Goal: Task Accomplishment & Management: Manage account settings

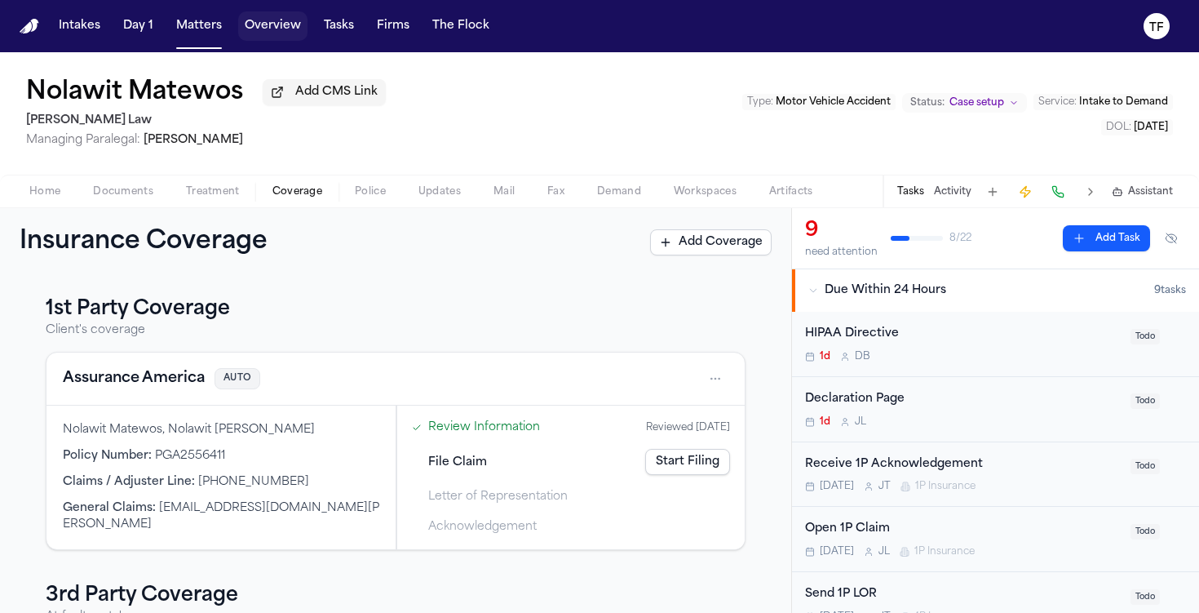
scroll to position [734, 0]
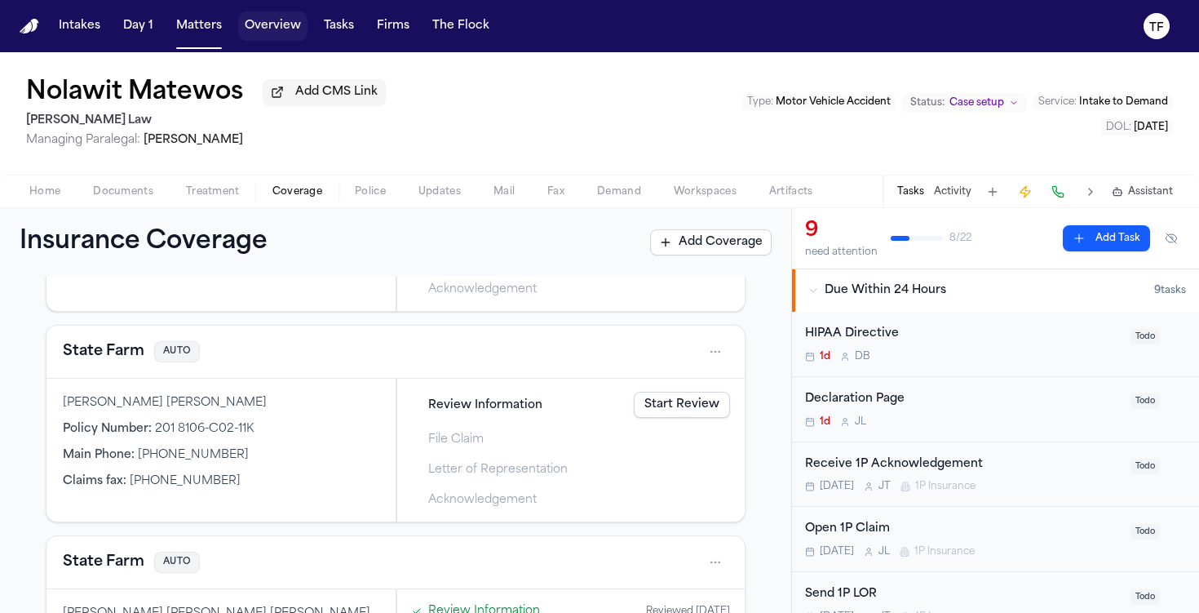
click at [205, 46] on nav "Intakes Day 1 Matters Overview Tasks Firms The Flock TF" at bounding box center [599, 26] width 1199 height 52
click at [208, 21] on button "Matters" at bounding box center [199, 25] width 59 height 29
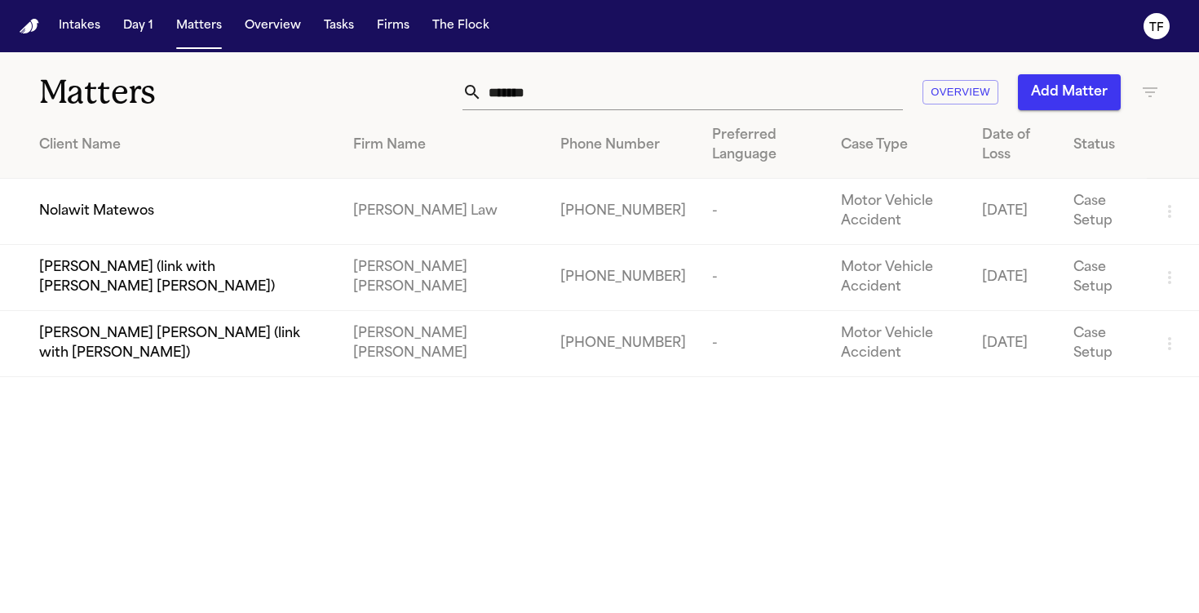
click at [747, 91] on input "*******" at bounding box center [692, 92] width 421 height 36
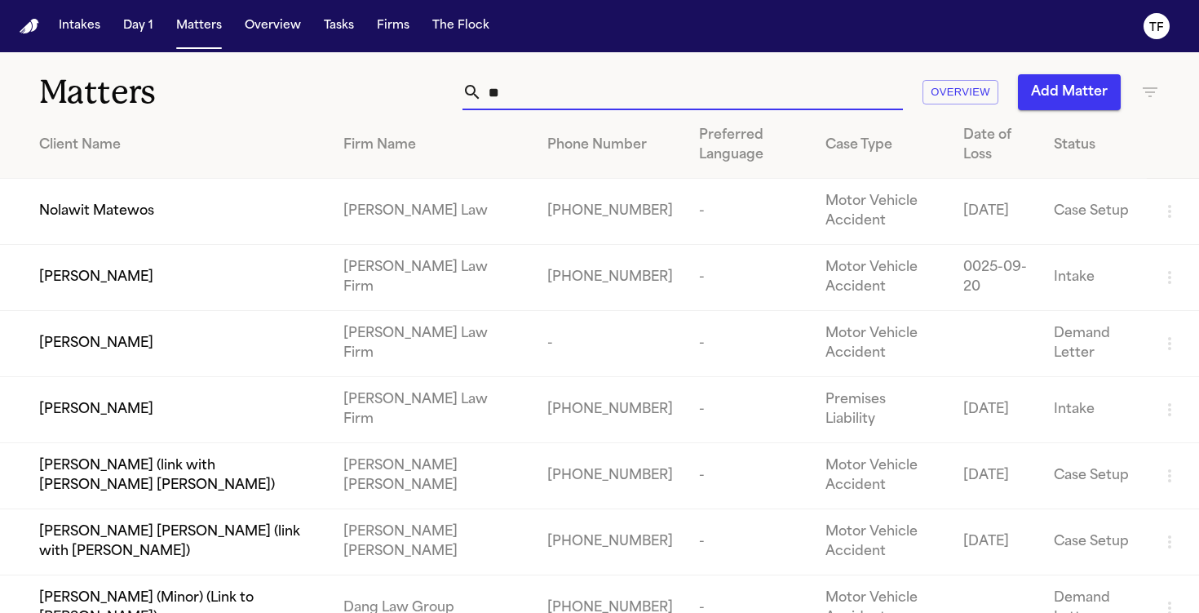
type input "*"
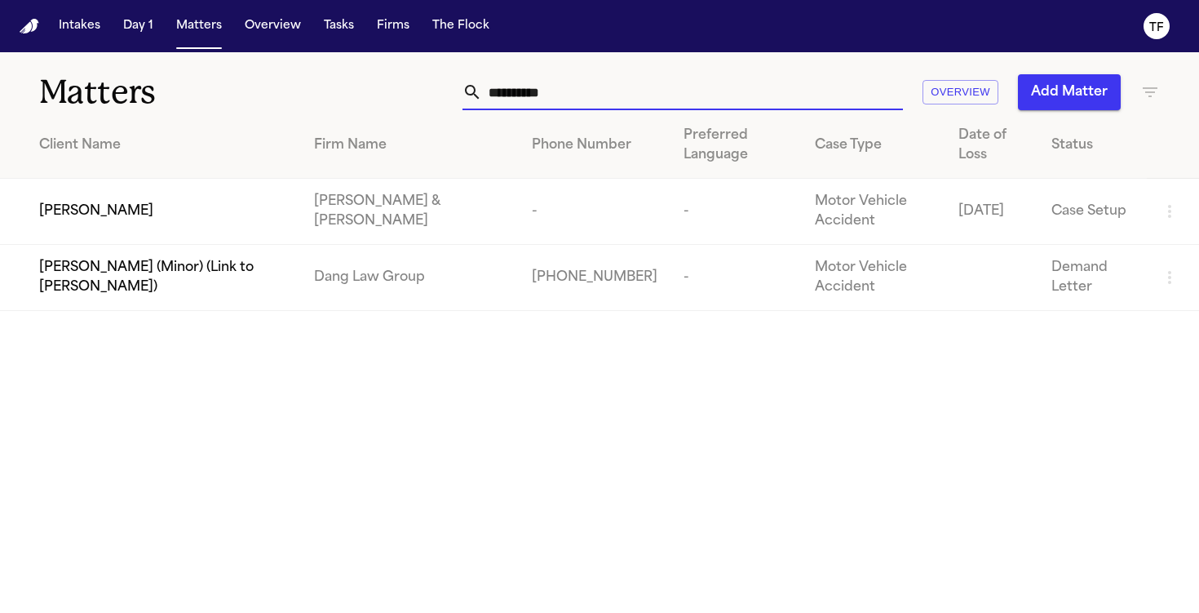
type input "**********"
click at [278, 212] on div "[PERSON_NAME]" at bounding box center [163, 212] width 249 height 20
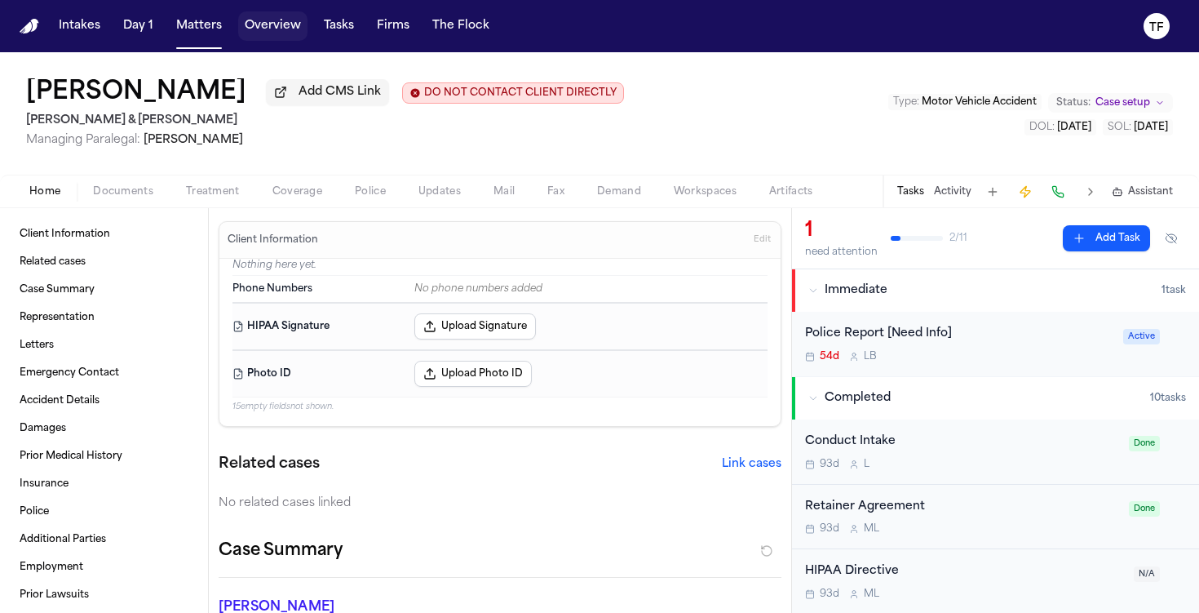
click at [188, 29] on button "Matters" at bounding box center [199, 25] width 59 height 29
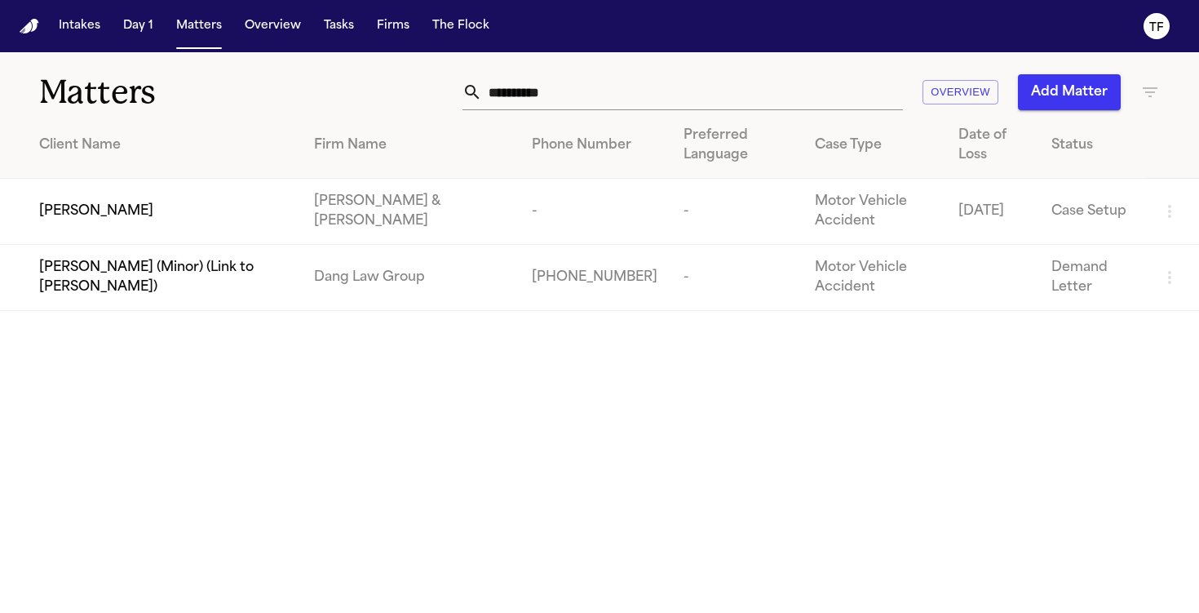
click at [643, 89] on input "**********" at bounding box center [692, 92] width 421 height 36
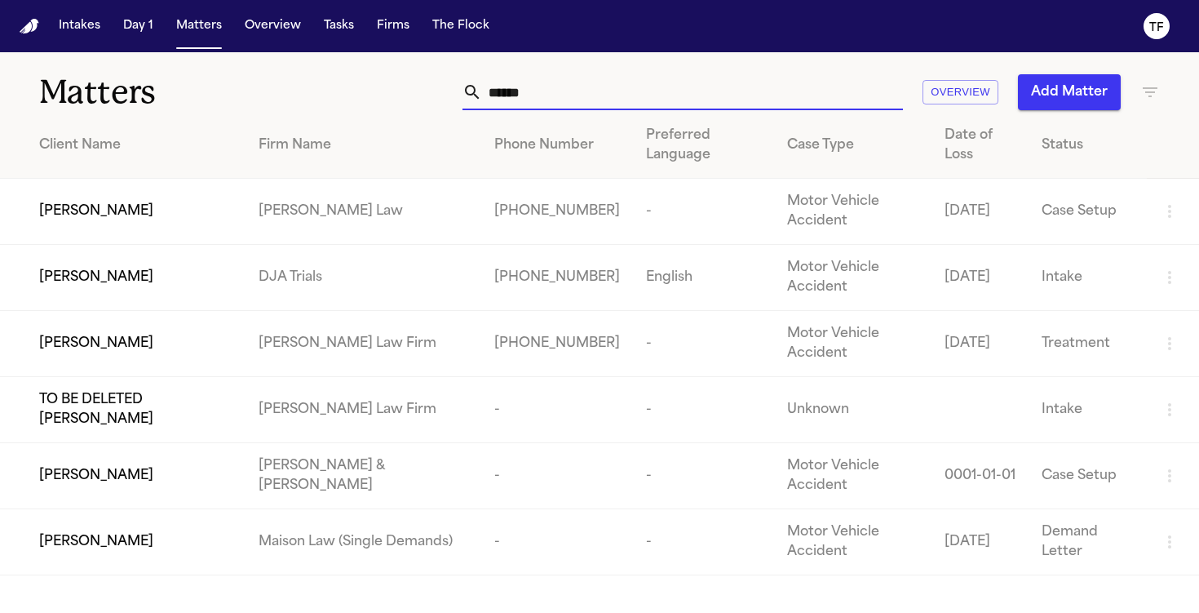
type input "*****"
click at [136, 210] on span "[PERSON_NAME]" at bounding box center [96, 212] width 114 height 20
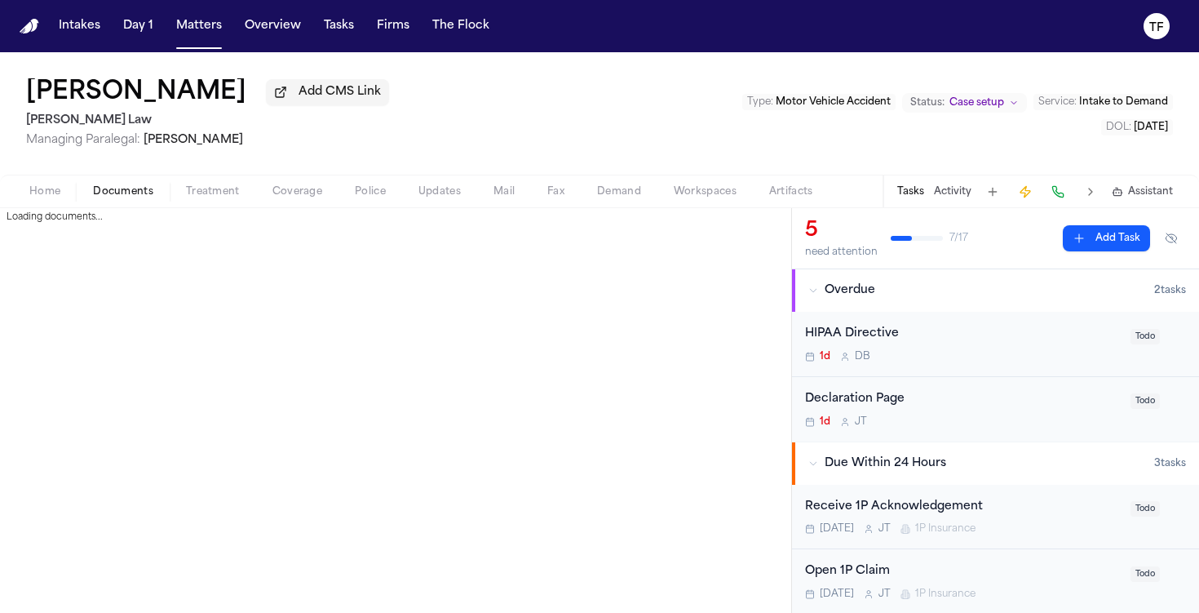
click at [130, 198] on span "Documents" at bounding box center [123, 191] width 60 height 13
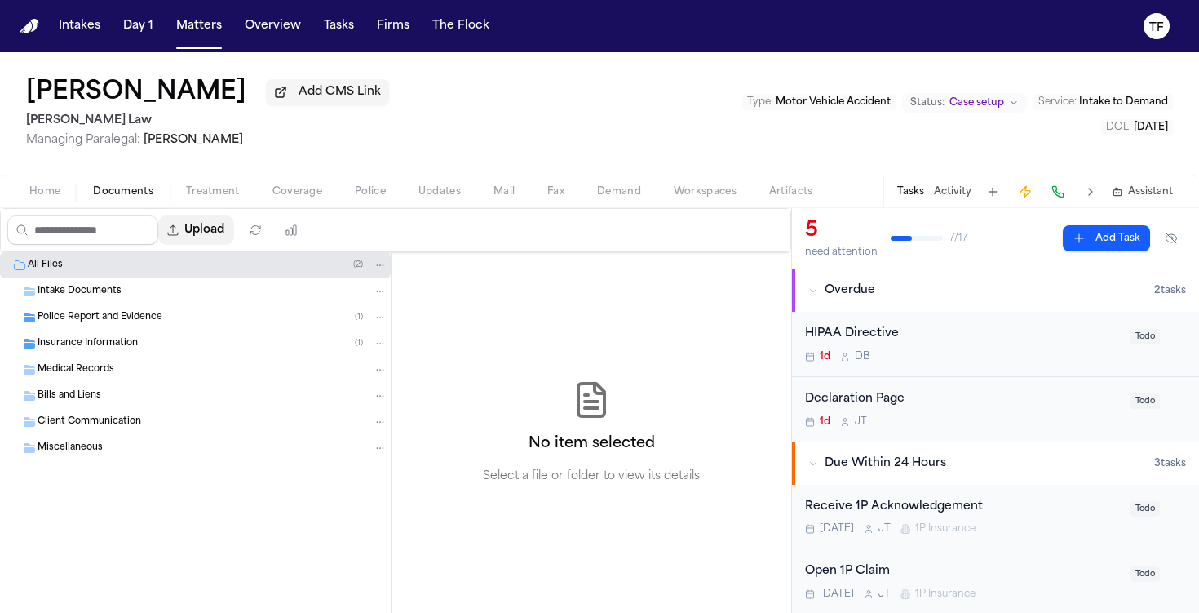
click at [194, 234] on button "Upload" at bounding box center [196, 229] width 76 height 29
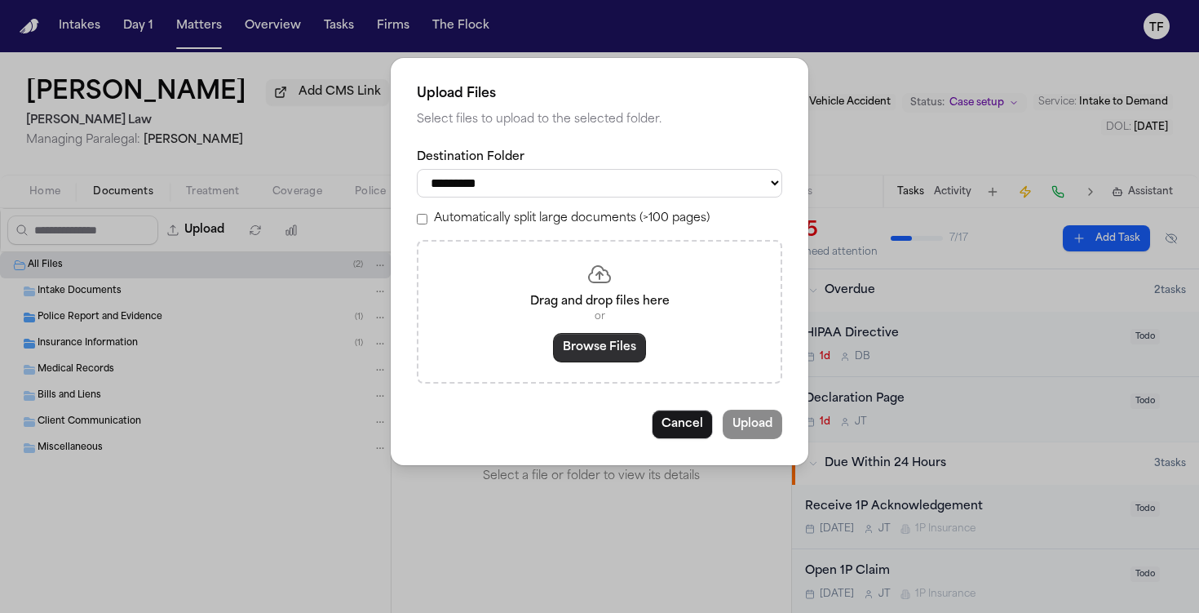
click at [592, 362] on button "Browse Files" at bounding box center [599, 347] width 93 height 29
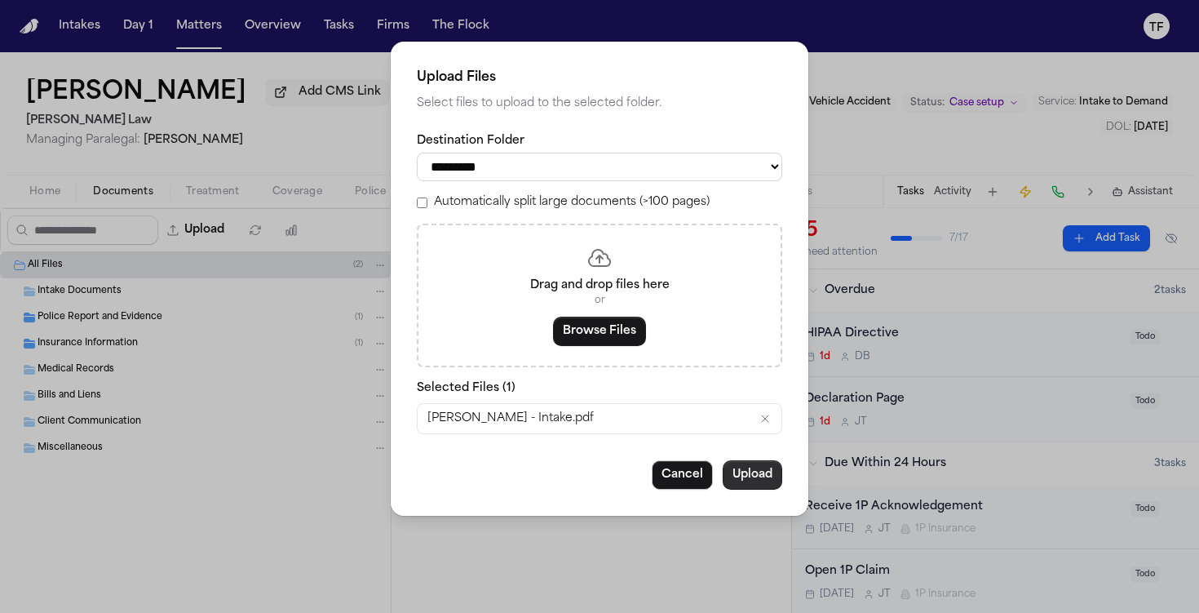
click at [760, 482] on button "Upload" at bounding box center [753, 474] width 60 height 29
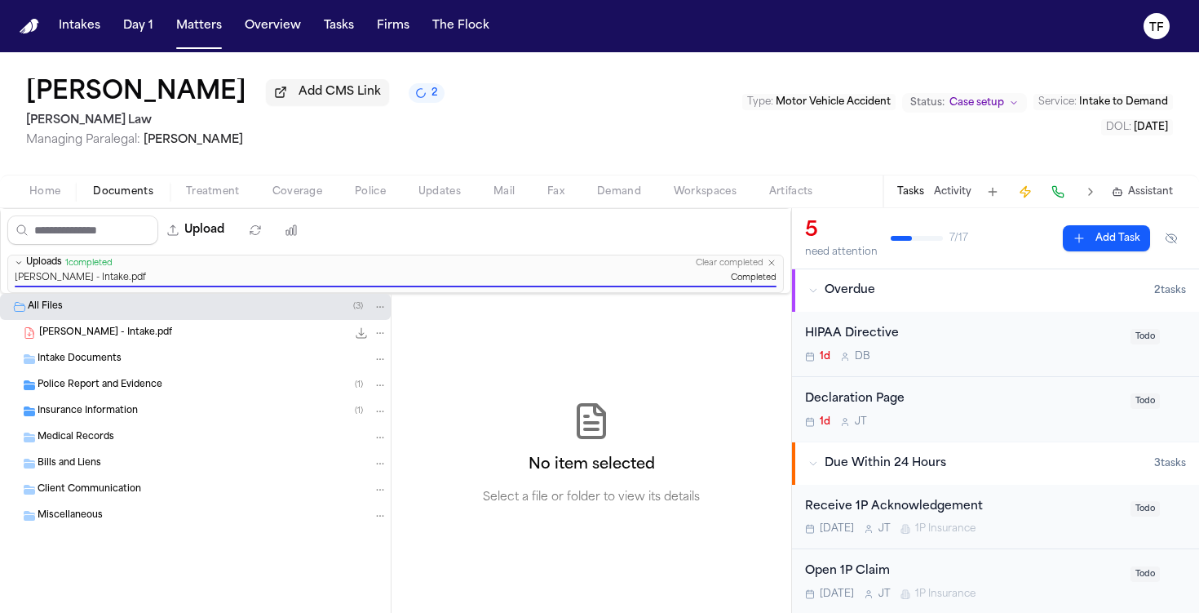
click at [934, 198] on button "Activity" at bounding box center [953, 191] width 38 height 13
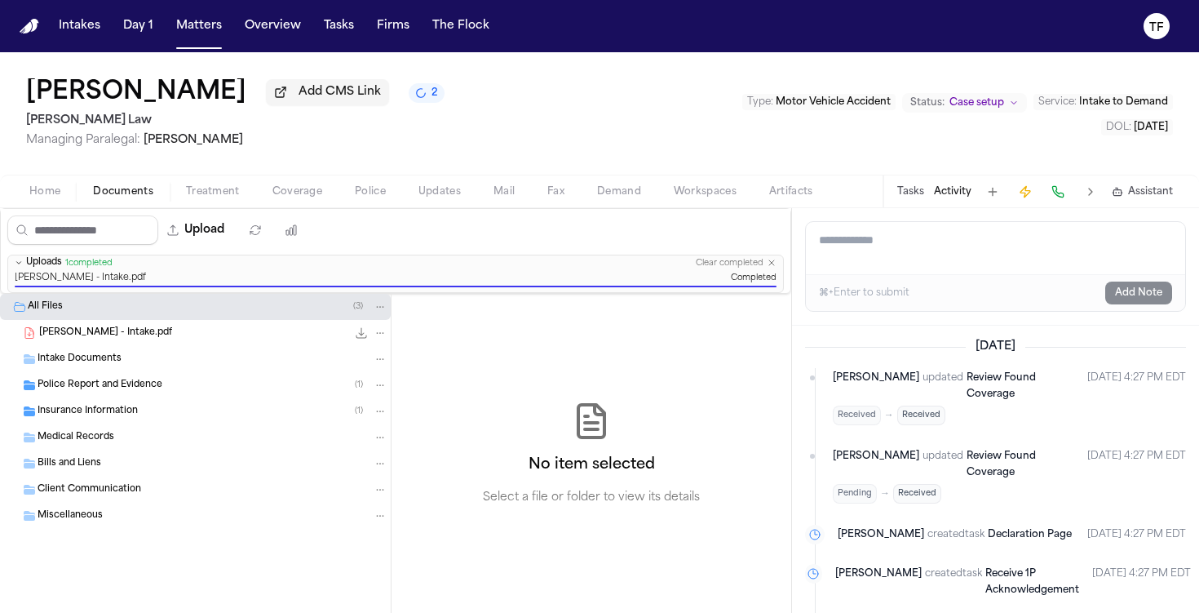
click at [897, 267] on textarea "Add a note to this matter" at bounding box center [995, 248] width 379 height 52
paste textarea "**********"
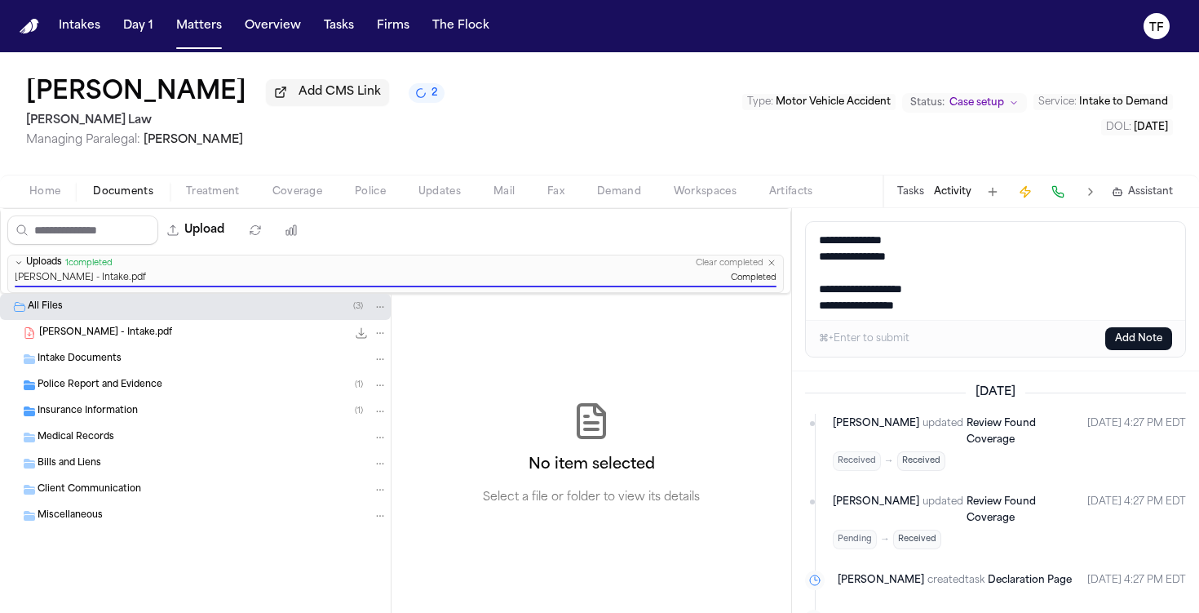
type textarea "**********"
click at [1140, 343] on button "Add Note" at bounding box center [1138, 338] width 67 height 23
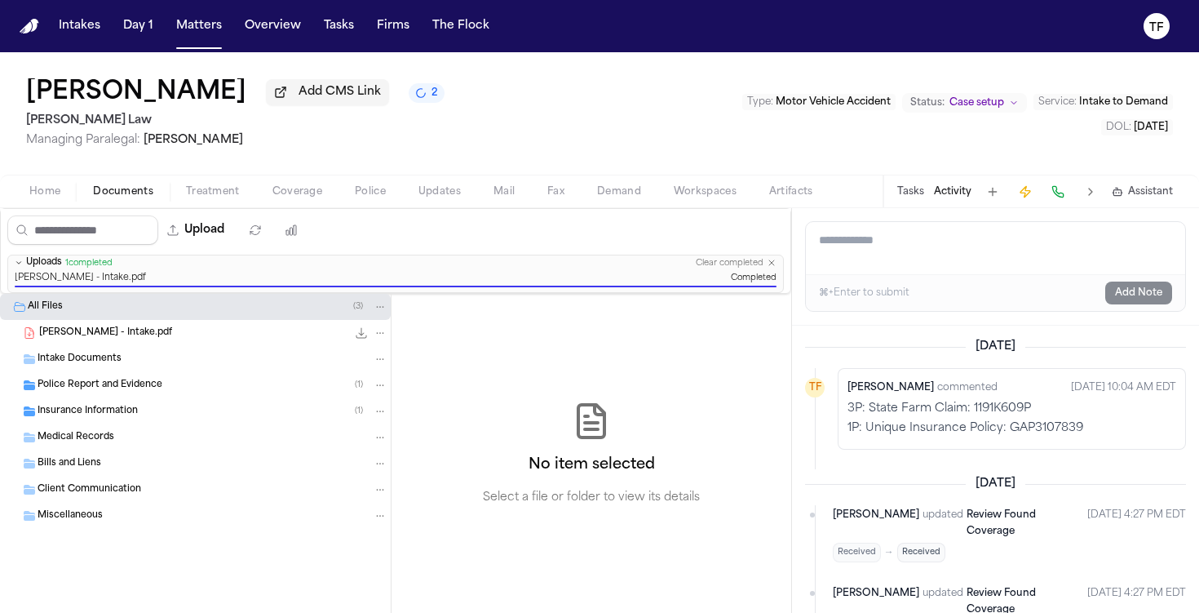
click at [383, 338] on icon "File: Daniel Gallego-Juarez - Intake.pdf" at bounding box center [379, 332] width 11 height 11
click at [370, 429] on span "Delete" at bounding box center [376, 428] width 48 height 20
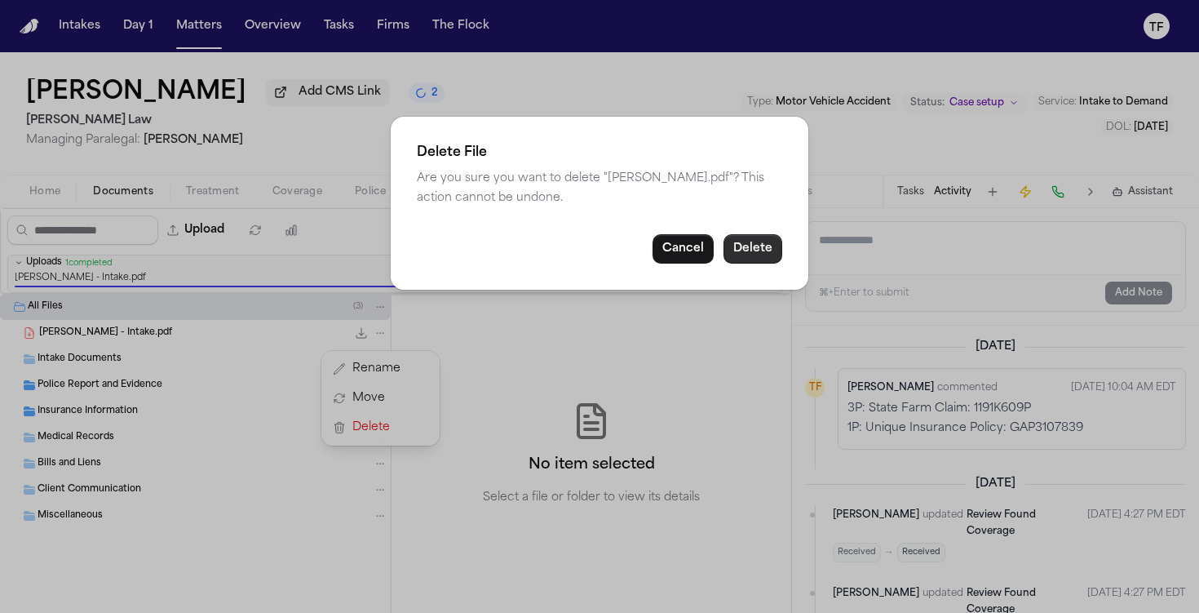
click at [771, 252] on button "Delete" at bounding box center [753, 248] width 59 height 29
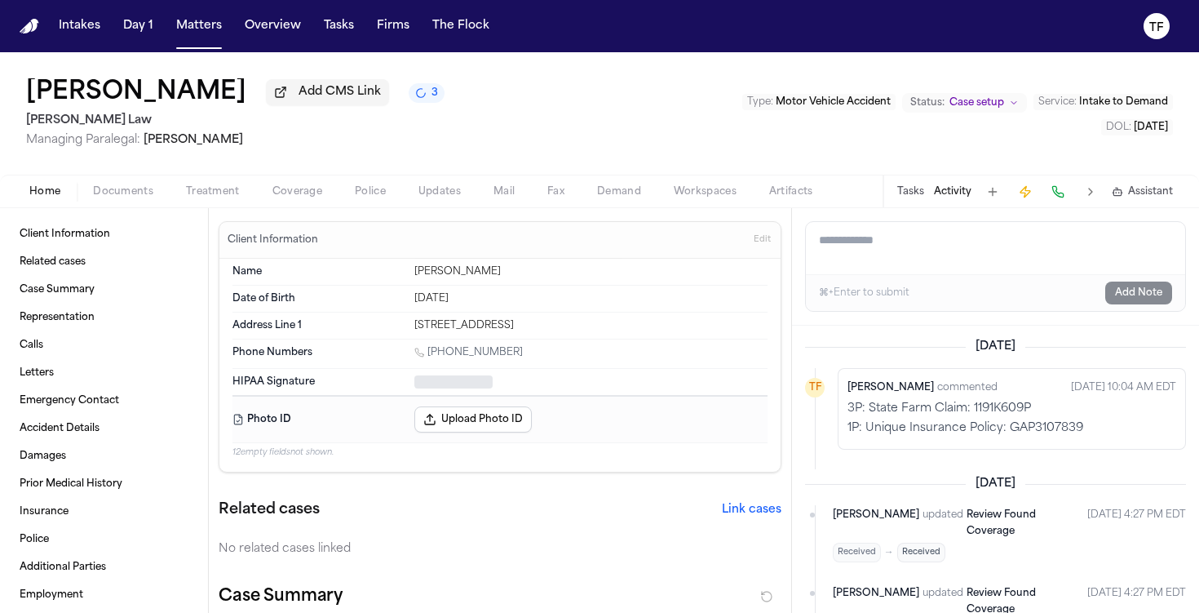
click at [55, 185] on button "Home" at bounding box center [45, 192] width 64 height 20
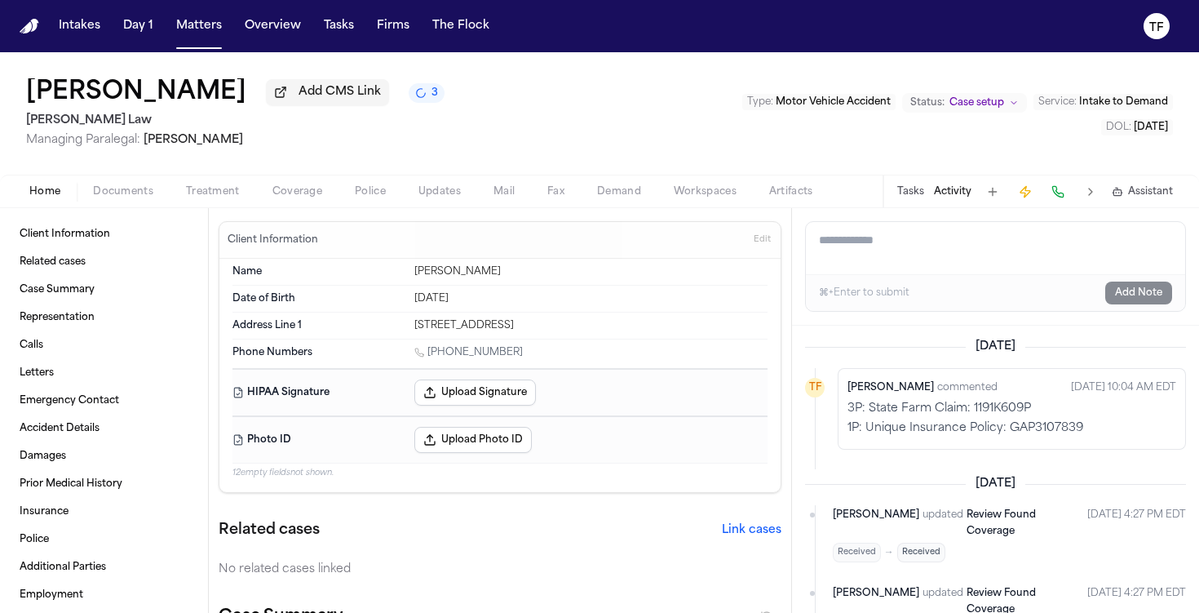
scroll to position [144, 0]
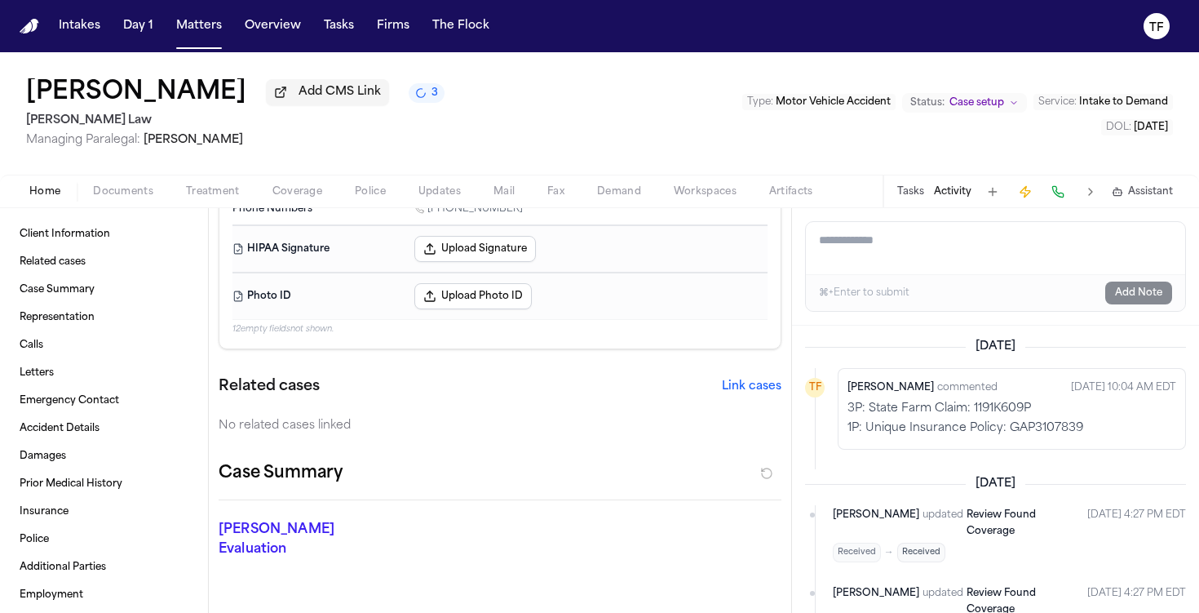
click at [742, 395] on button "Link cases" at bounding box center [752, 387] width 60 height 16
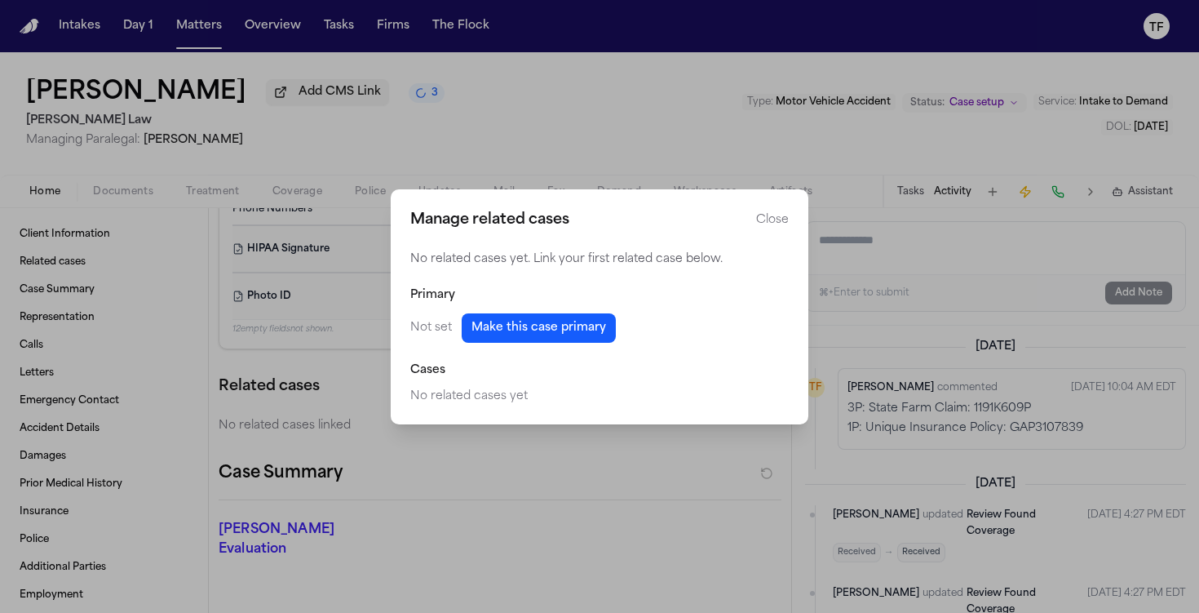
click at [560, 342] on div "No related cases yet. Link your first related case below. Primary Not set Make …" at bounding box center [599, 327] width 379 height 153
click at [559, 332] on button "Make this case primary" at bounding box center [539, 327] width 154 height 29
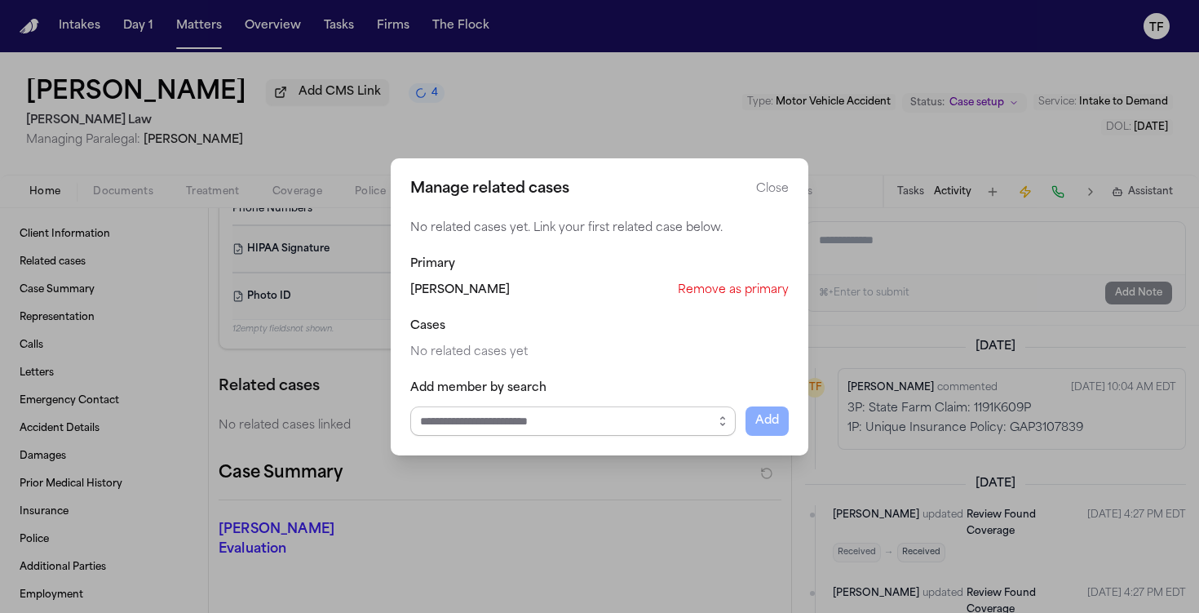
click at [543, 414] on input "Select case to add" at bounding box center [573, 420] width 326 height 29
click at [565, 456] on body "Intakes Day 1 Matters Overview Tasks Firms The Flock TF Bryan Vega-Olivera Add …" at bounding box center [599, 306] width 1199 height 613
type input "**********"
click at [773, 423] on button "Add" at bounding box center [767, 420] width 43 height 29
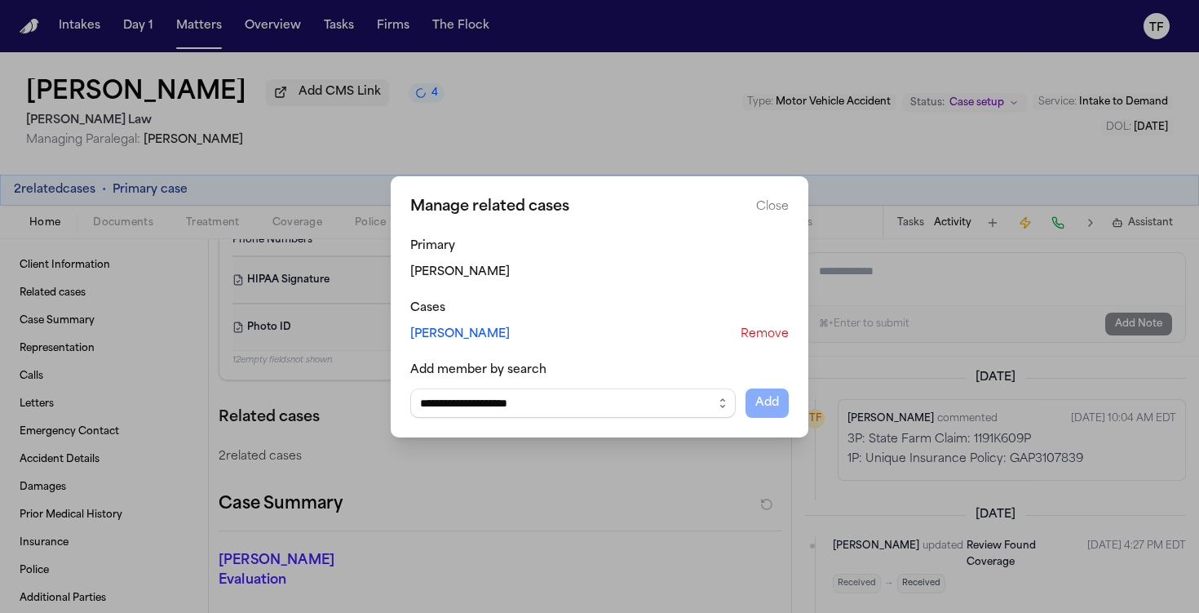
click at [777, 208] on button "Close" at bounding box center [772, 207] width 33 height 16
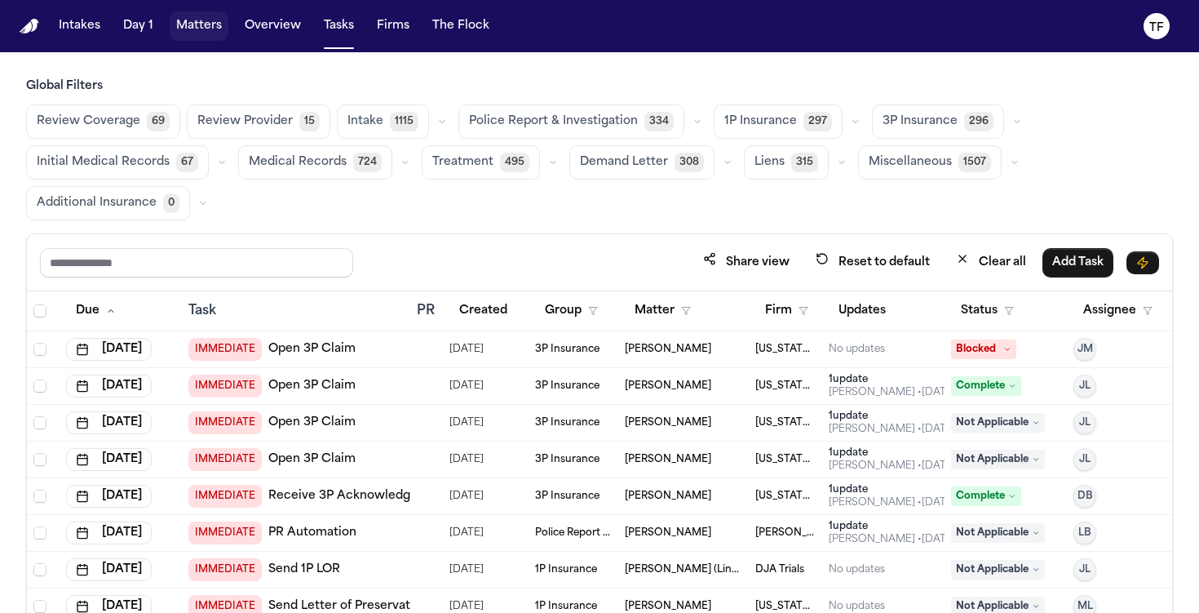
click at [184, 32] on button "Matters" at bounding box center [199, 25] width 59 height 29
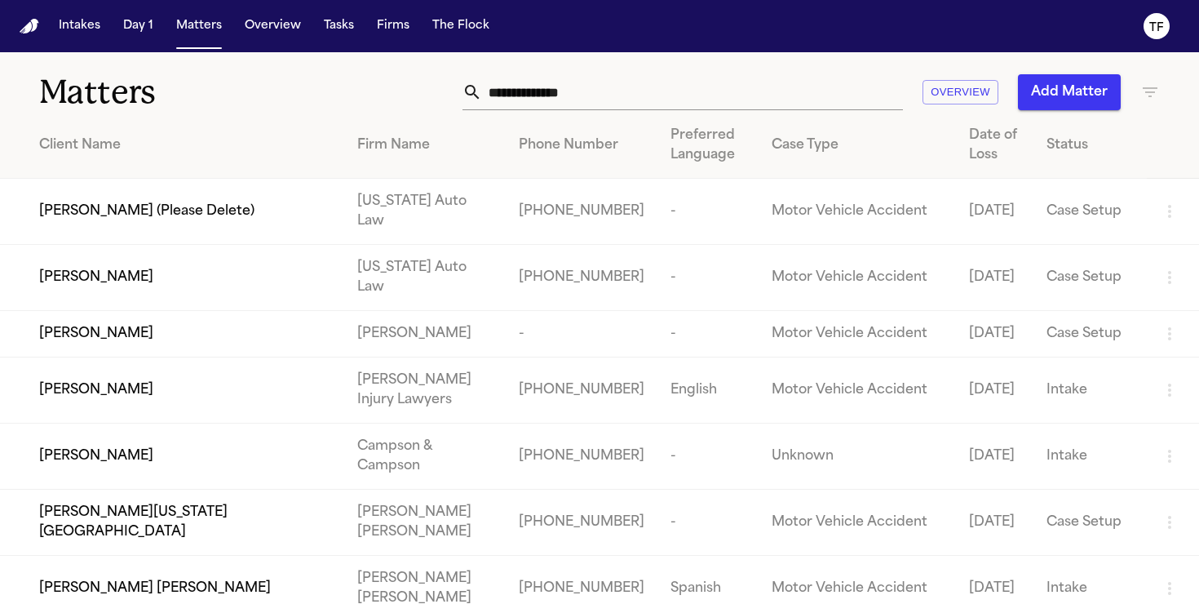
click at [1061, 91] on button "Add Matter" at bounding box center [1069, 92] width 103 height 36
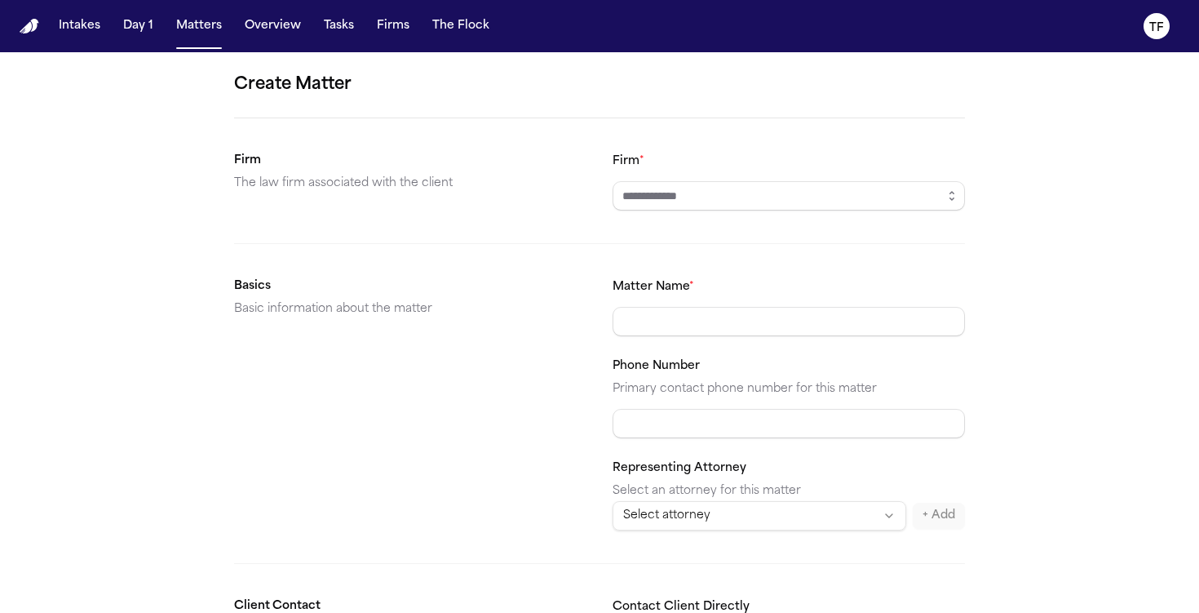
click at [703, 178] on div "Firm *" at bounding box center [789, 181] width 352 height 60
click at [704, 193] on input "Firm *" at bounding box center [789, 195] width 352 height 29
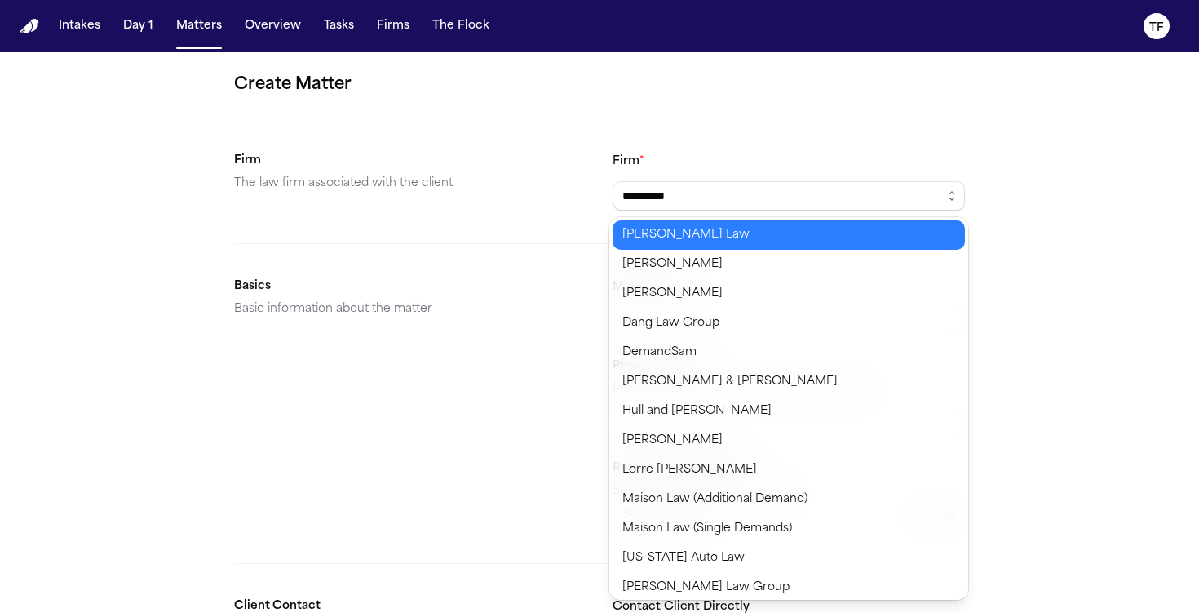
click at [657, 245] on body "**********" at bounding box center [599, 306] width 1199 height 613
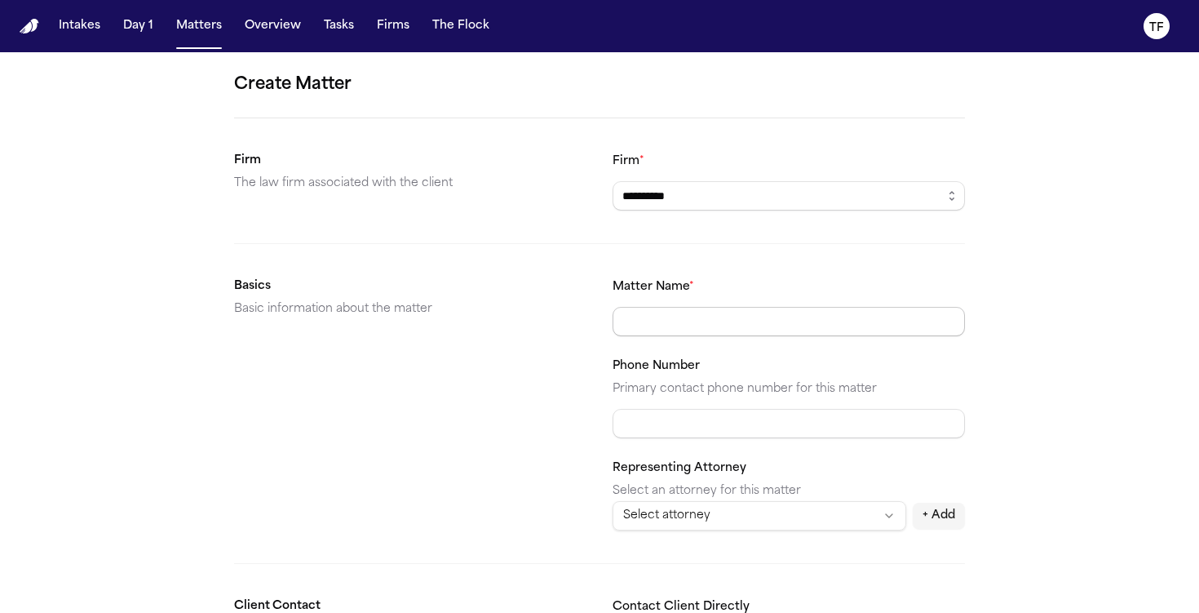
type input "**********"
click at [671, 327] on input "Matter Name *" at bounding box center [789, 321] width 352 height 29
type input "**********"
click at [669, 411] on input "Phone Number" at bounding box center [789, 423] width 352 height 29
paste input "**********"
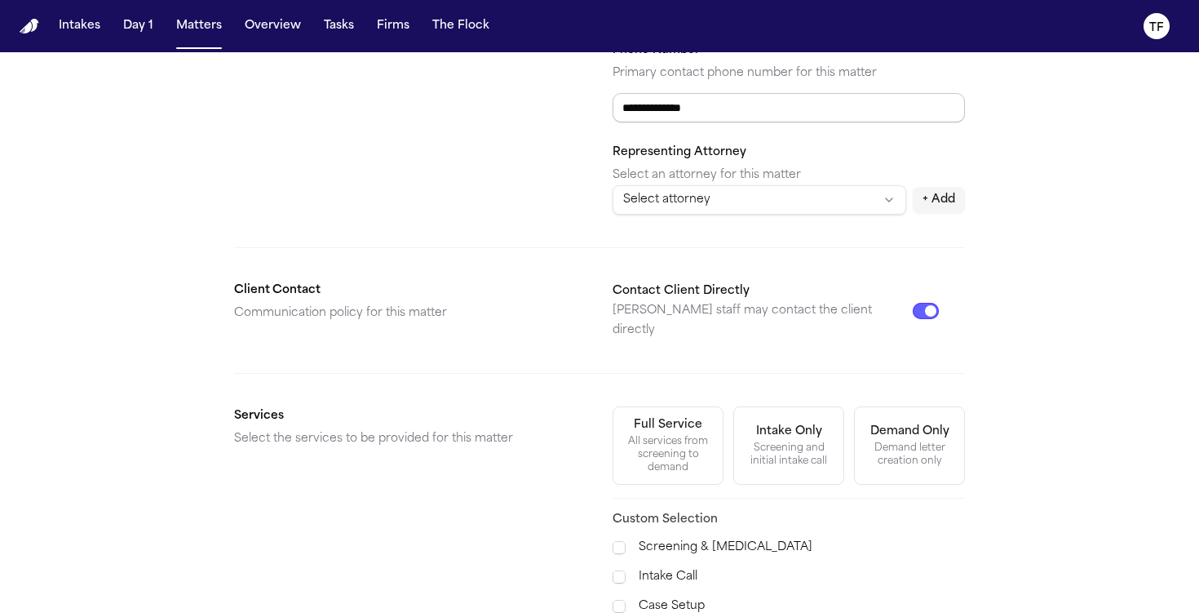
type input "**********"
click at [667, 416] on div "Full Service" at bounding box center [668, 424] width 69 height 16
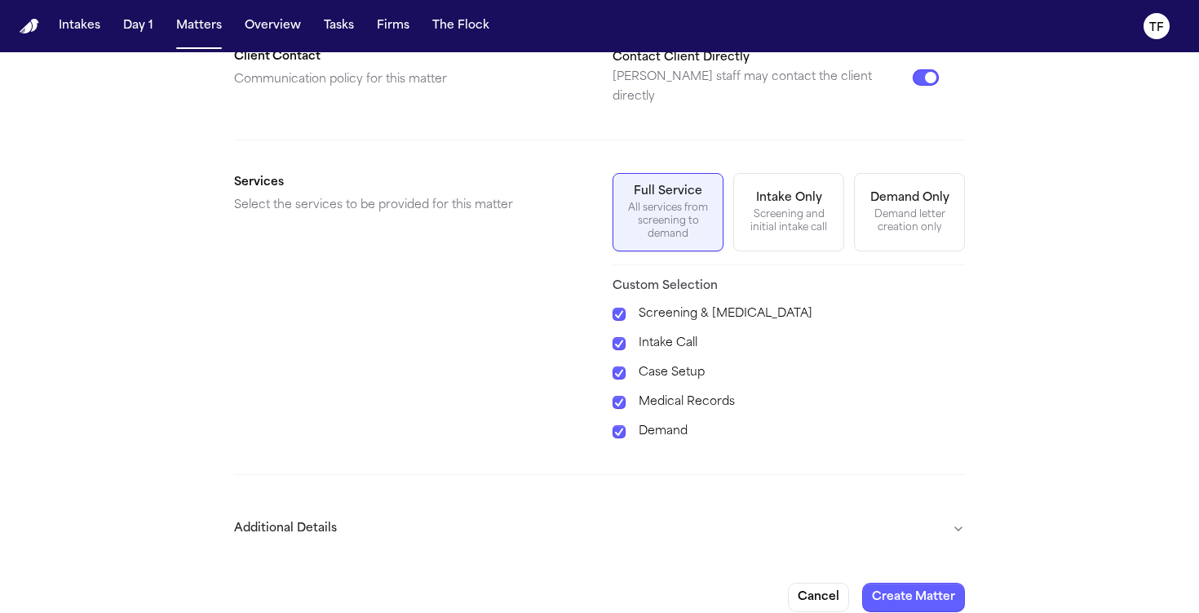
scroll to position [551, 0]
click at [958, 506] on button "Additional Details" at bounding box center [599, 527] width 731 height 42
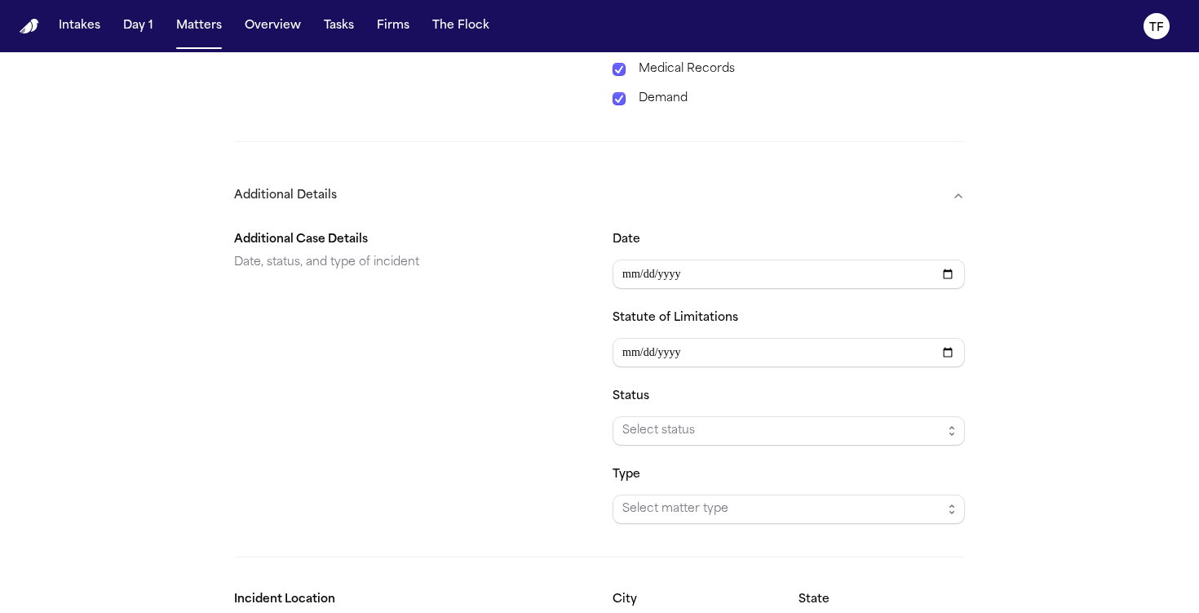
scroll to position [906, 0]
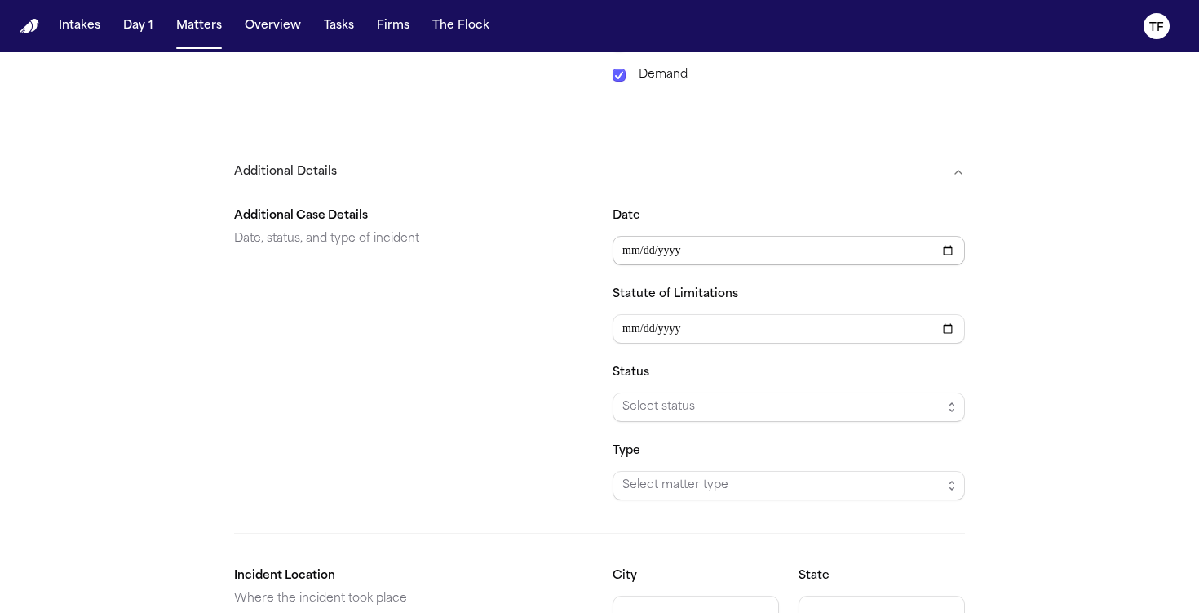
click at [952, 243] on input "Date" at bounding box center [789, 250] width 352 height 29
click at [947, 236] on input "Date" at bounding box center [789, 250] width 352 height 29
type input "**********"
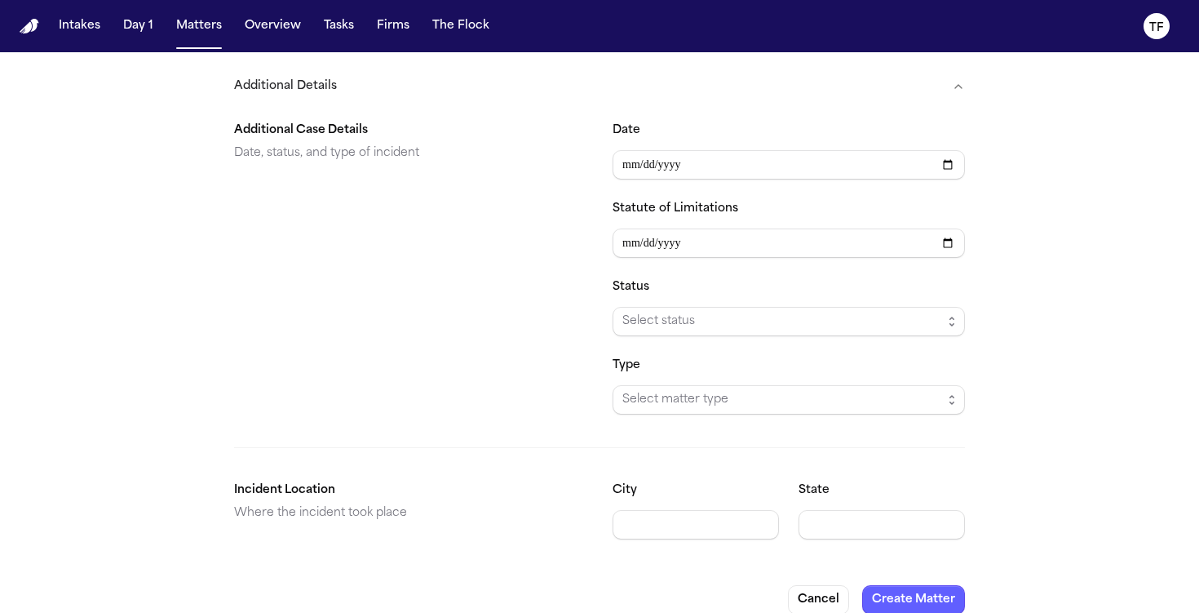
scroll to position [995, 0]
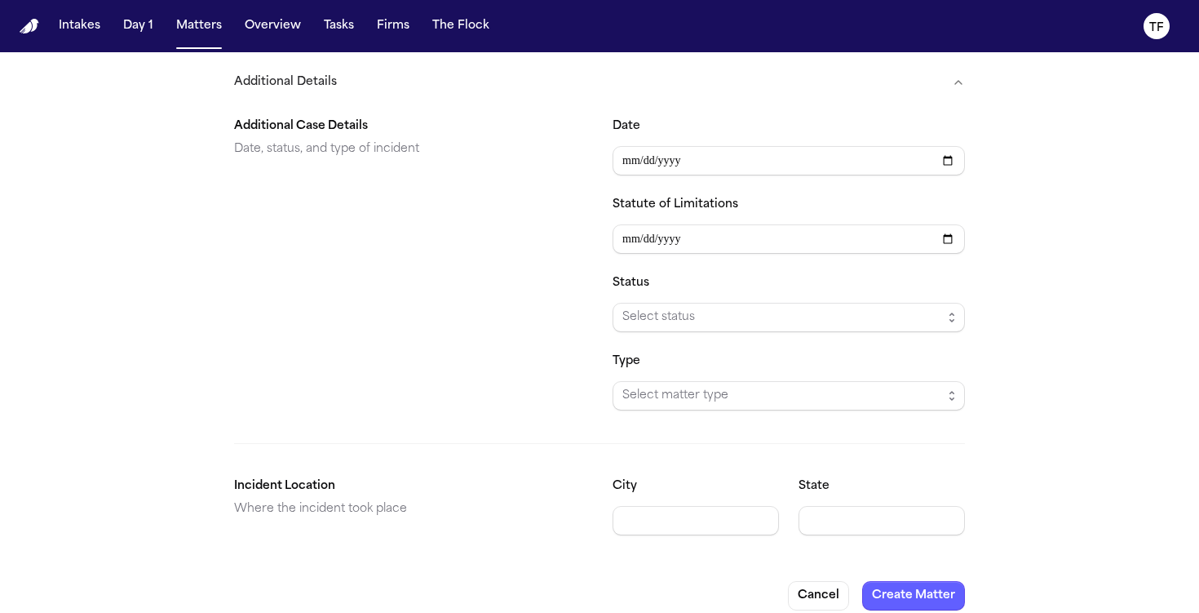
click at [675, 308] on span "Select status" at bounding box center [782, 318] width 320 height 20
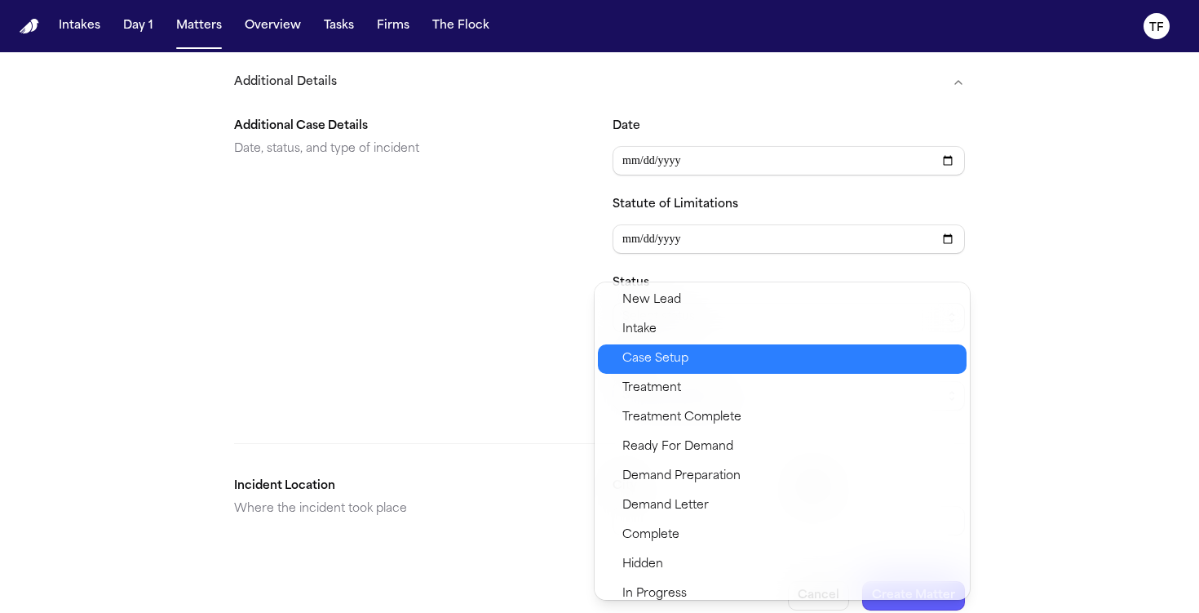
click at [667, 356] on span "Case Setup" at bounding box center [655, 359] width 66 height 20
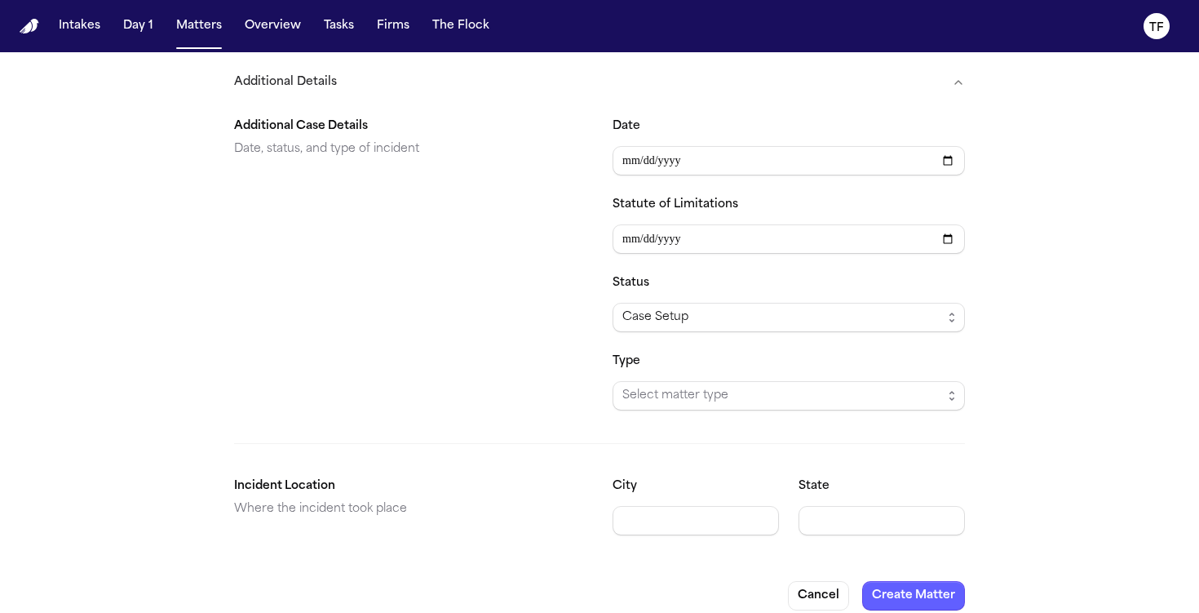
click at [668, 354] on div "Type Select matter type" at bounding box center [789, 381] width 352 height 59
click at [666, 386] on span "Select matter type" at bounding box center [782, 396] width 320 height 20
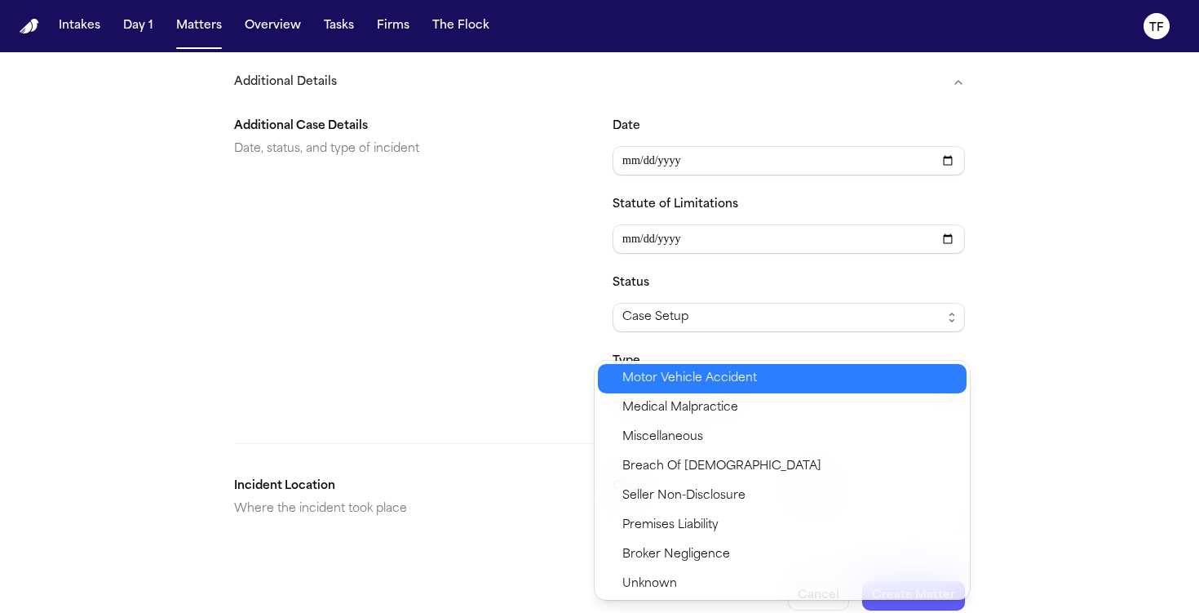
click at [689, 389] on div "Motor Vehicle Accident" at bounding box center [782, 378] width 369 height 29
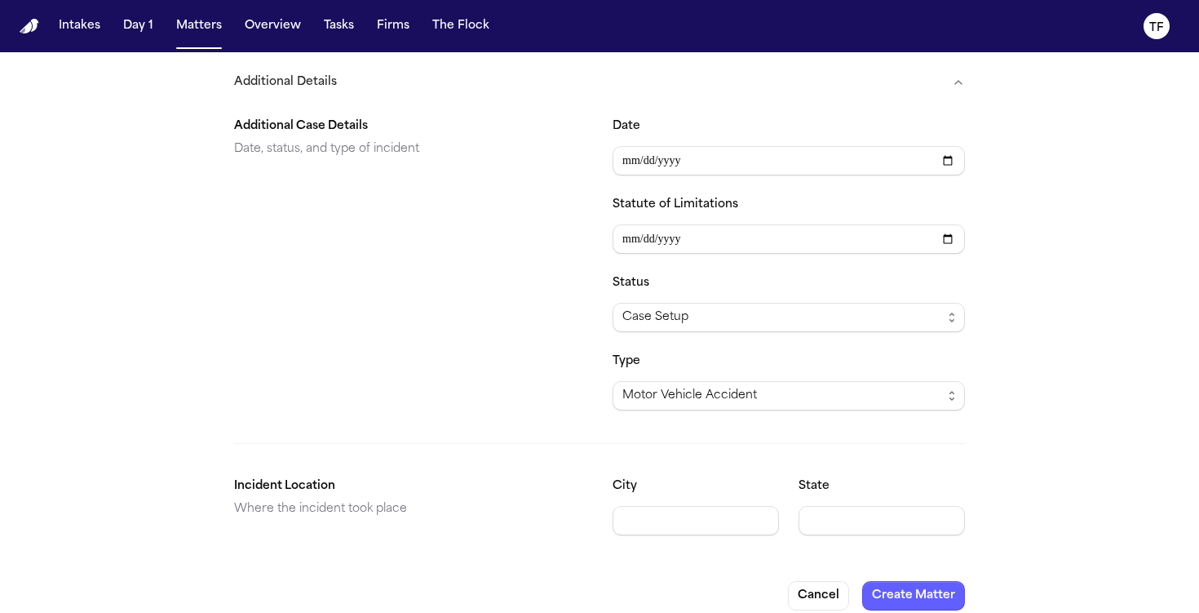
click at [946, 506] on body "**********" at bounding box center [599, 306] width 1199 height 613
type input "**"
click at [947, 582] on button "Create Matter" at bounding box center [913, 595] width 103 height 29
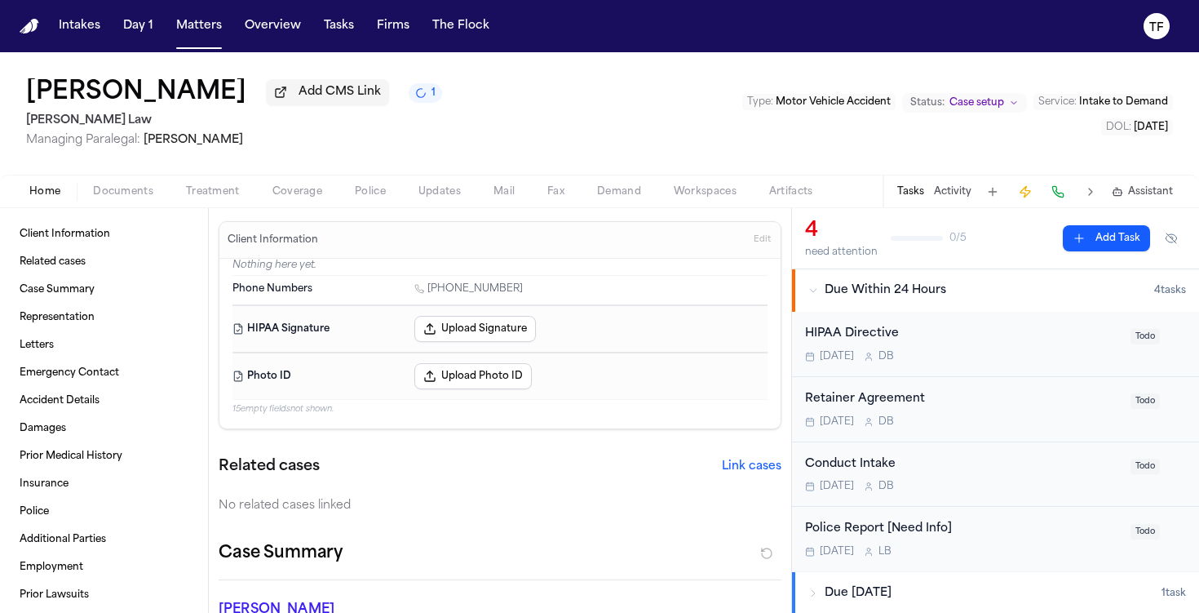
click at [138, 191] on span "Documents" at bounding box center [123, 191] width 60 height 13
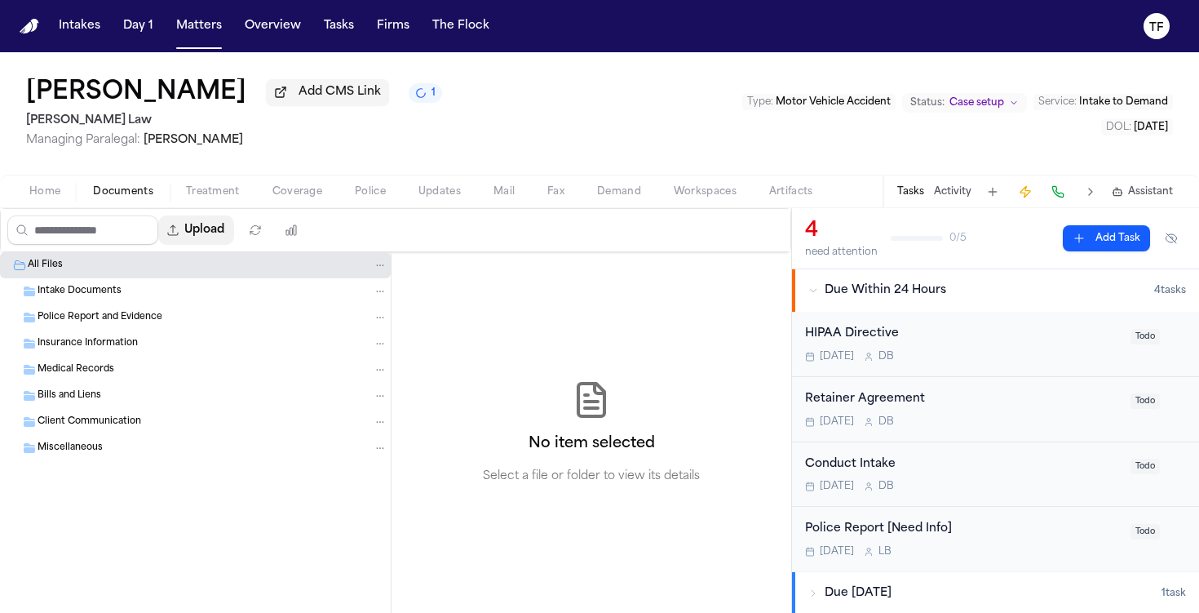
click at [221, 238] on button "Upload" at bounding box center [196, 229] width 76 height 29
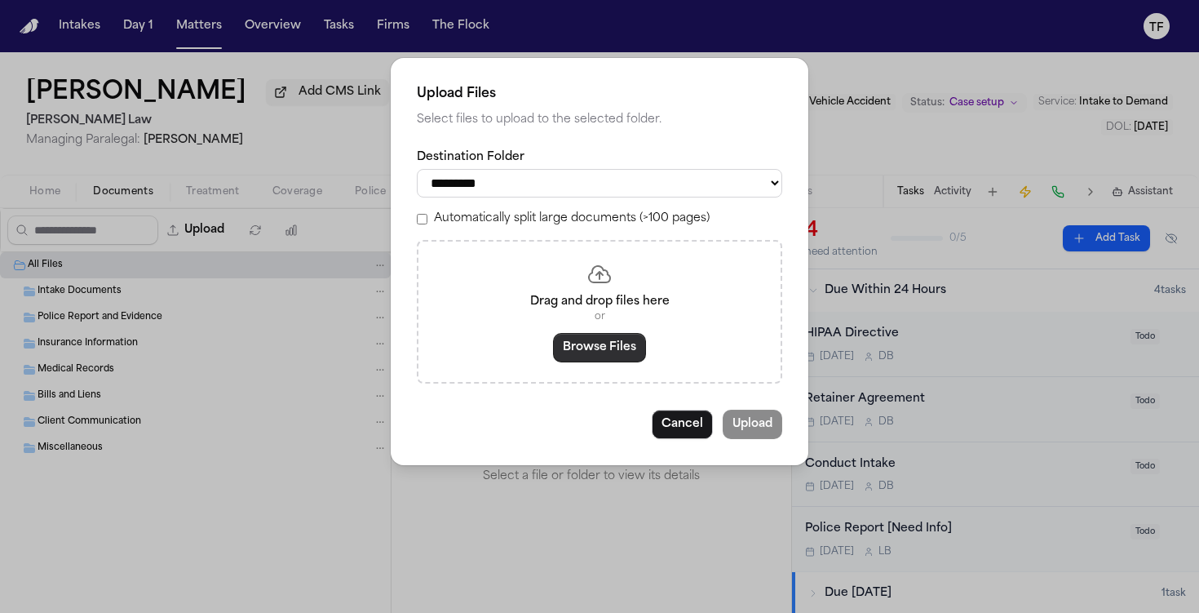
click at [571, 351] on button "Browse Files" at bounding box center [599, 347] width 93 height 29
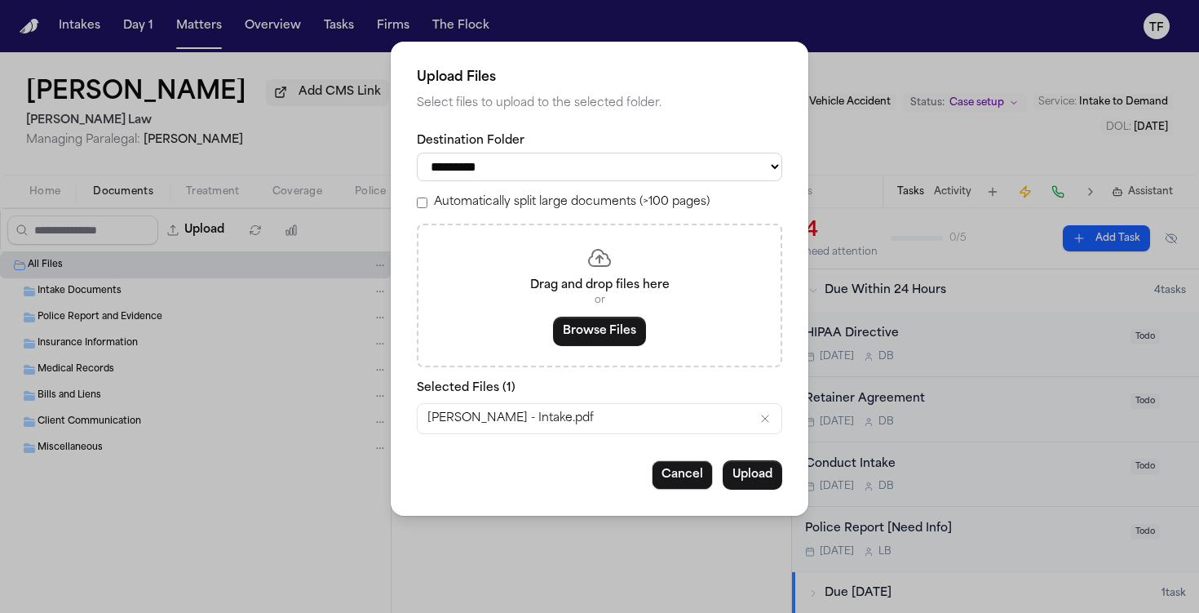
click at [755, 481] on button "Upload" at bounding box center [753, 474] width 60 height 29
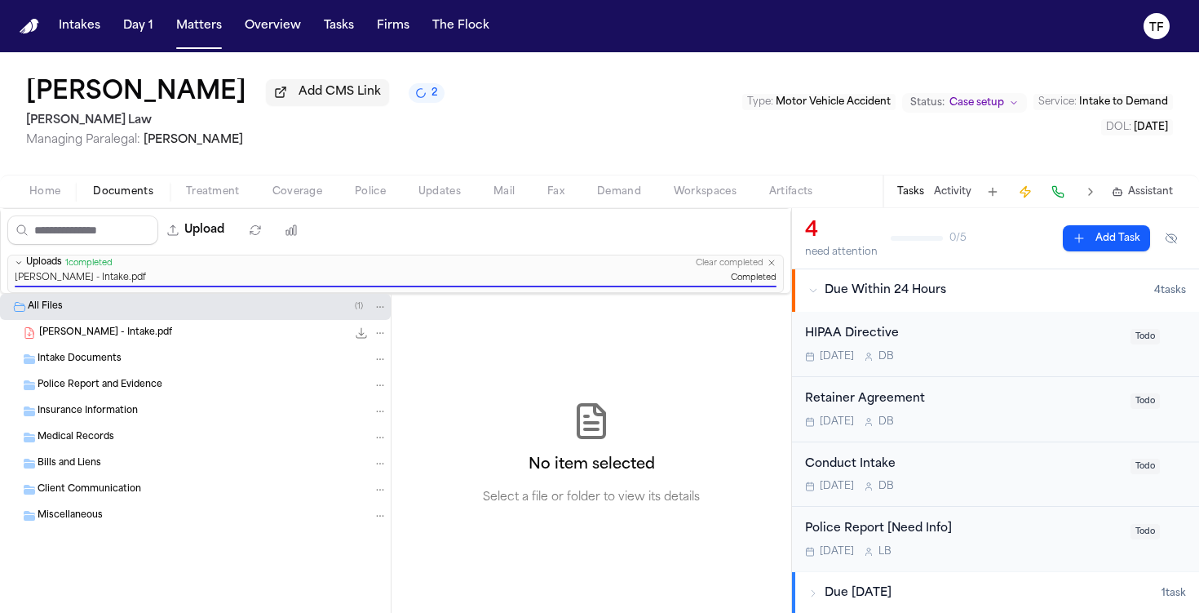
click at [935, 189] on button "Activity" at bounding box center [953, 191] width 38 height 13
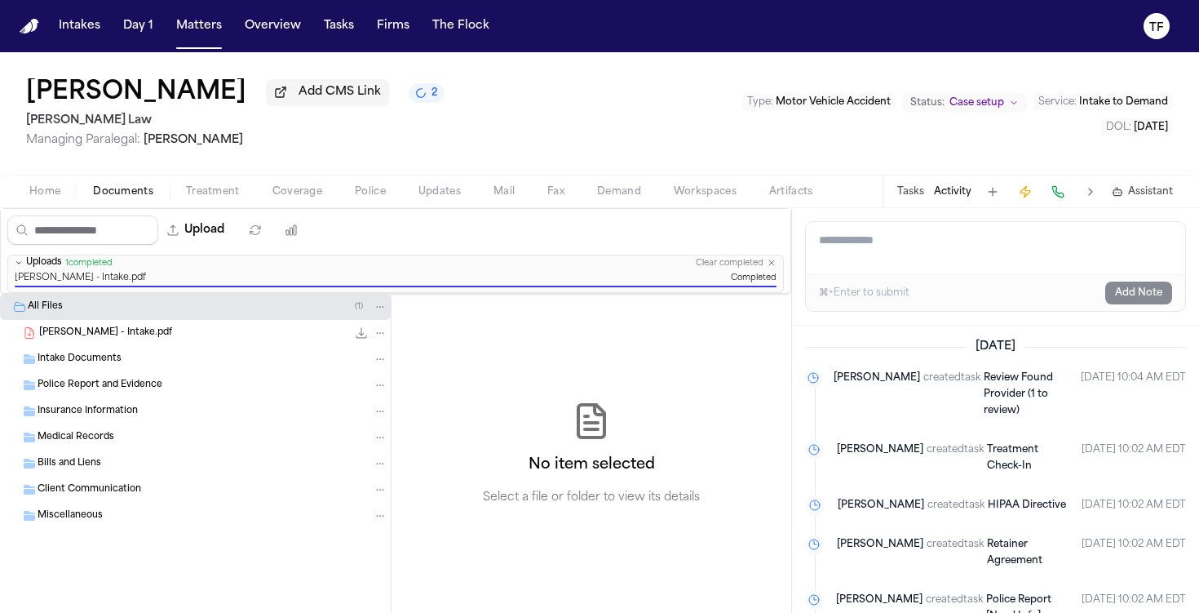
paste textarea "**********"
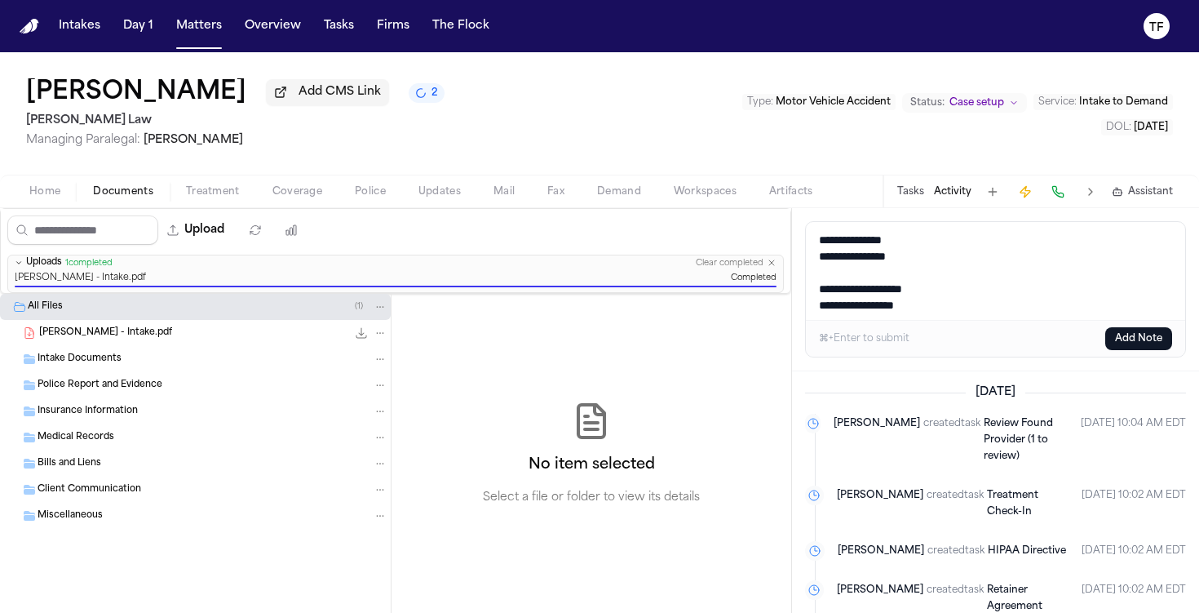
type textarea "**********"
click at [1127, 336] on button "Add Note" at bounding box center [1138, 338] width 67 height 23
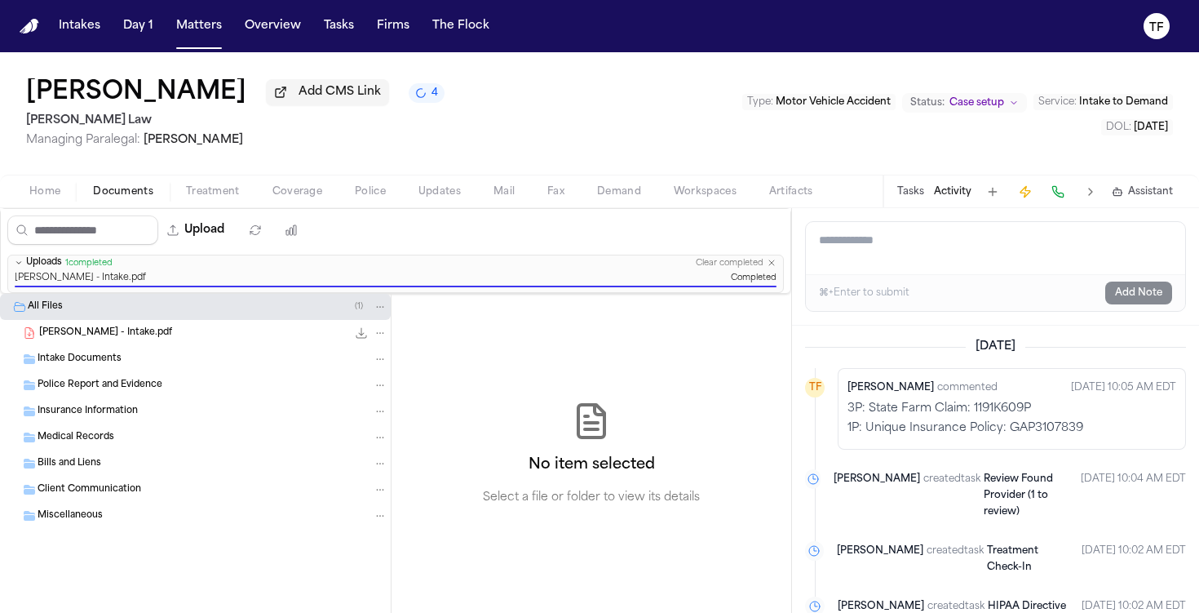
click at [924, 193] on button "Tasks" at bounding box center [910, 191] width 27 height 13
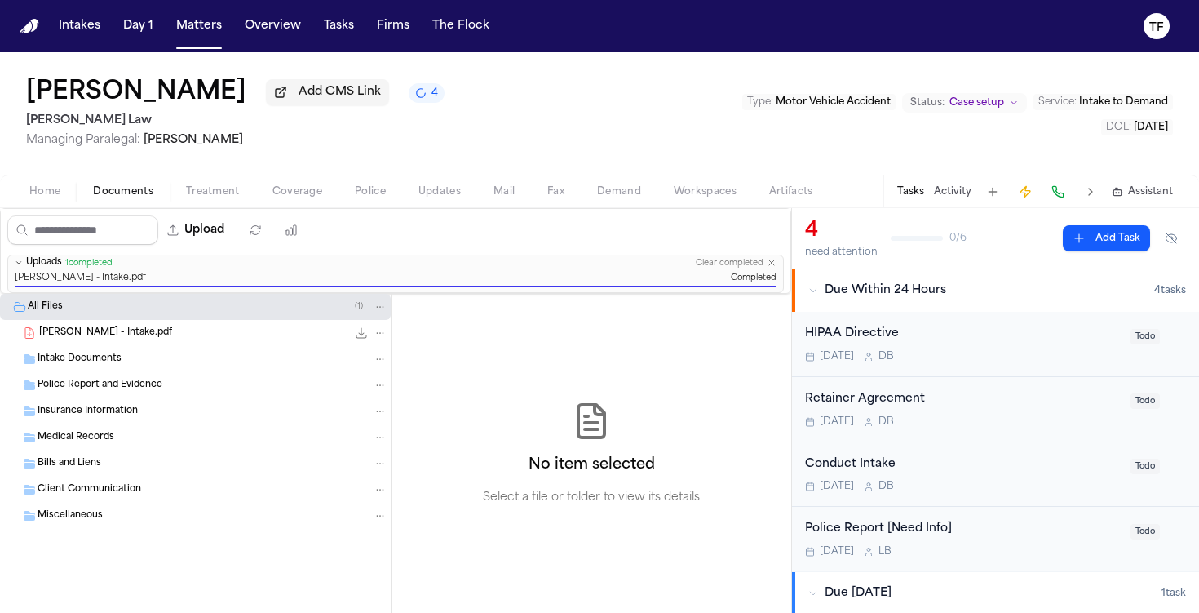
click at [1145, 403] on span "Todo" at bounding box center [1145, 401] width 29 height 16
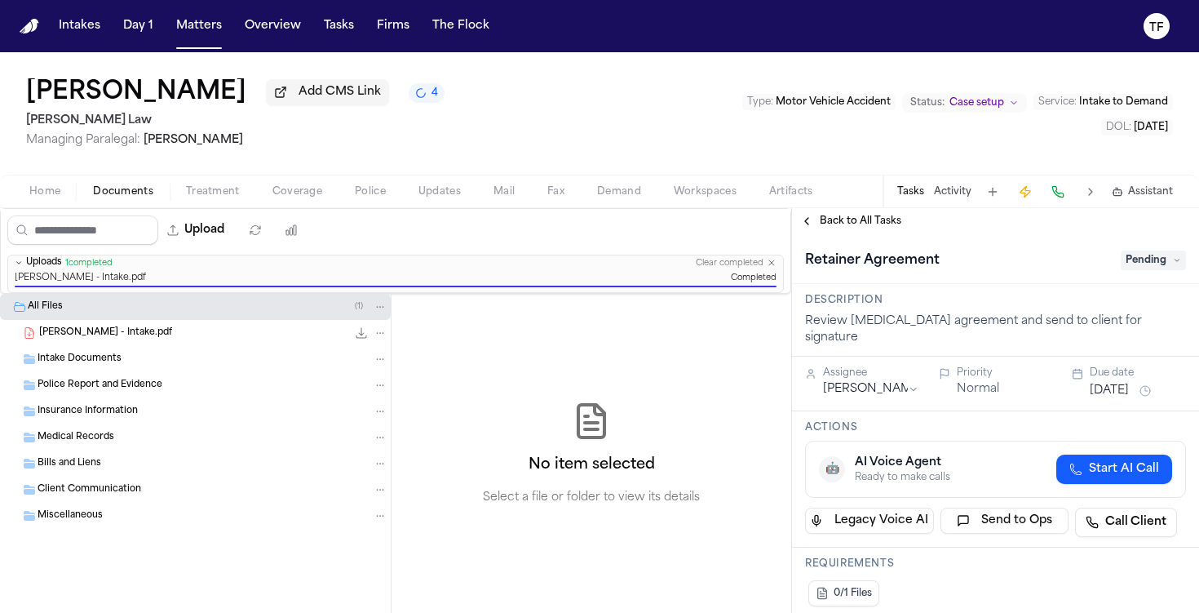
click at [1144, 266] on span "Pending" at bounding box center [1153, 260] width 65 height 20
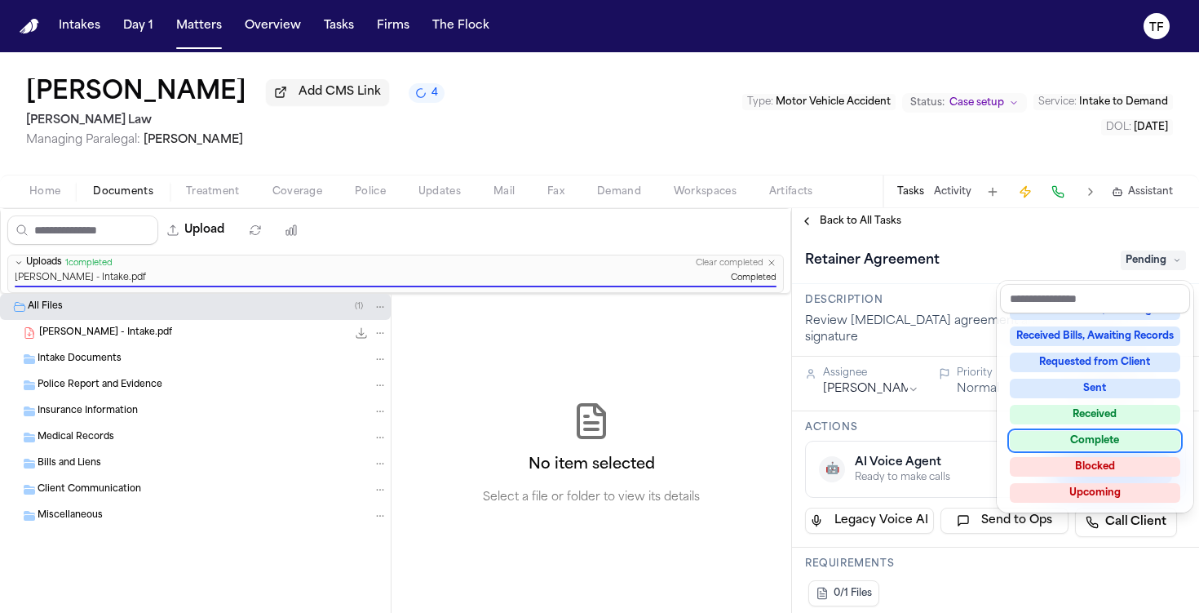
click at [1106, 441] on div "Complete" at bounding box center [1095, 441] width 171 height 20
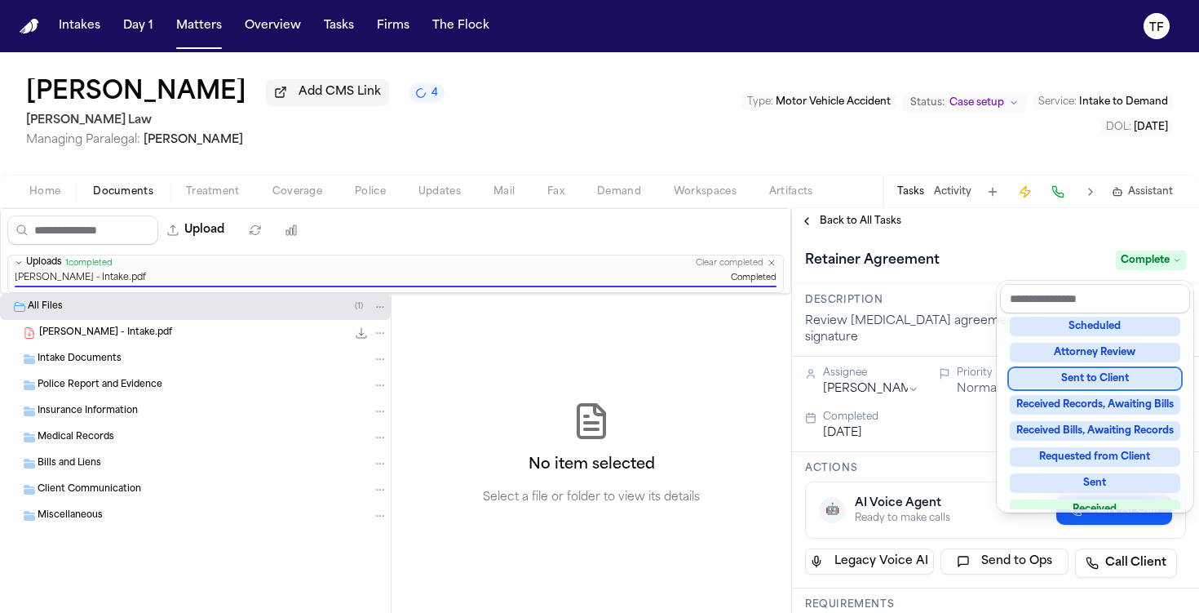
click at [830, 230] on div "**********" at bounding box center [995, 410] width 407 height 405
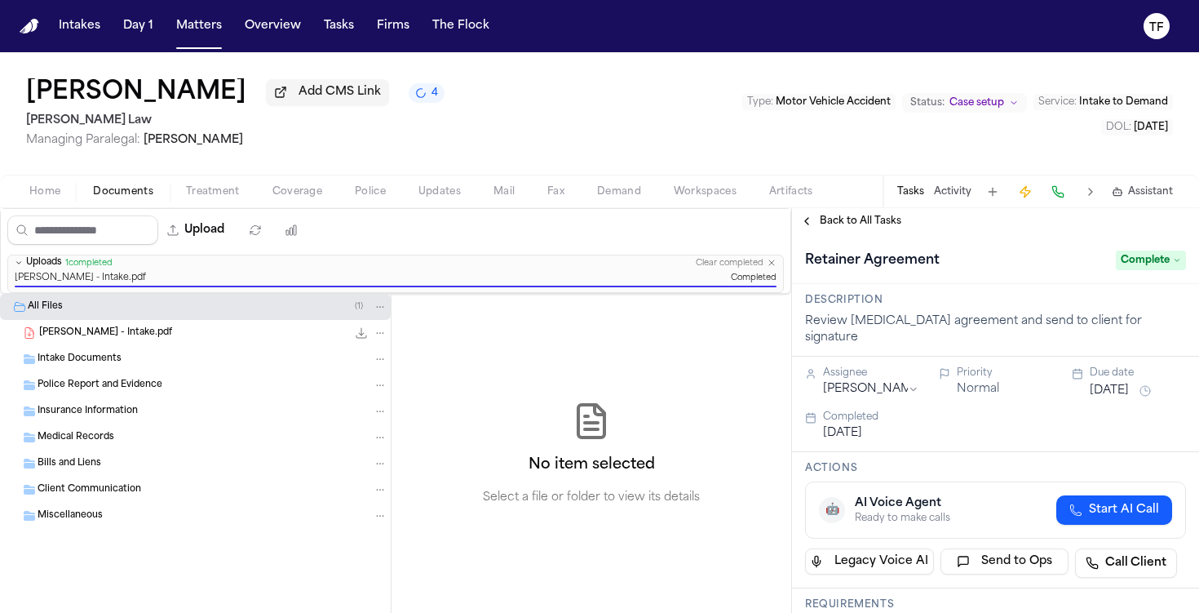
click at [828, 227] on span "Back to All Tasks" at bounding box center [861, 221] width 82 height 13
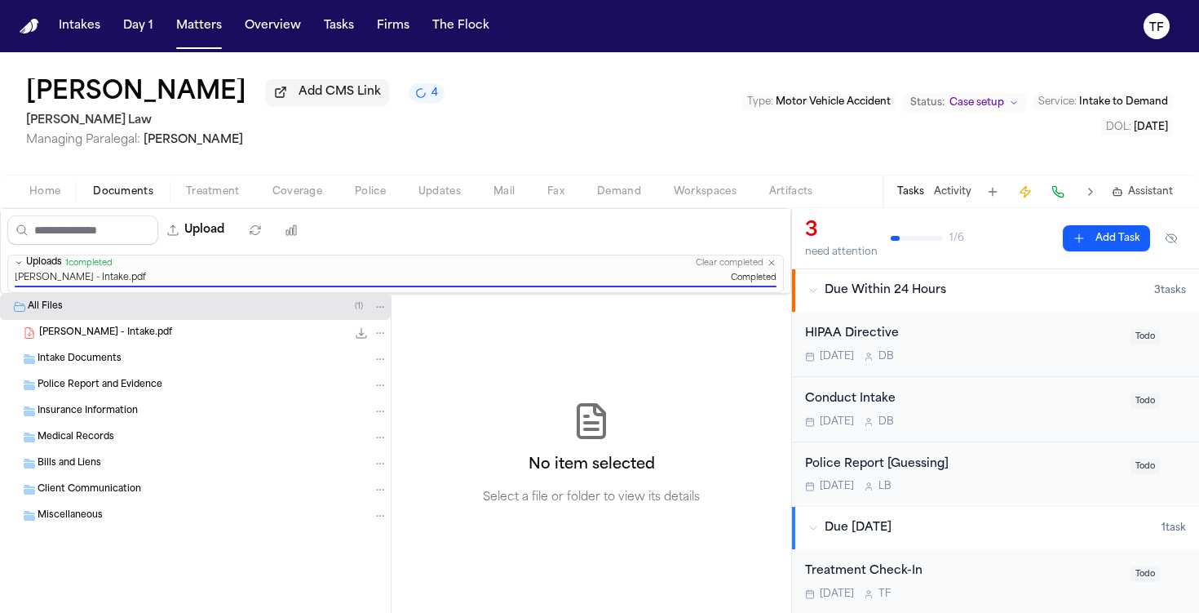
click at [937, 402] on div "Conduct Intake" at bounding box center [963, 399] width 316 height 19
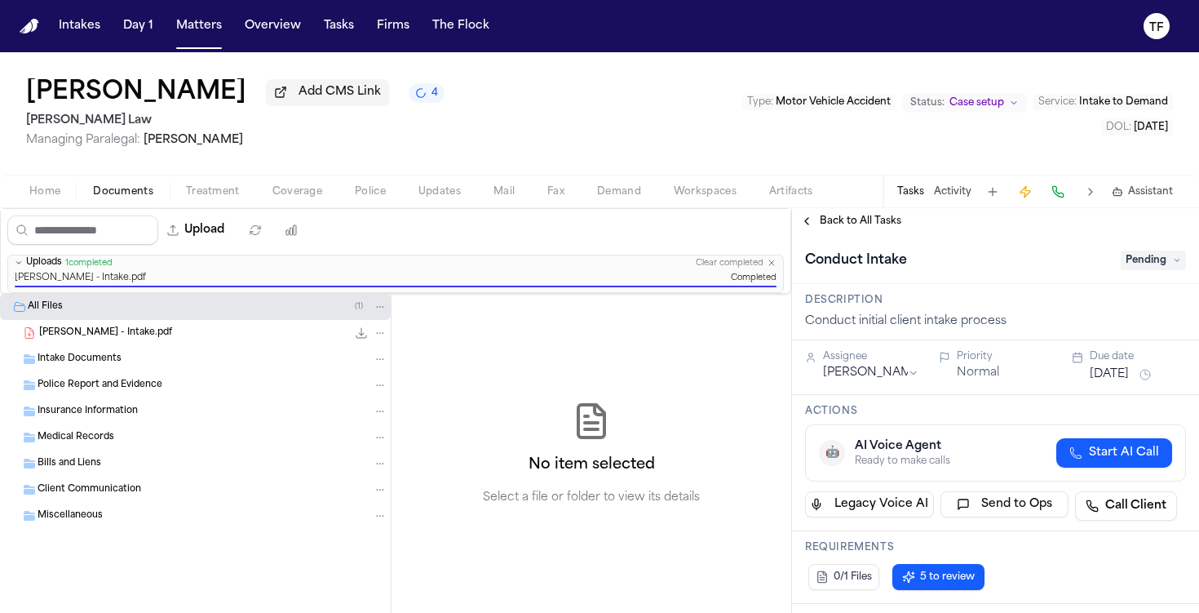
click at [1147, 263] on span "Pending" at bounding box center [1153, 260] width 65 height 20
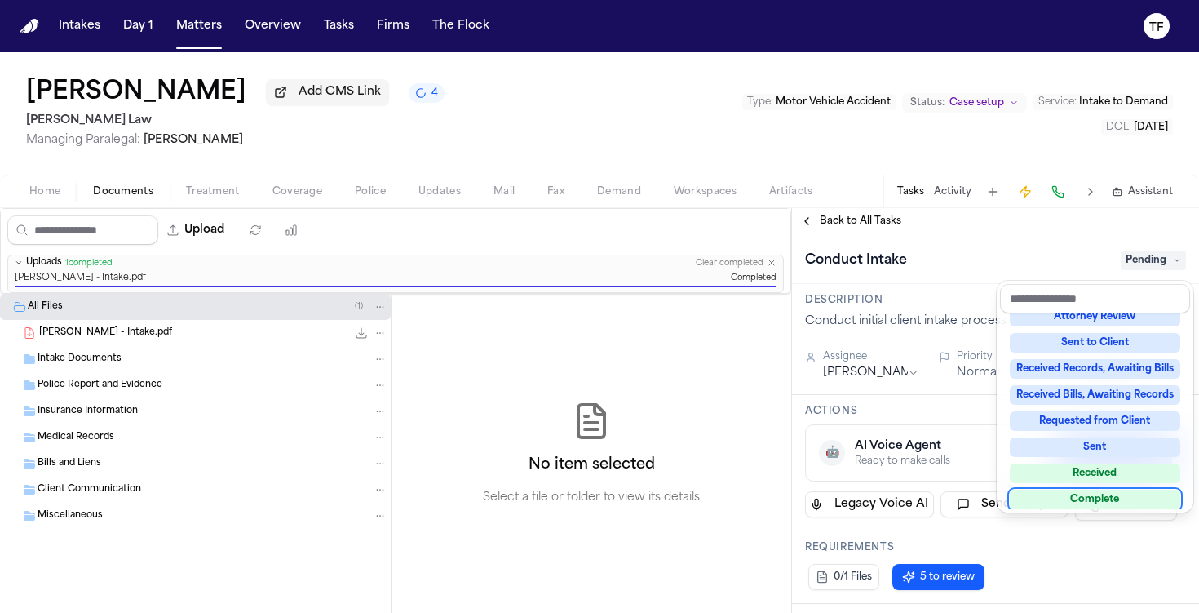
click at [1089, 489] on div "Complete" at bounding box center [1095, 499] width 171 height 20
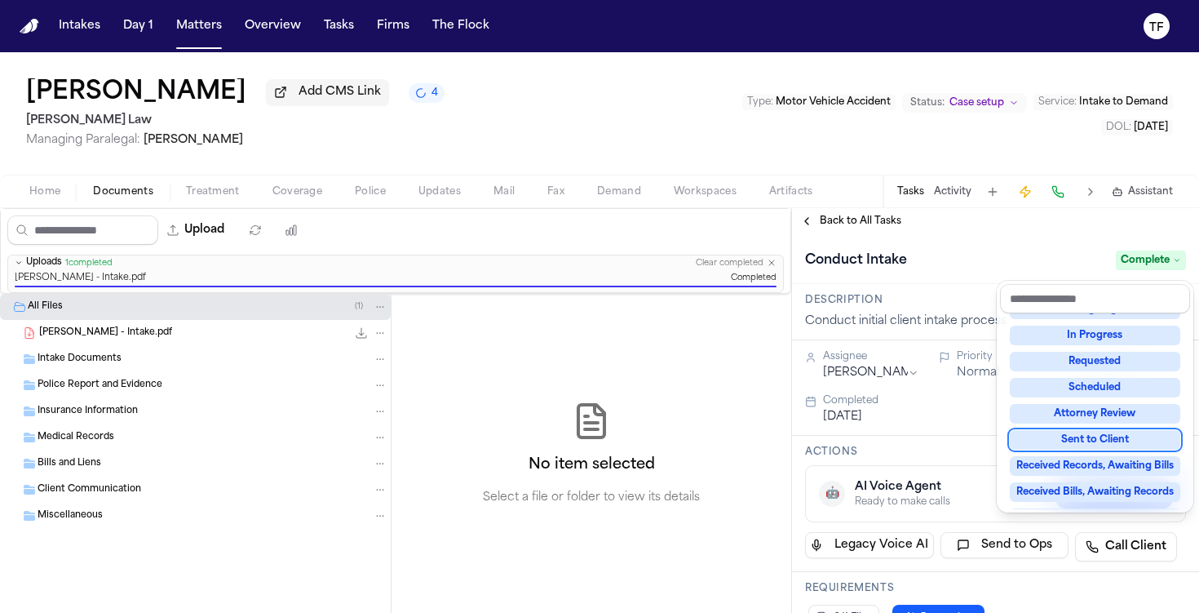
click at [849, 229] on div "**********" at bounding box center [995, 410] width 407 height 405
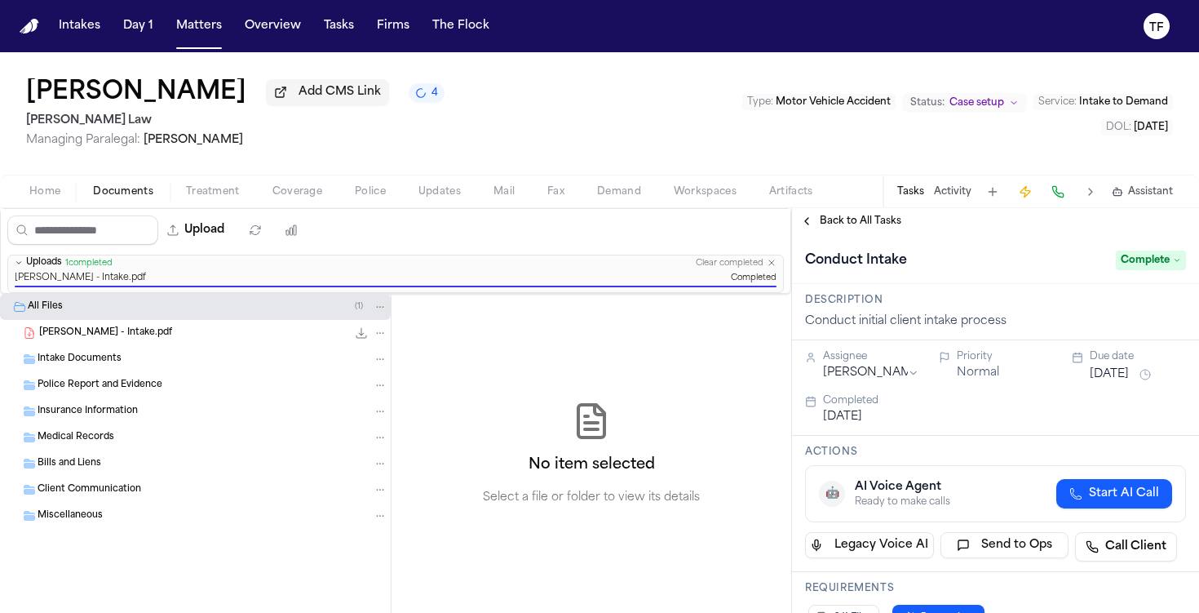
click at [848, 221] on span "Back to All Tasks" at bounding box center [861, 221] width 82 height 13
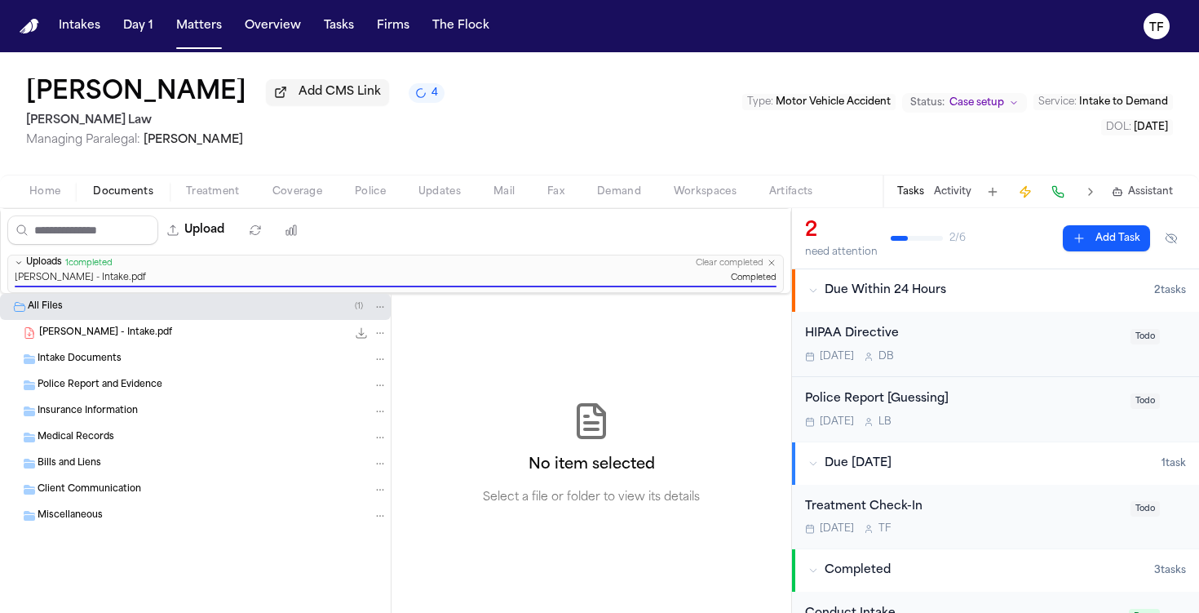
click at [965, 395] on div "Police Report [Guessing]" at bounding box center [963, 399] width 316 height 19
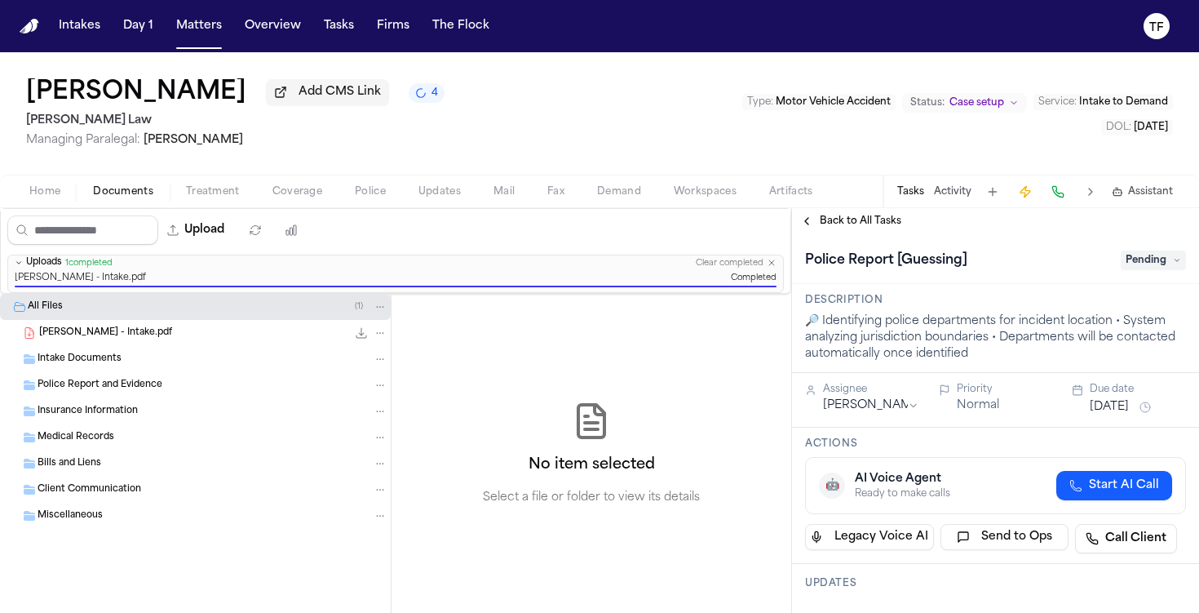
click at [1147, 265] on span "Pending" at bounding box center [1153, 260] width 65 height 20
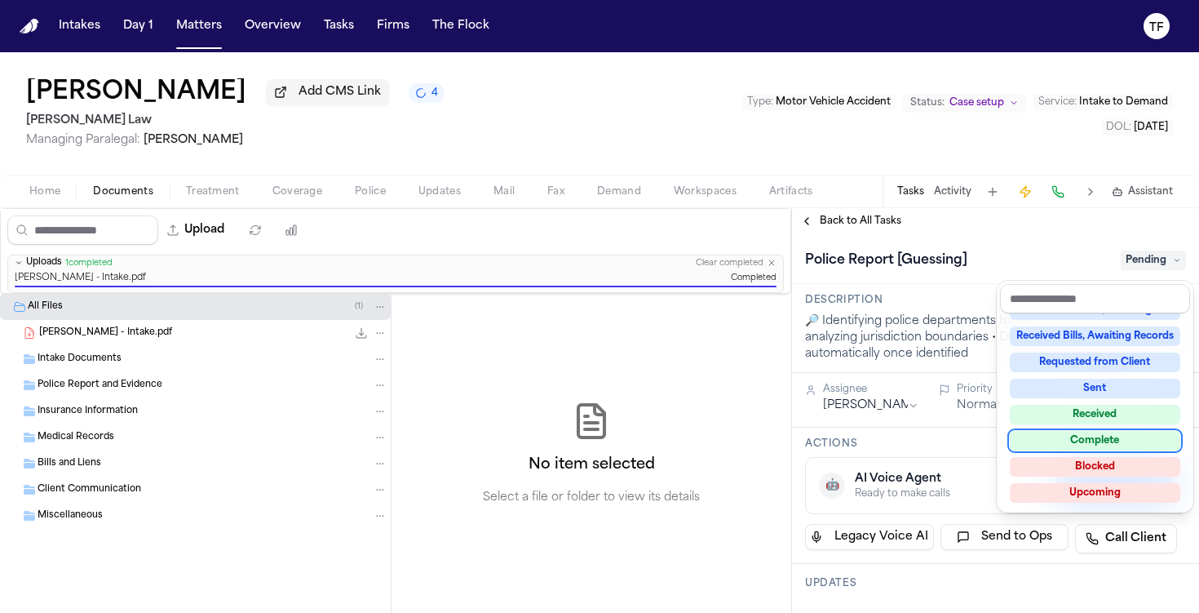
click at [1090, 432] on div "Complete" at bounding box center [1095, 441] width 171 height 20
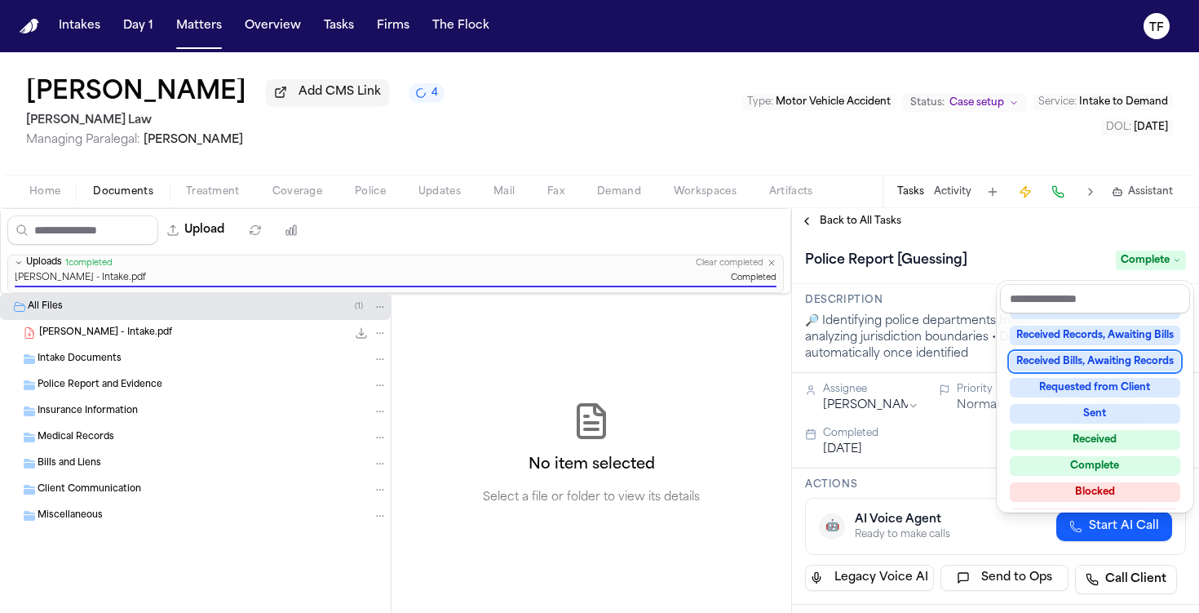
click at [816, 227] on div "**********" at bounding box center [995, 410] width 407 height 405
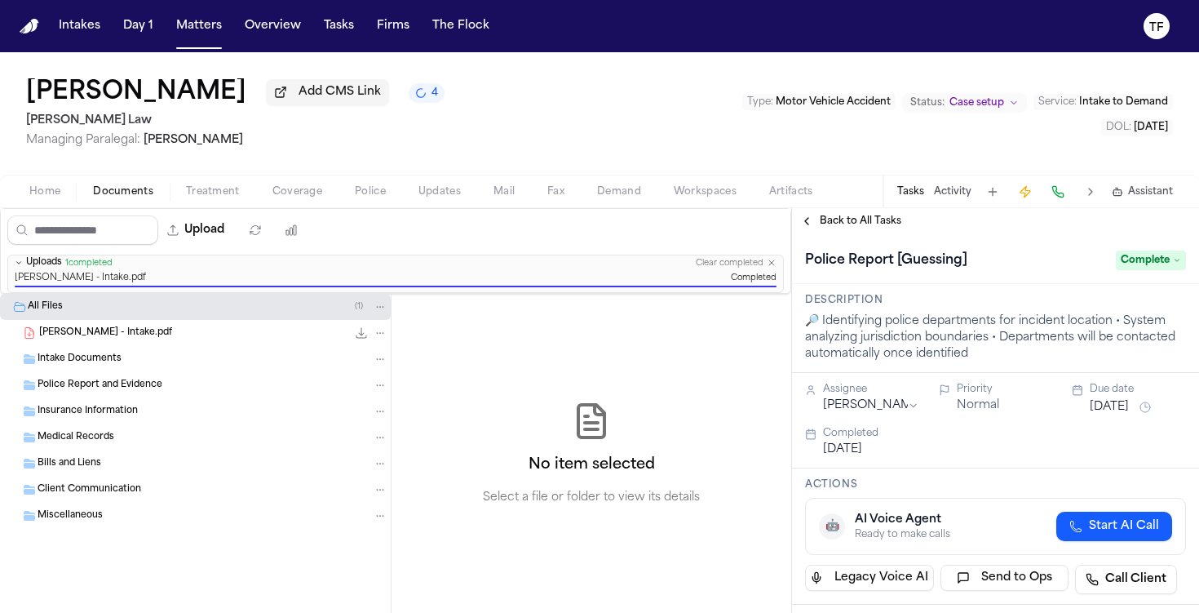
click at [816, 227] on button "Back to All Tasks" at bounding box center [850, 221] width 117 height 13
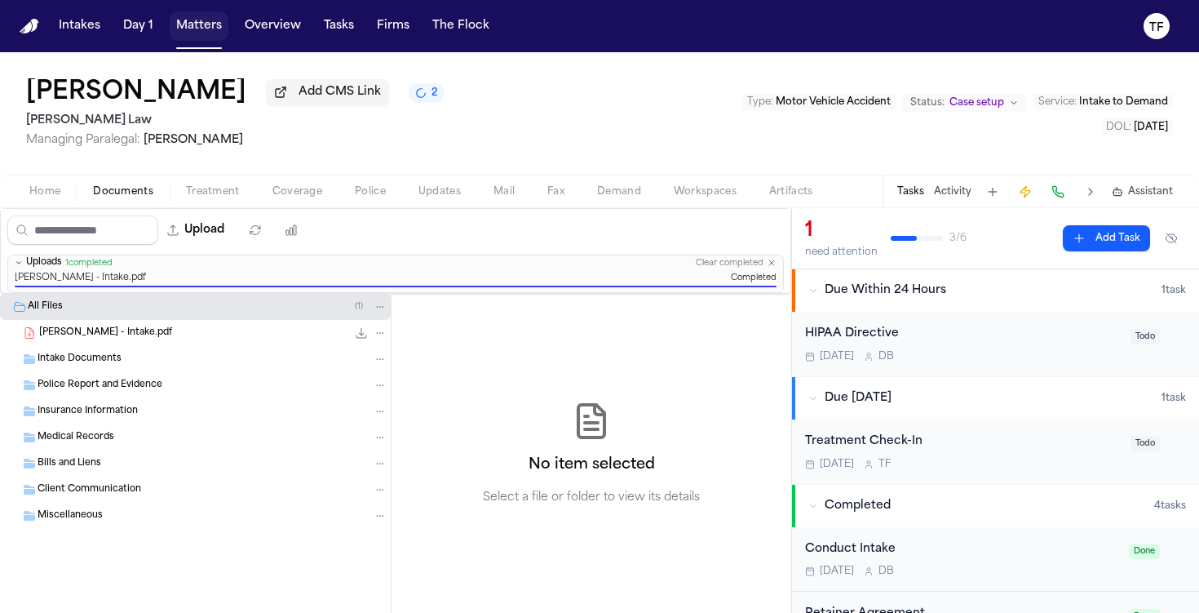
click at [215, 26] on button "Matters" at bounding box center [199, 25] width 59 height 29
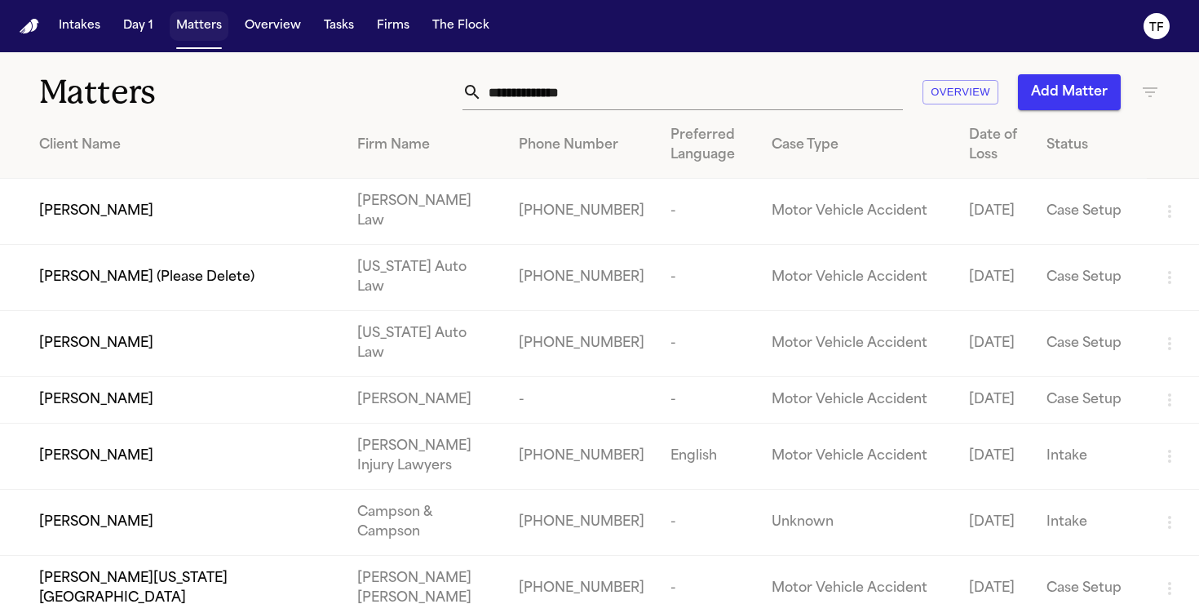
click at [214, 24] on button "Matters" at bounding box center [199, 25] width 59 height 29
click at [733, 101] on input "text" at bounding box center [692, 92] width 421 height 36
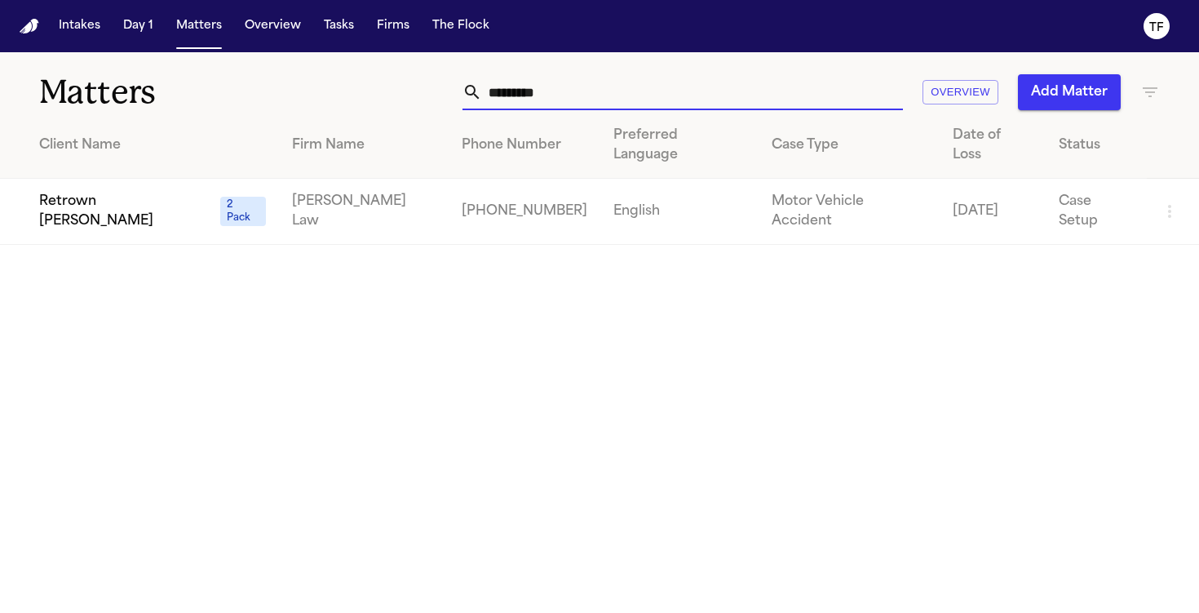
type input "*********"
click at [231, 179] on td "Retrown Burley 2 Pack" at bounding box center [139, 212] width 279 height 66
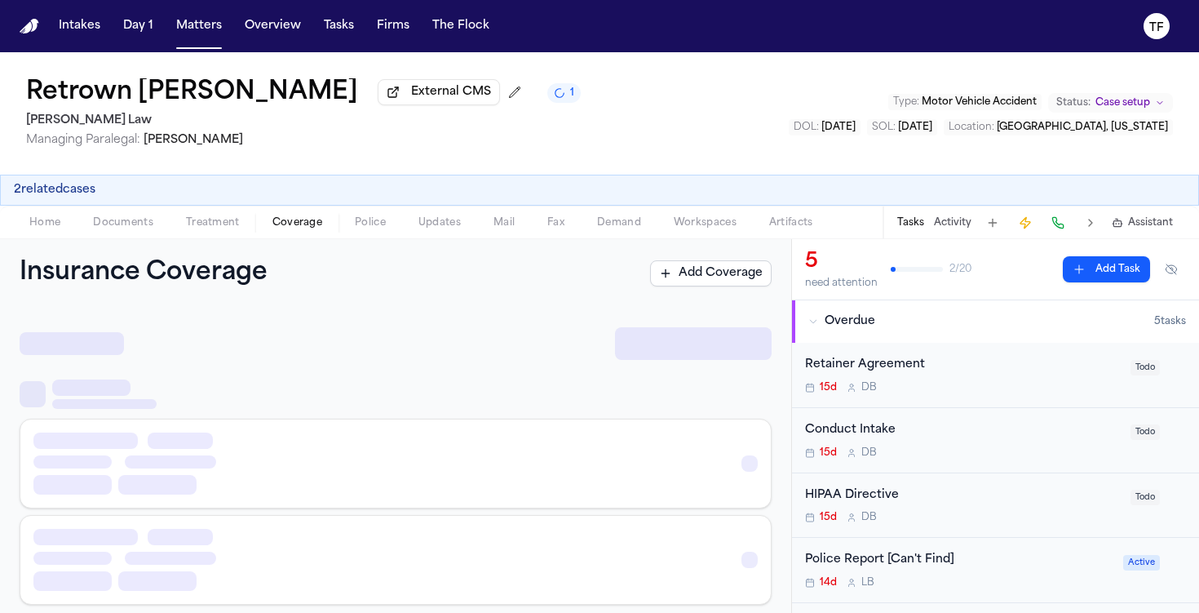
click at [301, 226] on span "Coverage" at bounding box center [297, 222] width 50 height 13
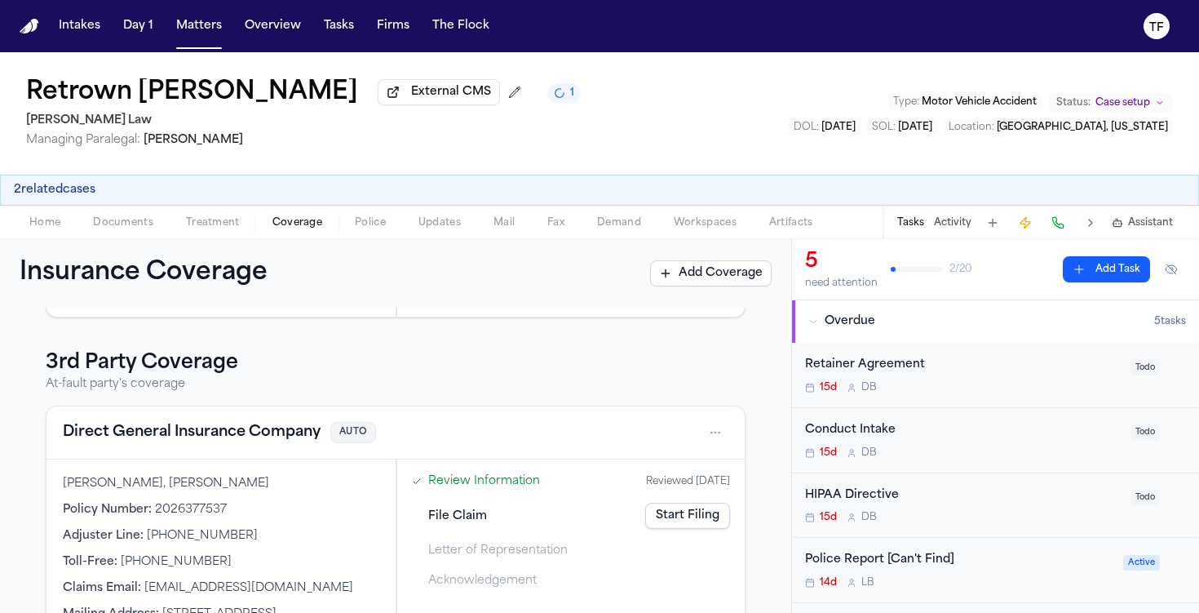
scroll to position [293, 0]
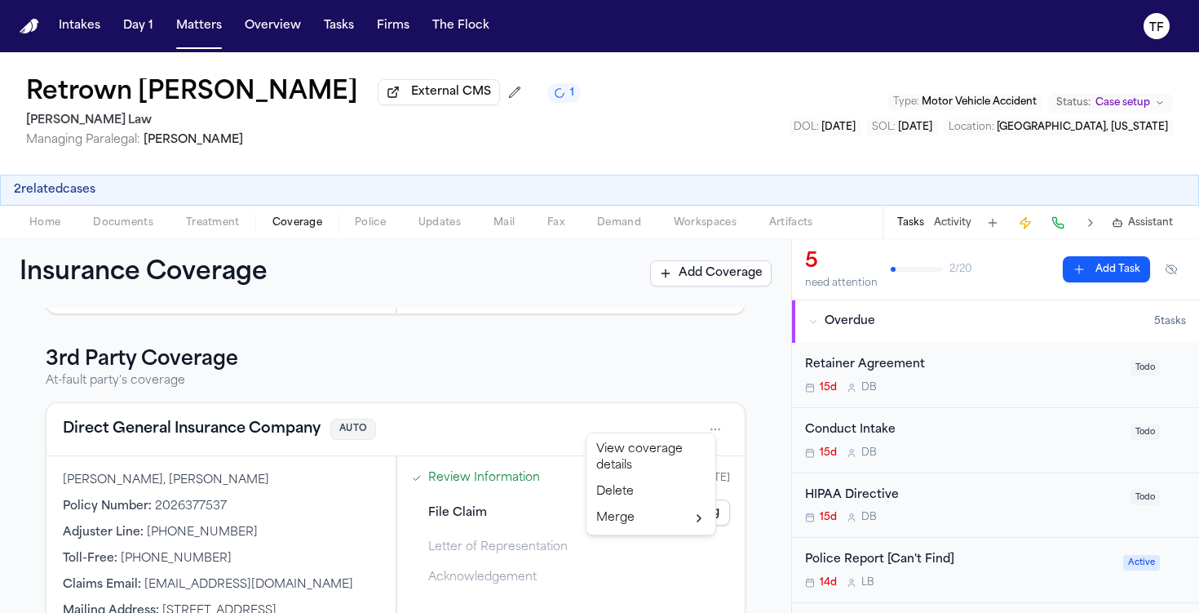
click at [698, 422] on html "Intakes Day 1 Matters Overview Tasks Firms The Flock TF Retrown Burley External…" at bounding box center [599, 306] width 1199 height 613
click at [618, 454] on div "View coverage details" at bounding box center [651, 457] width 122 height 42
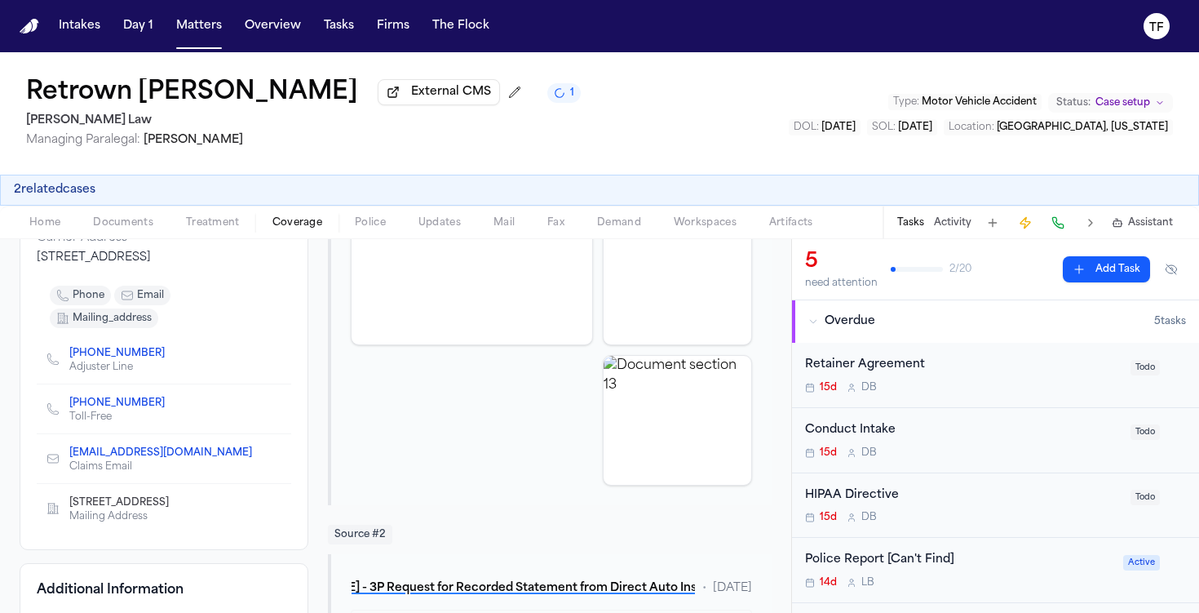
scroll to position [382, 0]
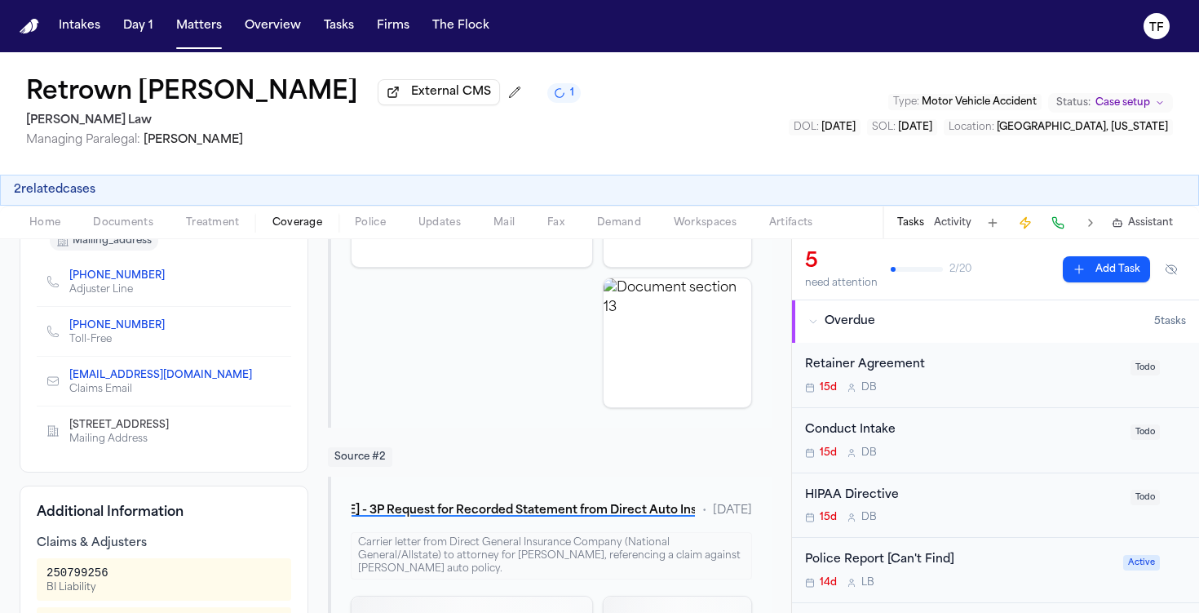
click at [171, 294] on div "+1 (336) 435-5549 Adjuster Line" at bounding box center [164, 281] width 255 height 49
click at [168, 281] on icon "Copy to clipboard" at bounding box center [173, 276] width 10 height 10
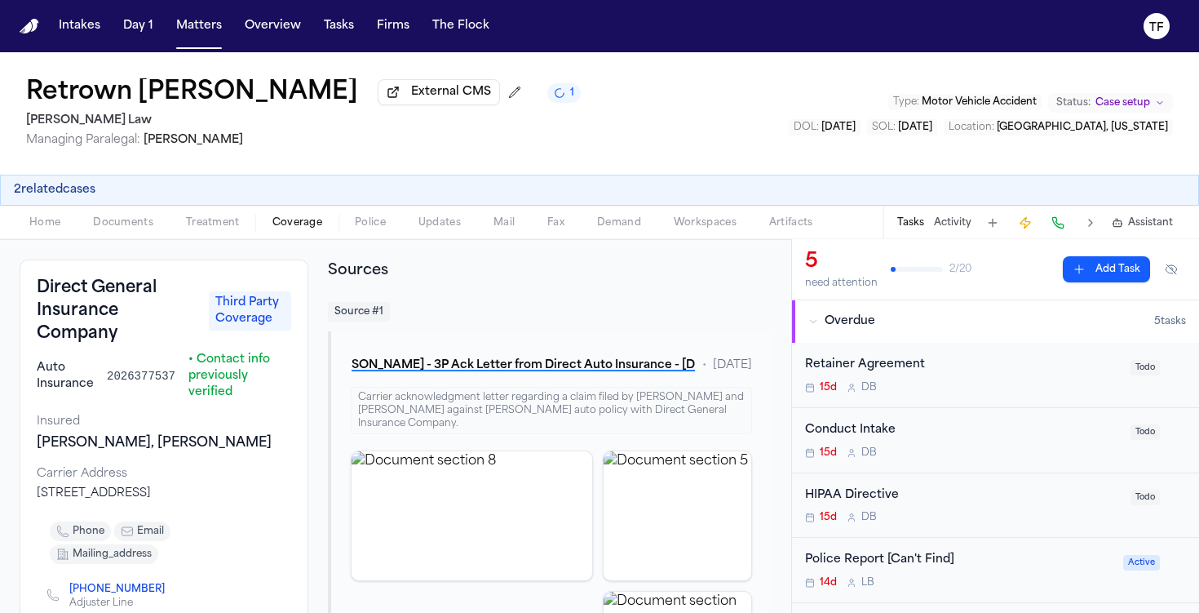
scroll to position [0, 0]
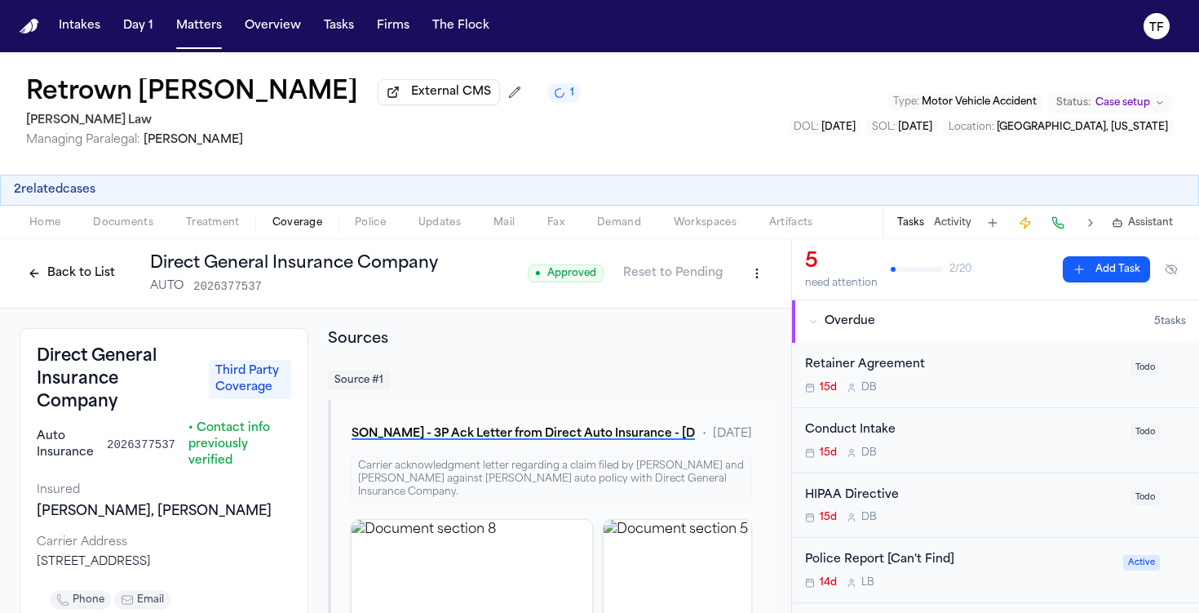
click at [202, 42] on nav "Intakes Day 1 Matters Overview Tasks Firms The Flock TF" at bounding box center [599, 26] width 1199 height 52
click at [202, 26] on button "Matters" at bounding box center [199, 25] width 59 height 29
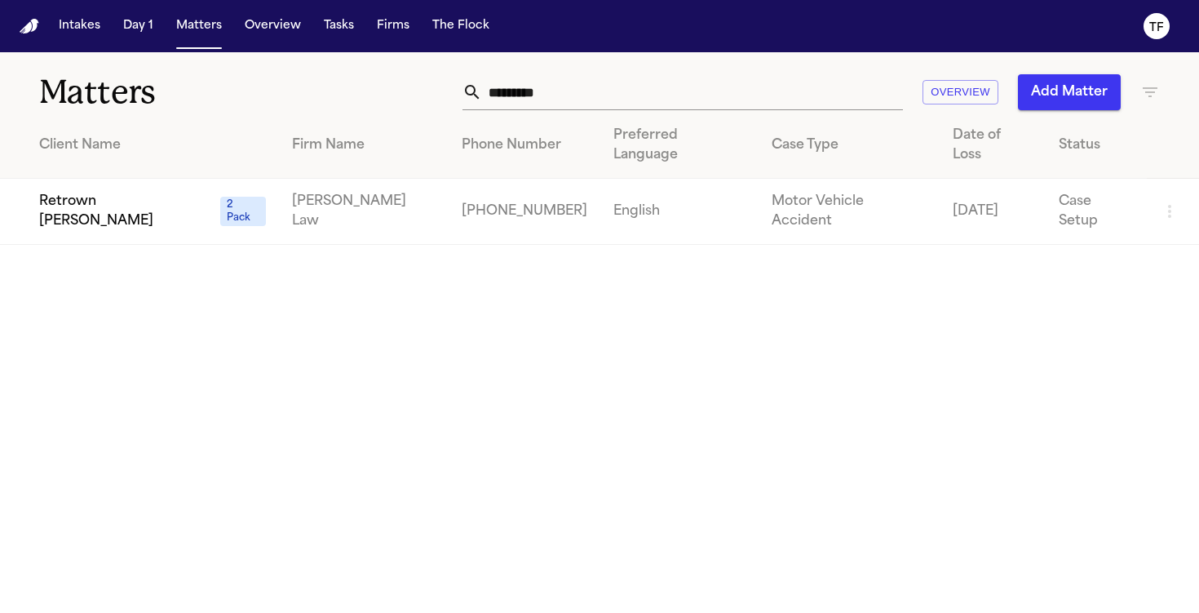
click at [564, 84] on input "*********" at bounding box center [692, 92] width 421 height 36
click at [566, 87] on input "*********" at bounding box center [692, 92] width 421 height 36
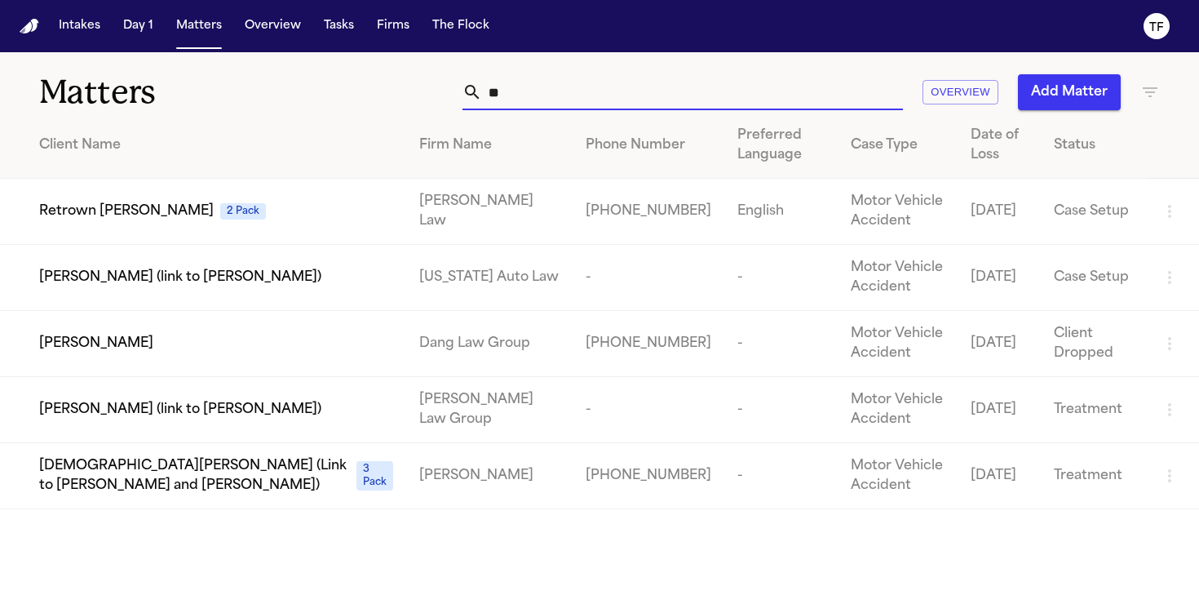
type input "*"
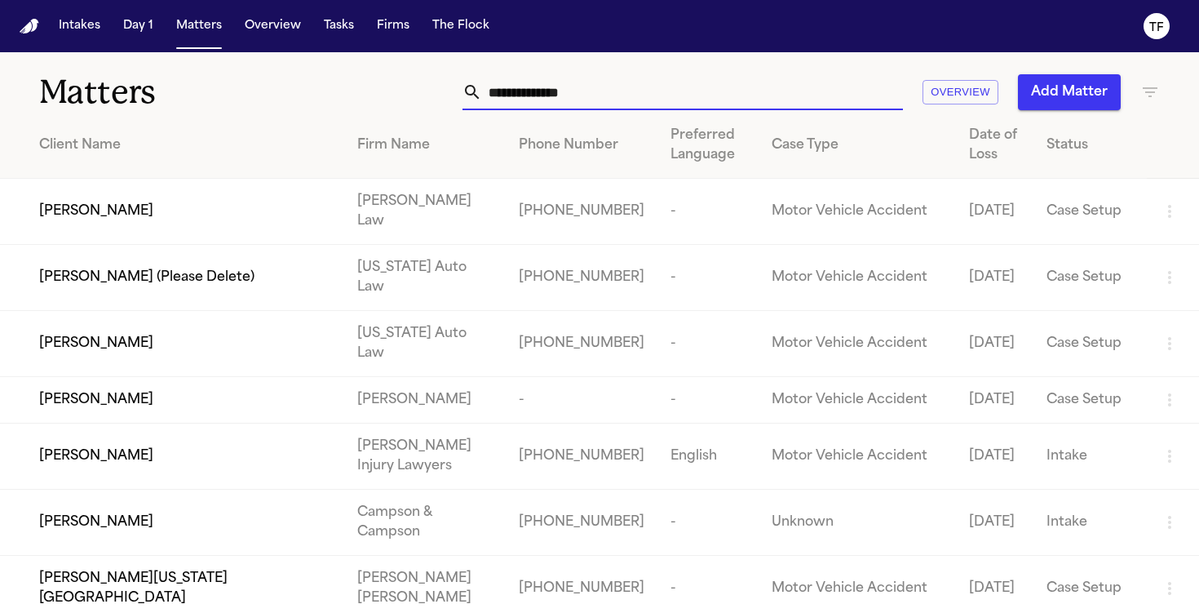
click at [195, 219] on div "Daniel Gallego-Juarez" at bounding box center [185, 212] width 292 height 20
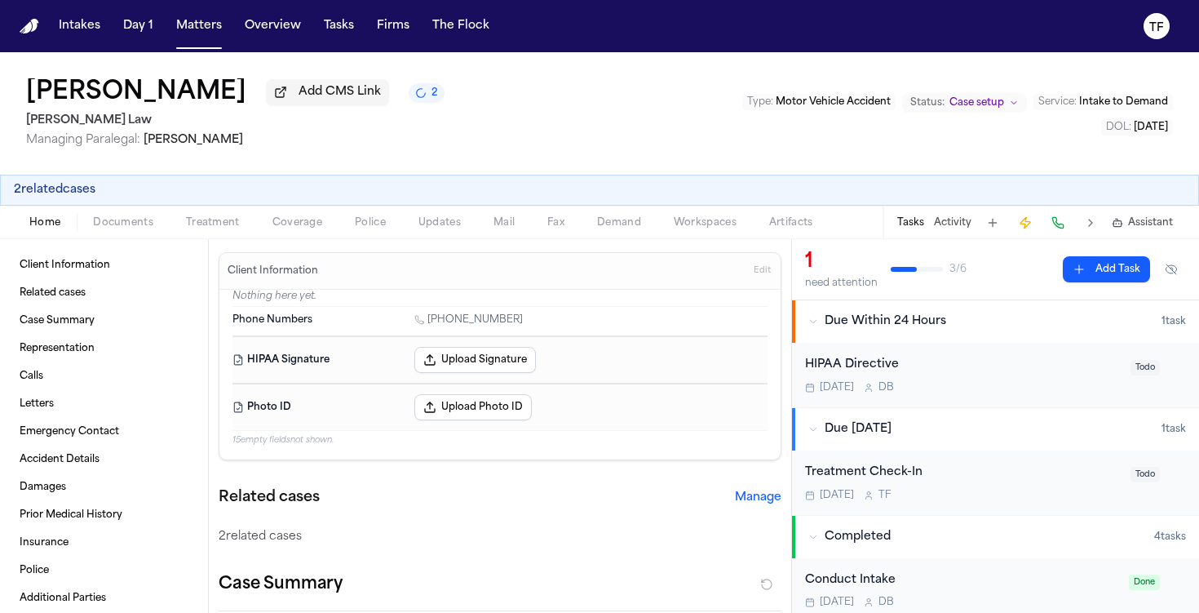
click at [304, 219] on span "Coverage" at bounding box center [297, 222] width 50 height 13
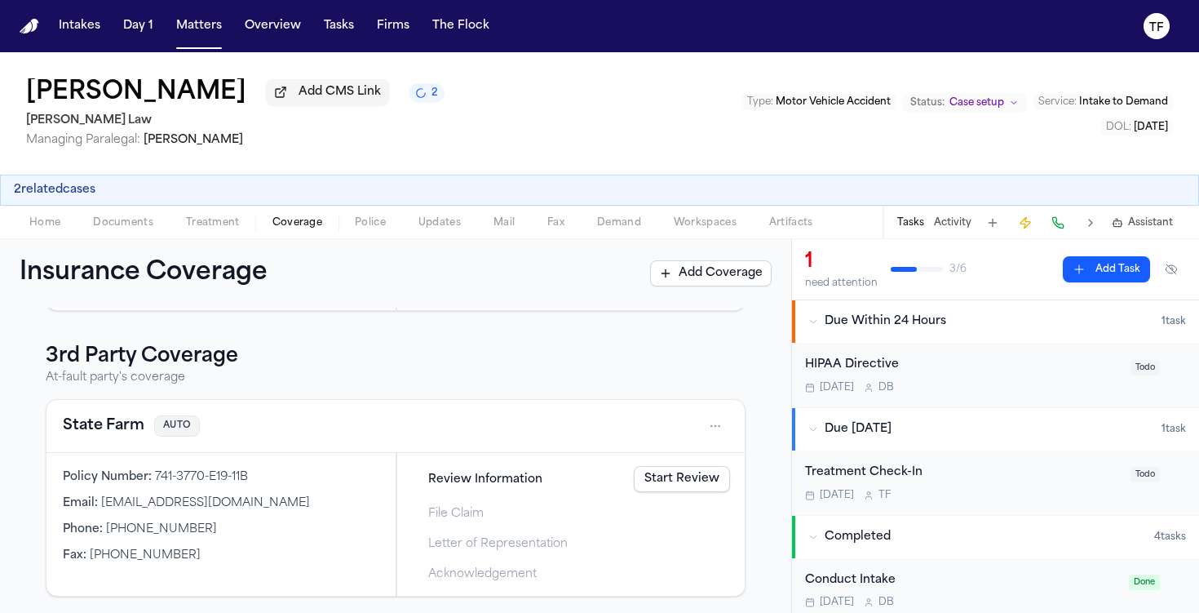
scroll to position [276, 0]
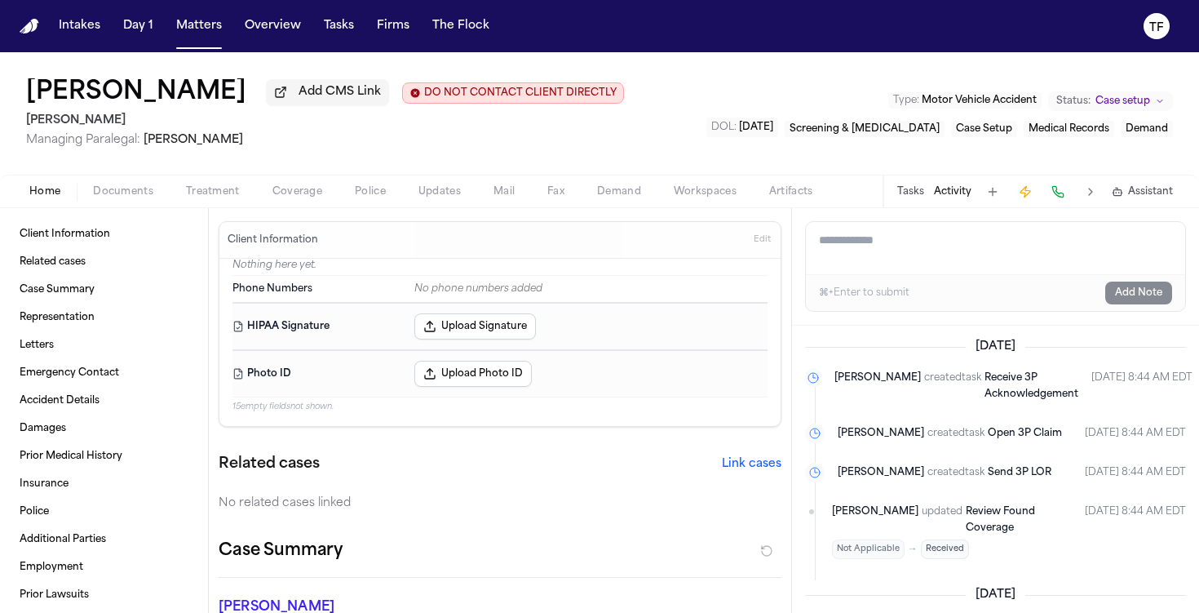
scroll to position [393, 0]
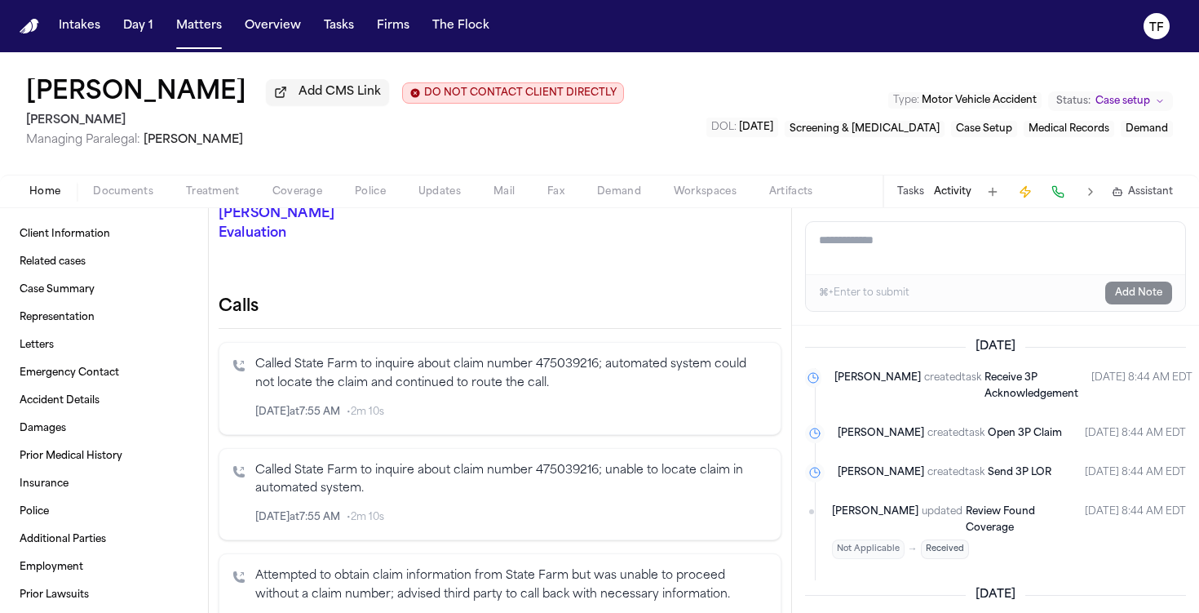
click at [272, 198] on span "Coverage" at bounding box center [297, 191] width 50 height 13
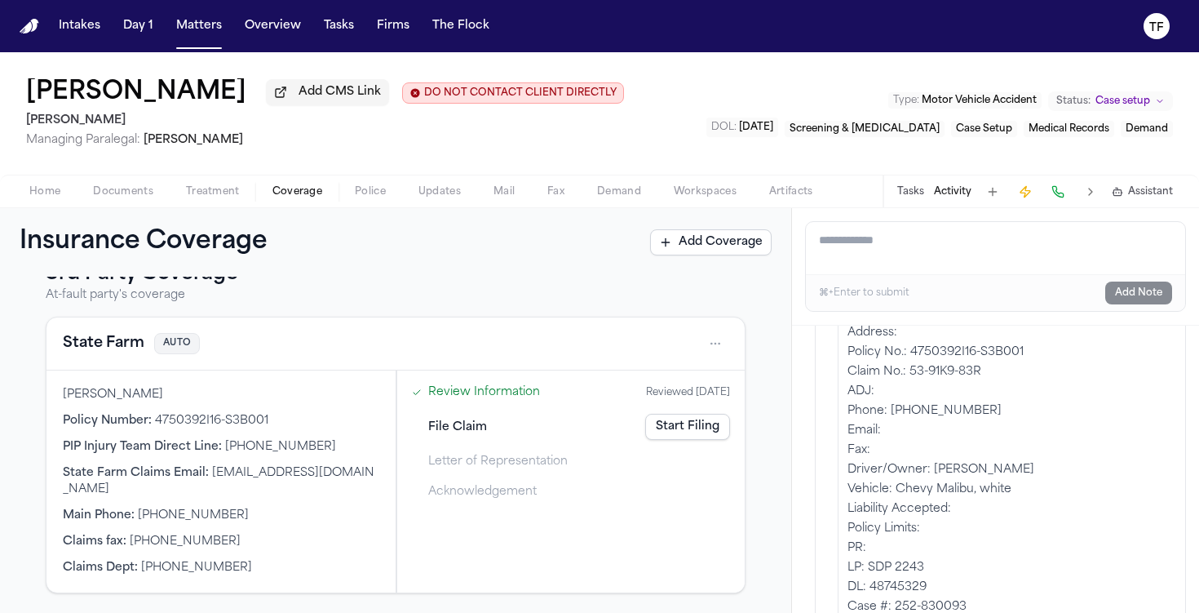
scroll to position [458, 0]
drag, startPoint x: 988, startPoint y: 405, endPoint x: 830, endPoint y: 400, distance: 158.3
click at [830, 400] on li "TF Thea Feeney commented Oct 14, 2025 6:07 PM EDT D INSURANCE-State Farm Addres…" at bounding box center [995, 456] width 381 height 375
copy p "Claim No.: 53-91K9-83R"
click at [937, 190] on button "Activity" at bounding box center [953, 191] width 38 height 13
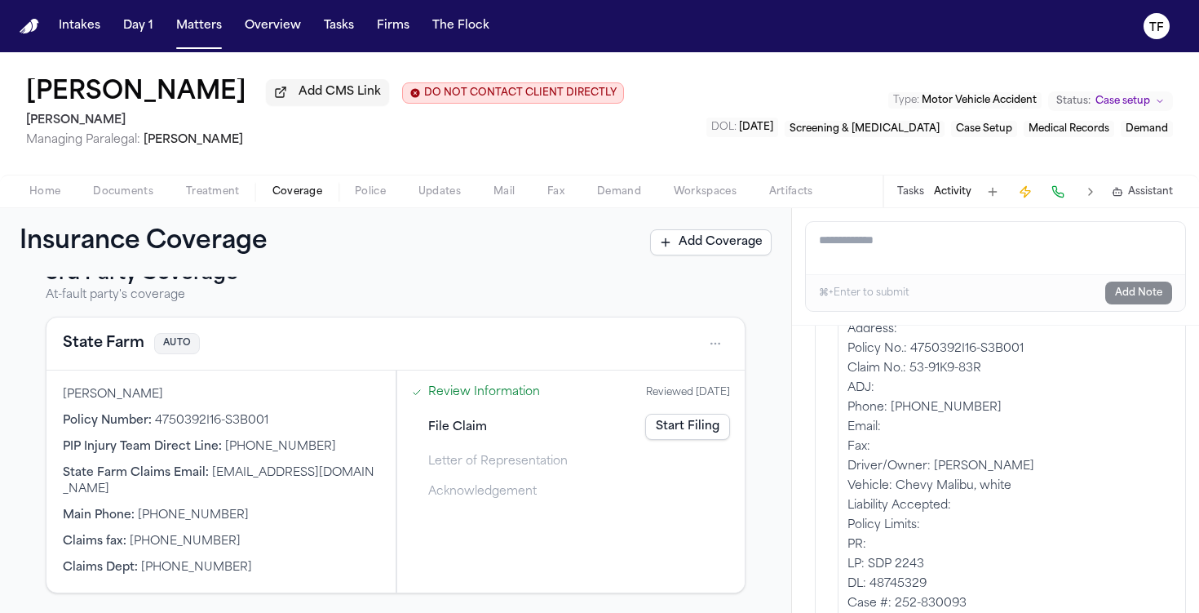
paste textarea "**********"
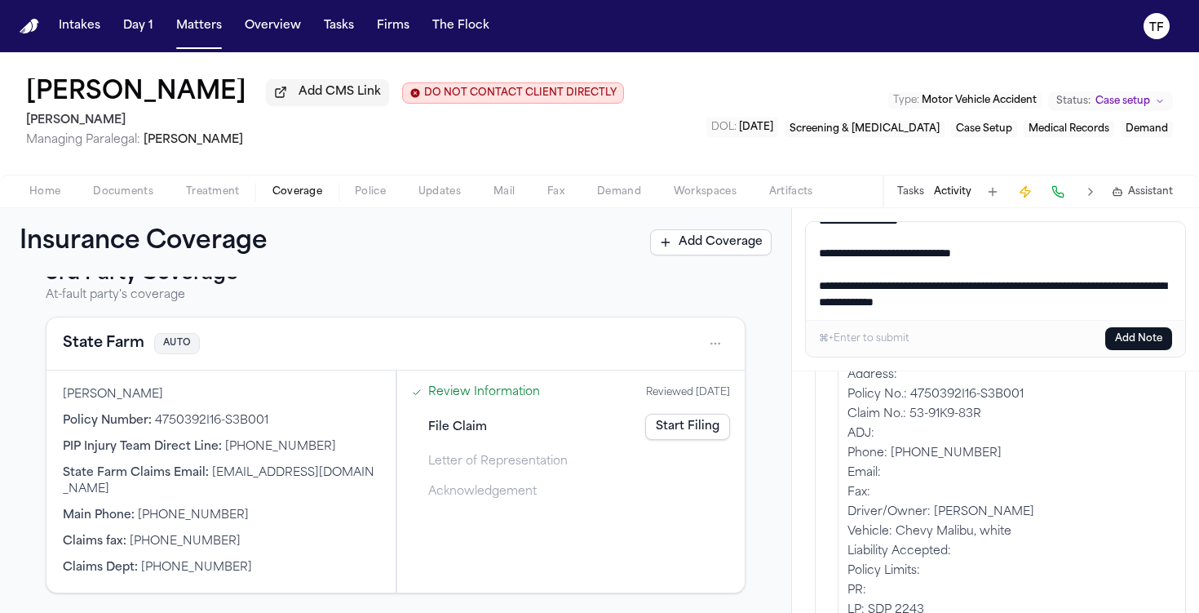
click at [1119, 357] on div "⌘+Enter to submit Add Note" at bounding box center [995, 338] width 379 height 37
click at [1132, 344] on button "Add Note" at bounding box center [1138, 338] width 67 height 23
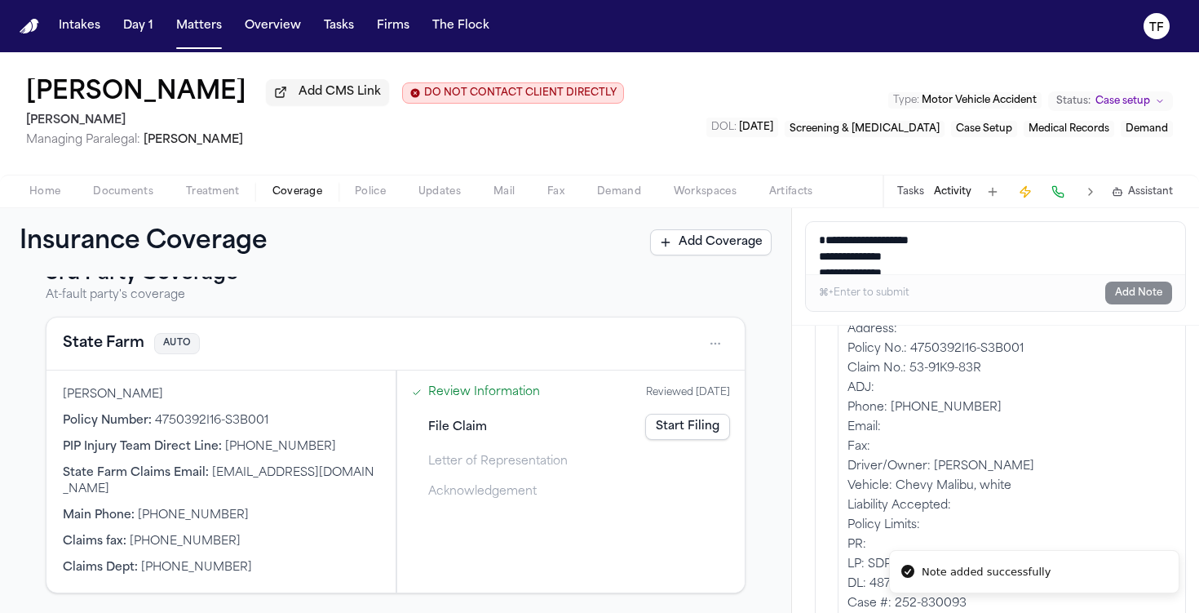
scroll to position [611, 0]
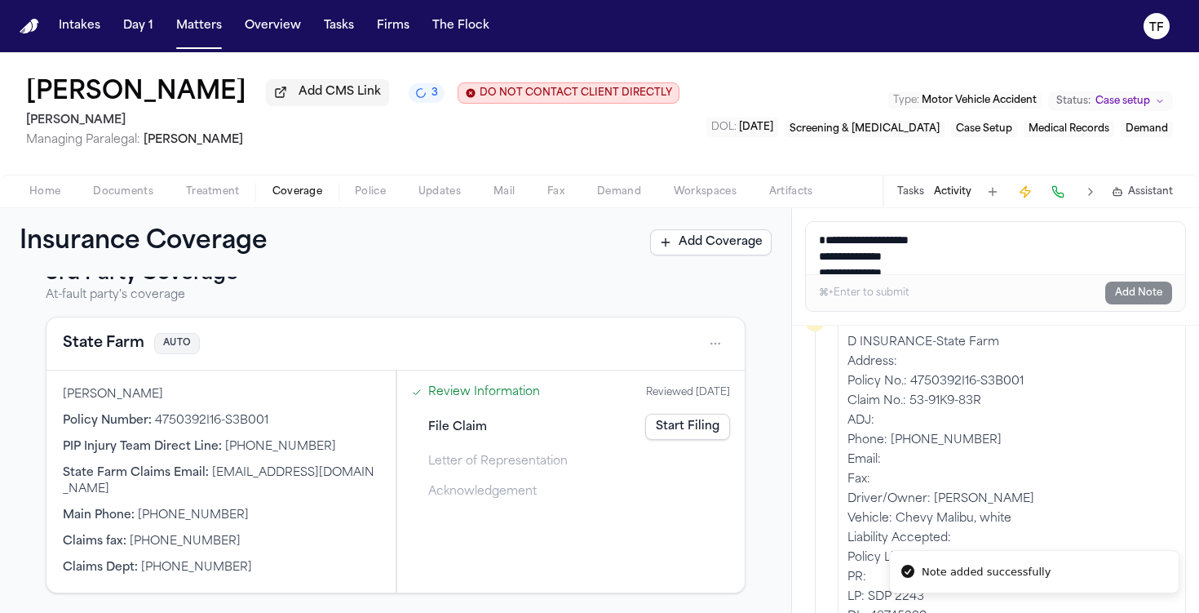
click at [213, 207] on div "Home Documents Treatment Coverage Police Updates Mail Fax Demand Workspaces Art…" at bounding box center [599, 191] width 1199 height 33
click at [233, 198] on span "Treatment" at bounding box center [213, 191] width 54 height 13
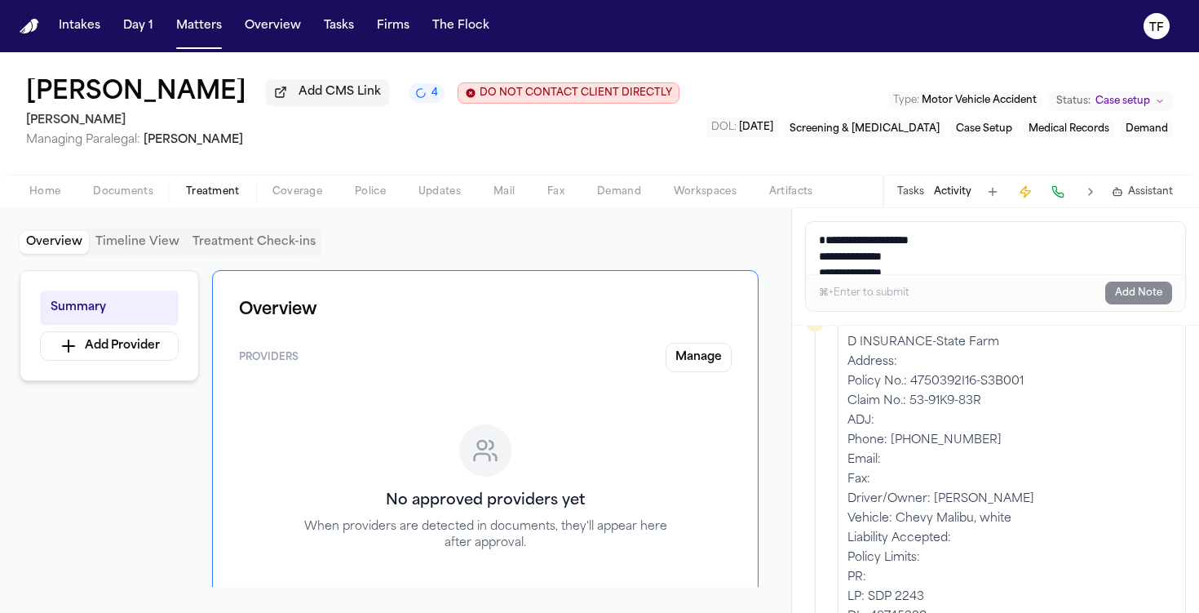
click at [964, 198] on button "Activity" at bounding box center [953, 191] width 38 height 13
paste textarea "**********"
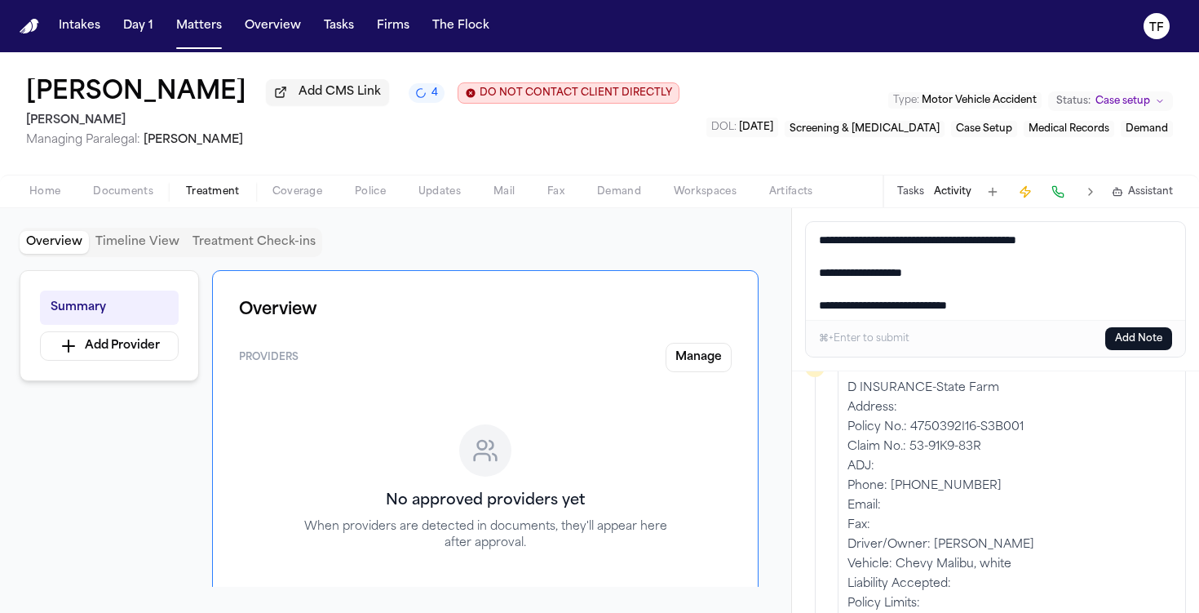
scroll to position [43, 0]
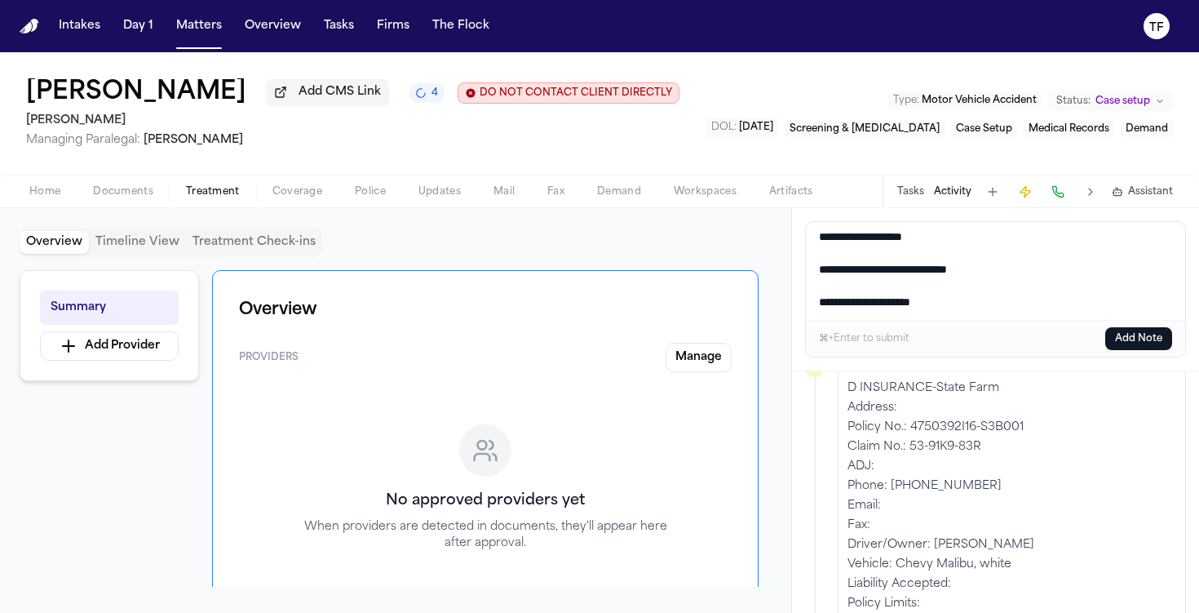
type textarea "**********"
click at [1127, 350] on button "Add Note" at bounding box center [1138, 338] width 67 height 23
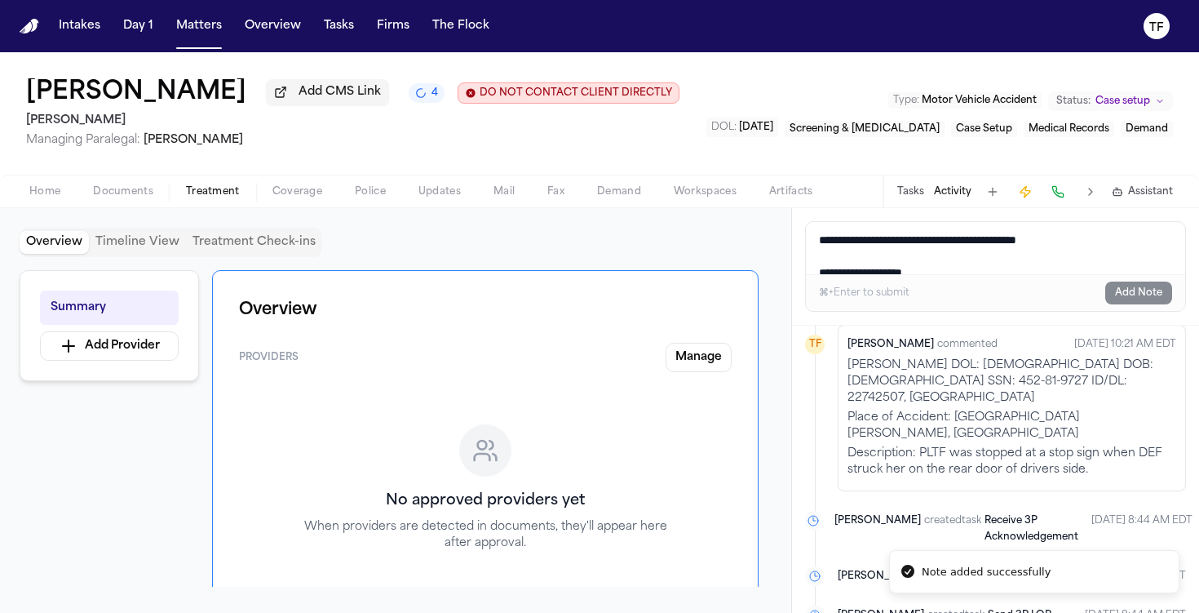
scroll to position [194, 0]
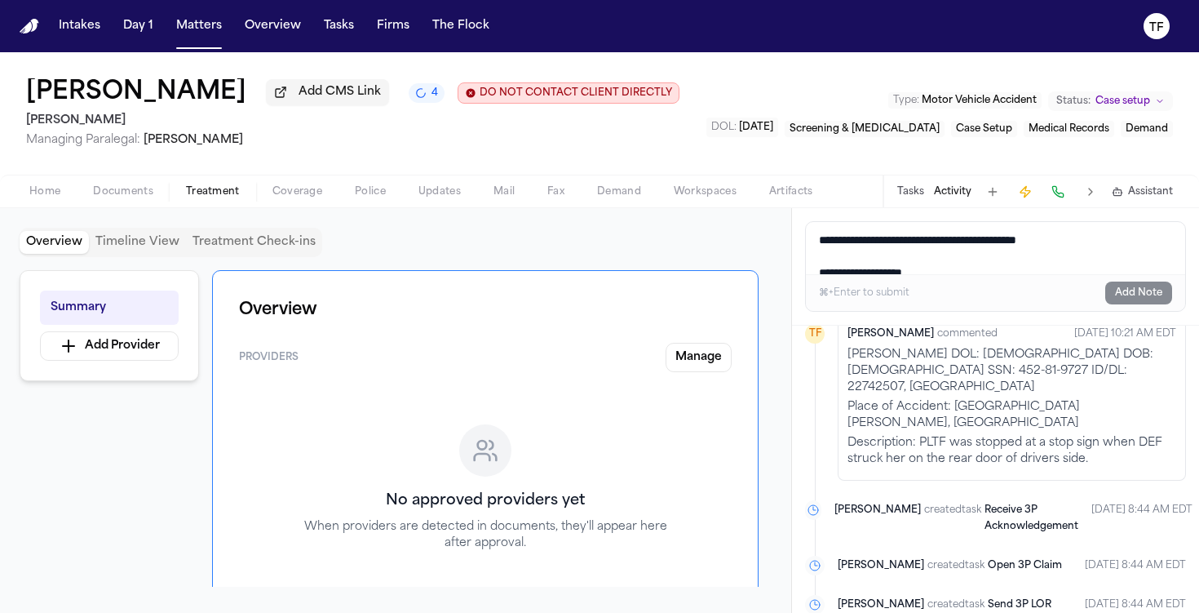
click at [54, 198] on span "Home" at bounding box center [44, 191] width 31 height 13
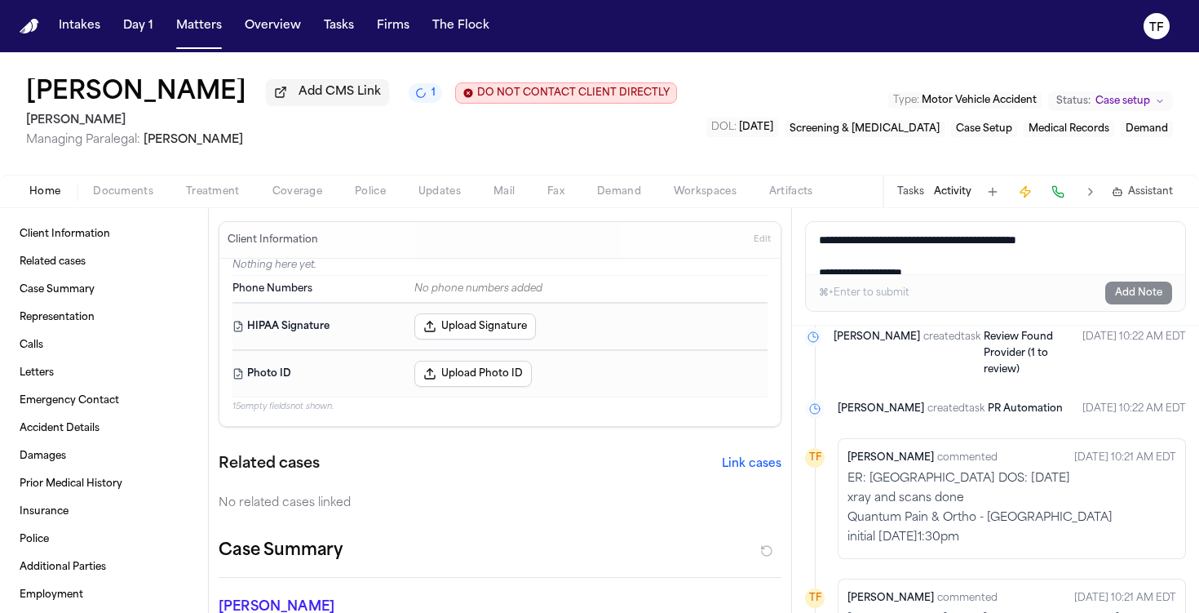
scroll to position [465, 0]
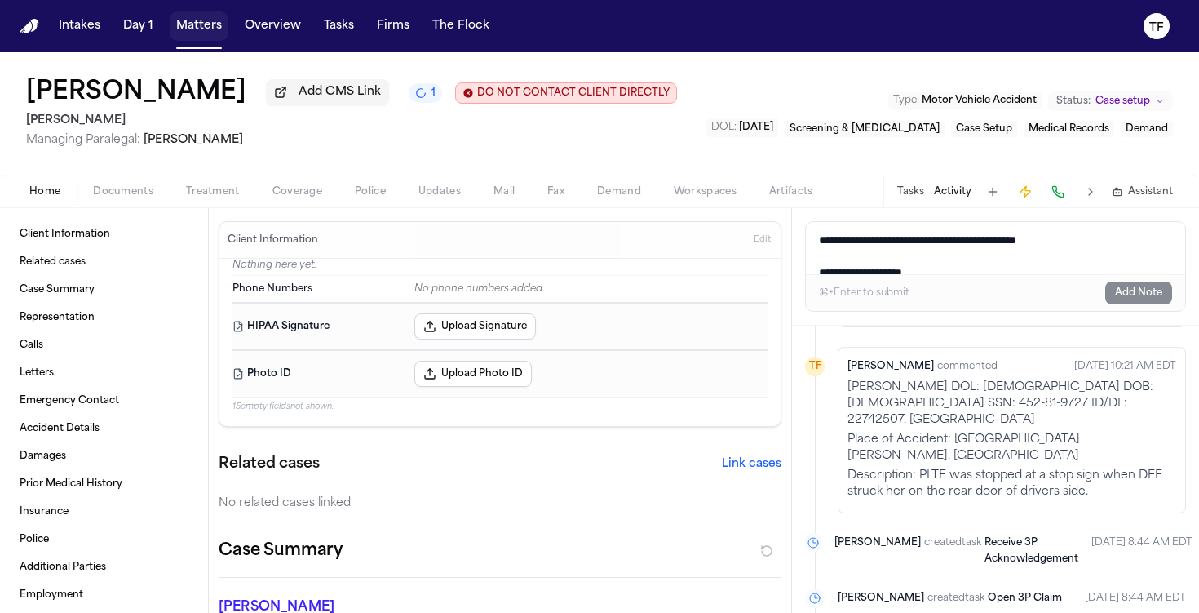
click at [205, 38] on button "Matters" at bounding box center [199, 25] width 59 height 29
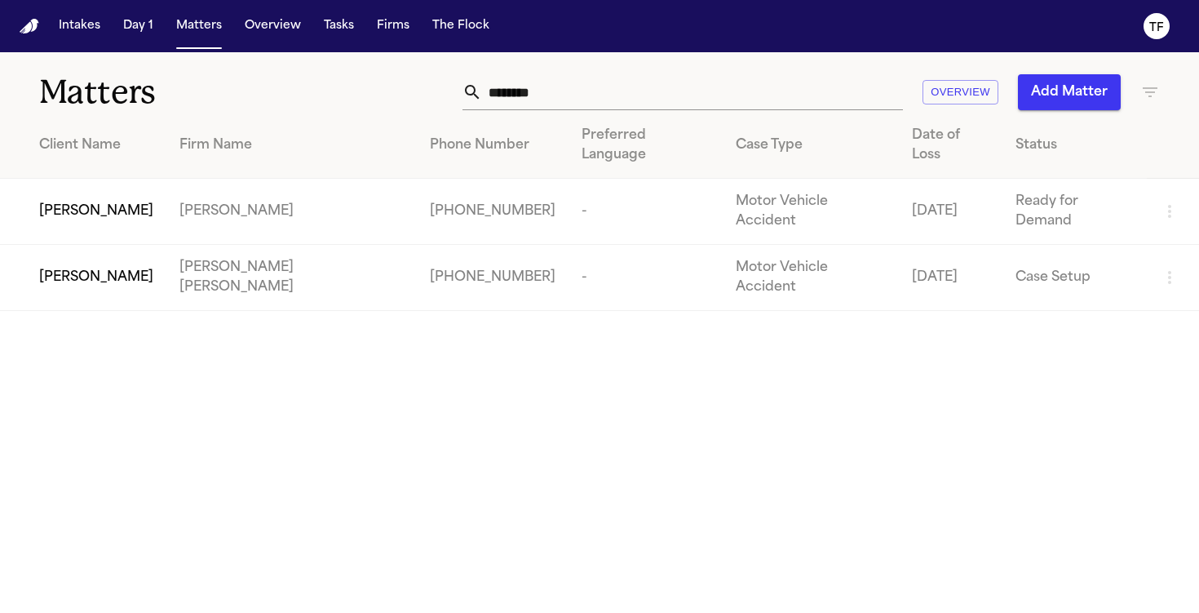
click at [666, 101] on input "********" at bounding box center [692, 92] width 421 height 36
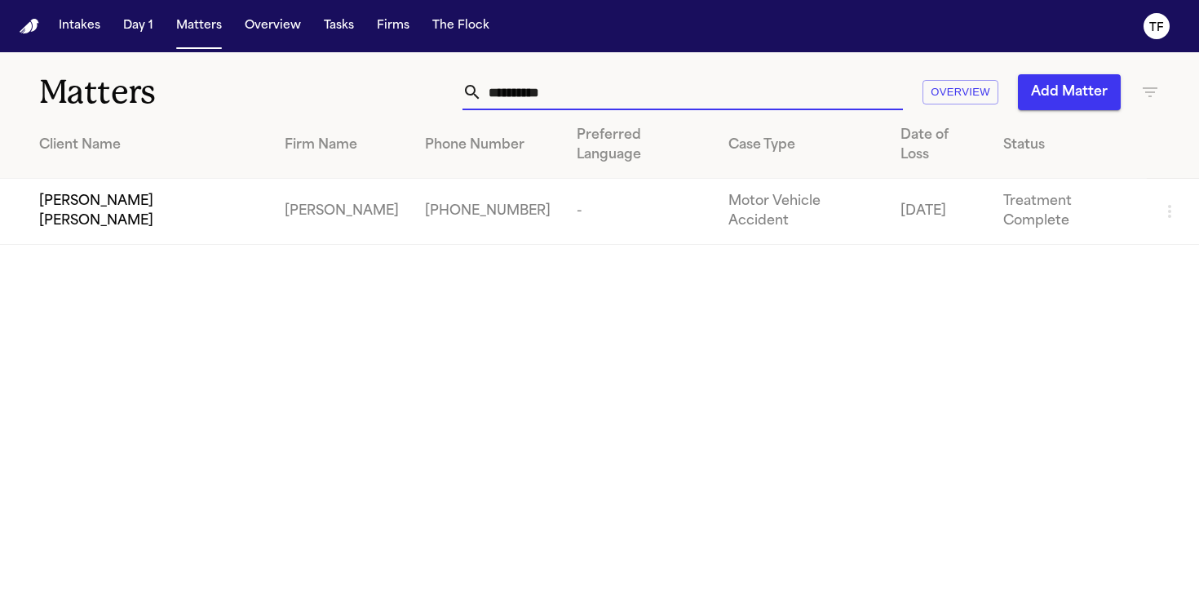
type input "**********"
click at [412, 183] on td "[PHONE_NUMBER]" at bounding box center [488, 212] width 152 height 66
click at [120, 192] on div "[PERSON_NAME] [PERSON_NAME]" at bounding box center [148, 211] width 219 height 39
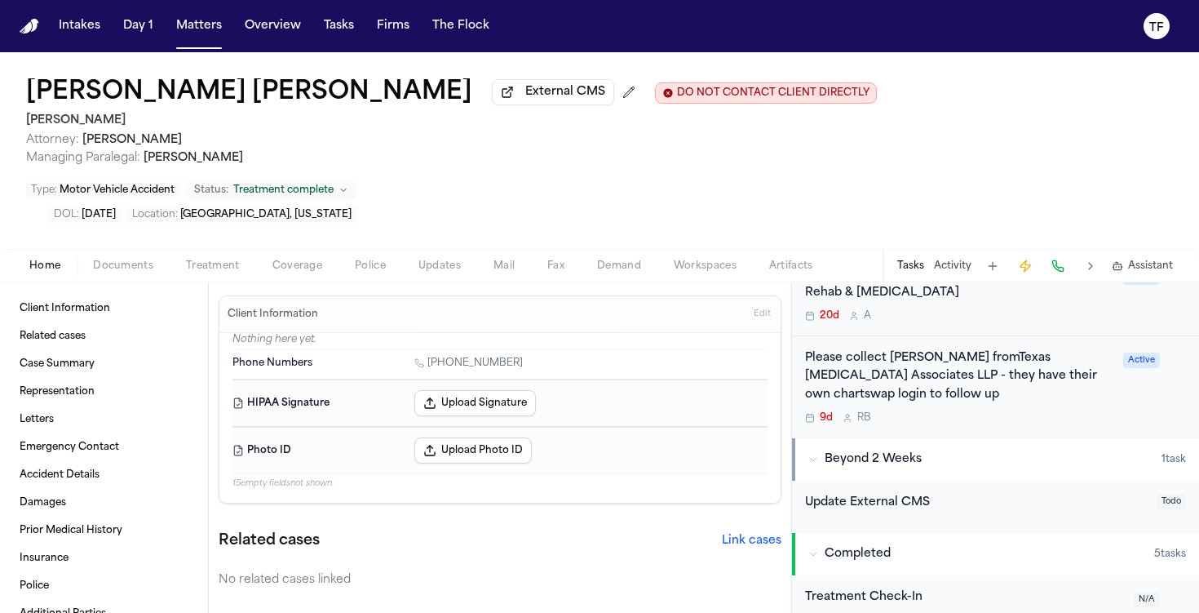
scroll to position [414, 0]
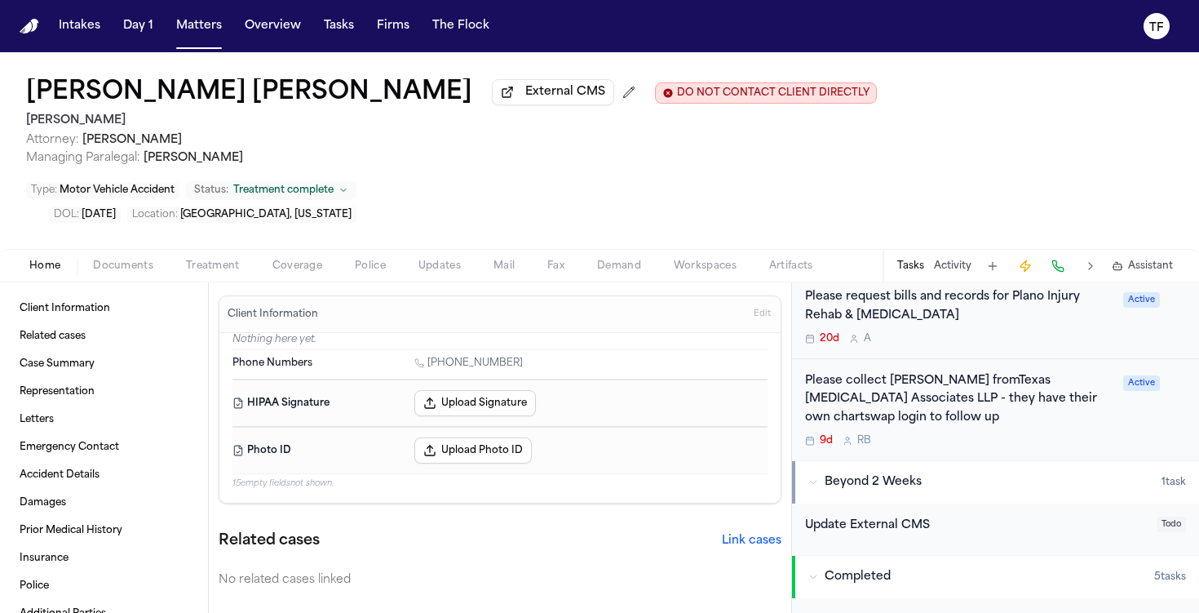
click at [970, 372] on div "Please collect Bill fromTexas Radiology Associates LLP - they have their own ch…" at bounding box center [959, 399] width 308 height 55
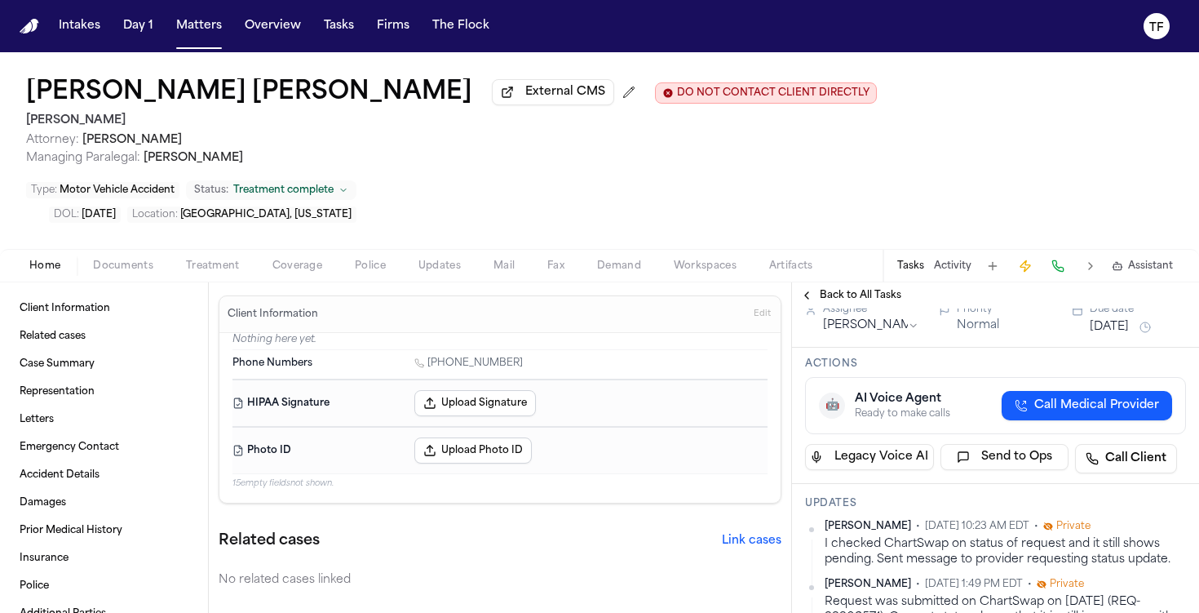
scroll to position [105, 0]
click at [820, 289] on span "Back to All Tasks" at bounding box center [861, 295] width 82 height 13
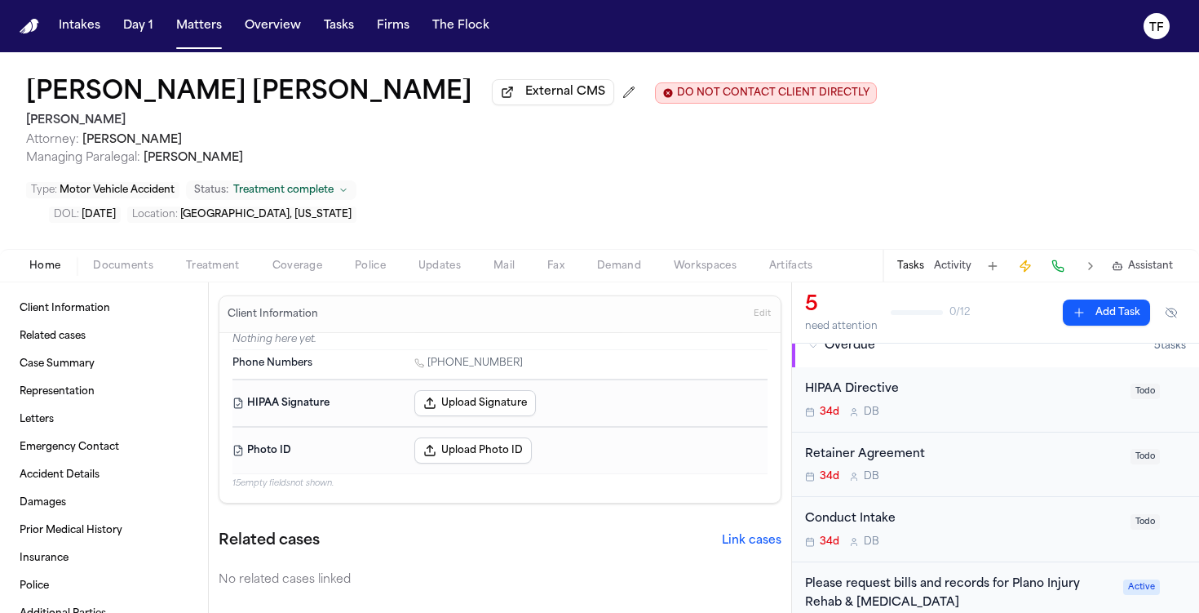
scroll to position [347, 0]
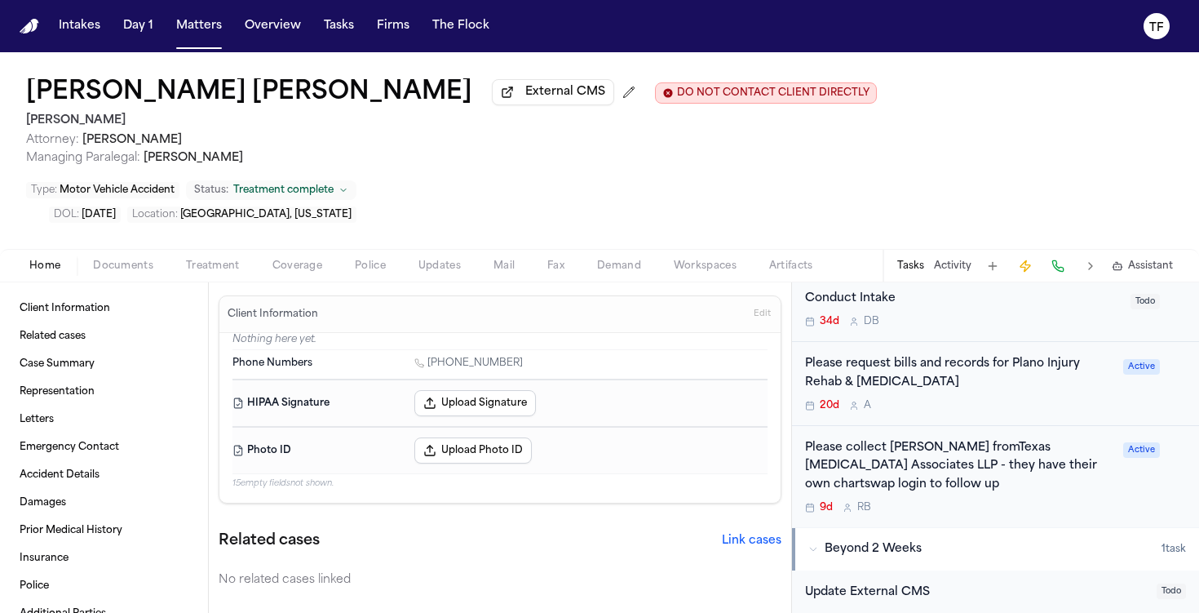
click at [959, 355] on div "Please request bills and records for Plano Injury Rehab & Chiropractic 20d A" at bounding box center [959, 383] width 308 height 57
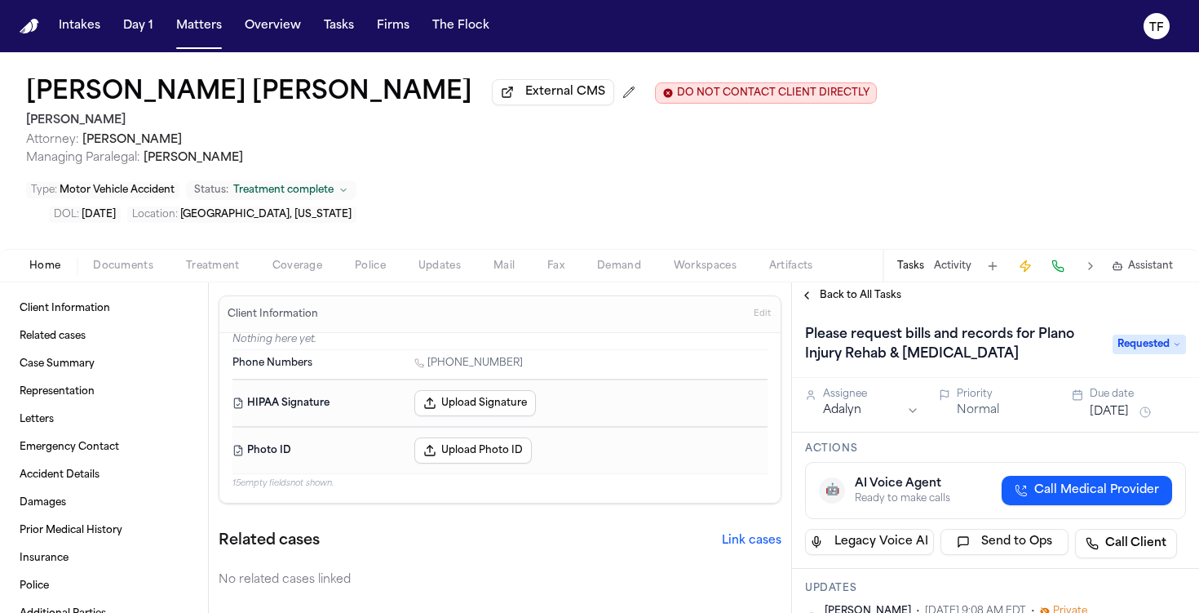
scroll to position [125, 0]
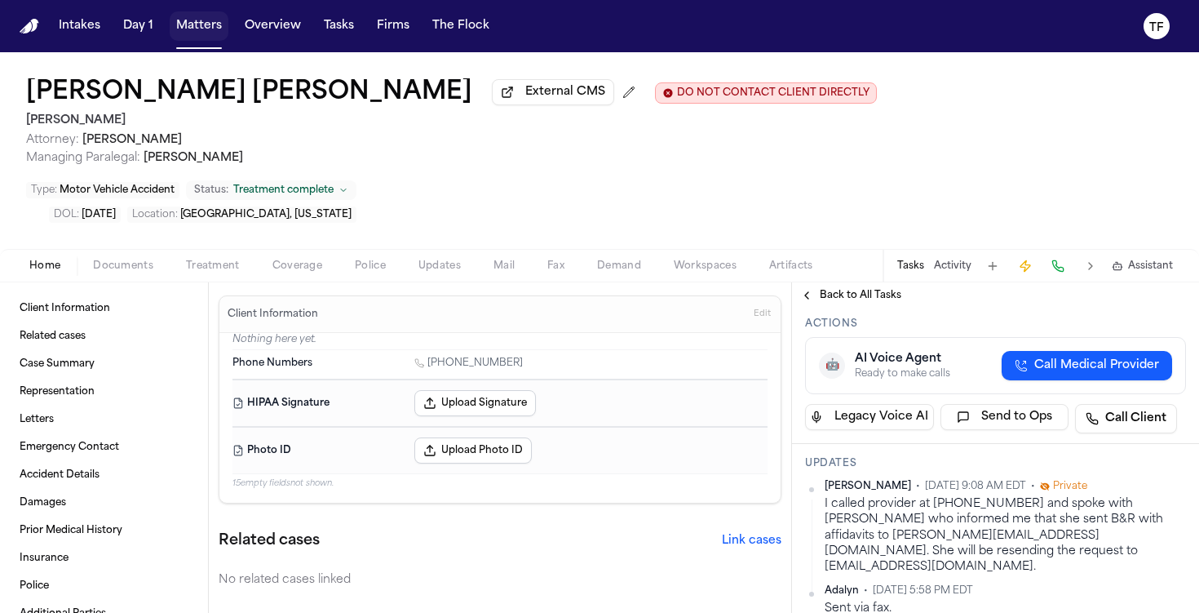
click at [210, 33] on button "Matters" at bounding box center [199, 25] width 59 height 29
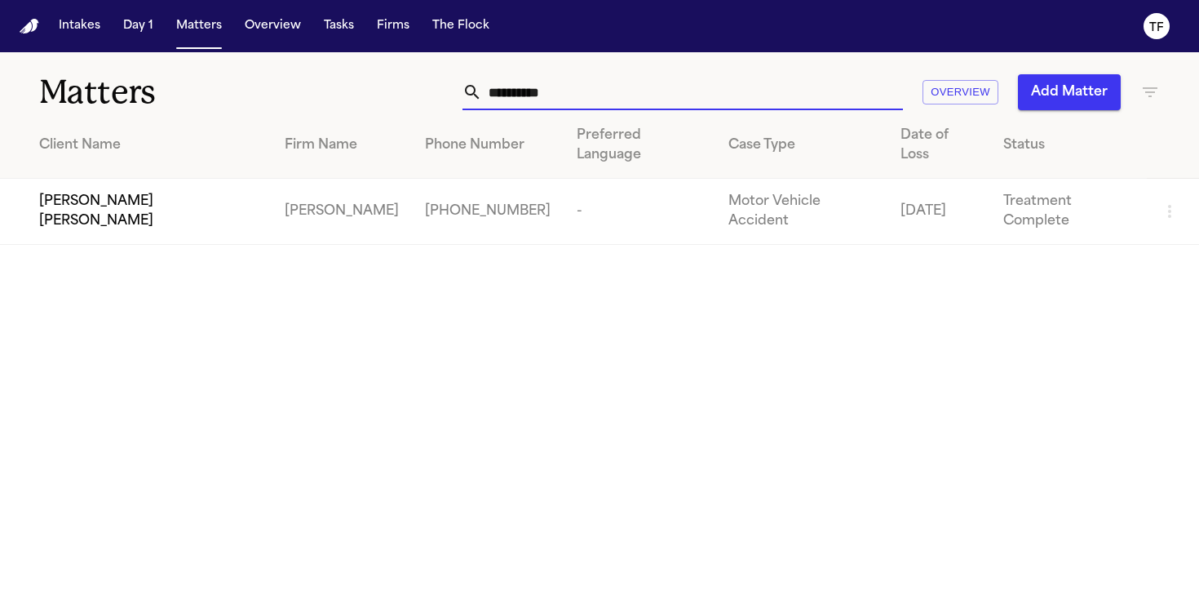
click at [583, 92] on input "**********" at bounding box center [692, 92] width 421 height 36
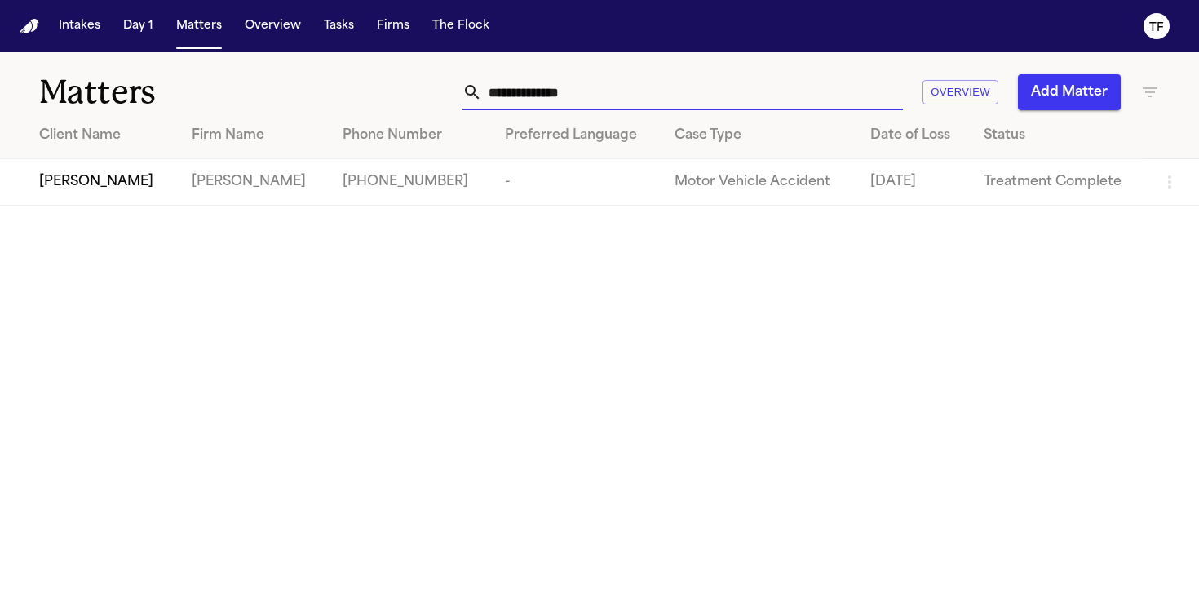
type input "**********"
click at [300, 197] on td "[PERSON_NAME]" at bounding box center [254, 182] width 151 height 47
click at [175, 169] on td "[PERSON_NAME]" at bounding box center [89, 182] width 179 height 47
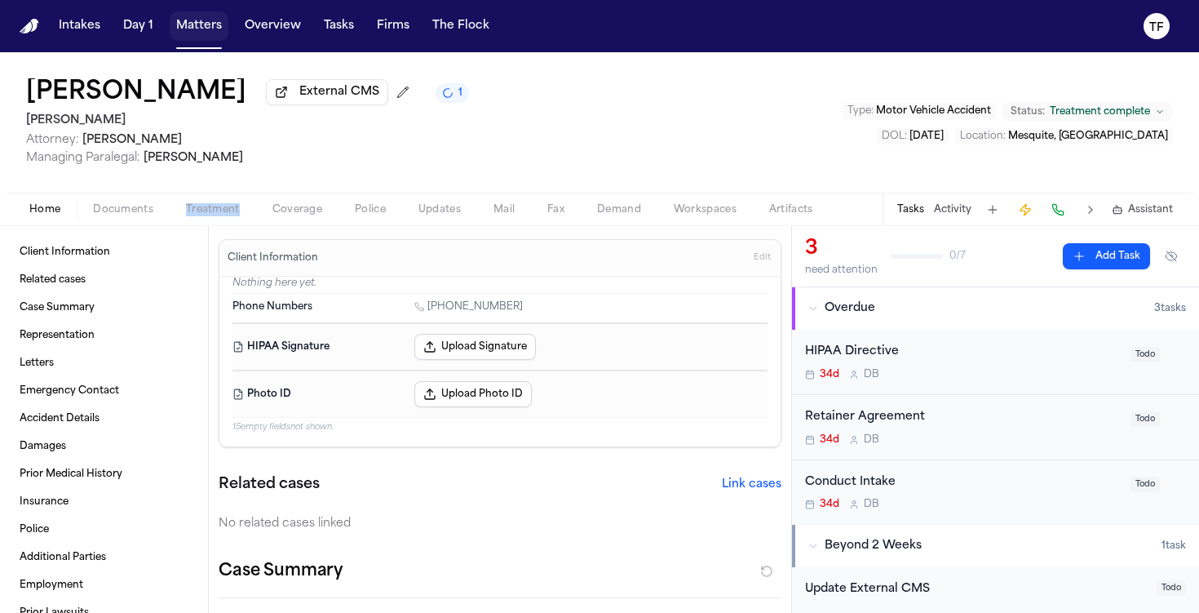
click at [187, 24] on button "Matters" at bounding box center [199, 25] width 59 height 29
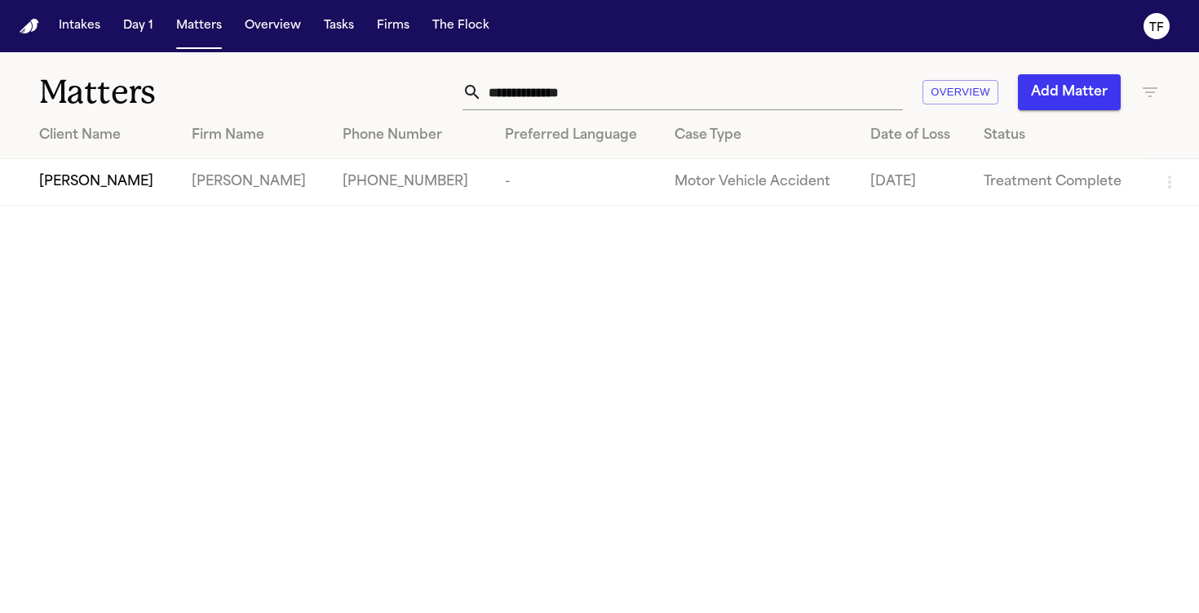
click at [1067, 93] on button "Add Matter" at bounding box center [1069, 92] width 103 height 36
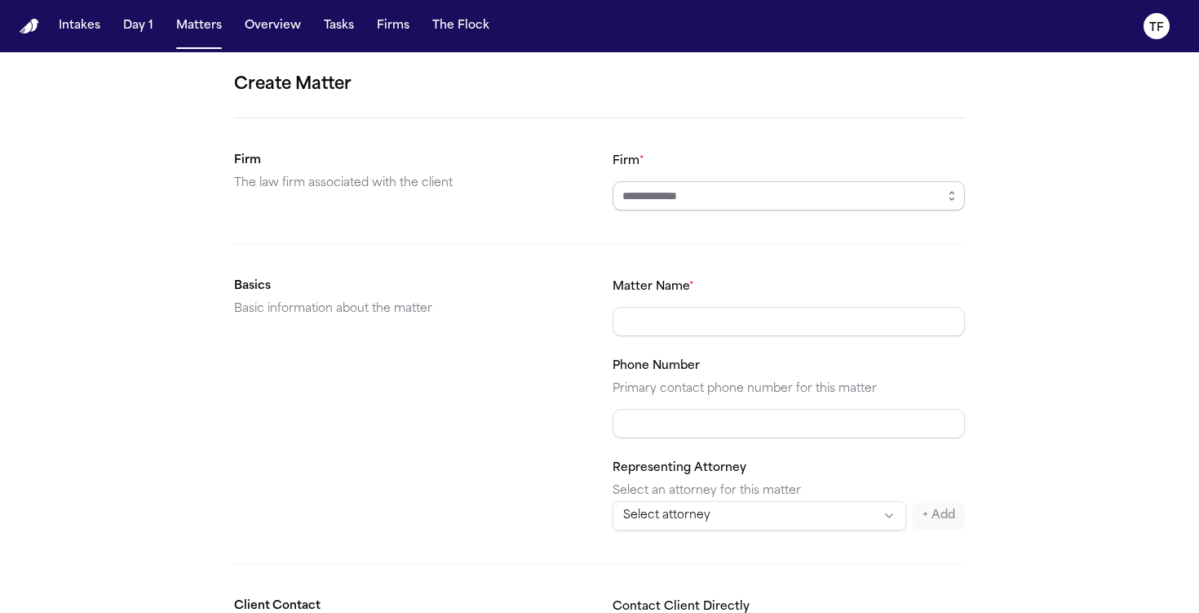
click at [663, 189] on input "Firm *" at bounding box center [789, 195] width 352 height 29
click at [667, 429] on body "**********" at bounding box center [599, 306] width 1199 height 613
type input "**********"
click at [649, 319] on input "Matter Name *" at bounding box center [789, 321] width 352 height 29
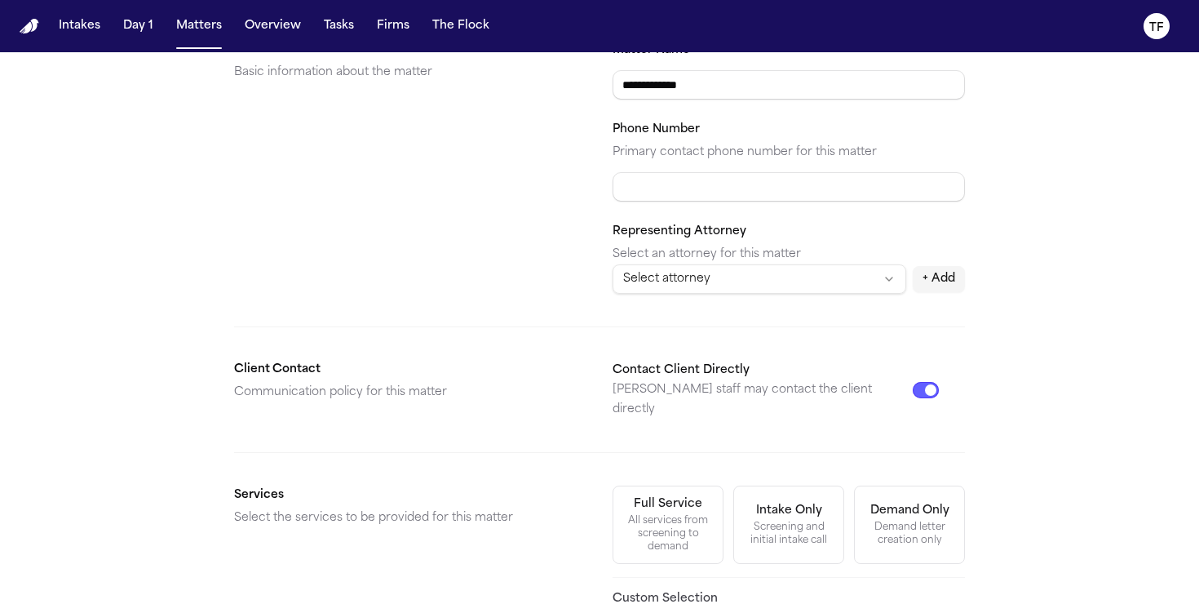
scroll to position [249, 0]
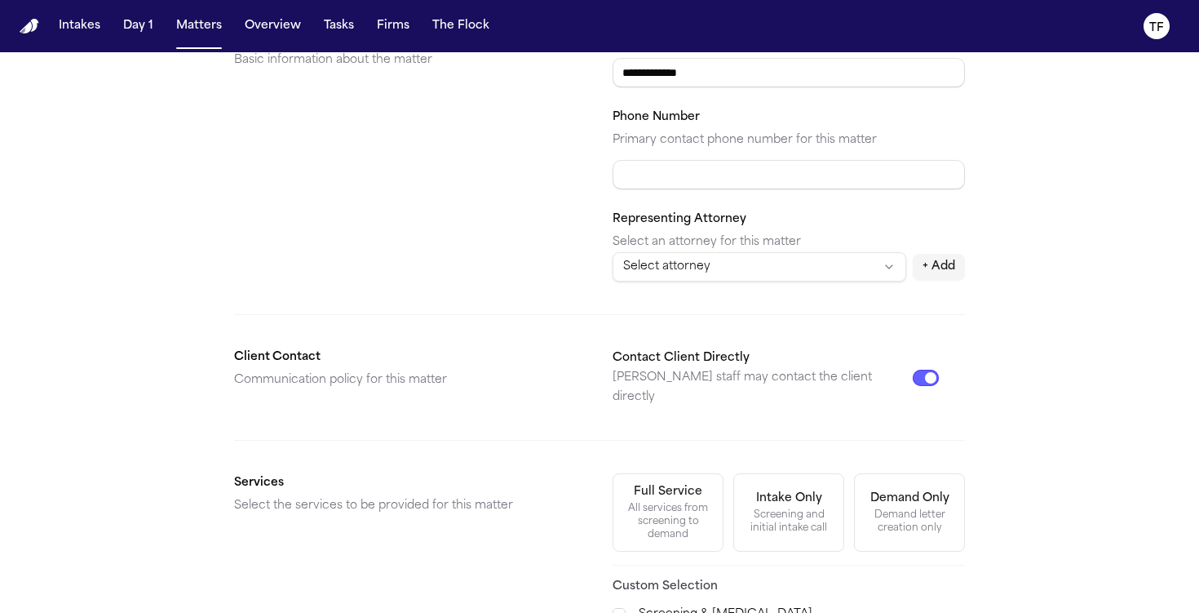
type input "**********"
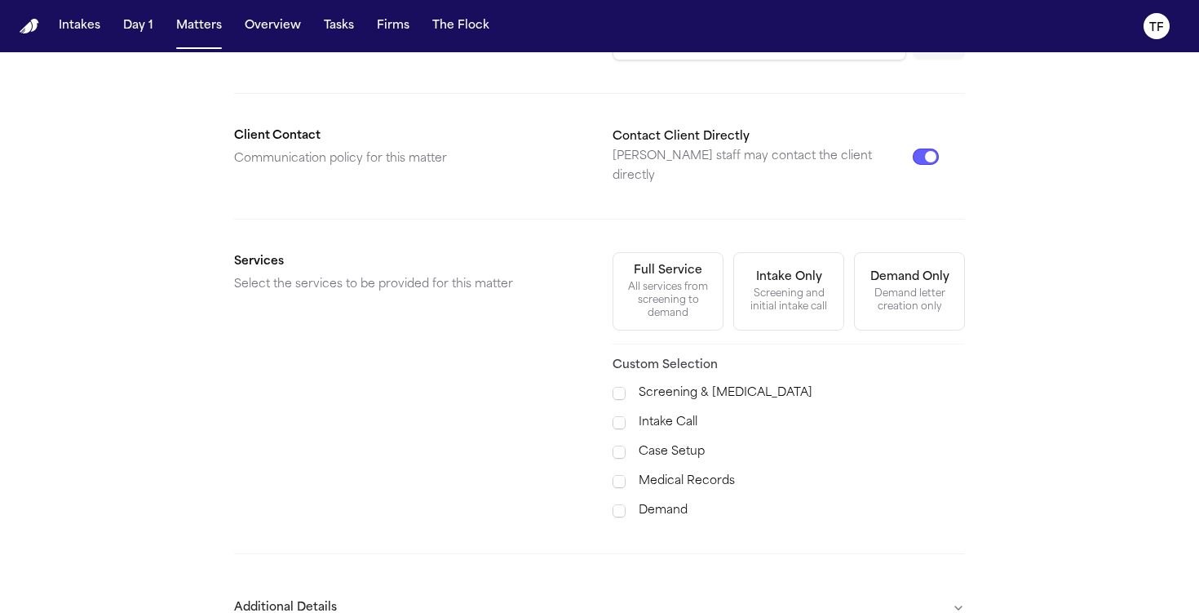
scroll to position [506, 0]
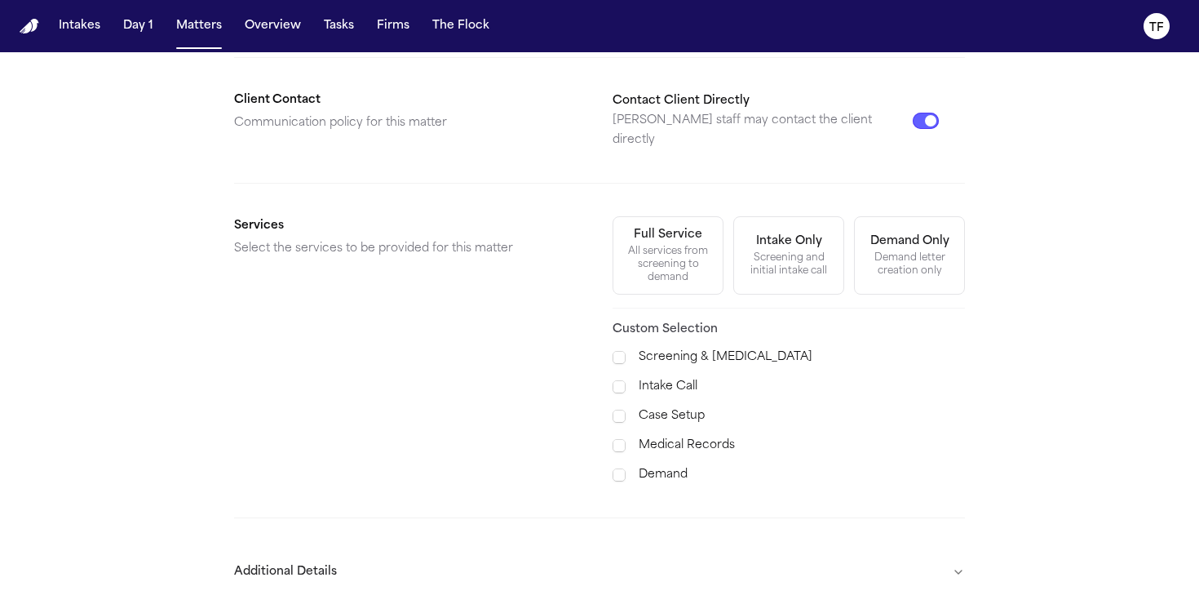
click at [925, 122] on div "Contact Client Directly Finch staff may contact the client directly" at bounding box center [776, 121] width 326 height 60
click at [923, 113] on button "Contact Client Directly" at bounding box center [926, 121] width 26 height 16
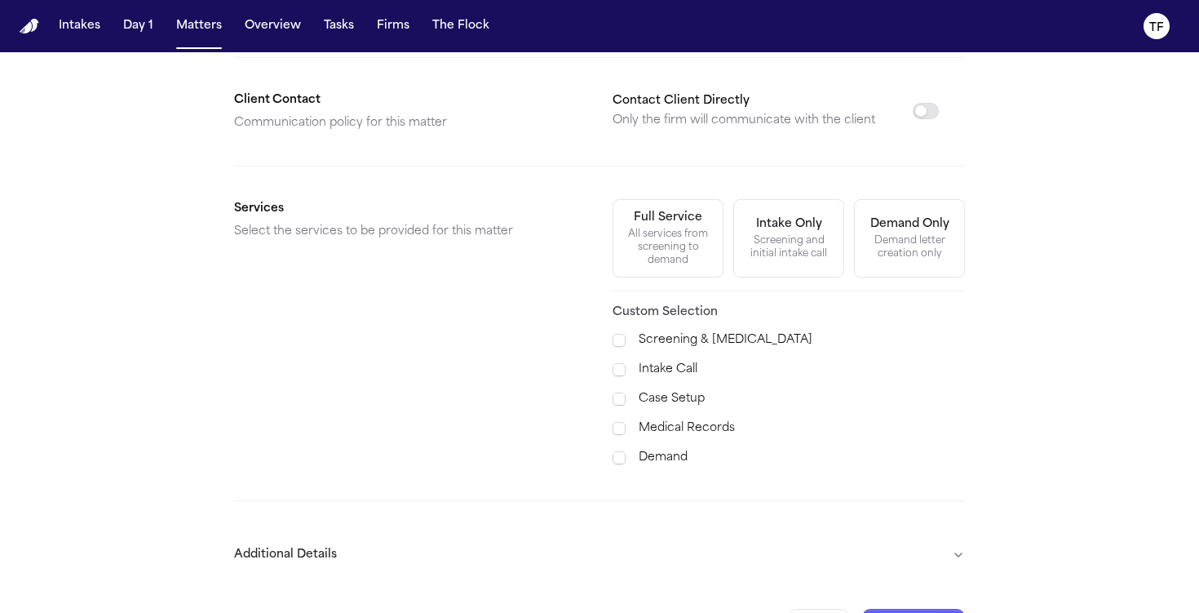
click at [701, 432] on label "Medical Records" at bounding box center [802, 429] width 326 height 20
click at [643, 460] on label "Demand" at bounding box center [802, 458] width 326 height 20
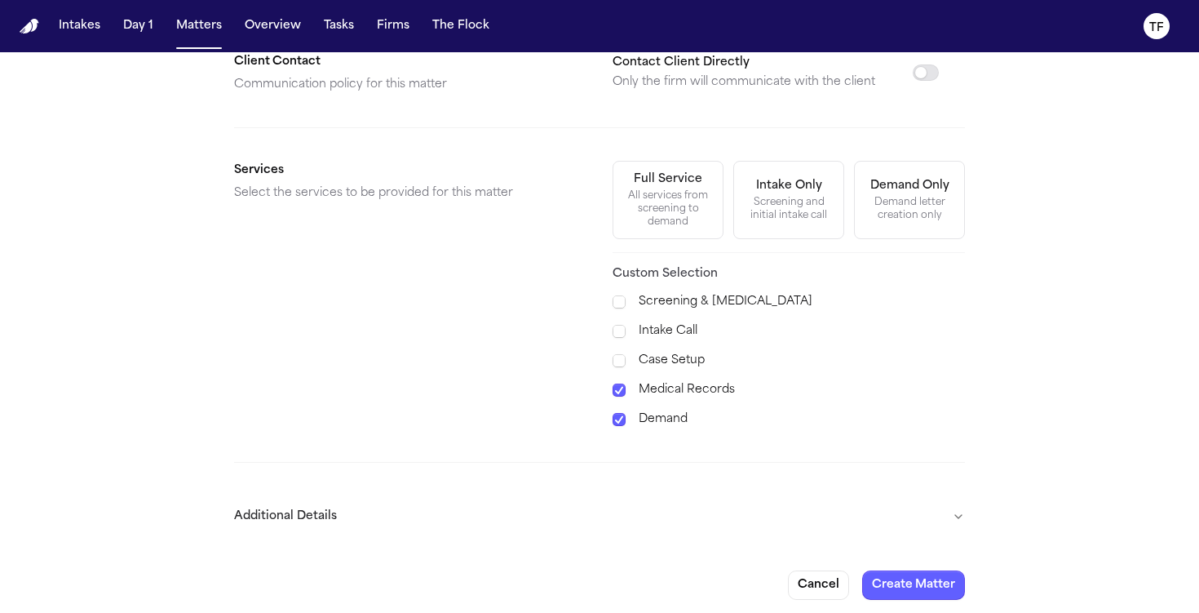
scroll to position [551, 0]
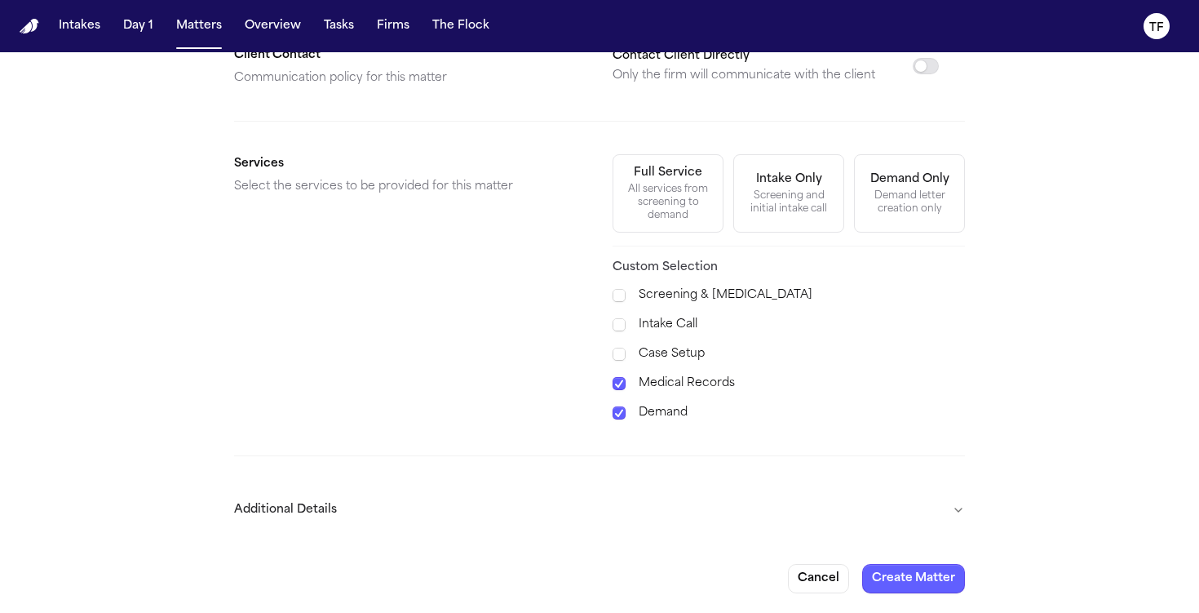
click at [671, 360] on label "Case Setup" at bounding box center [802, 354] width 326 height 20
click at [909, 569] on button "Create Matter" at bounding box center [913, 578] width 103 height 29
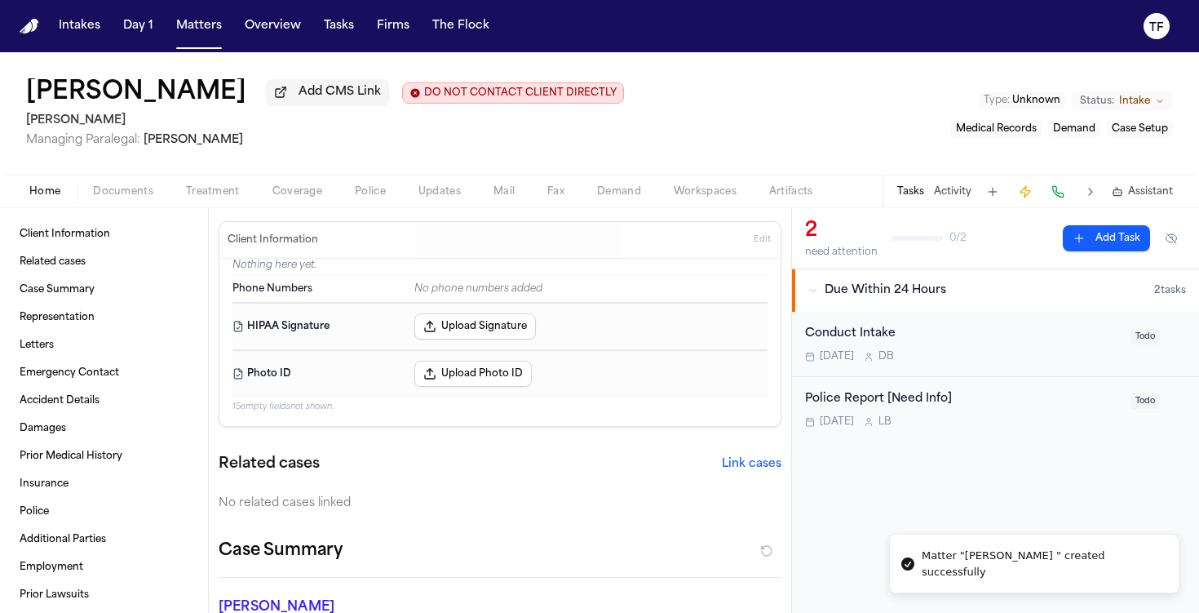
click at [1109, 106] on span "Status:" at bounding box center [1097, 101] width 34 height 13
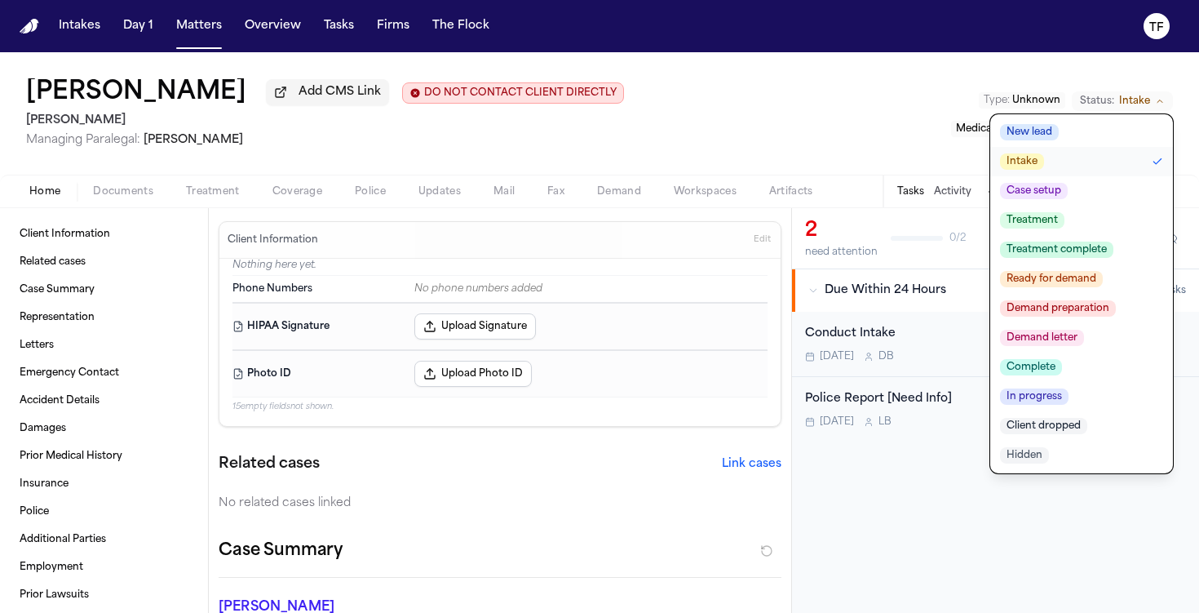
click at [1041, 95] on span "Unknown" at bounding box center [1036, 100] width 48 height 10
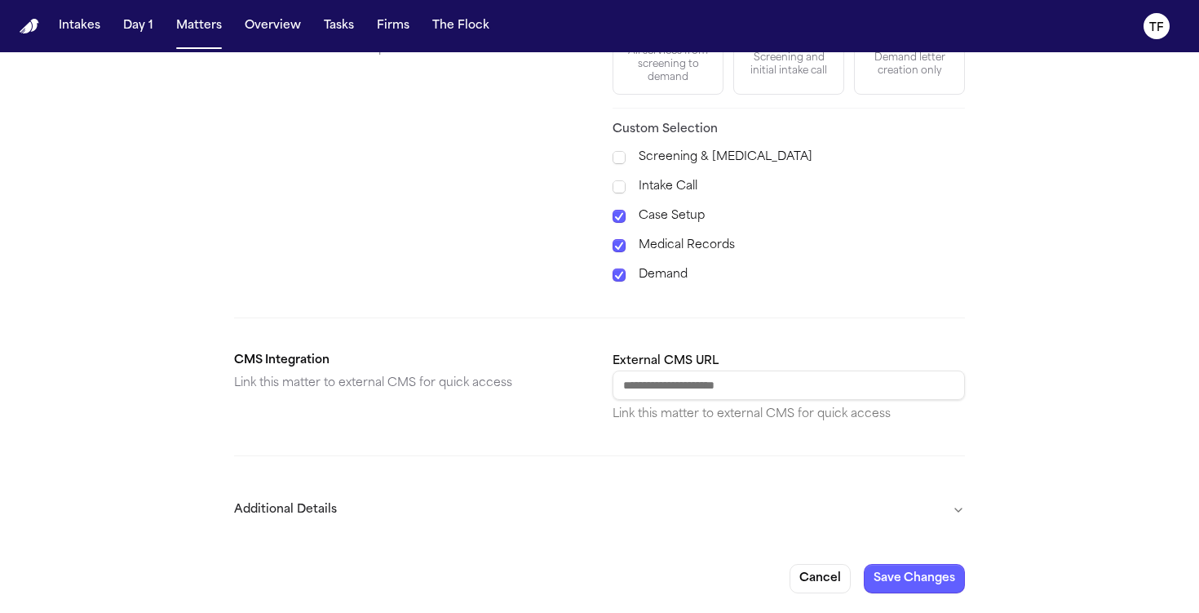
click at [959, 514] on button "Additional Details" at bounding box center [599, 510] width 731 height 42
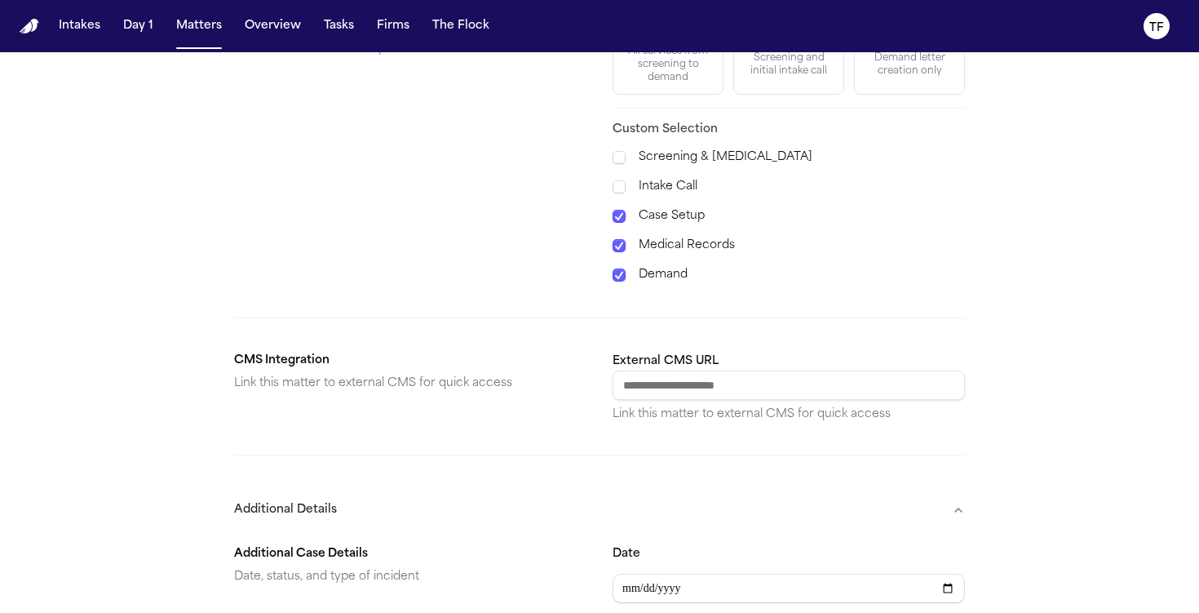
scroll to position [963, 0]
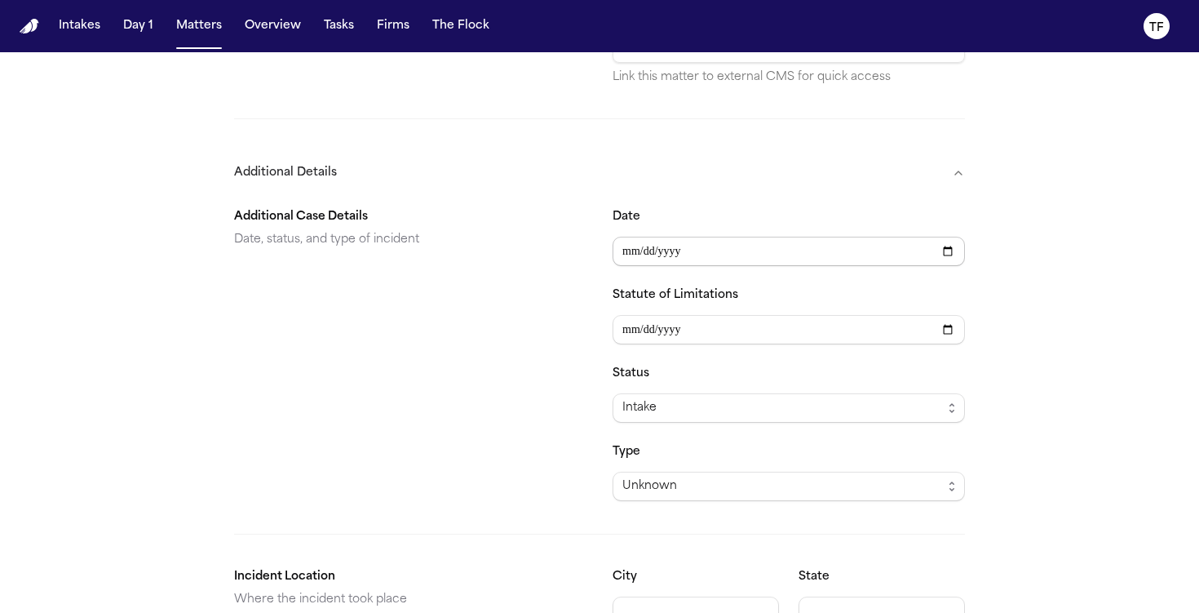
click at [946, 262] on input "Date" at bounding box center [789, 251] width 352 height 29
click at [946, 258] on input "Date" at bounding box center [789, 251] width 352 height 29
click at [946, 251] on input "Date" at bounding box center [789, 251] width 352 height 29
type input "**********"
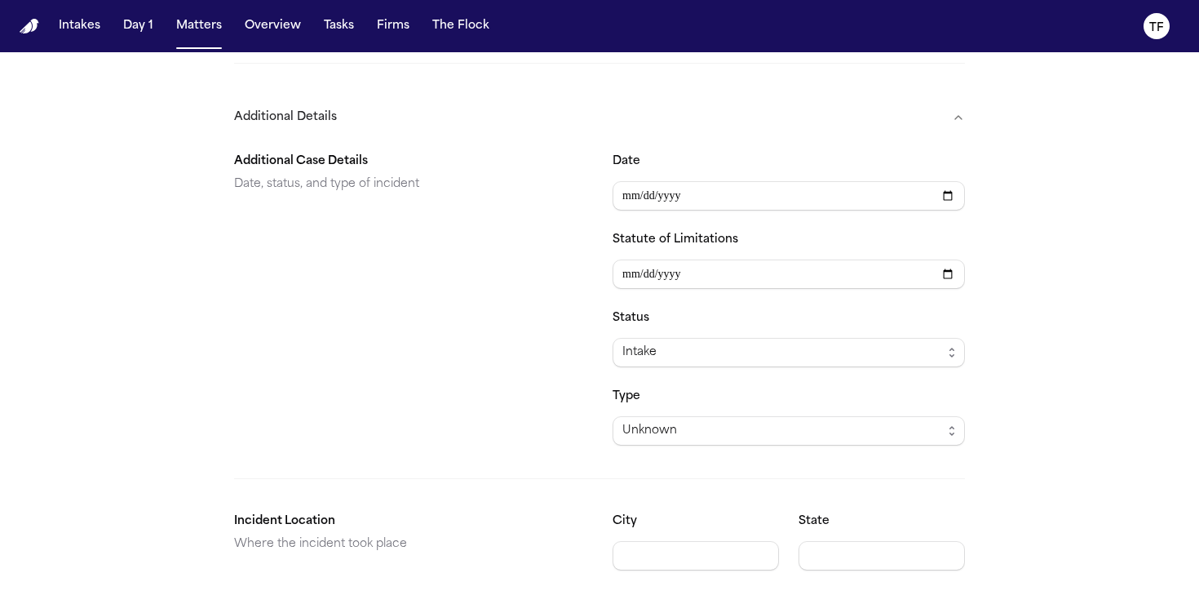
scroll to position [1040, 0]
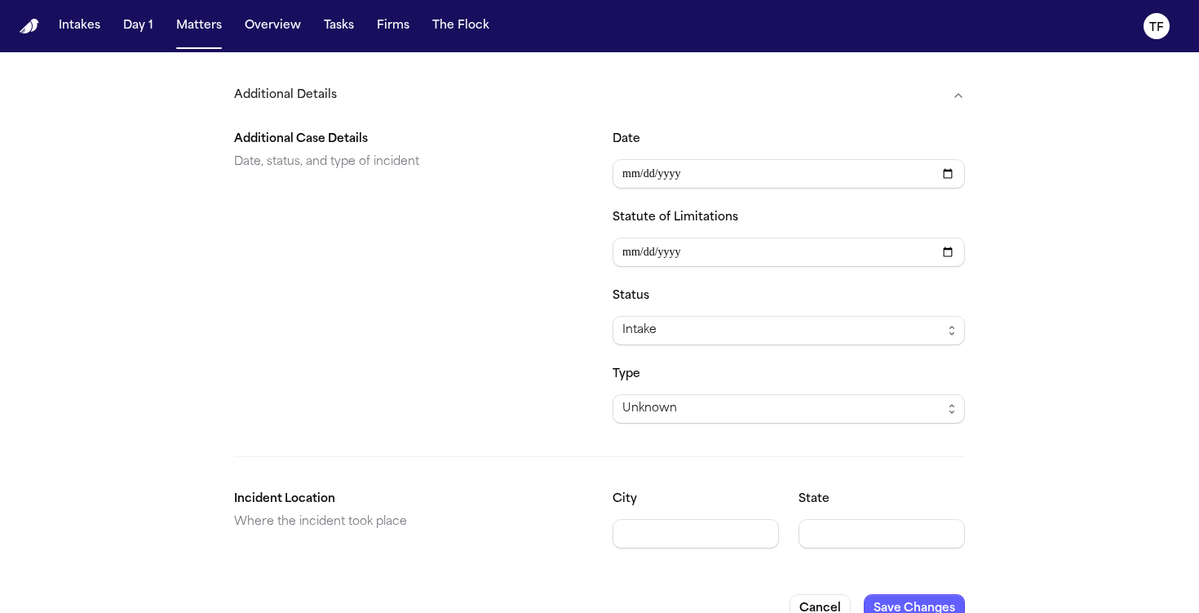
click at [717, 321] on div "Intake" at bounding box center [782, 331] width 320 height 20
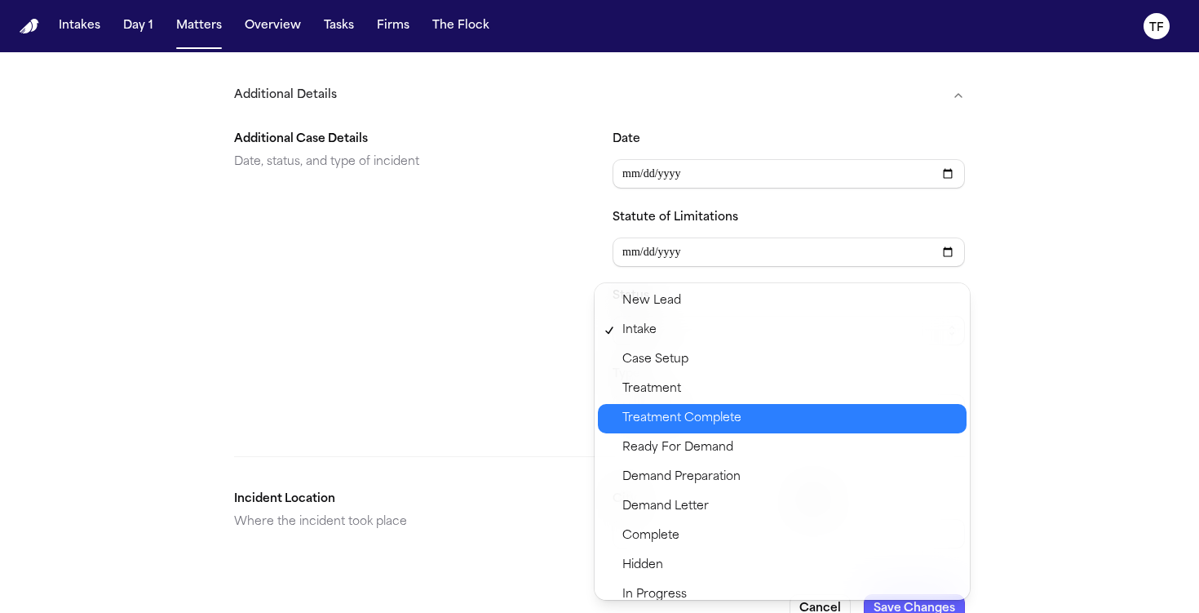
click at [690, 416] on span "Treatment Complete" at bounding box center [681, 419] width 119 height 20
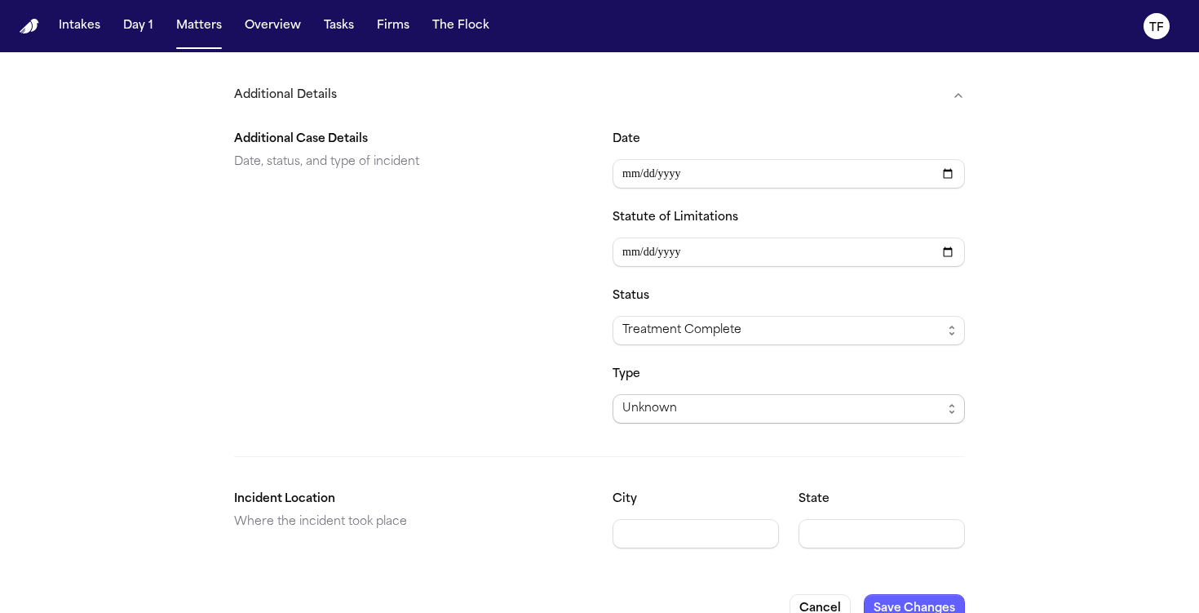
click at [692, 415] on div "Unknown" at bounding box center [782, 409] width 320 height 20
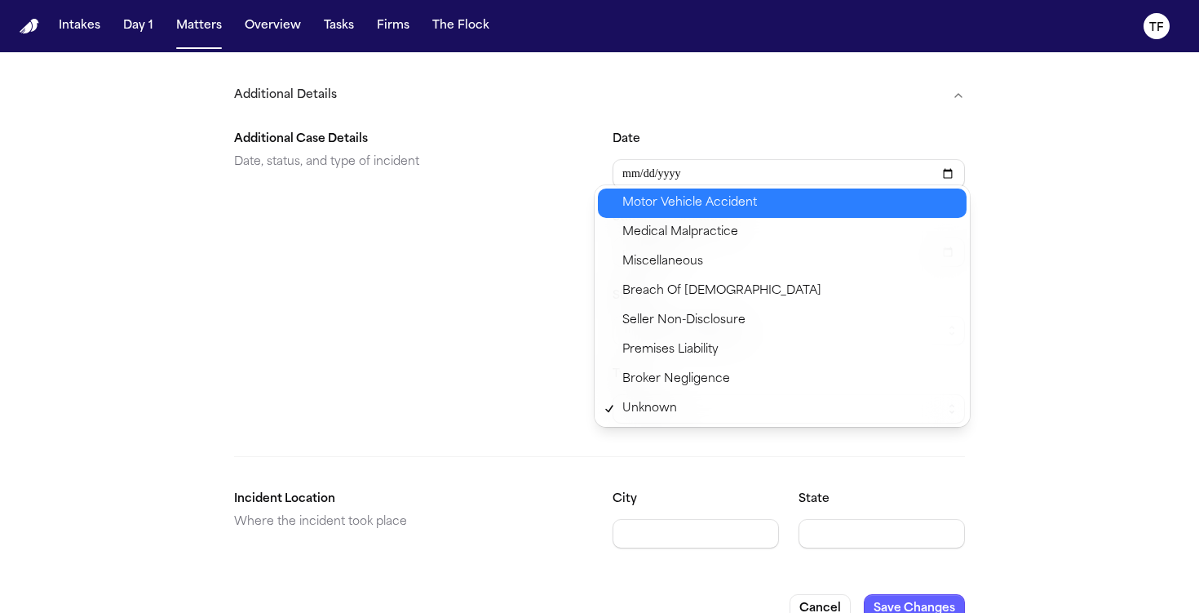
click at [684, 208] on span "Motor Vehicle Accident" at bounding box center [689, 203] width 135 height 20
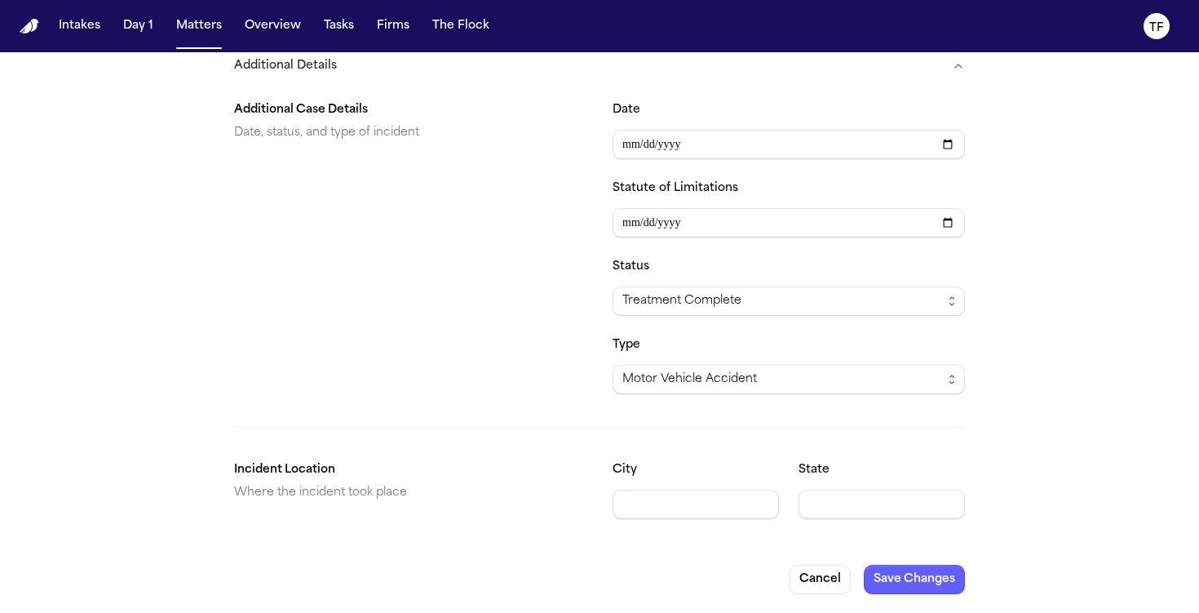
scroll to position [1070, 0]
click at [834, 486] on div "State" at bounding box center [882, 488] width 166 height 59
click at [835, 497] on input "State" at bounding box center [882, 503] width 166 height 29
type input "**"
click at [916, 578] on button "Save Changes" at bounding box center [914, 578] width 101 height 29
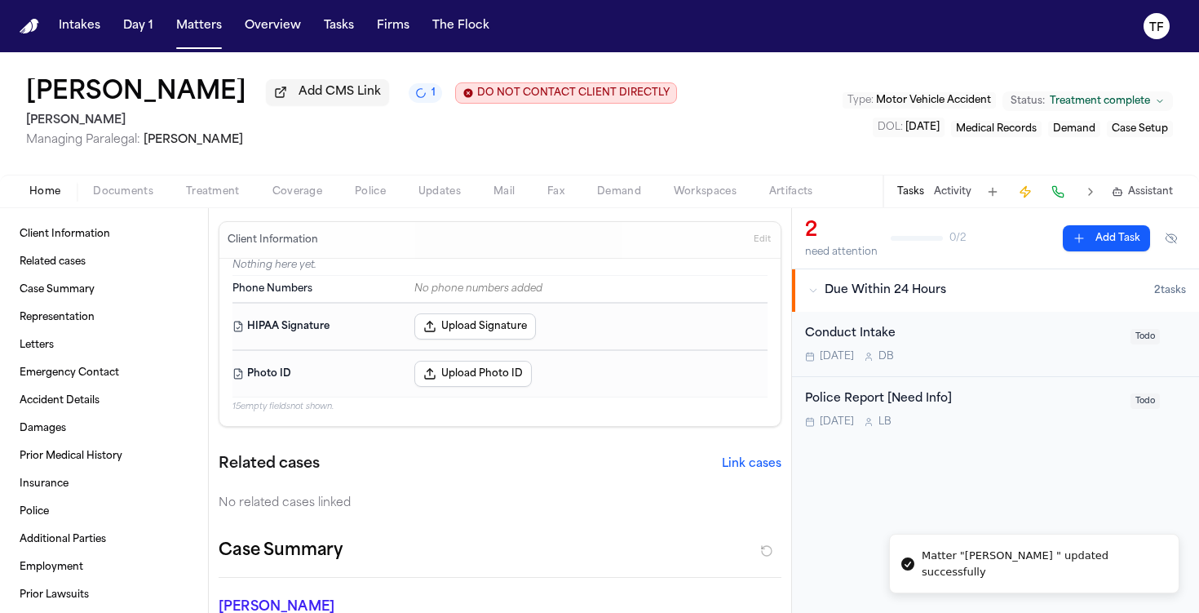
click at [950, 193] on button "Activity" at bounding box center [953, 191] width 38 height 13
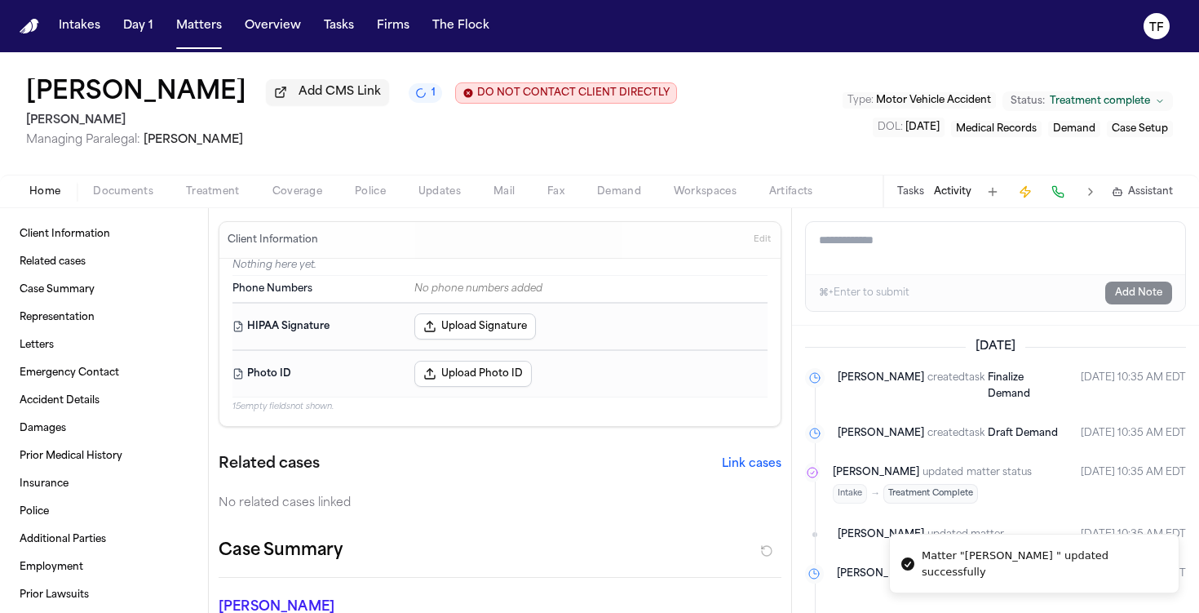
click at [906, 244] on textarea "Add a note to this matter" at bounding box center [995, 248] width 379 height 52
paste textarea "**********"
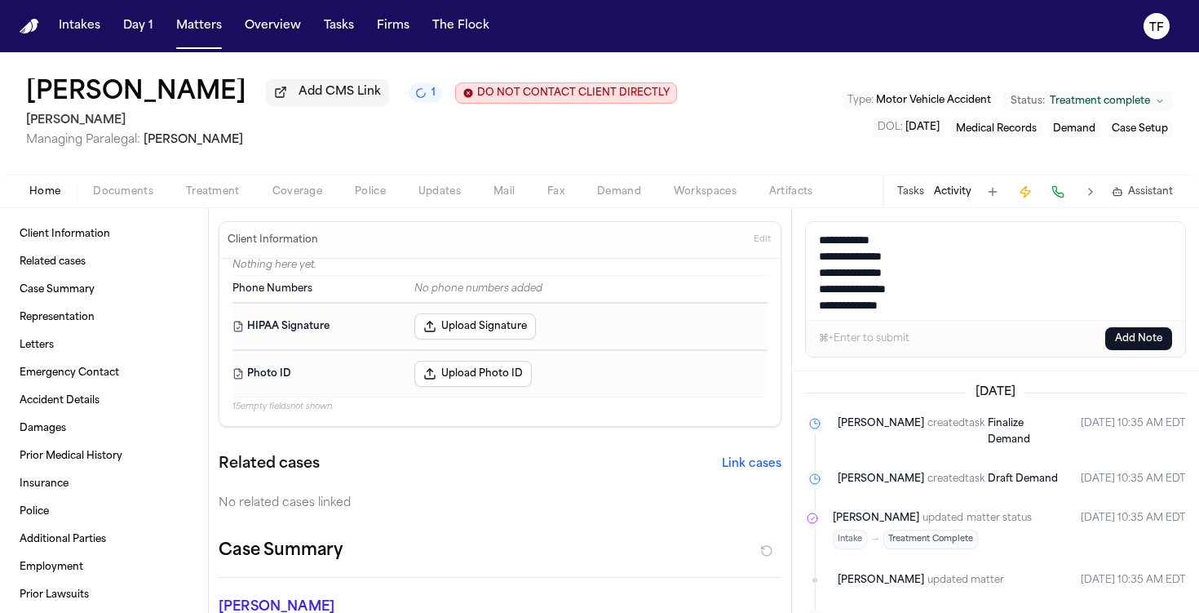
scroll to position [76, 0]
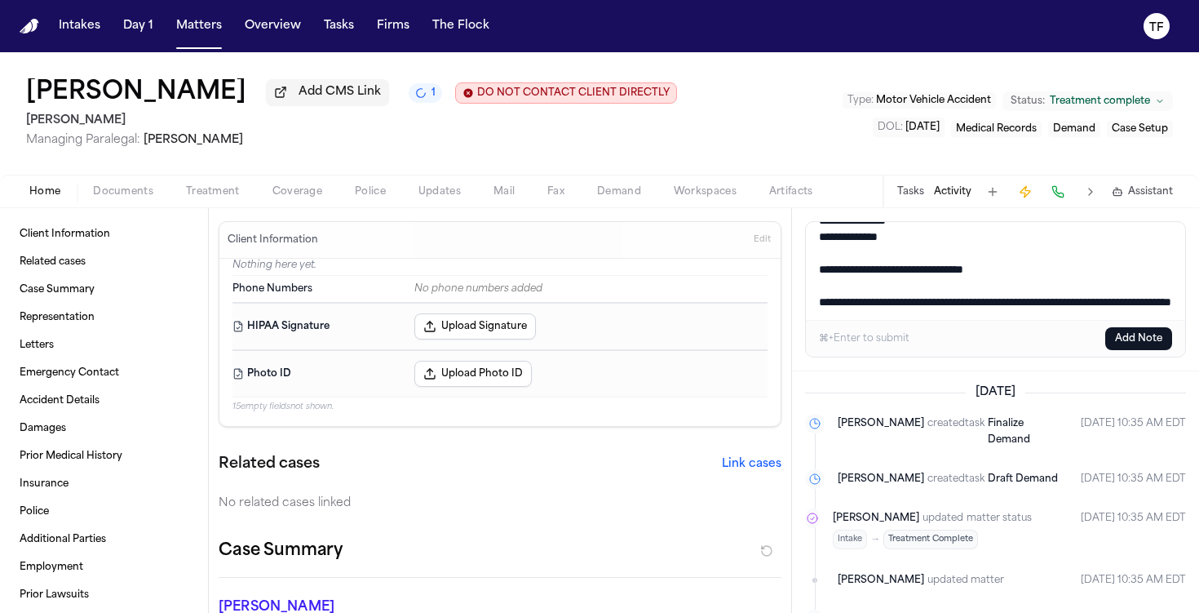
type textarea "**********"
click at [944, 188] on button "Activity" at bounding box center [953, 191] width 38 height 13
click at [1123, 343] on button "Add Note" at bounding box center [1138, 338] width 67 height 23
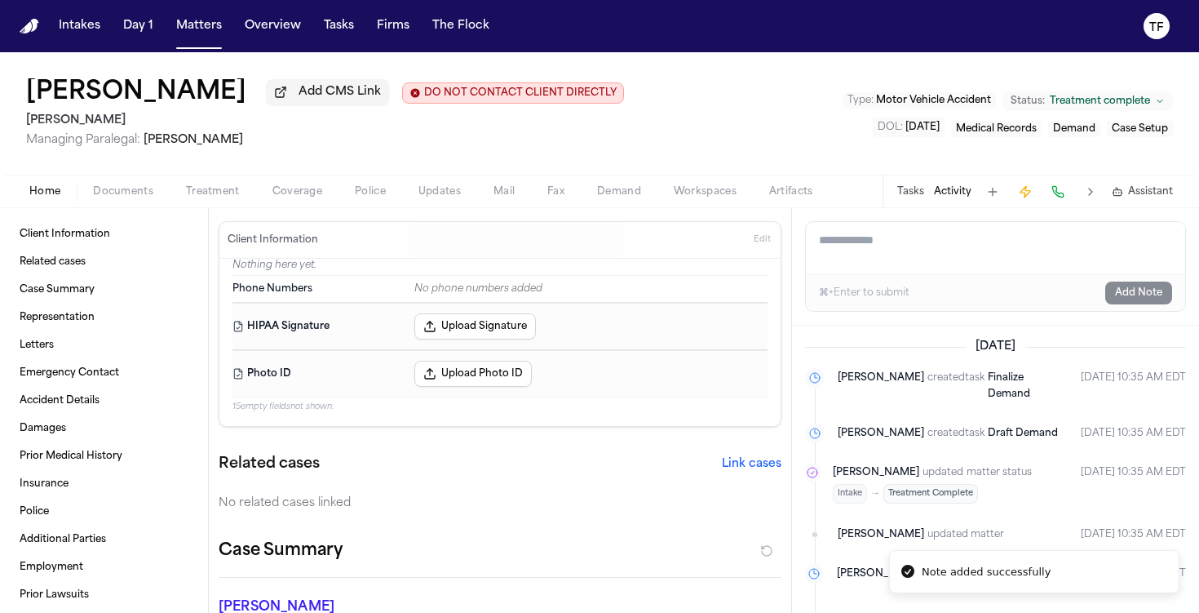
scroll to position [0, 0]
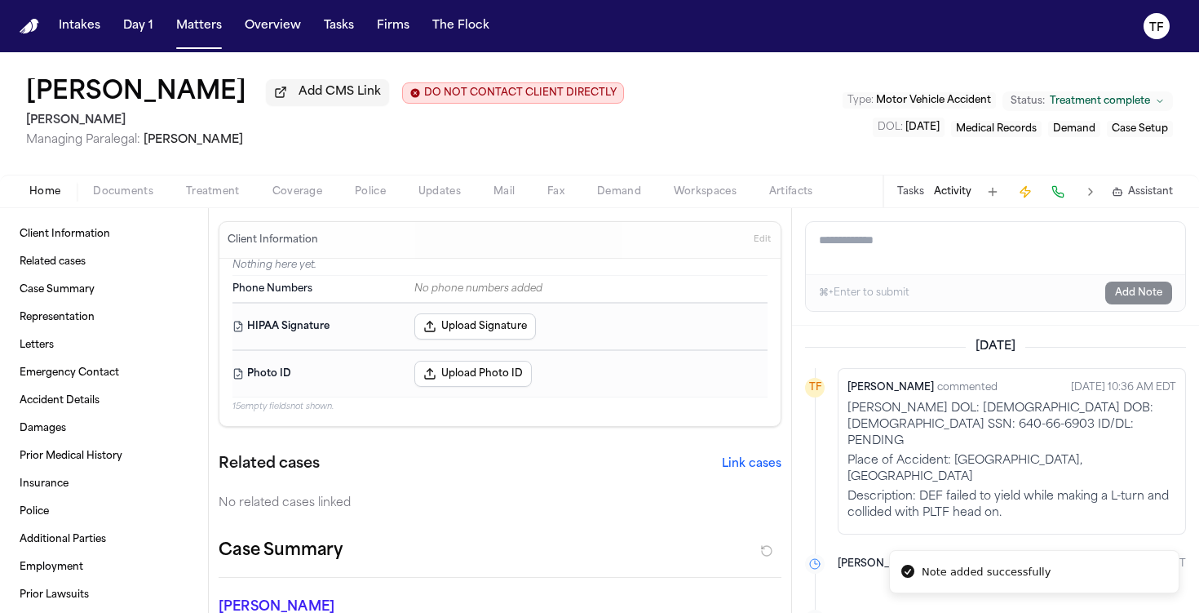
click at [963, 260] on textarea "Add a note to this matter" at bounding box center [995, 248] width 379 height 52
paste textarea "**********"
type textarea "**********"
click at [1137, 299] on button "Add Note" at bounding box center [1138, 292] width 67 height 23
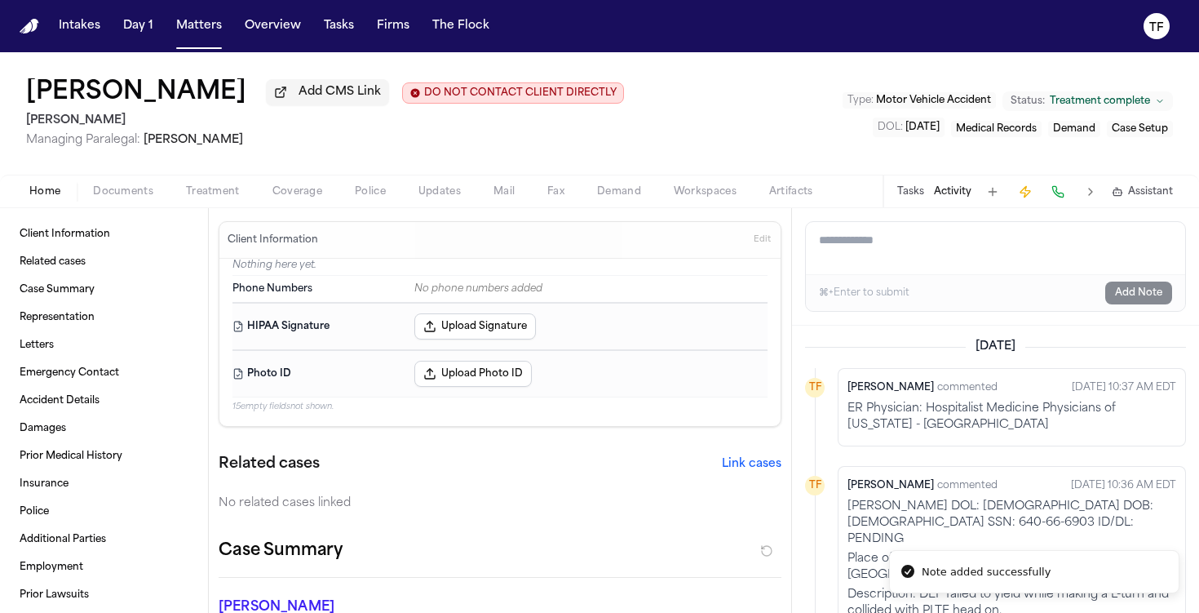
click at [923, 246] on textarea "Add a note to this matter" at bounding box center [995, 248] width 379 height 52
paste textarea "**********"
type textarea "**********"
click at [1126, 304] on button "Add Note" at bounding box center [1138, 292] width 67 height 23
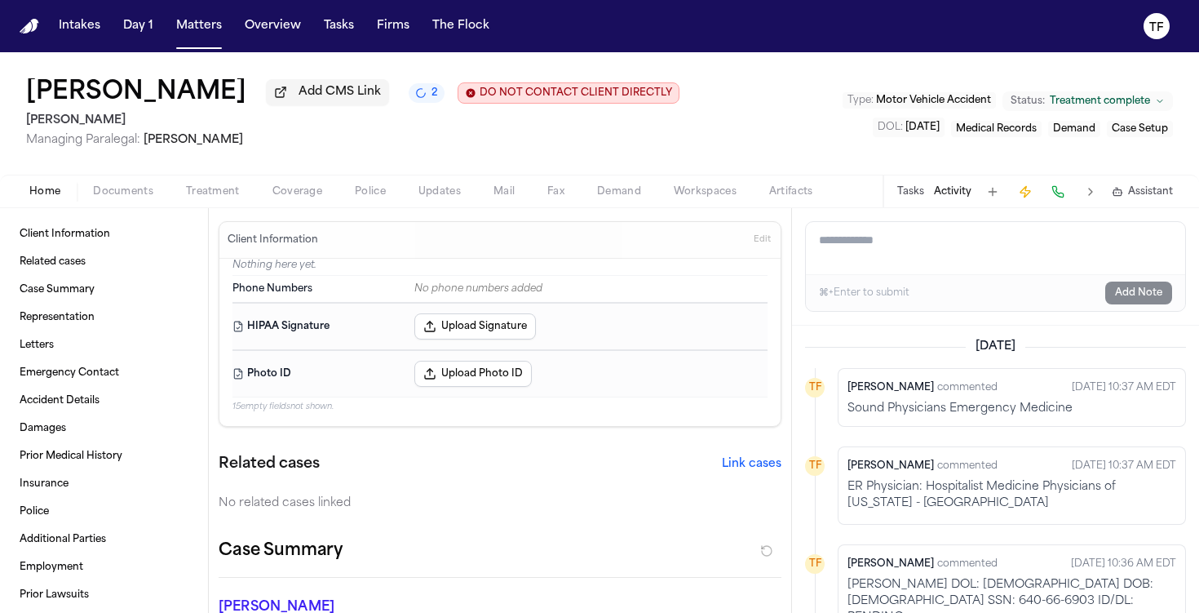
click at [131, 198] on span "Documents" at bounding box center [123, 191] width 60 height 13
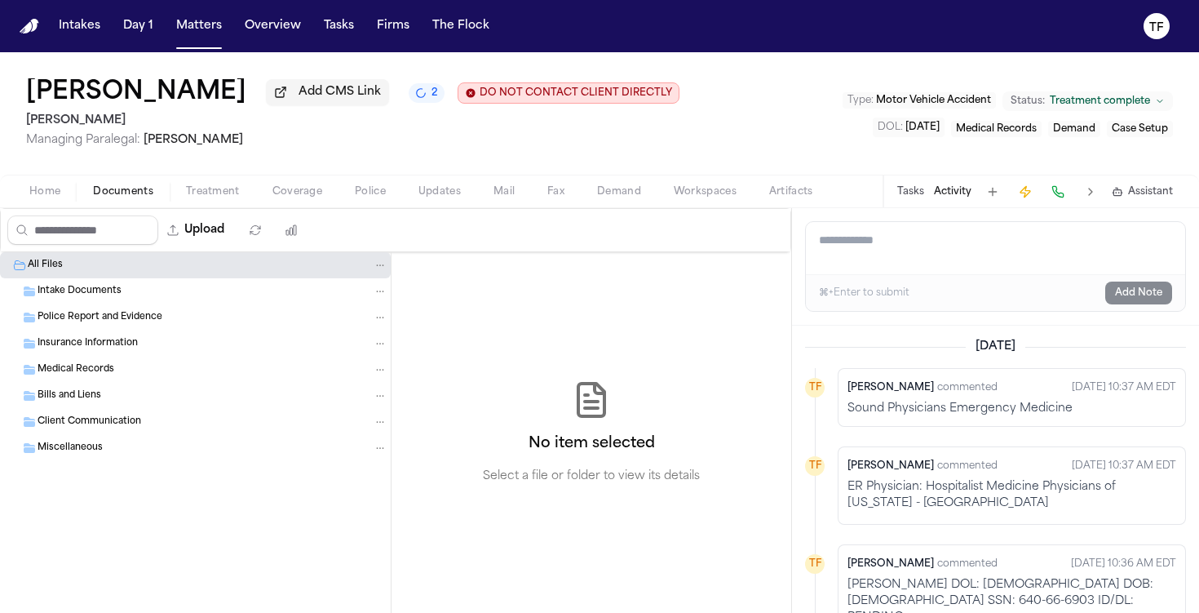
click at [228, 233] on button "Upload" at bounding box center [196, 229] width 76 height 29
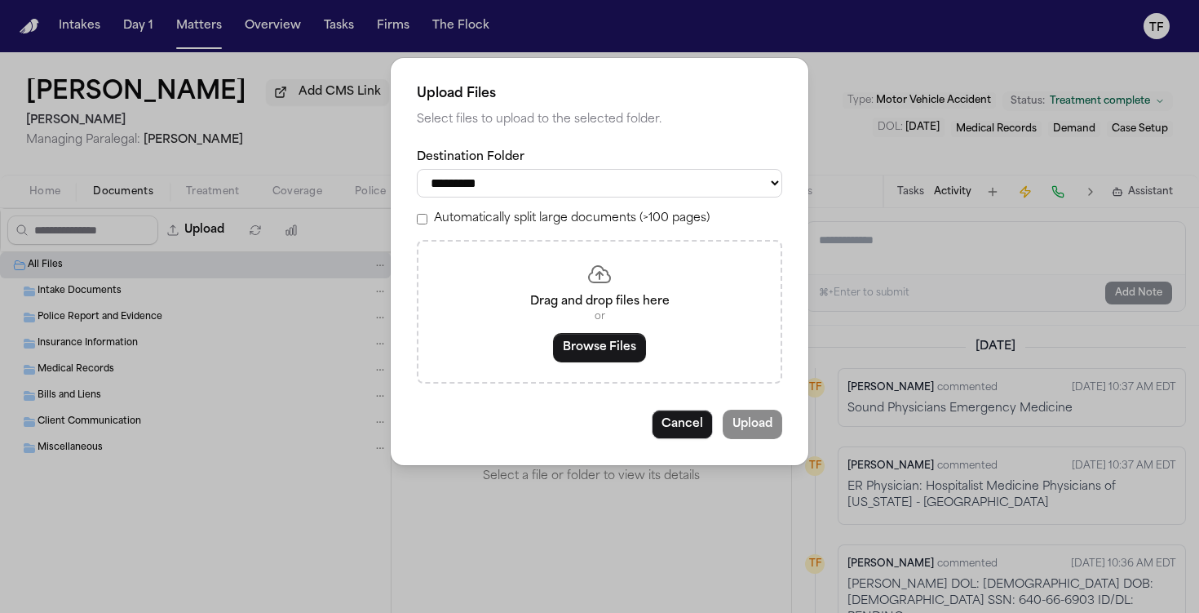
click at [603, 362] on button "Browse Files" at bounding box center [599, 347] width 93 height 29
click at [602, 352] on button "Browse Files" at bounding box center [599, 347] width 93 height 29
click at [587, 361] on button "Browse Files" at bounding box center [599, 347] width 93 height 29
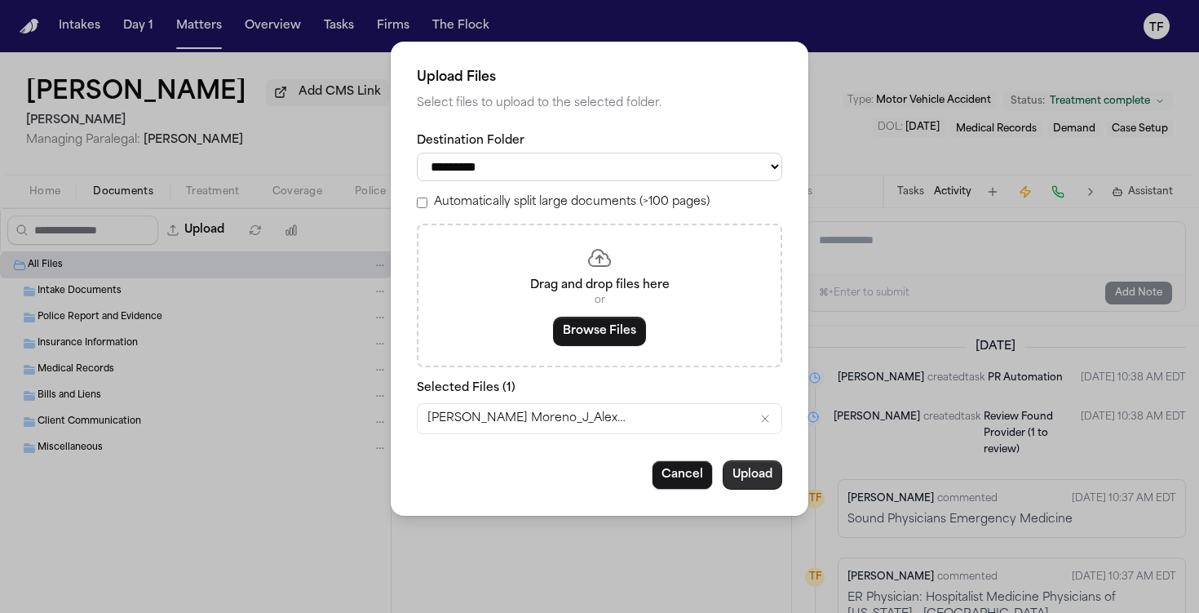
click at [758, 477] on button "Upload" at bounding box center [753, 474] width 60 height 29
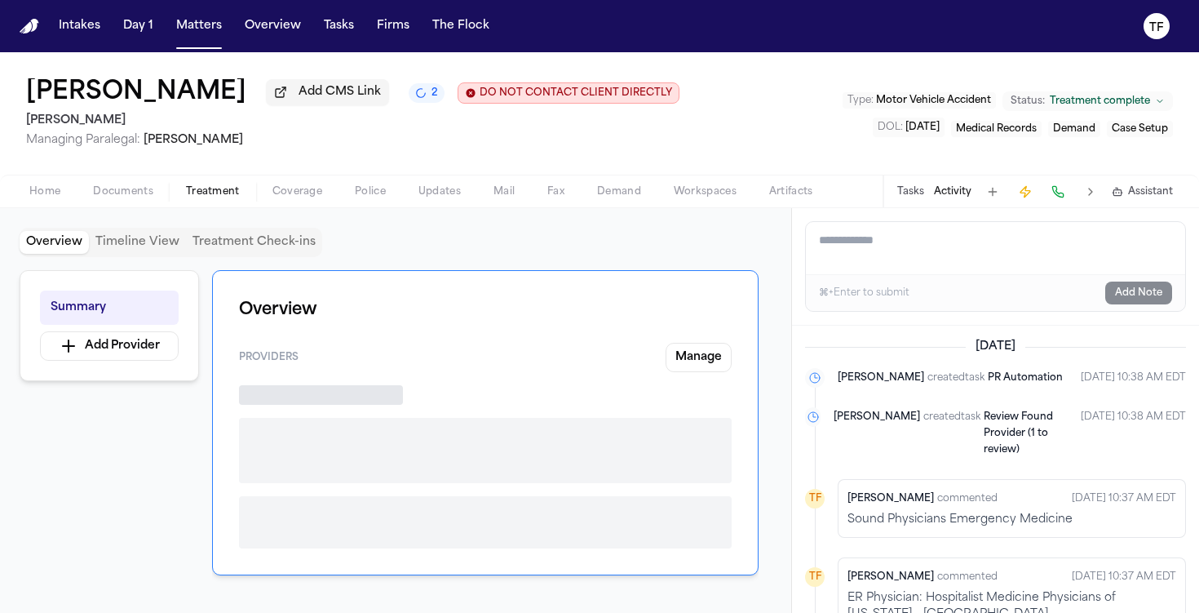
click at [222, 194] on span "Treatment" at bounding box center [213, 191] width 54 height 13
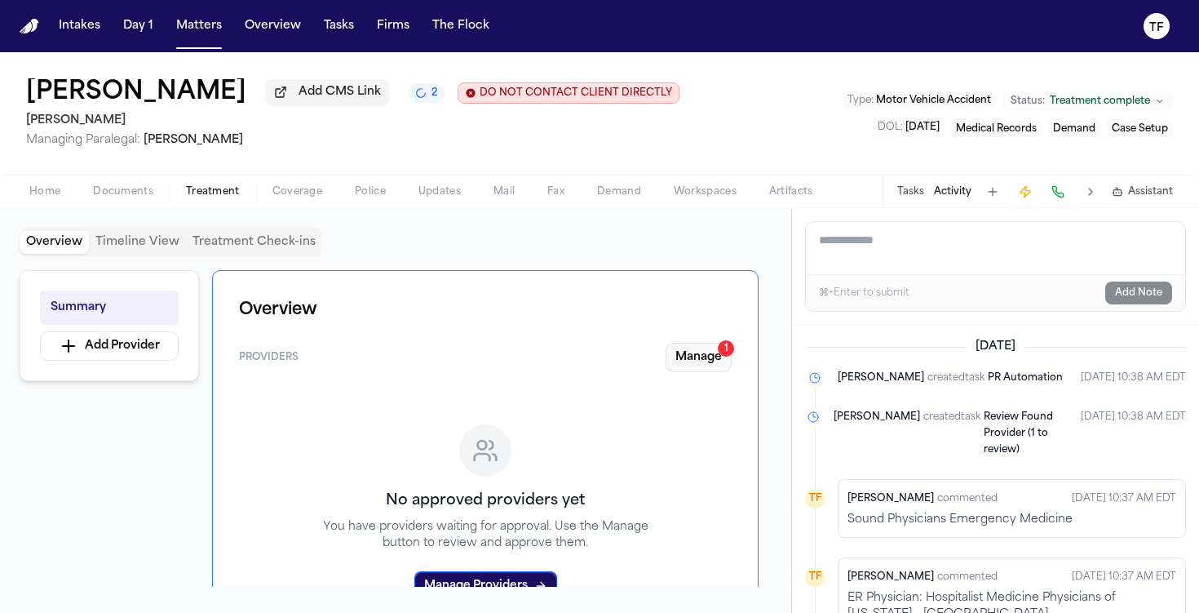
click at [719, 365] on button "Manage 1" at bounding box center [699, 357] width 66 height 29
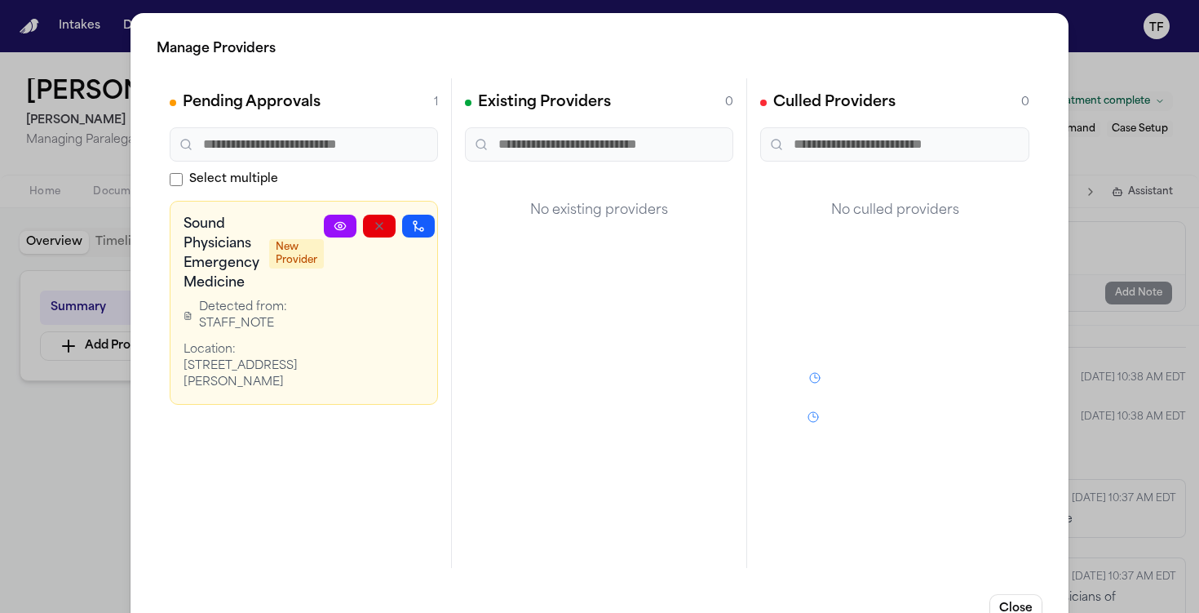
click at [104, 462] on div "Manage Providers Pending Approvals 1 Select multiple Sound Physicians Emergency…" at bounding box center [599, 331] width 1199 height 662
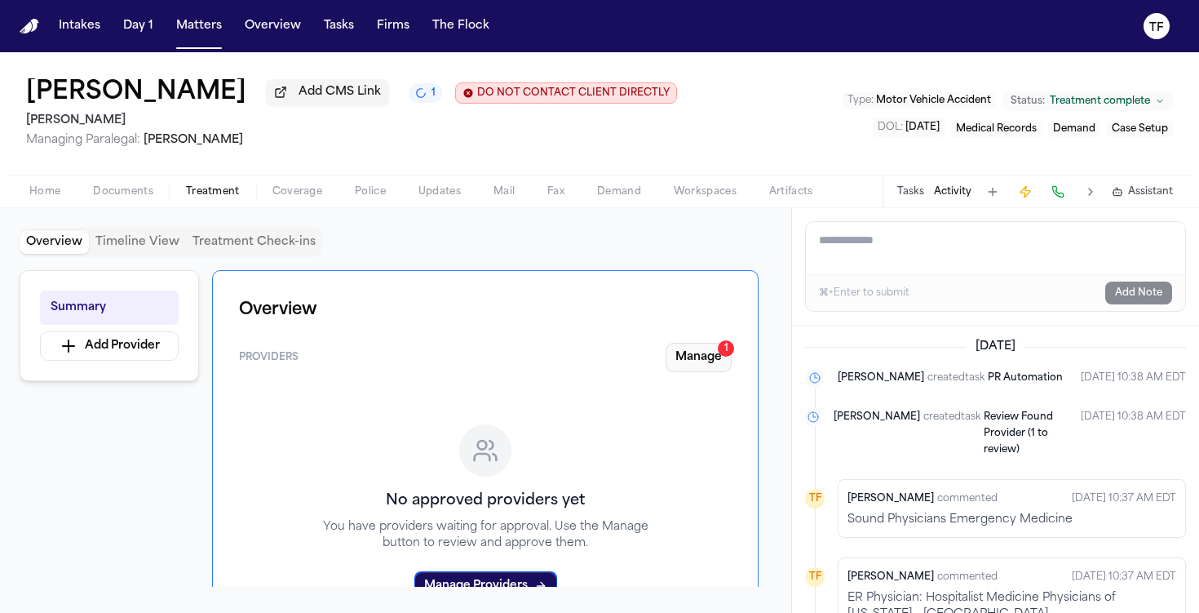
click at [685, 357] on button "Manage 1" at bounding box center [699, 357] width 66 height 29
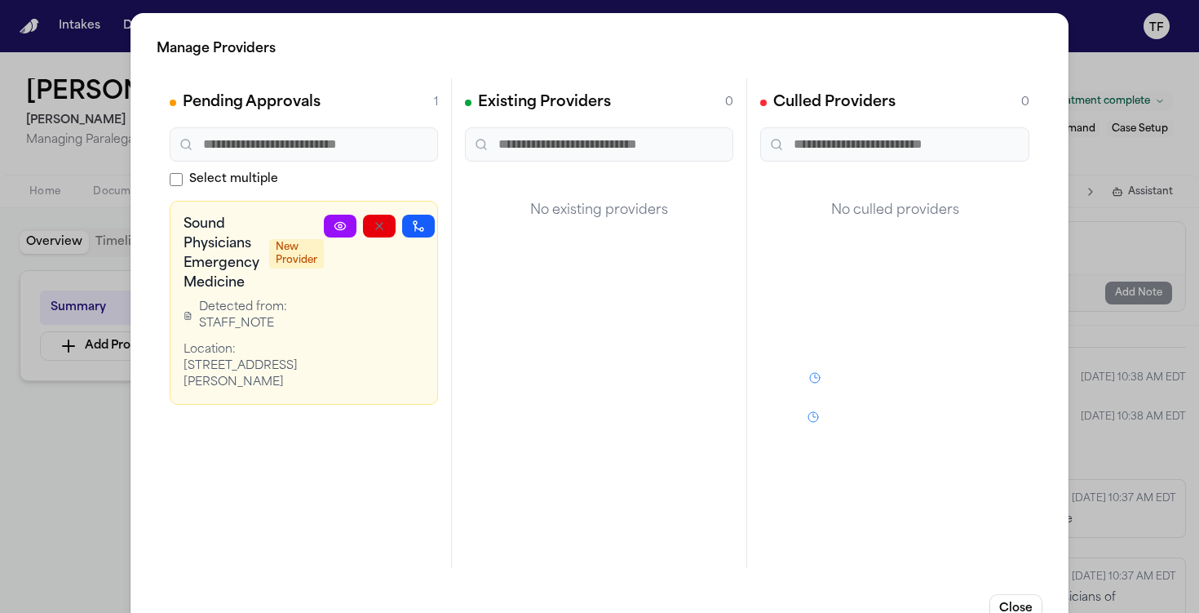
drag, startPoint x: 336, startPoint y: 415, endPoint x: 411, endPoint y: 419, distance: 75.1
click at [411, 405] on div "Sound Physicians Emergency Medicine New Provider Detected from: STAFF_NOTE Loca…" at bounding box center [304, 303] width 268 height 204
drag, startPoint x: 396, startPoint y: 433, endPoint x: 405, endPoint y: 427, distance: 11.1
click at [405, 427] on div "Pending Approvals 1 Select multiple Sound Physicians Emergency Medicine New Pro…" at bounding box center [304, 322] width 295 height 489
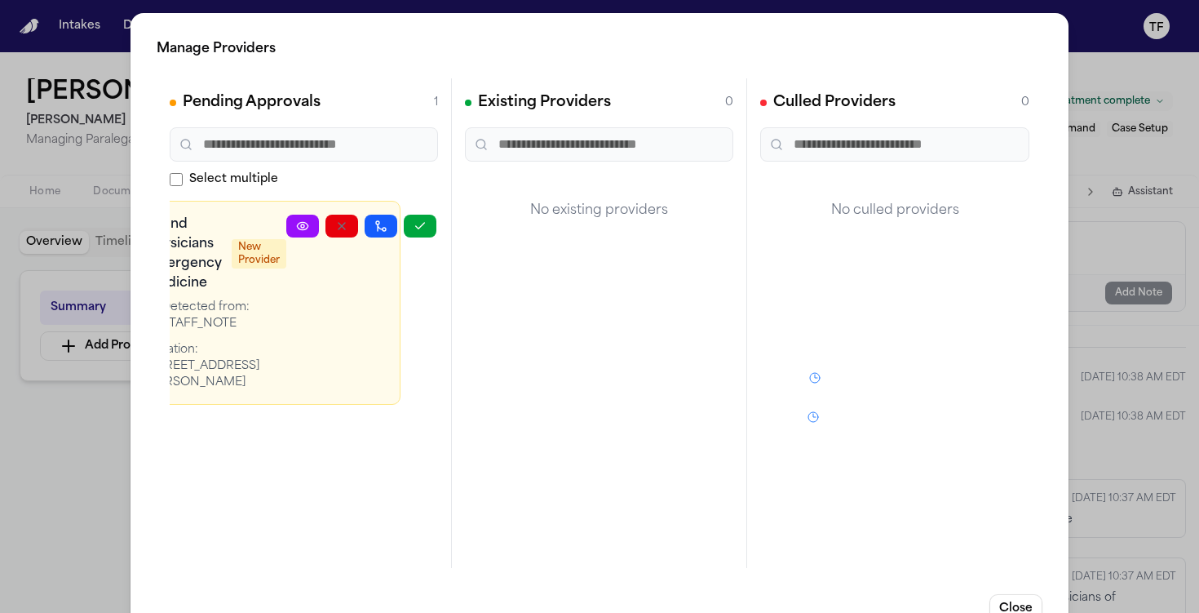
scroll to position [0, 38]
click at [422, 210] on div "Sound Physicians Emergency Medicine New Provider Detected from: STAFF_NOTE Loca…" at bounding box center [304, 303] width 268 height 204
click at [419, 226] on icon "button" at bounding box center [420, 225] width 13 height 13
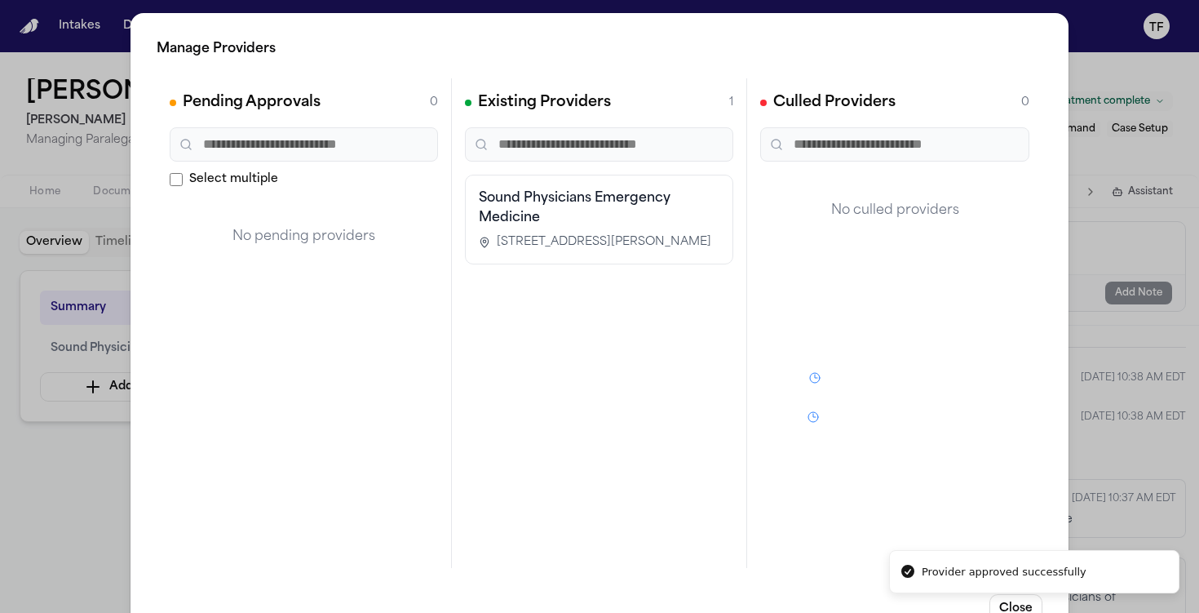
click at [29, 475] on div "Manage Providers Pending Approvals 0 Select multiple No pending providers Exist…" at bounding box center [599, 331] width 1199 height 662
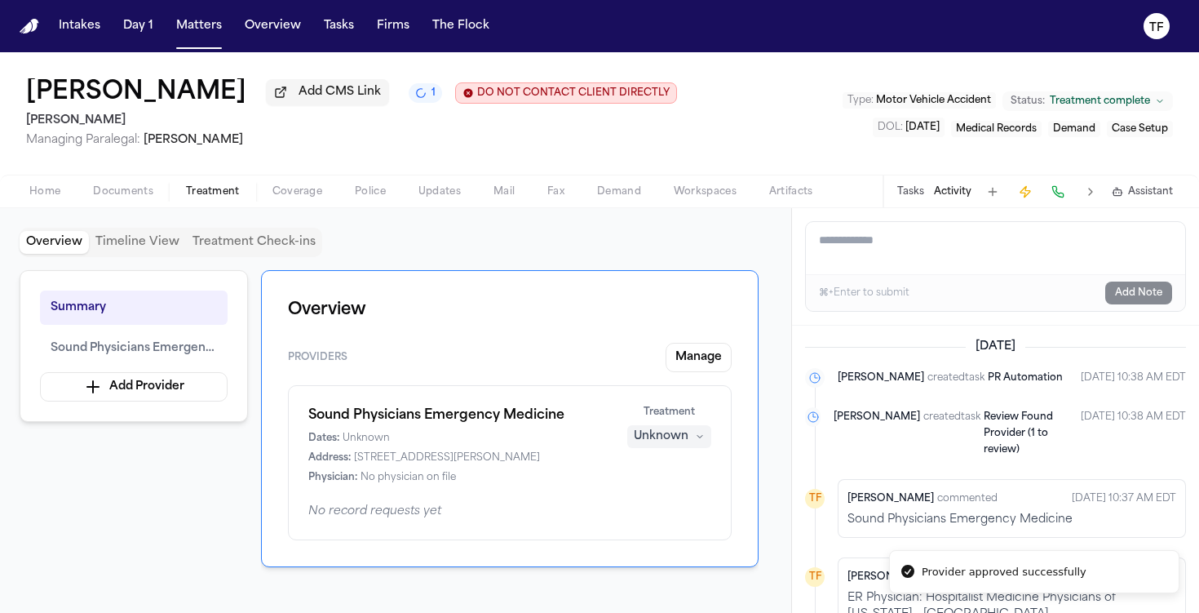
click at [693, 447] on button "Unknown" at bounding box center [669, 436] width 84 height 23
click at [677, 502] on span "Completed" at bounding box center [650, 502] width 64 height 16
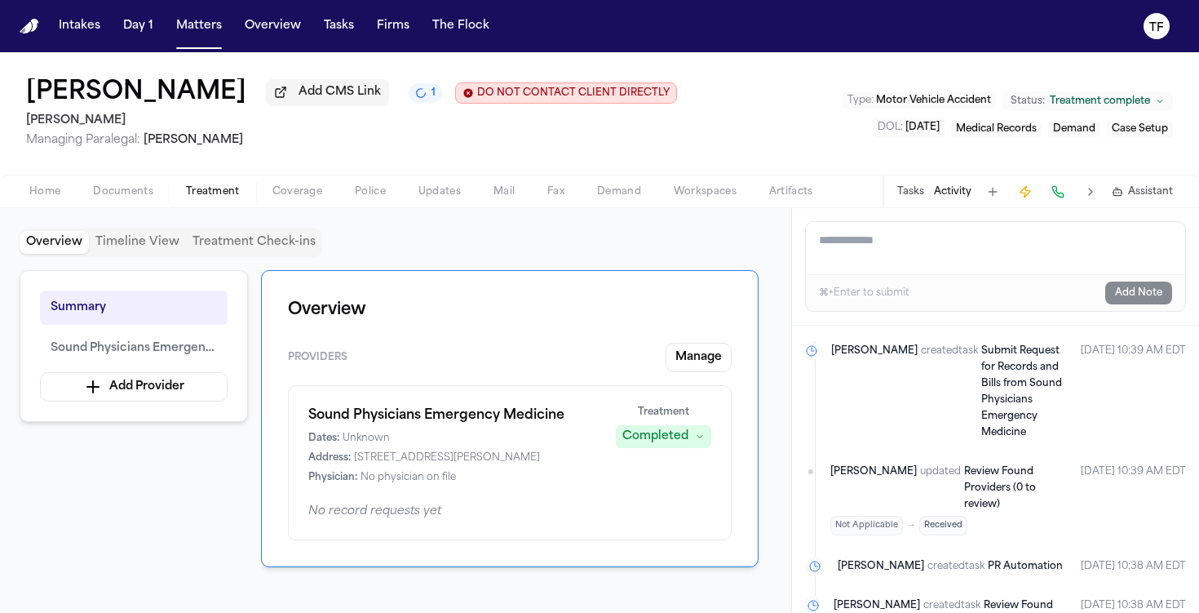
scroll to position [30, 0]
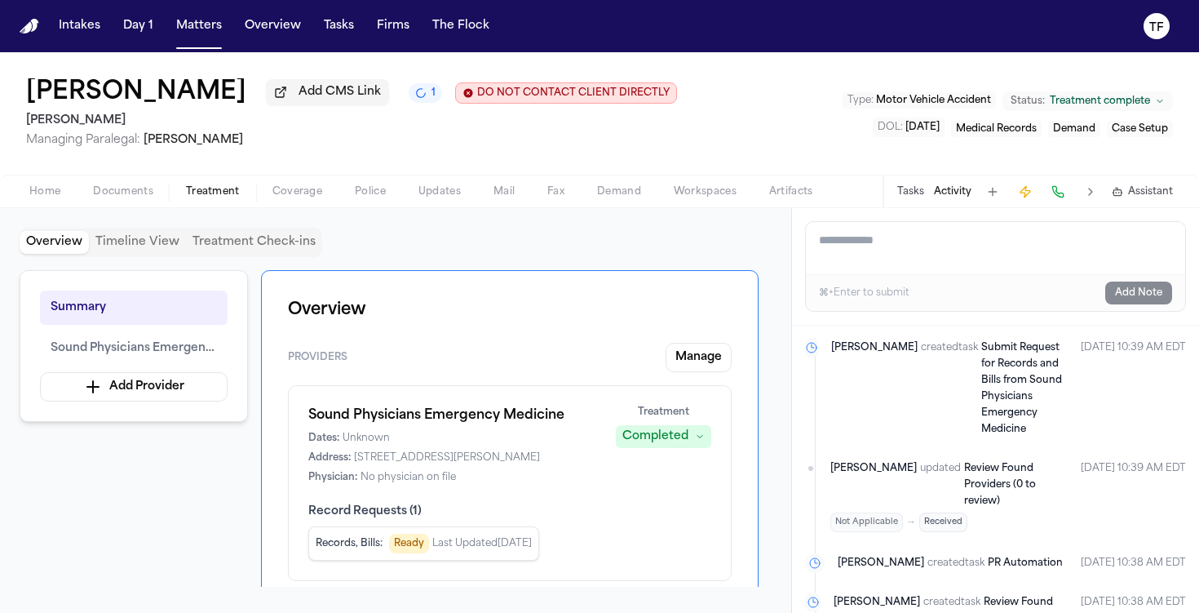
click at [42, 198] on span "Home" at bounding box center [44, 191] width 31 height 13
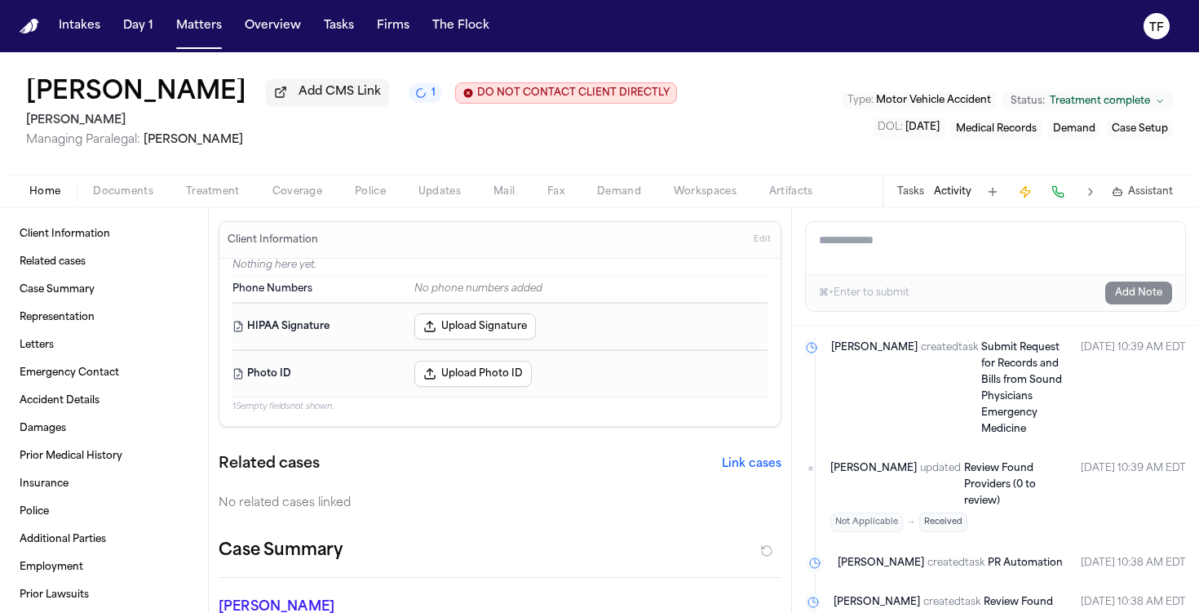
click at [222, 197] on span "Treatment" at bounding box center [213, 191] width 54 height 13
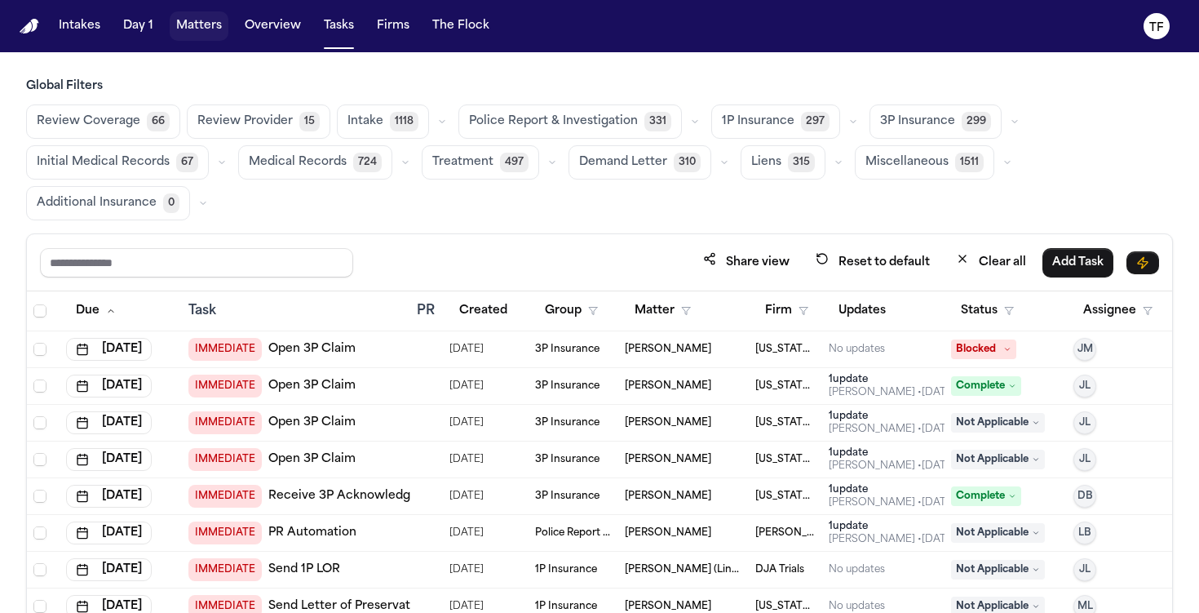
click at [212, 27] on button "Matters" at bounding box center [199, 25] width 59 height 29
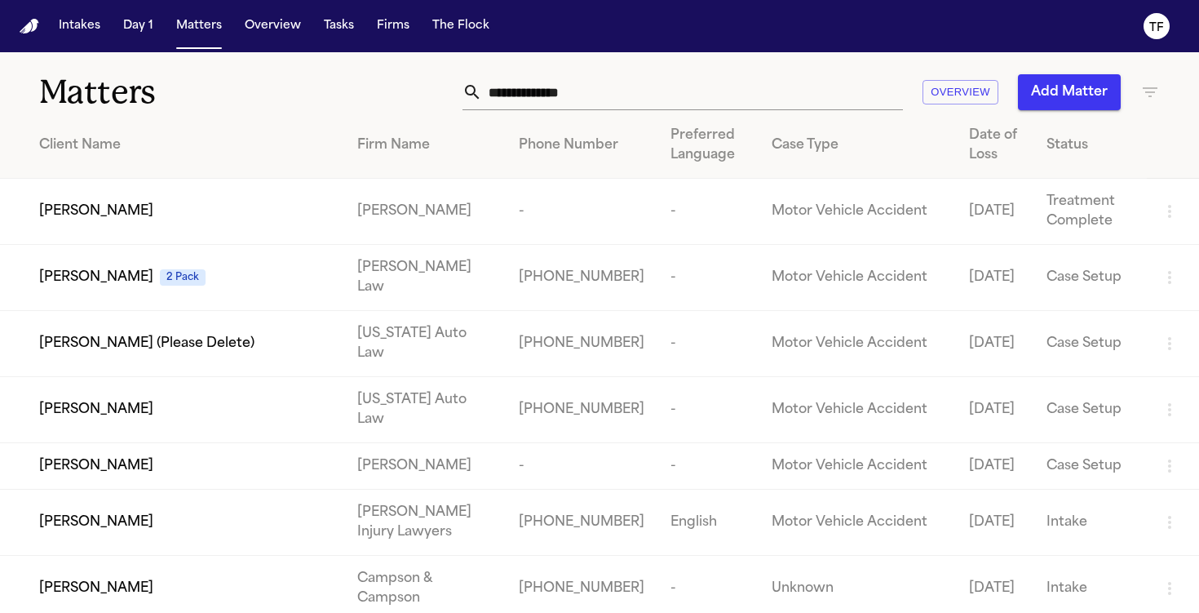
click at [519, 108] on input "text" at bounding box center [692, 92] width 421 height 36
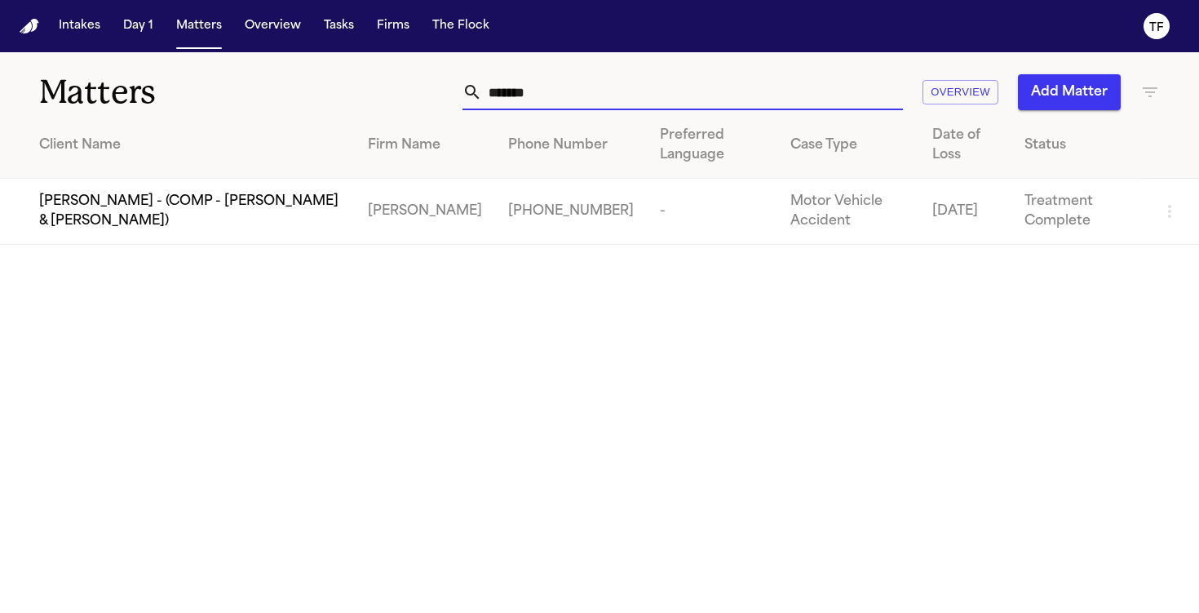
type input "*******"
click at [285, 222] on span "[PERSON_NAME] - (COMP - [PERSON_NAME] & [PERSON_NAME])" at bounding box center [190, 211] width 303 height 39
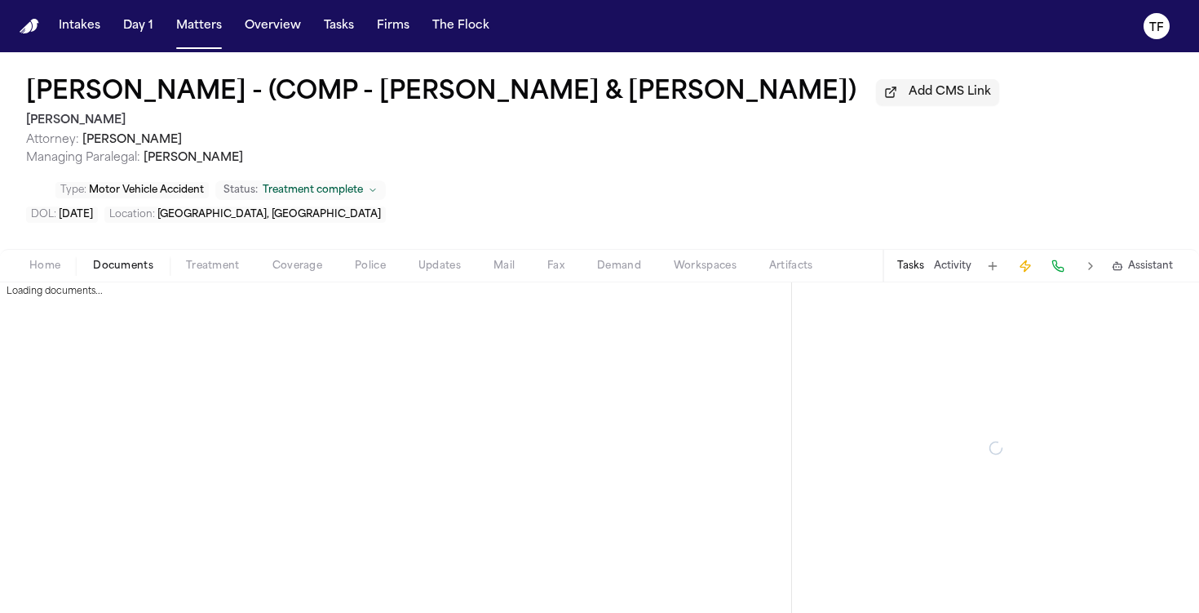
click at [143, 267] on span "Documents" at bounding box center [123, 265] width 60 height 13
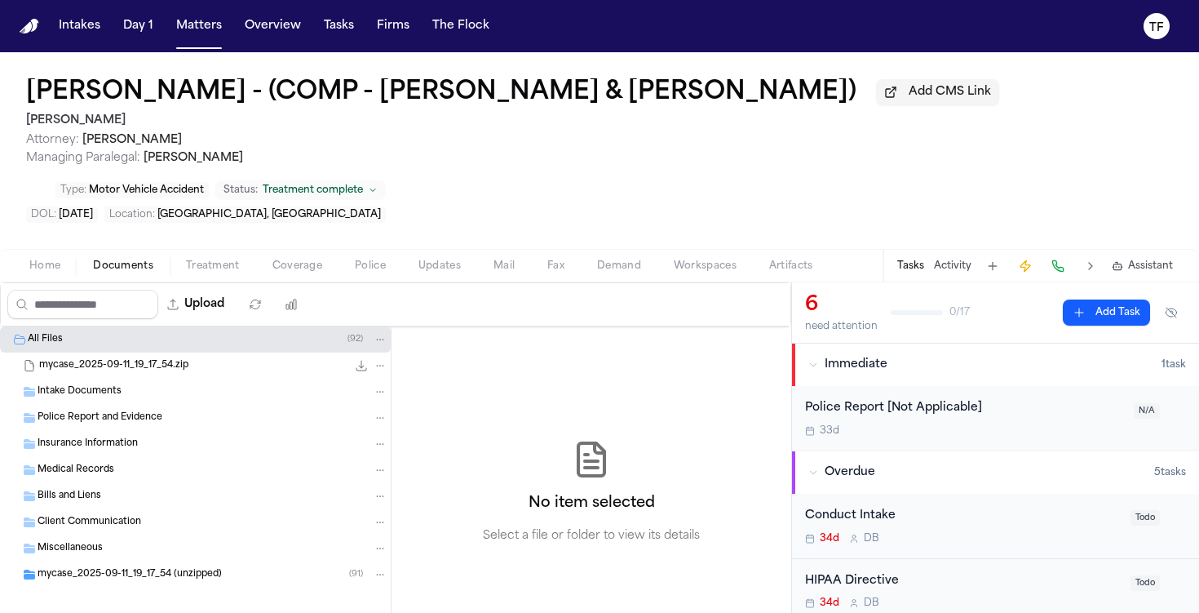
click at [11, 281] on div "Home Documents Treatment Coverage Police Updates Mail Fax Demand Workspaces Art…" at bounding box center [599, 265] width 1199 height 33
click at [50, 272] on span "Home" at bounding box center [44, 265] width 31 height 13
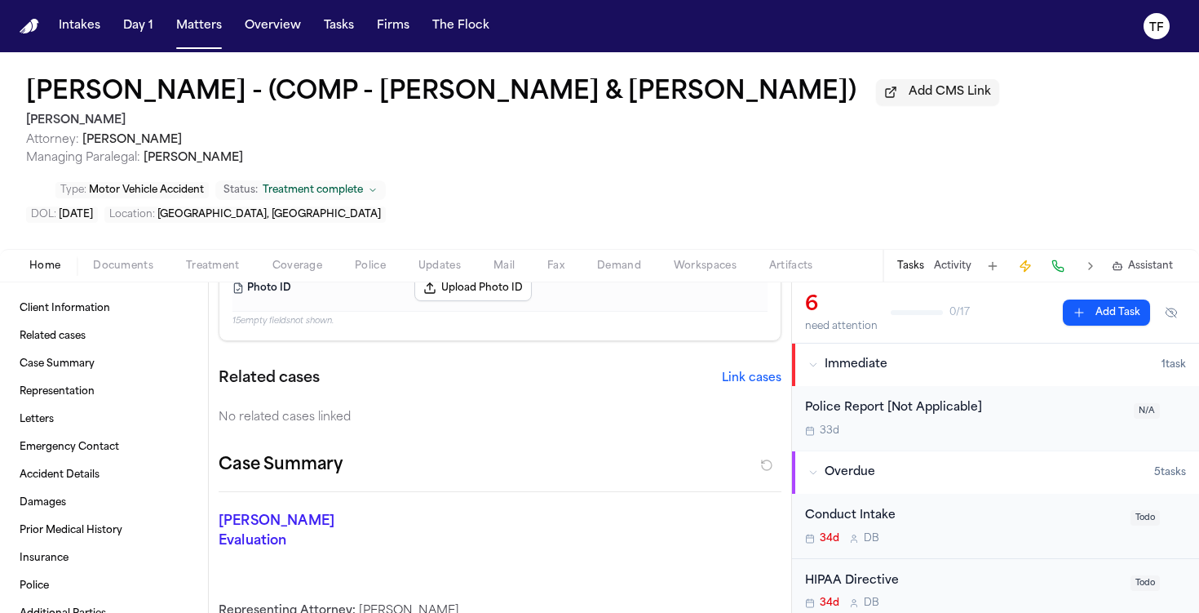
scroll to position [163, 0]
click at [752, 384] on button "Link cases" at bounding box center [752, 378] width 60 height 16
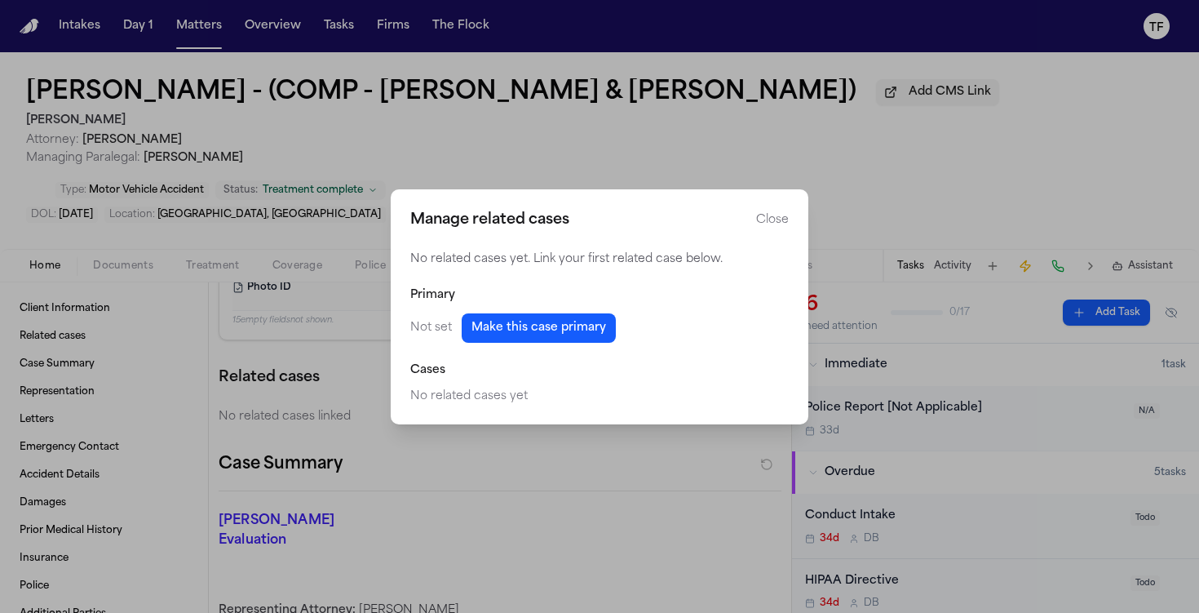
click at [529, 329] on button "Make this case primary" at bounding box center [539, 327] width 154 height 29
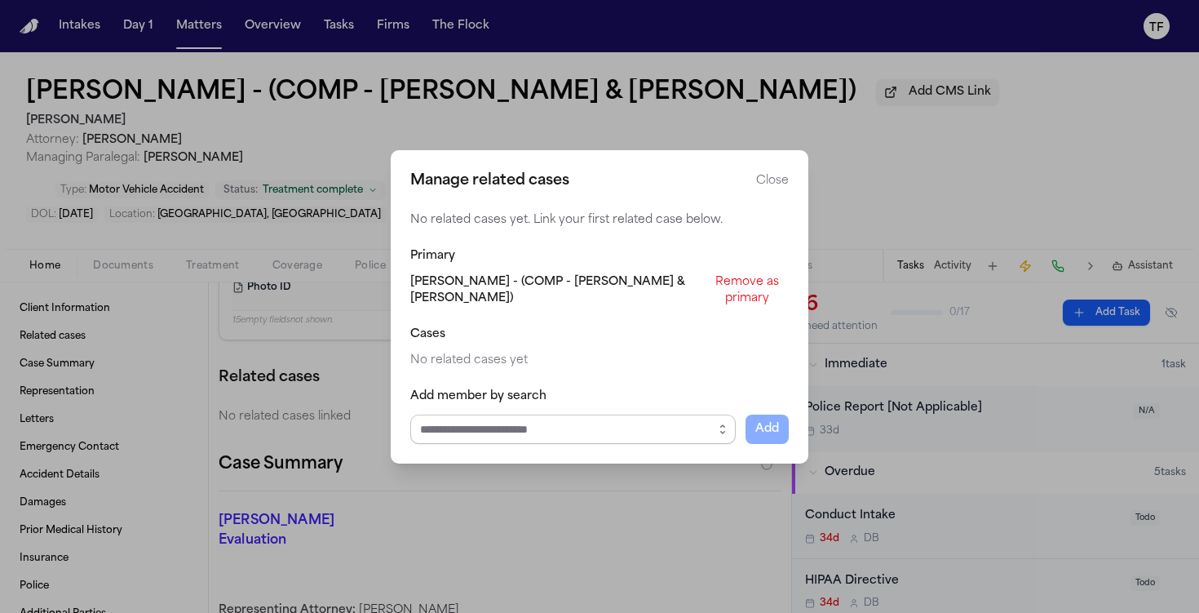
click at [563, 423] on input "Select case to add" at bounding box center [573, 428] width 326 height 29
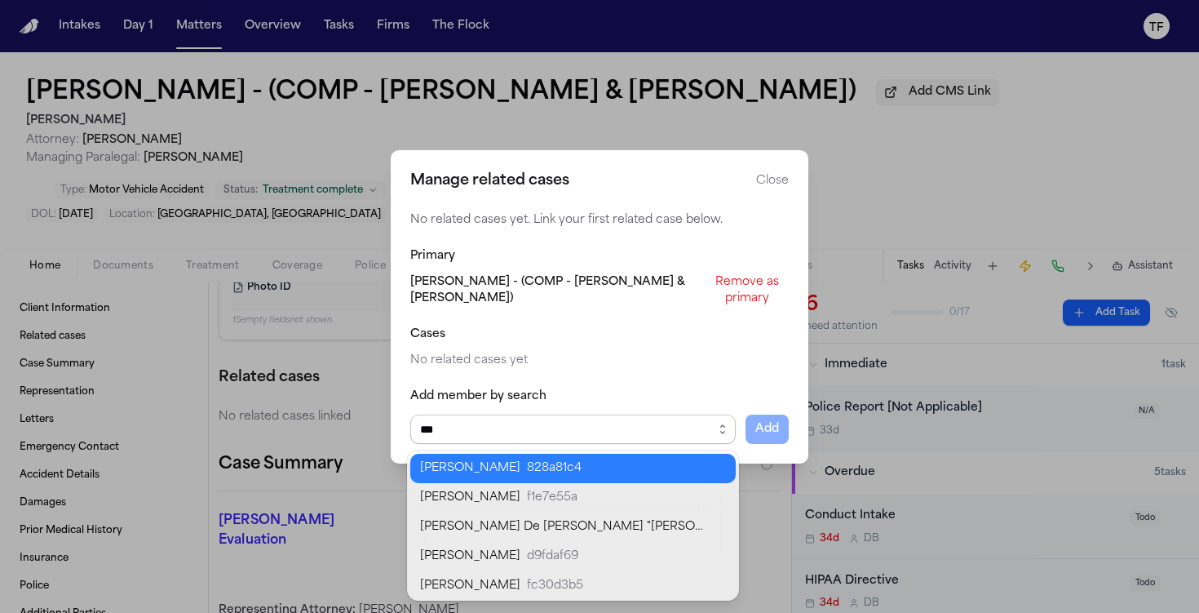
scroll to position [0, 0]
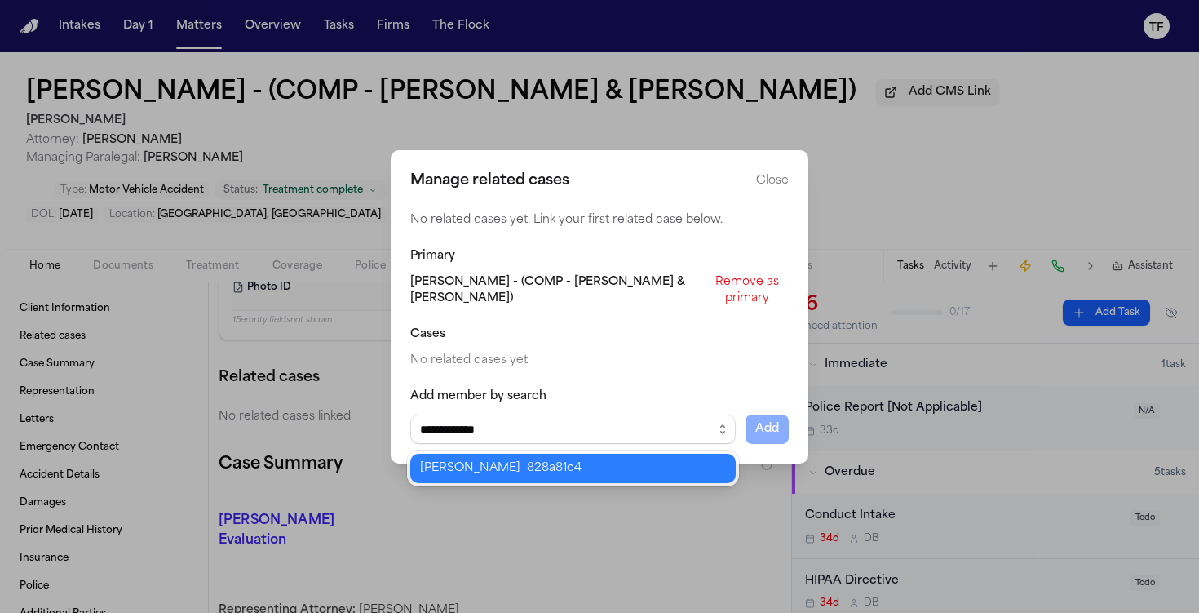
click at [556, 472] on body "Intakes Day 1 Matters Overview Tasks Firms The Flock TF Porfirio Moreno - (COMP…" at bounding box center [599, 306] width 1199 height 613
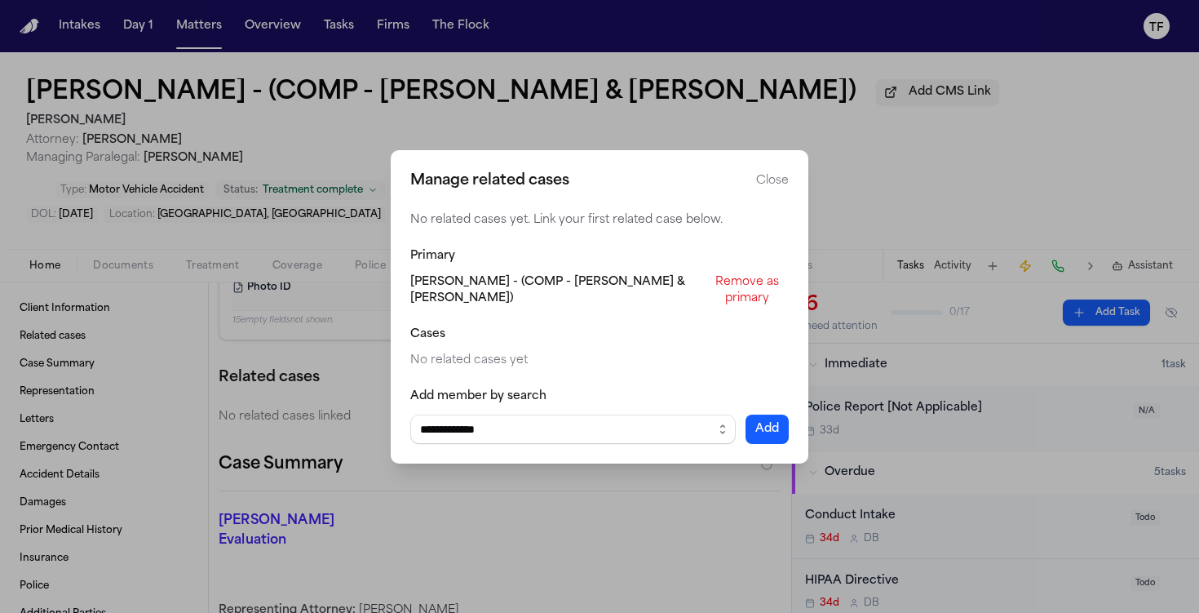
type input "**********"
click at [785, 419] on button "Add" at bounding box center [767, 428] width 43 height 29
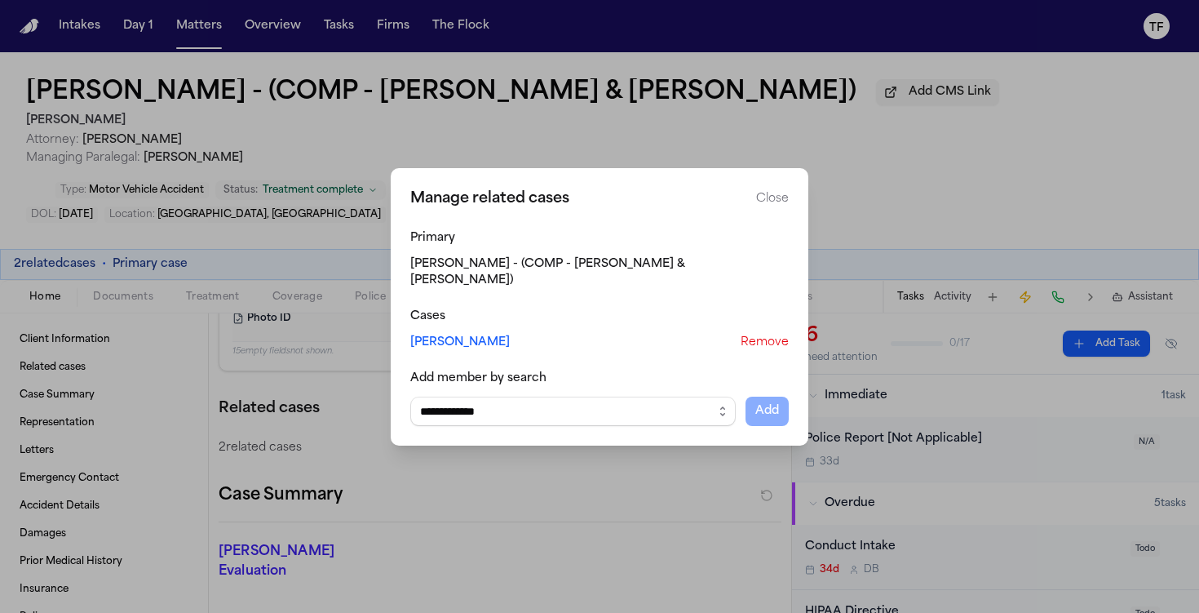
click at [765, 210] on div "Manage related cases Close" at bounding box center [599, 199] width 379 height 23
click at [765, 206] on button "Close" at bounding box center [772, 199] width 33 height 16
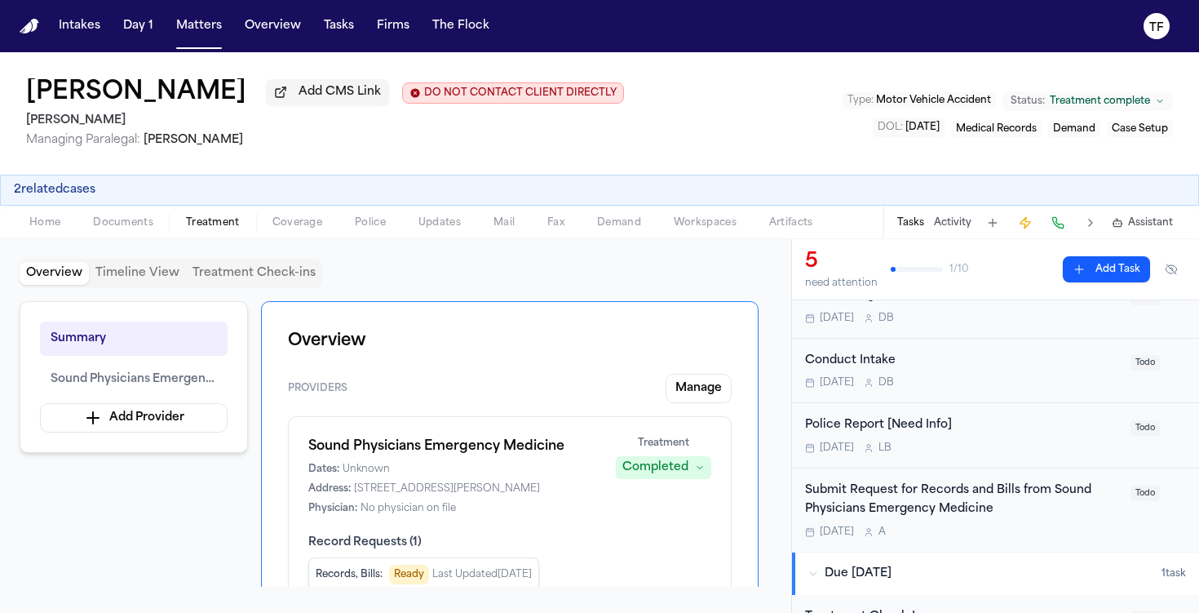
scroll to position [135, 0]
click at [961, 229] on button "Activity" at bounding box center [953, 222] width 38 height 13
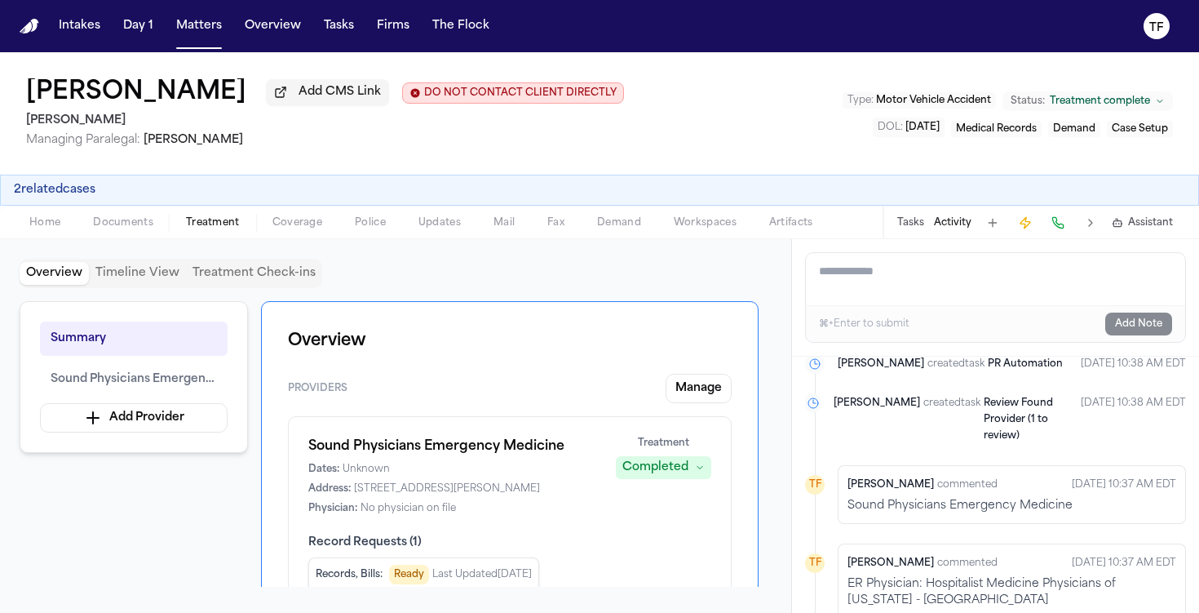
scroll to position [247, 0]
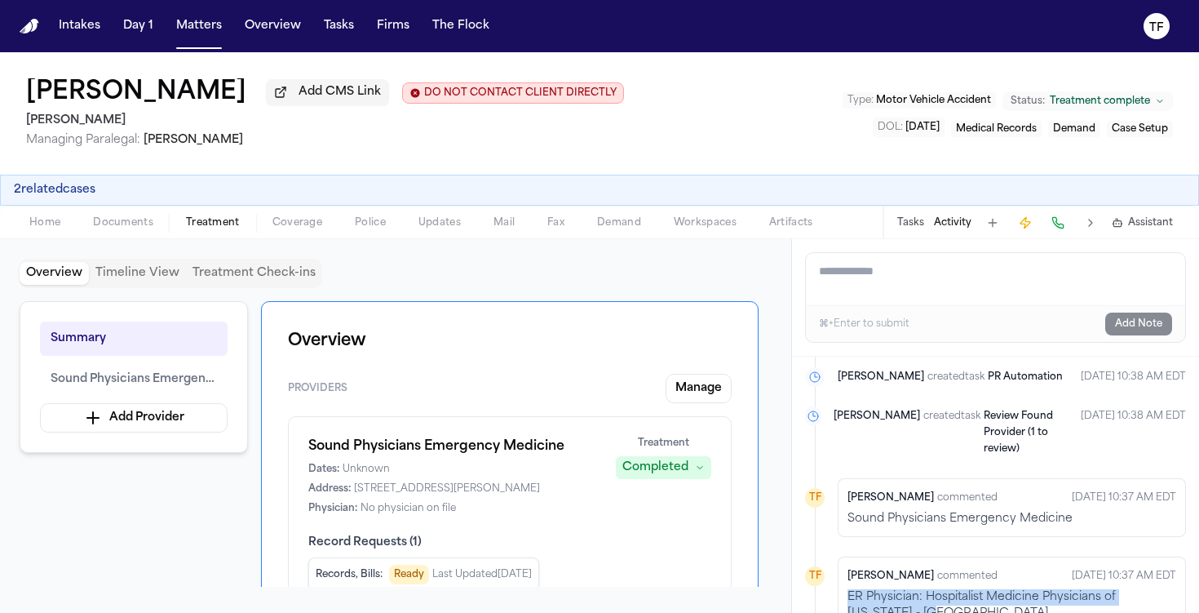
drag, startPoint x: 904, startPoint y: 552, endPoint x: 846, endPoint y: 535, distance: 60.4
click at [846, 556] on div "[PERSON_NAME] commented [DATE] 10:37 AM EDT ER Physician: Hospitalist Medicine …" at bounding box center [1012, 595] width 348 height 78
copy p "ER Physician: Hospitalist Medicine Physicians of [US_STATE] - [GEOGRAPHIC_DATA]"
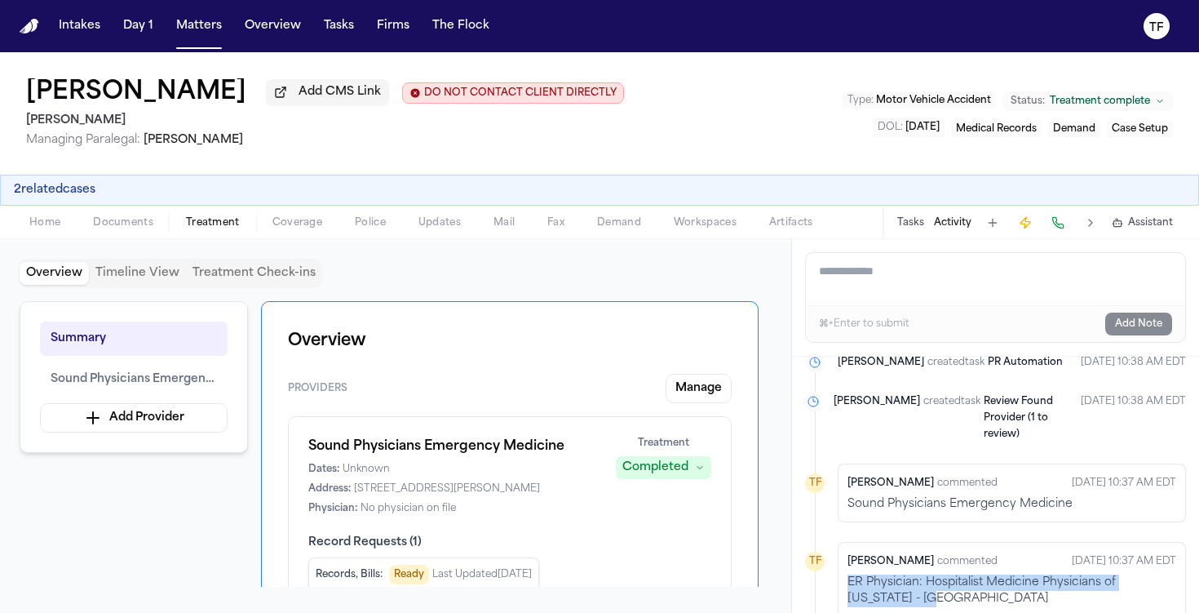
scroll to position [263, 0]
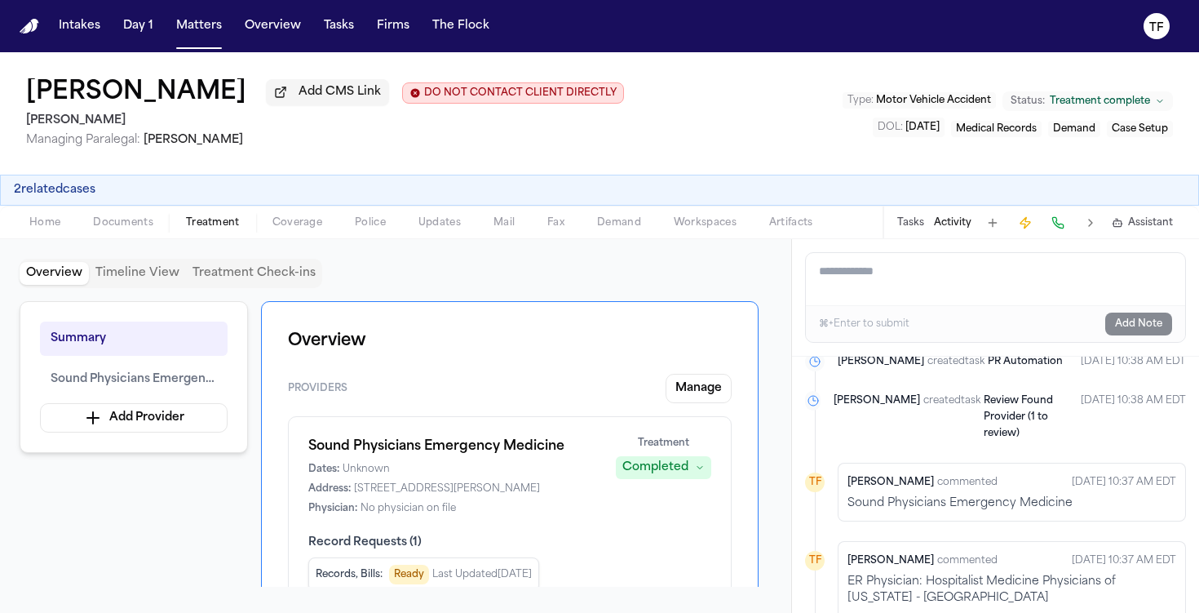
click at [943, 495] on div "Sound Physicians Emergency Medicine" at bounding box center [1012, 503] width 329 height 16
copy div "Sound Physicians Emergency Medicine"
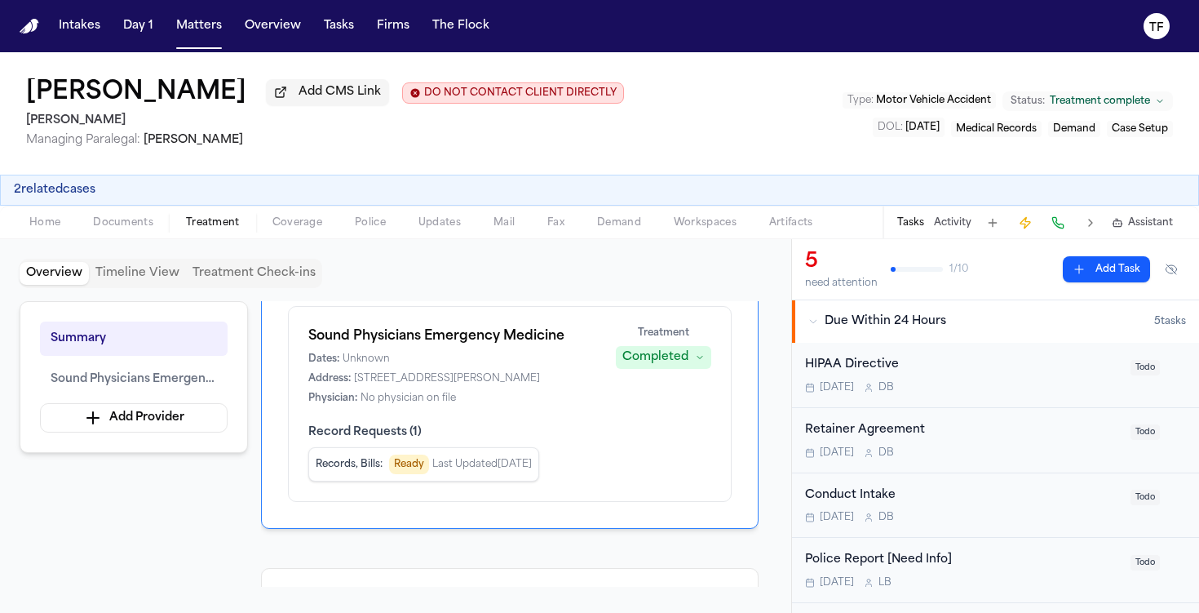
click at [958, 209] on div "Home Documents Treatment Coverage Police Updates Mail Fax Demand Workspaces Art…" at bounding box center [599, 222] width 1199 height 33
click at [957, 219] on button "Activity" at bounding box center [953, 222] width 38 height 13
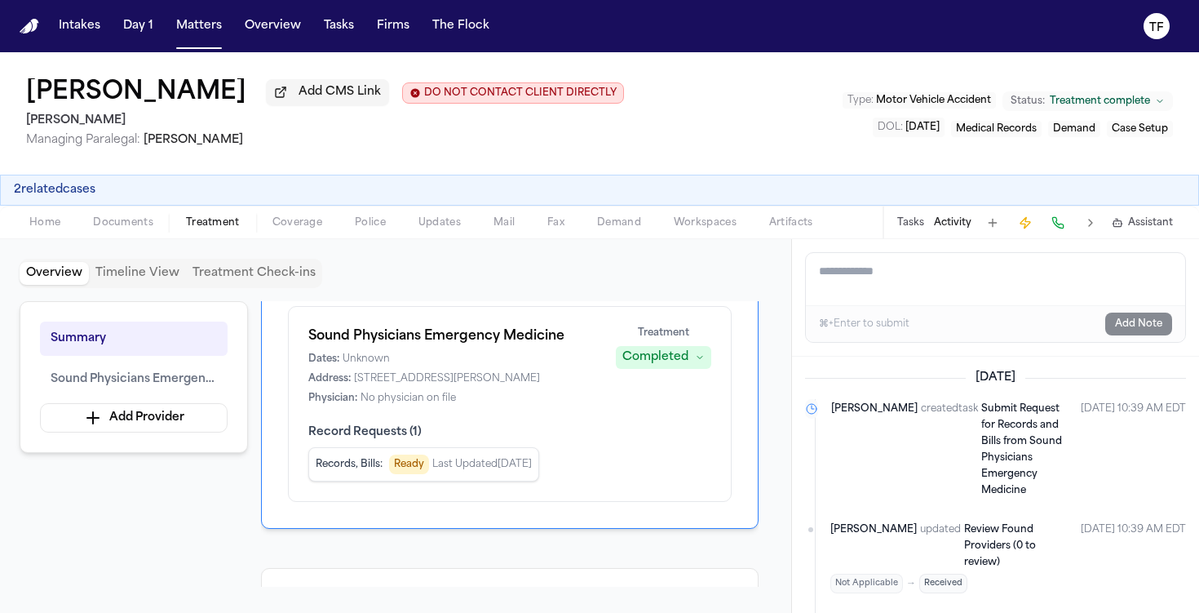
paste textarea "**********"
type textarea "**********"
click at [1134, 335] on button "Add Note" at bounding box center [1138, 323] width 67 height 23
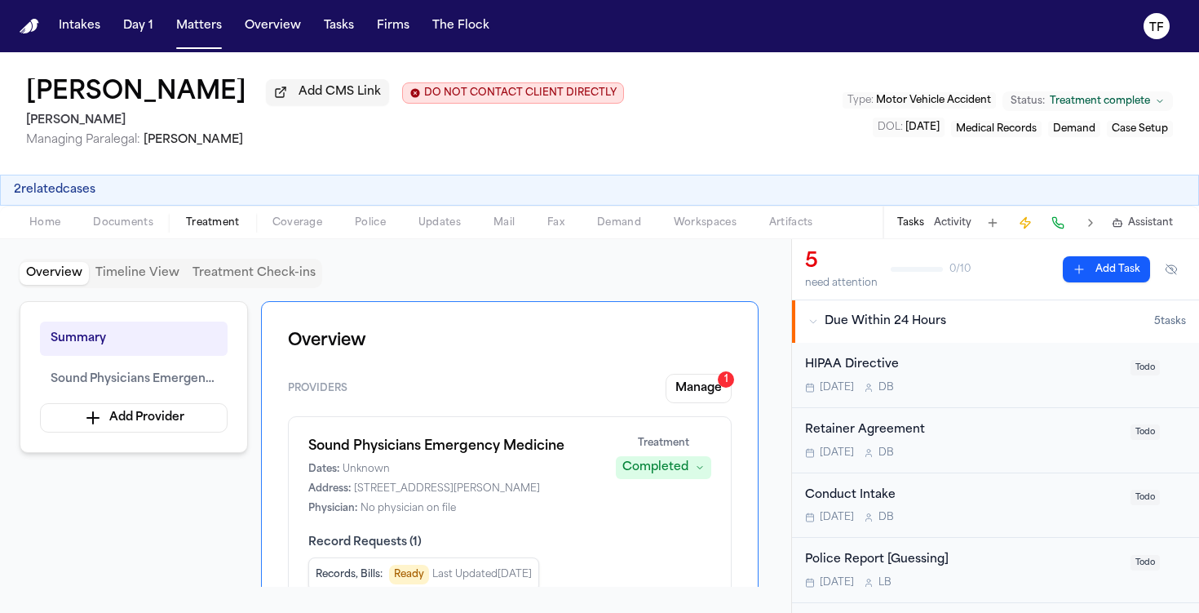
click at [645, 386] on div "Providers Manage 1" at bounding box center [510, 388] width 444 height 29
click at [716, 388] on button "Manage 1" at bounding box center [699, 388] width 66 height 29
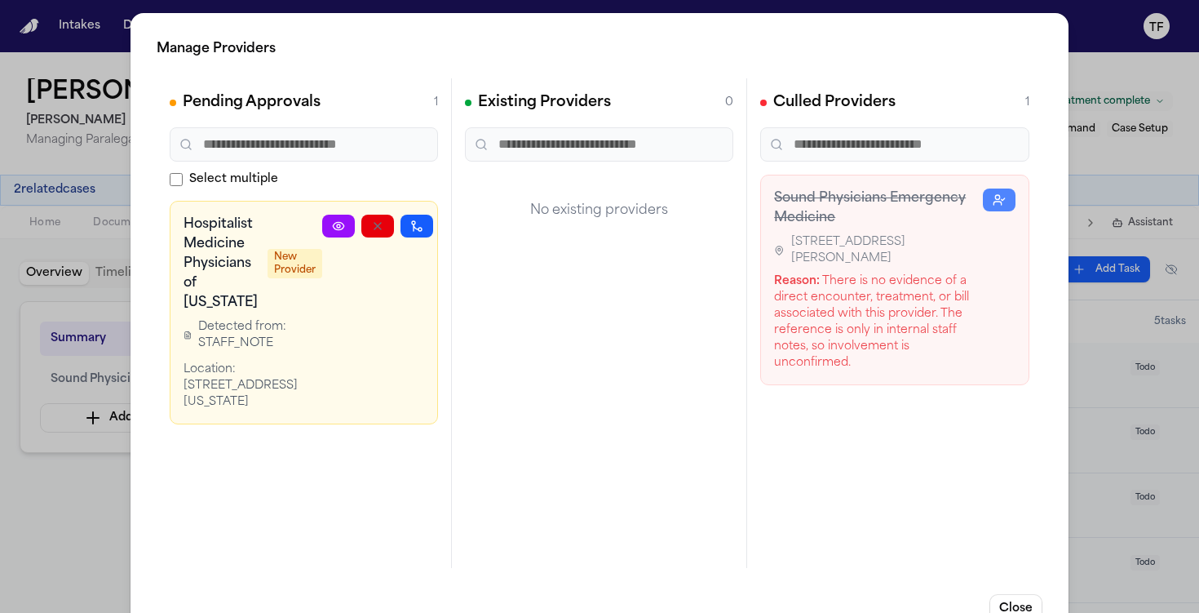
scroll to position [0, 32]
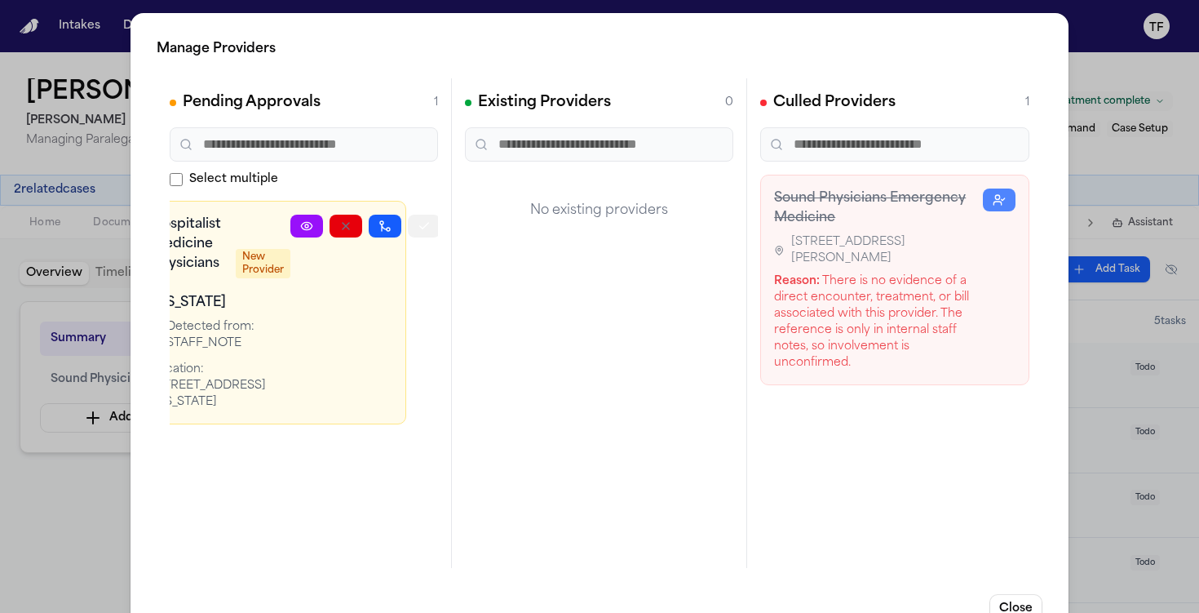
click at [424, 233] on button "button" at bounding box center [424, 226] width 33 height 23
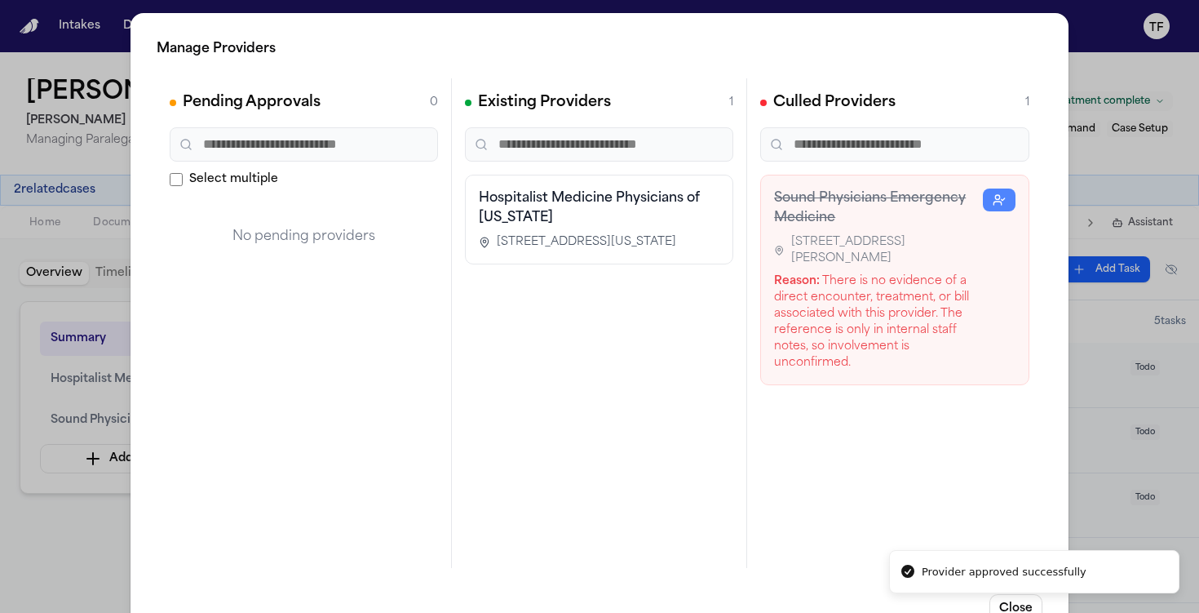
scroll to position [0, 0]
click at [1074, 393] on div "Manage Providers Pending Approvals 0 Select multiple No pending providers Exist…" at bounding box center [599, 331] width 1199 height 662
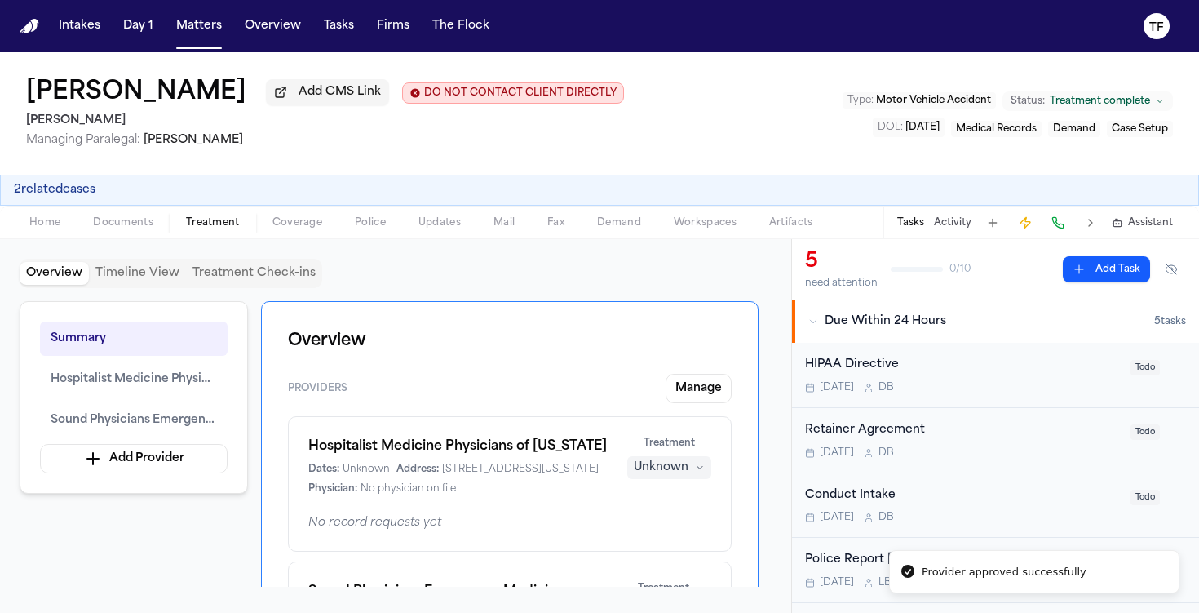
click at [669, 476] on div "Unknown" at bounding box center [661, 467] width 55 height 16
click at [662, 535] on span "Completed" at bounding box center [650, 533] width 64 height 16
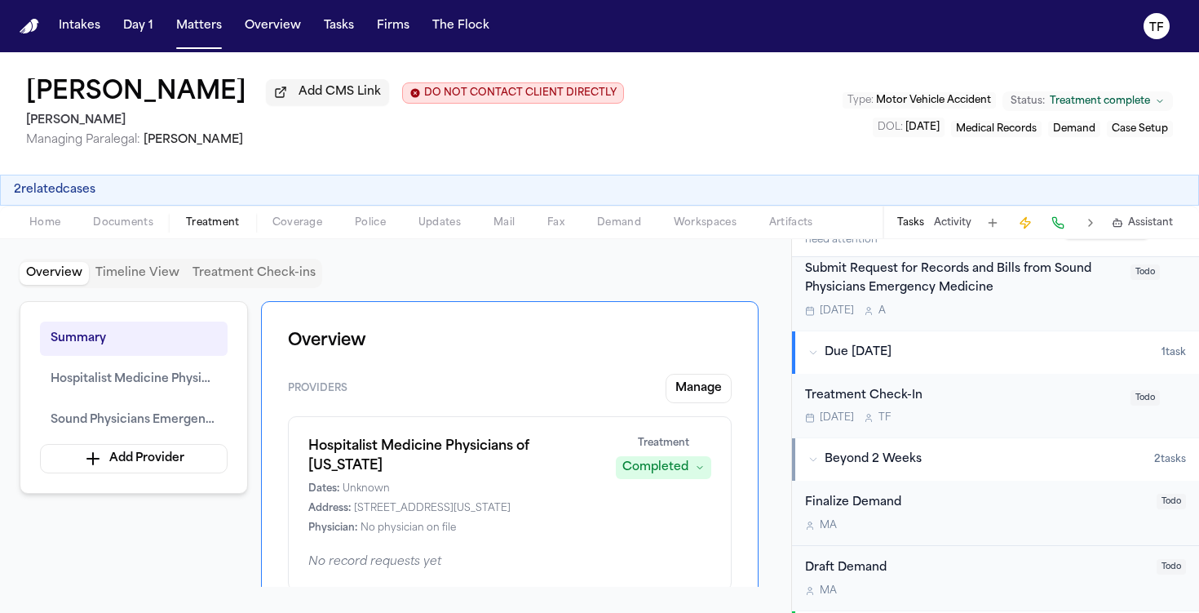
scroll to position [356, 0]
click at [215, 40] on button "Matters" at bounding box center [199, 25] width 59 height 29
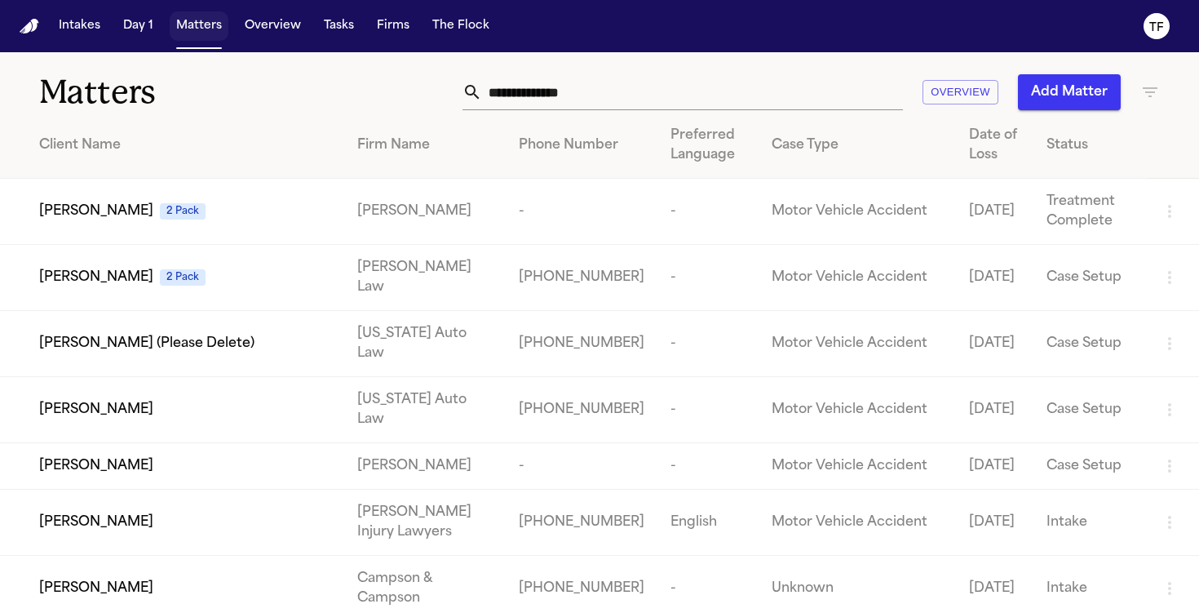
click at [205, 28] on button "Matters" at bounding box center [199, 25] width 59 height 29
click at [489, 73] on div "Matters Overview Add Matter" at bounding box center [599, 82] width 1199 height 60
click at [512, 86] on input "text" at bounding box center [692, 92] width 421 height 36
type input "*"
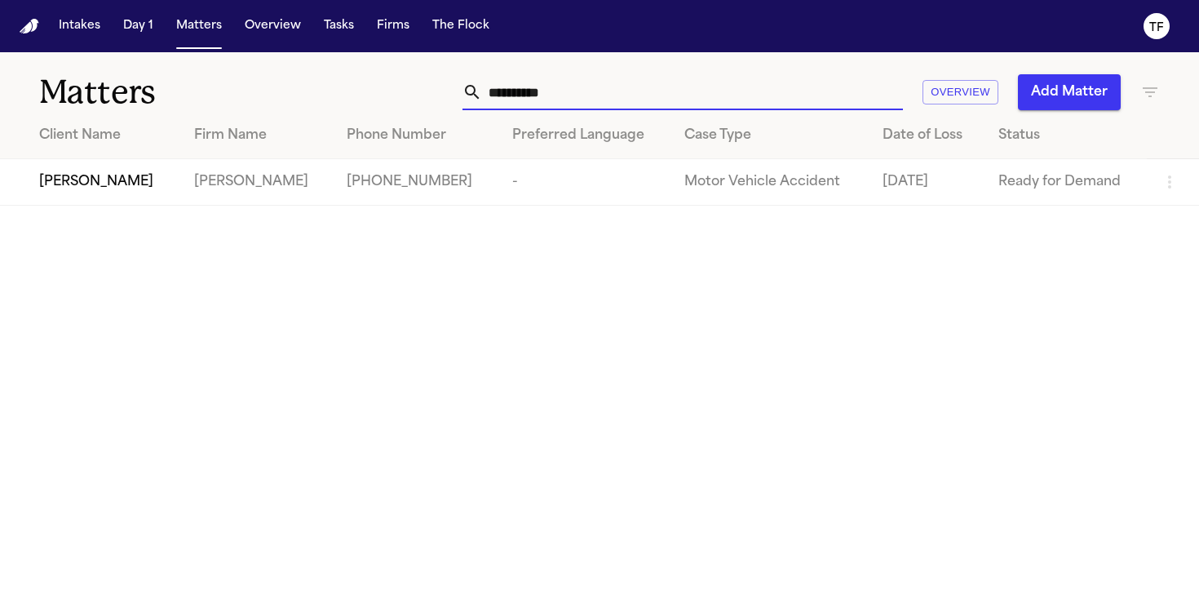
type input "**********"
click at [168, 181] on div "[PERSON_NAME]" at bounding box center [103, 182] width 129 height 20
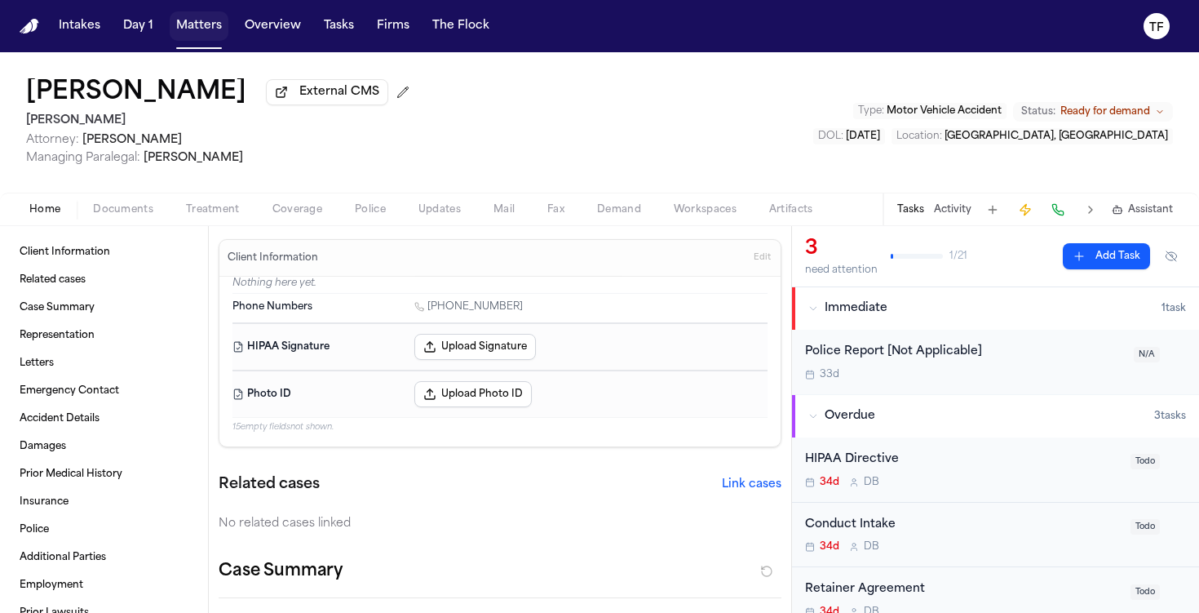
click at [193, 22] on button "Matters" at bounding box center [199, 25] width 59 height 29
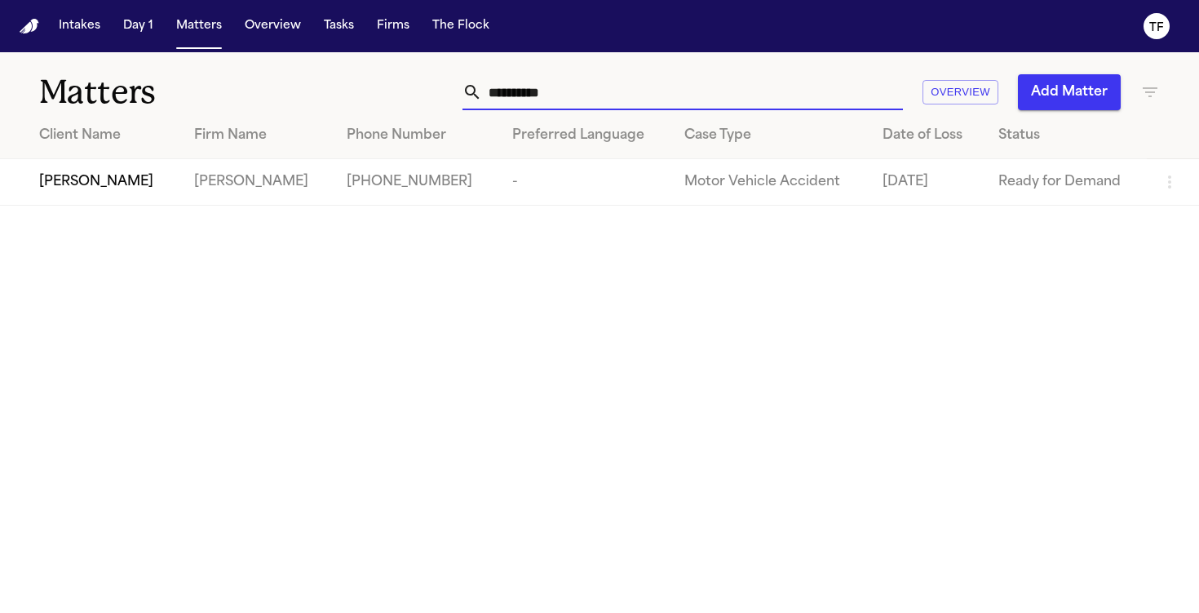
click at [586, 85] on input "**********" at bounding box center [692, 92] width 421 height 36
click at [590, 94] on input "**********" at bounding box center [692, 92] width 421 height 36
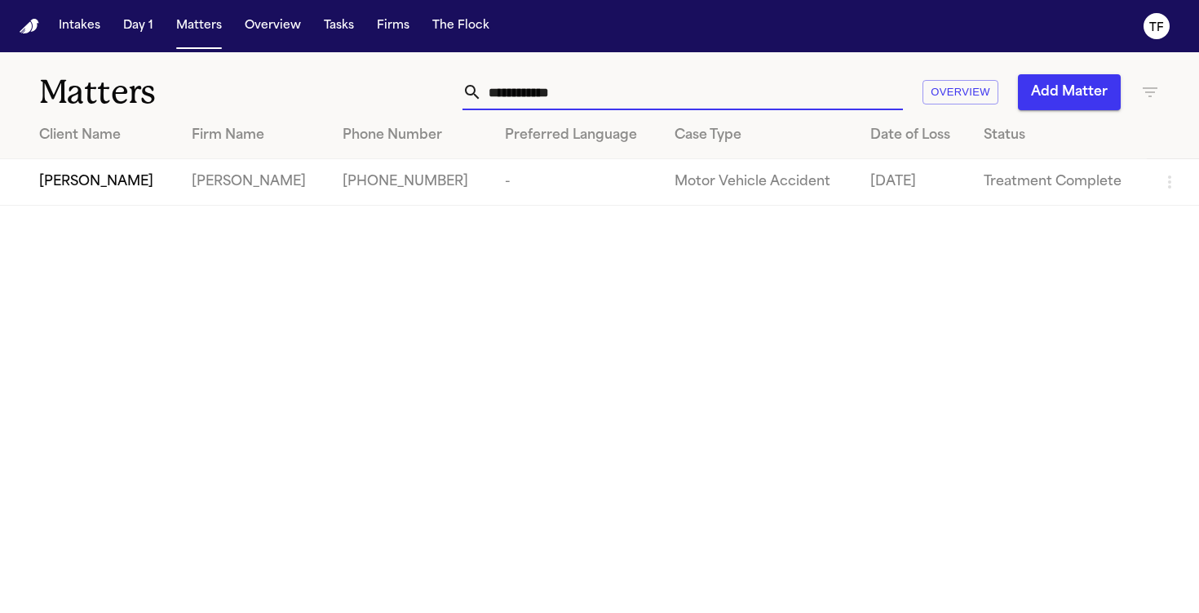
type input "**********"
click at [145, 181] on span "Samantha Hooda" at bounding box center [96, 182] width 114 height 20
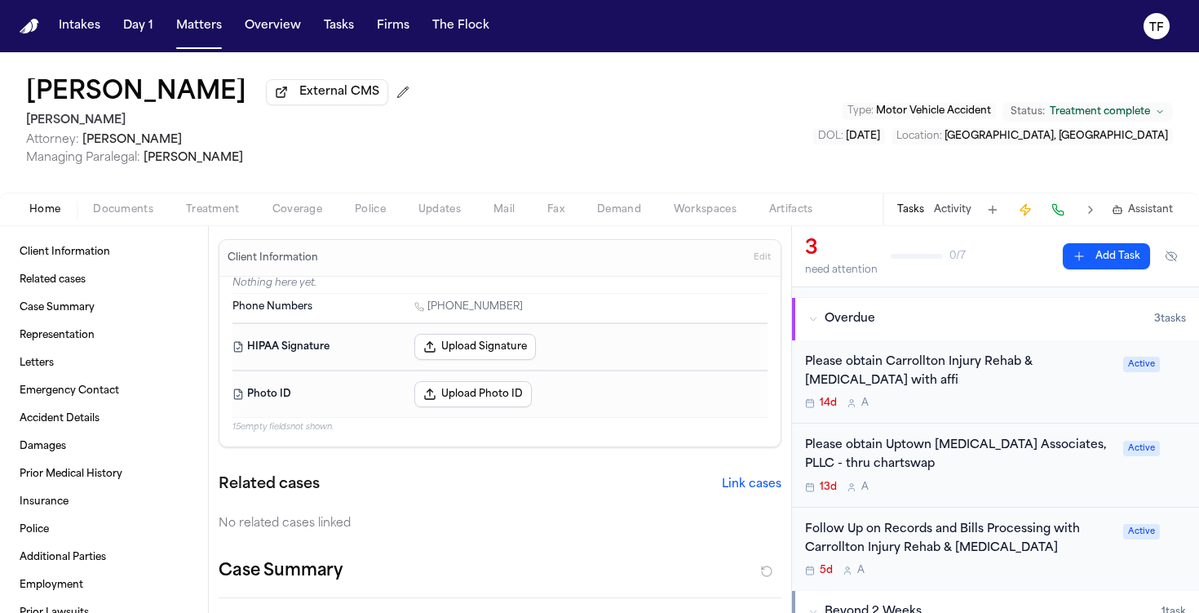
scroll to position [98, 0]
click at [953, 373] on div "Please obtain Carrollton Injury Rehab & Chiropractic with affi" at bounding box center [959, 371] width 308 height 38
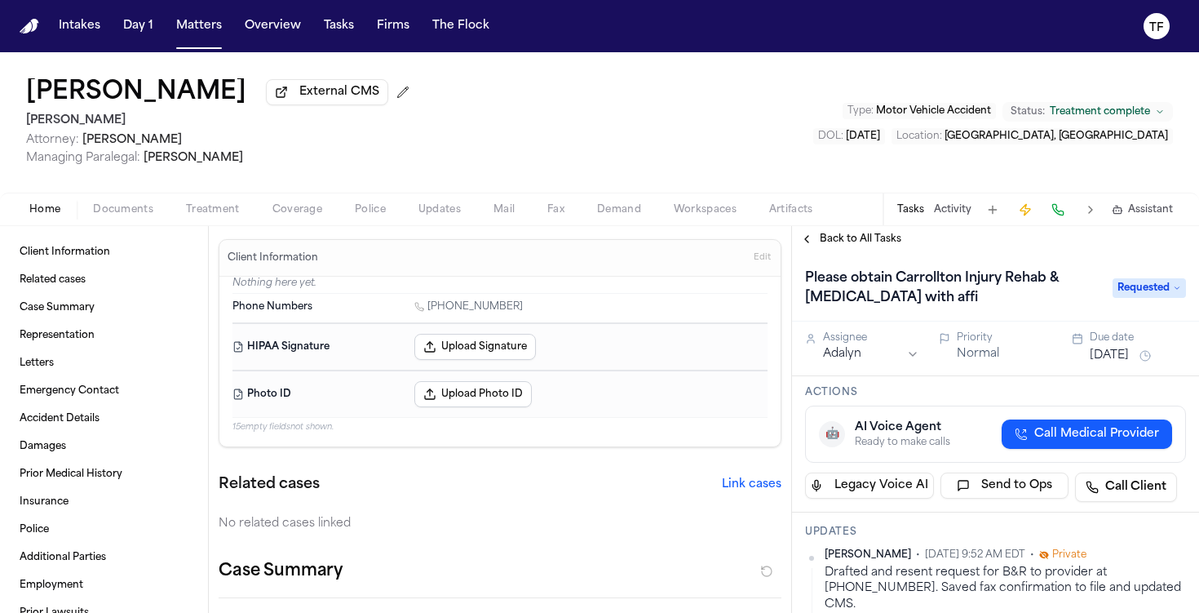
click at [184, 24] on button "Matters" at bounding box center [199, 25] width 59 height 29
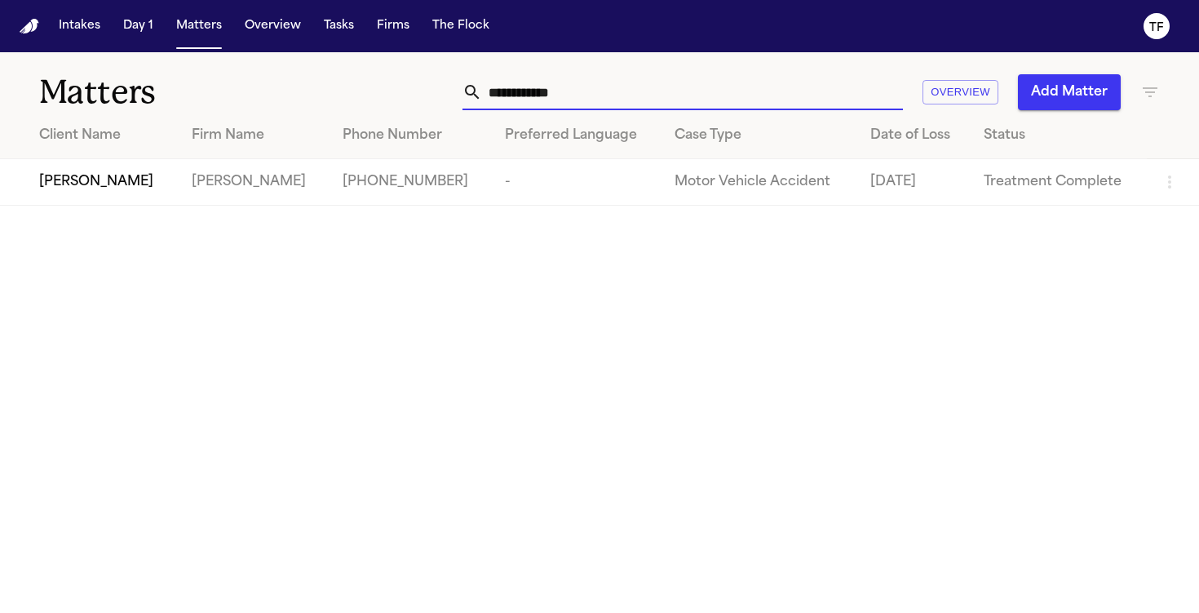
click at [574, 106] on input "**********" at bounding box center [692, 92] width 421 height 36
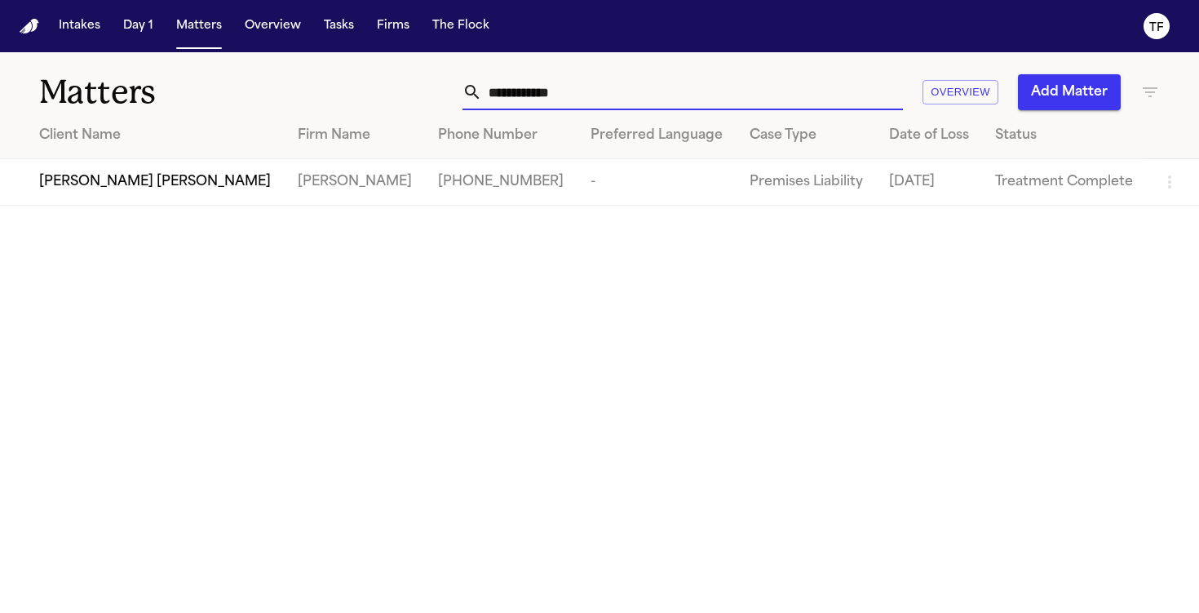
type input "**********"
click at [108, 192] on span "Emma Brooke Speegle" at bounding box center [155, 182] width 232 height 20
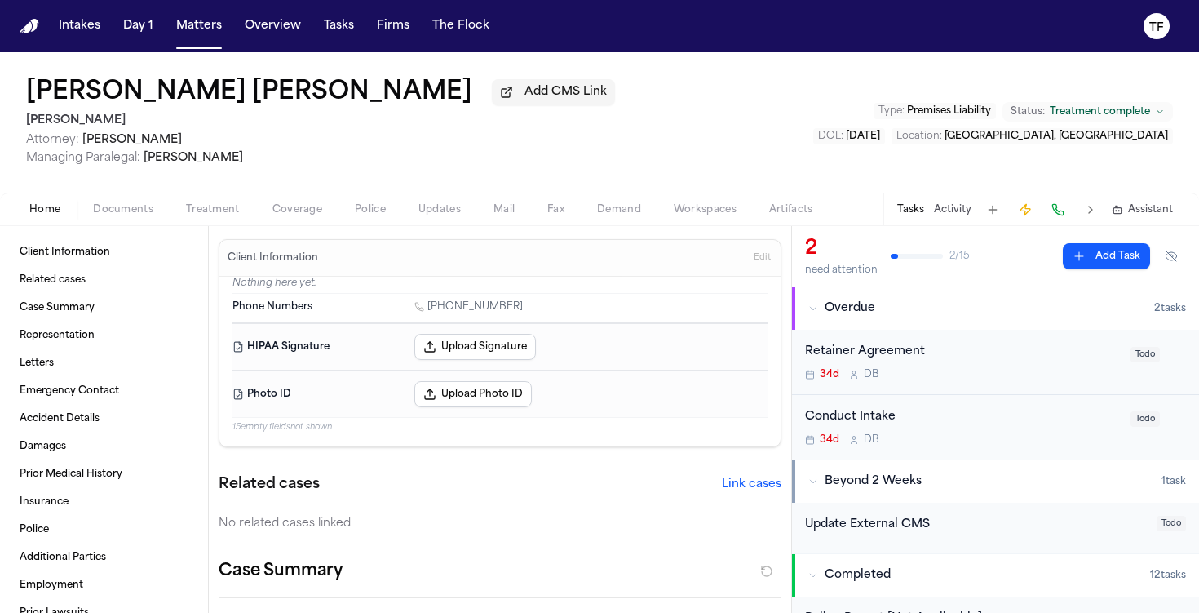
click at [202, 42] on nav "Intakes Day 1 Matters Overview Tasks Firms The Flock TF" at bounding box center [599, 26] width 1199 height 52
click at [207, 33] on button "Matters" at bounding box center [199, 25] width 59 height 29
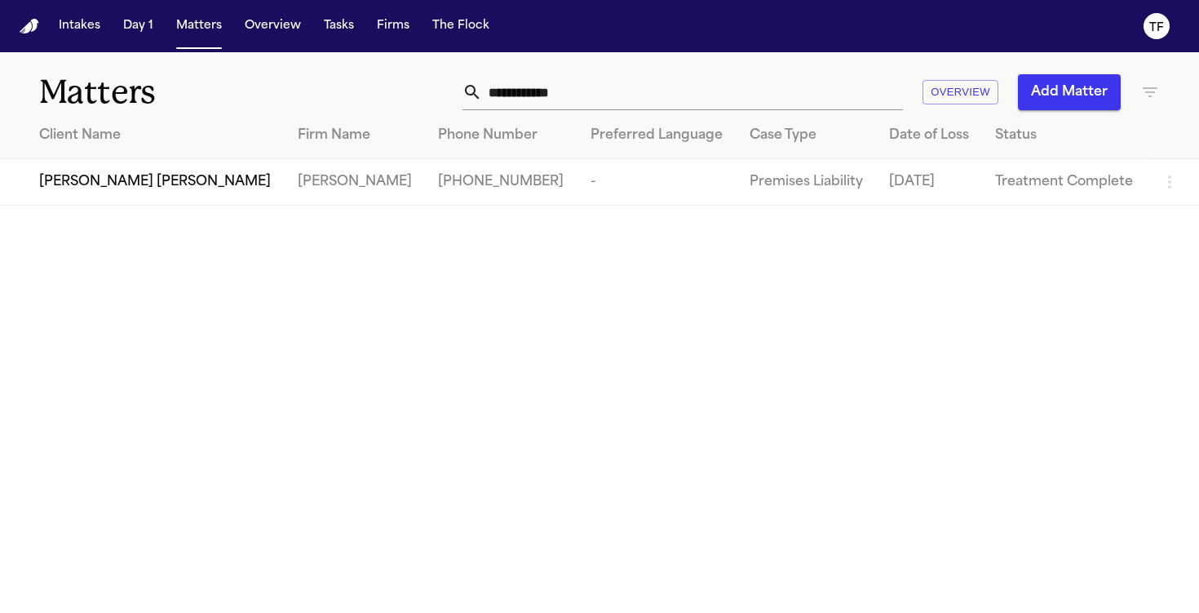
click at [624, 104] on input "**********" at bounding box center [692, 92] width 421 height 36
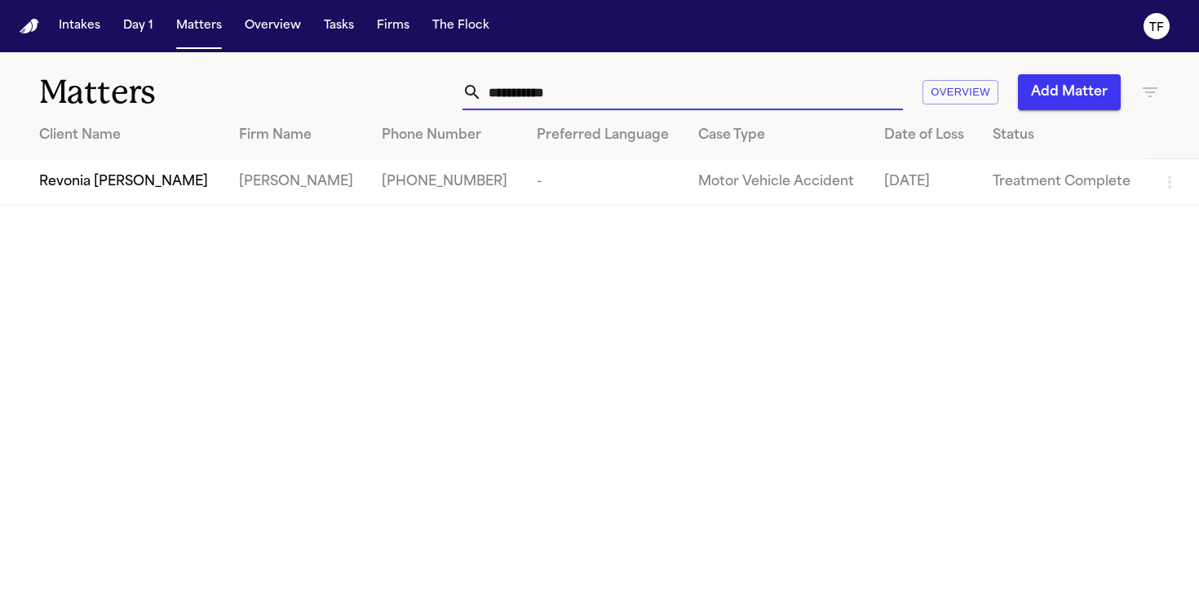
type input "**********"
click at [156, 173] on span "Revonia Delorse Savage" at bounding box center [123, 182] width 169 height 20
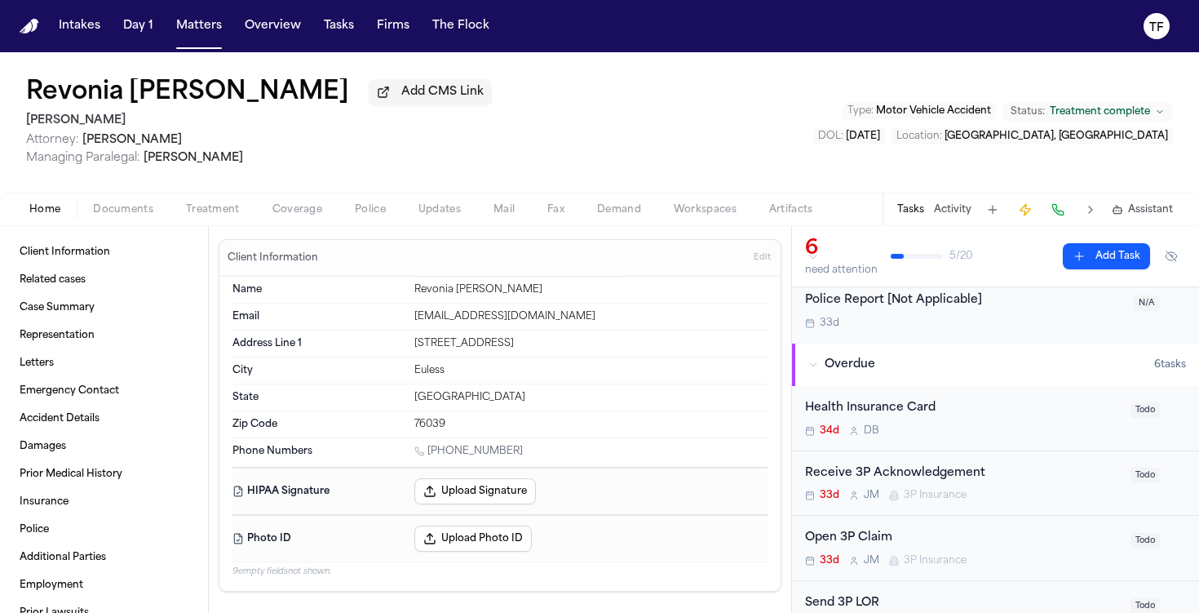
scroll to position [426, 0]
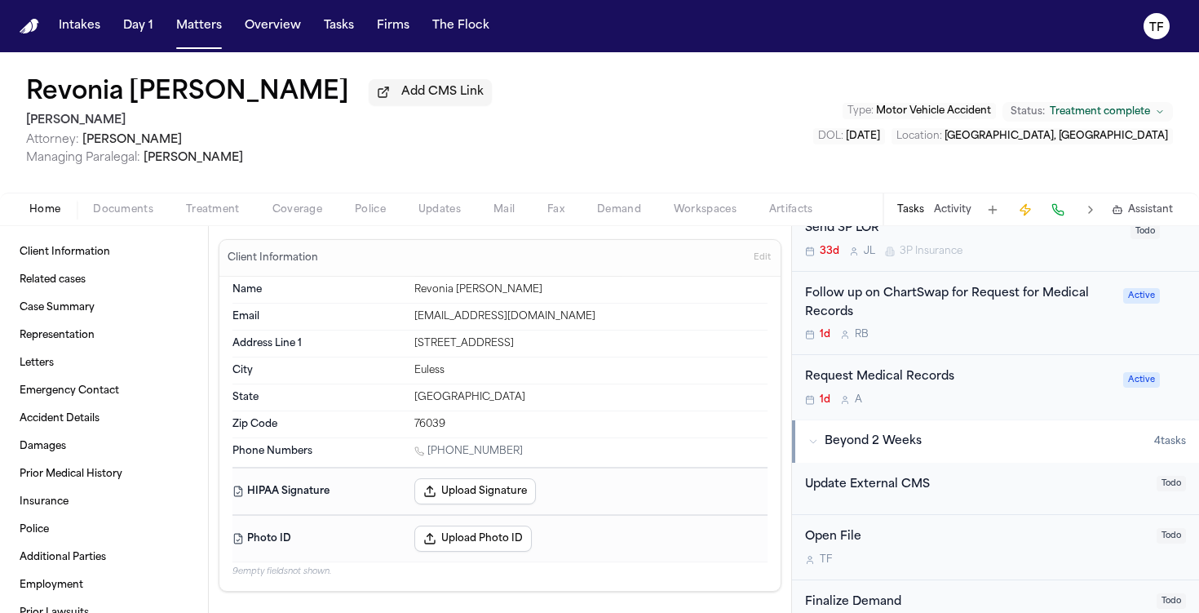
click at [937, 307] on div "Follow up on ChartSwap for Request for Medical Records" at bounding box center [959, 304] width 308 height 38
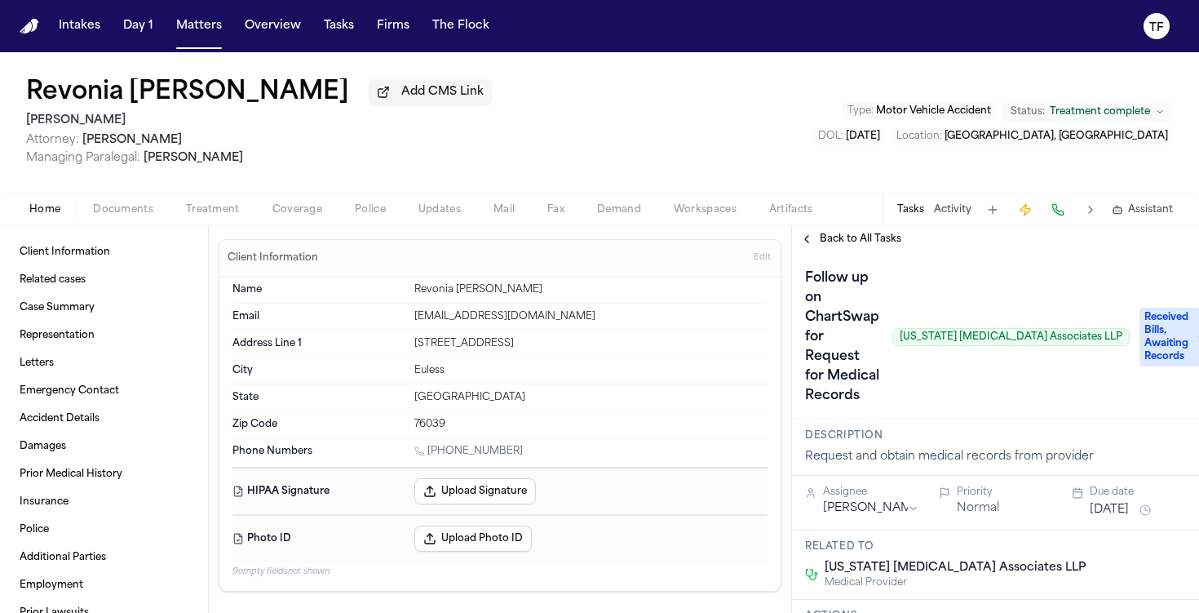
click at [835, 239] on span "Back to All Tasks" at bounding box center [861, 239] width 82 height 13
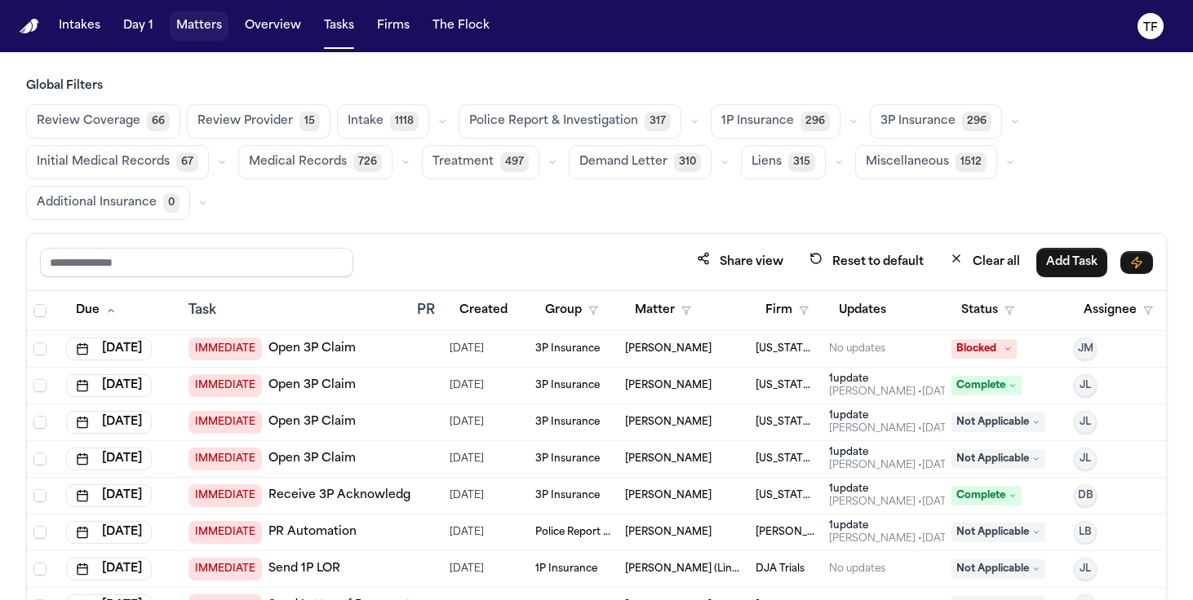
click at [189, 33] on button "Matters" at bounding box center [199, 25] width 59 height 29
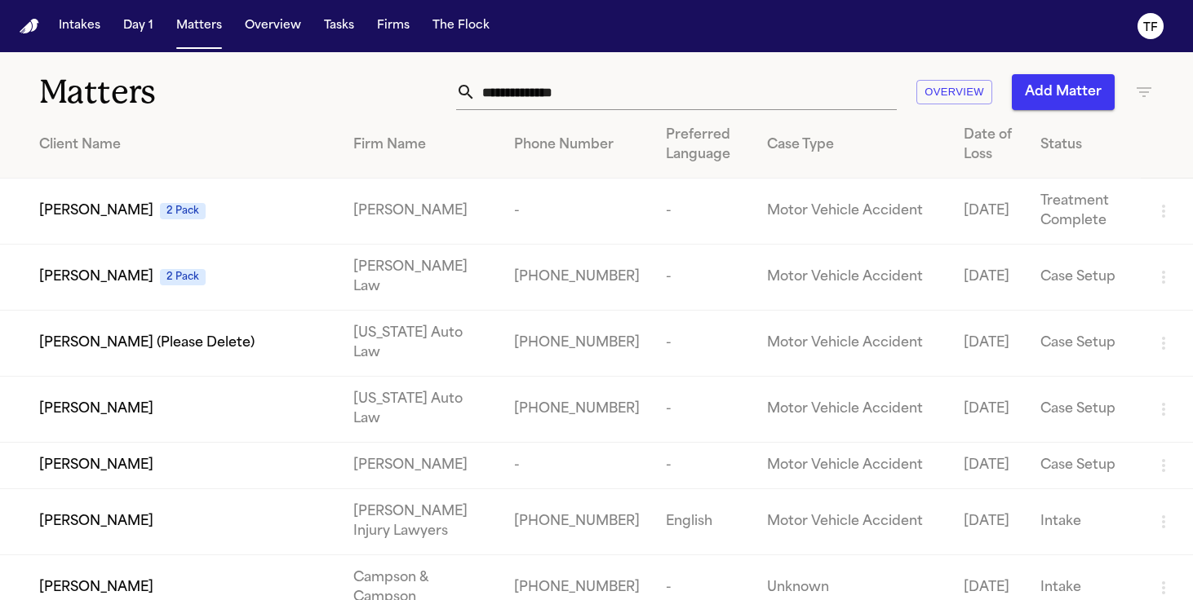
click at [506, 86] on input "text" at bounding box center [686, 92] width 421 height 36
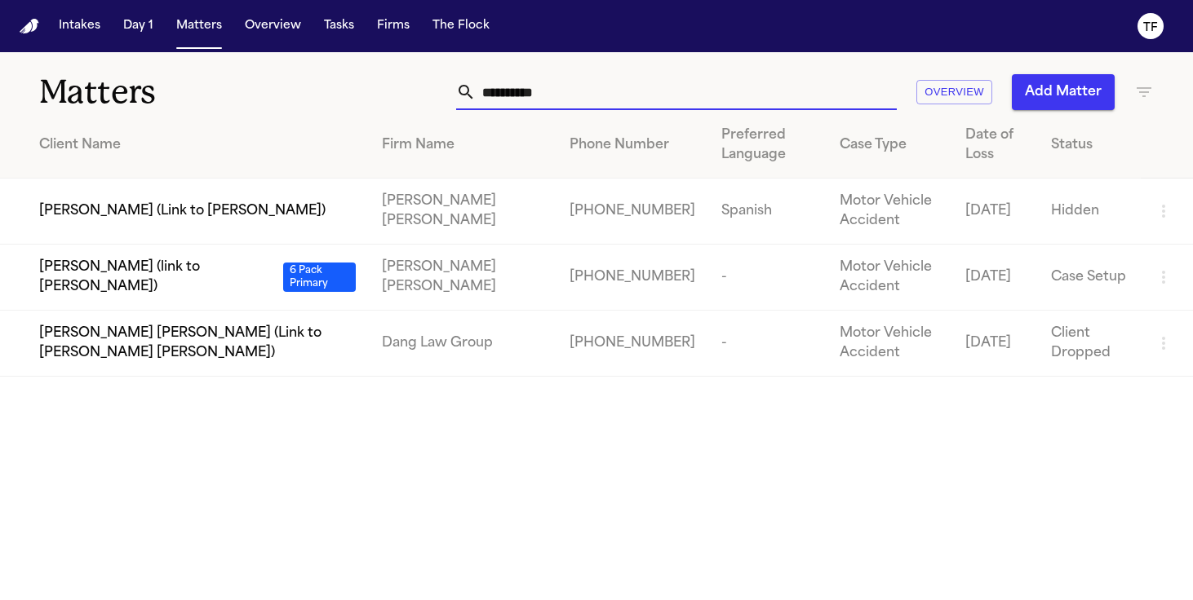
type input "**********"
click at [1074, 104] on button "Add Matter" at bounding box center [1063, 92] width 103 height 36
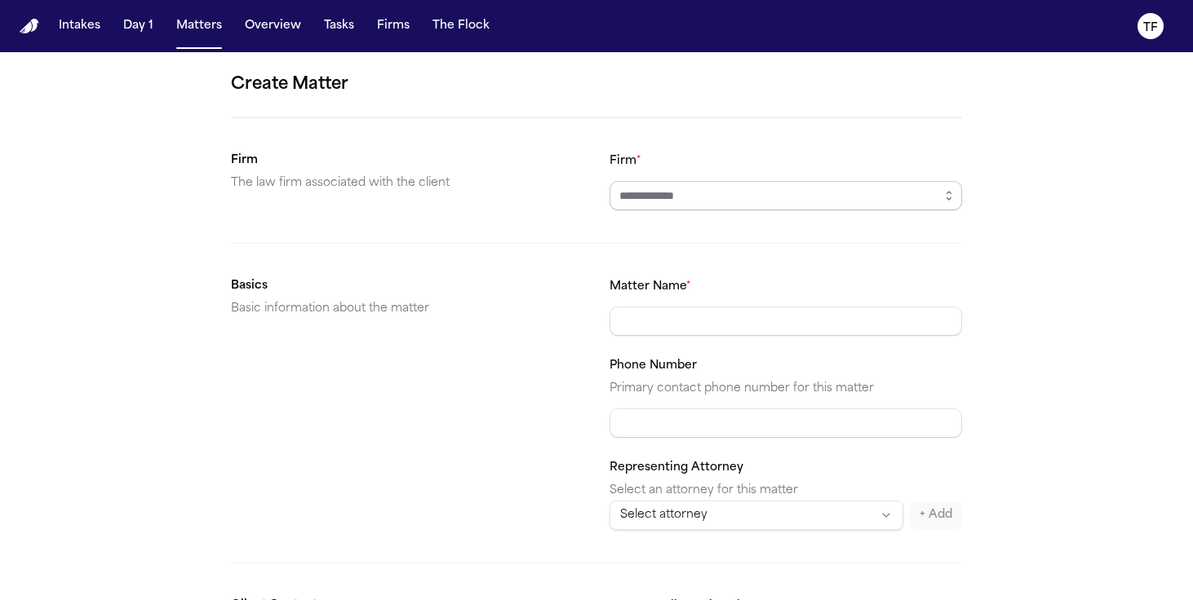
click at [805, 197] on input "Firm *" at bounding box center [785, 195] width 352 height 29
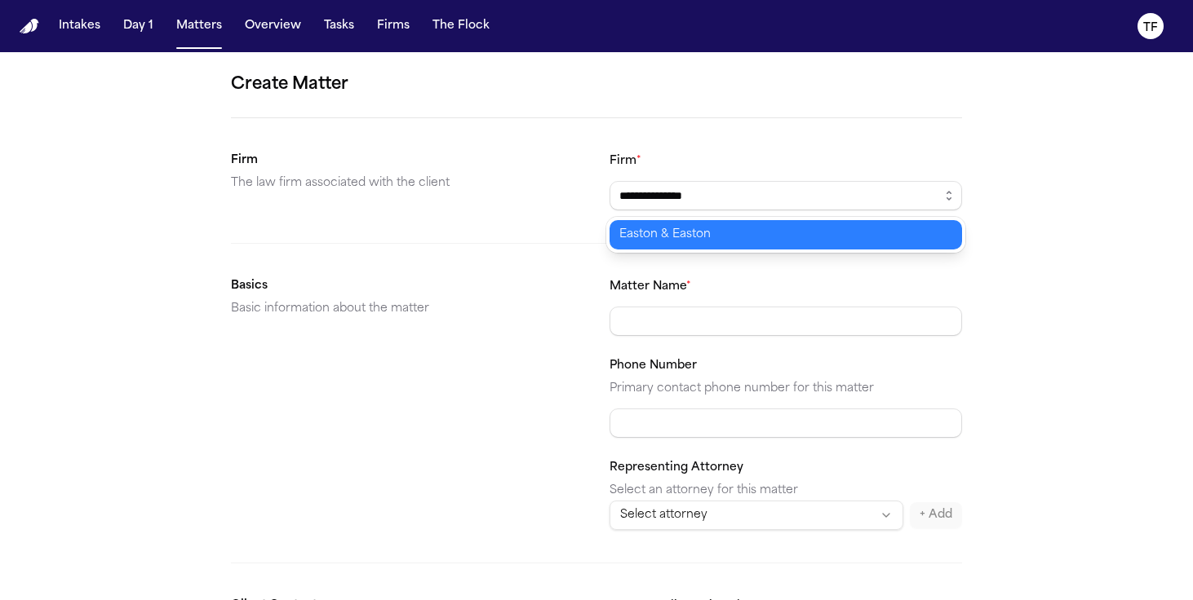
click at [768, 234] on body "**********" at bounding box center [596, 300] width 1193 height 600
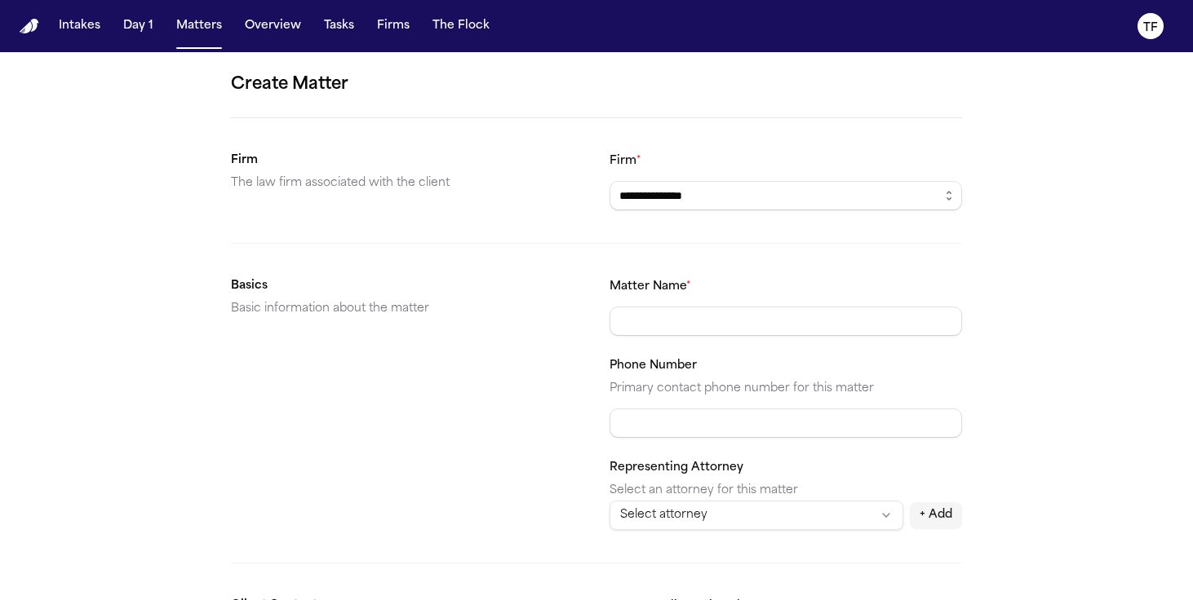
type input "**********"
click at [720, 317] on input "Matter Name *" at bounding box center [785, 321] width 352 height 29
type input "*"
type input "**********"
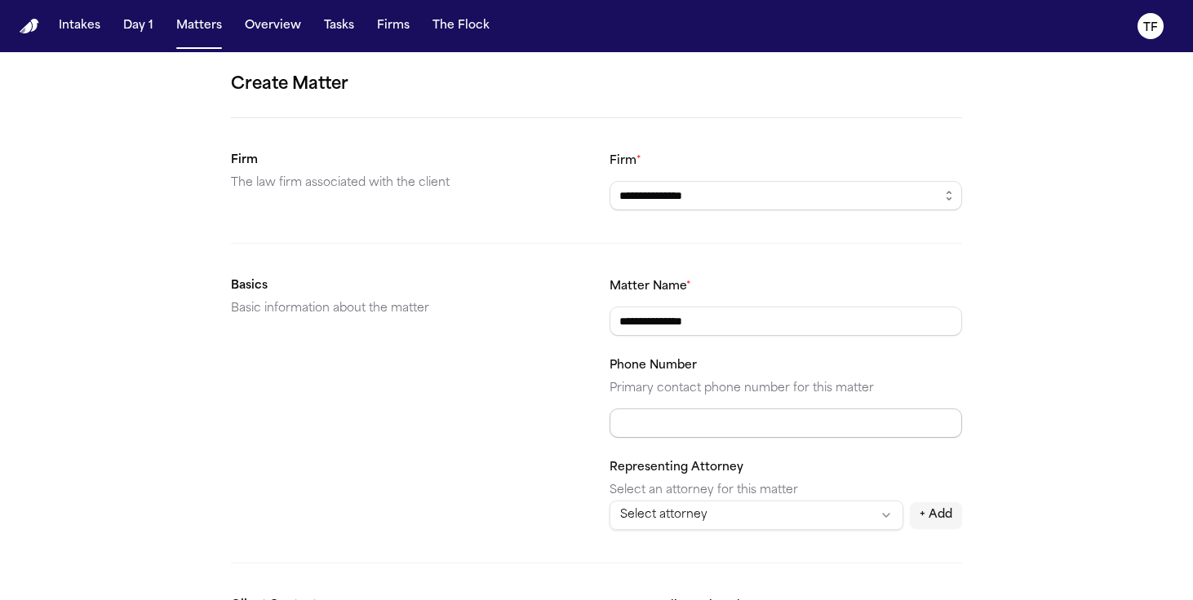
click at [724, 419] on input "Phone Number" at bounding box center [785, 423] width 352 height 29
paste input "**********"
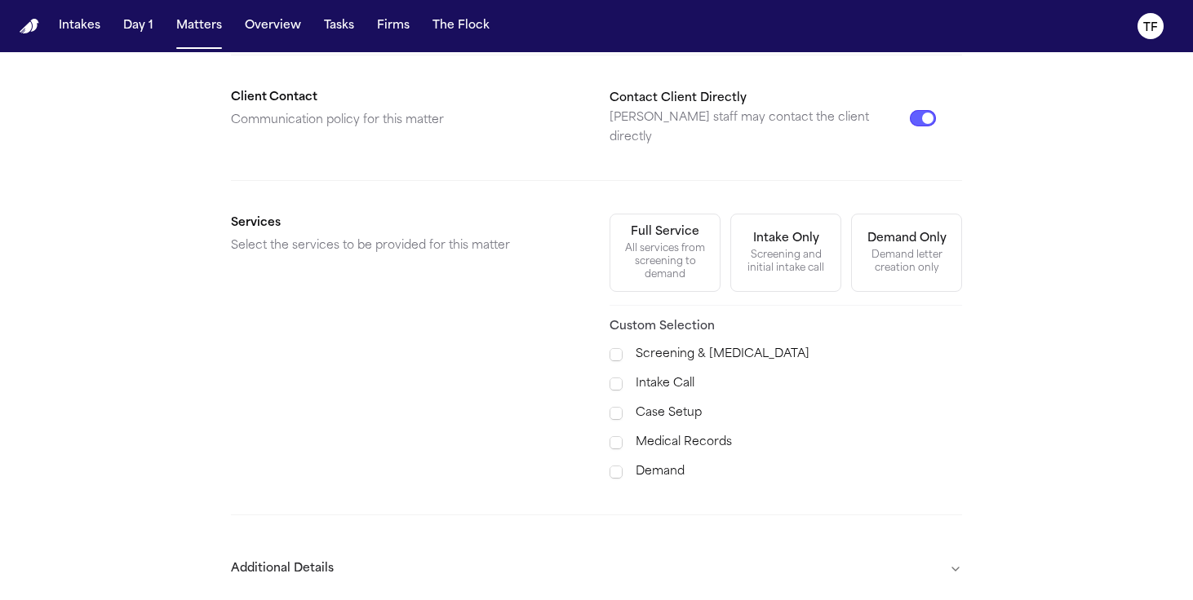
type input "**********"
click at [622, 221] on button "Full Service All services from screening to demand" at bounding box center [664, 253] width 111 height 78
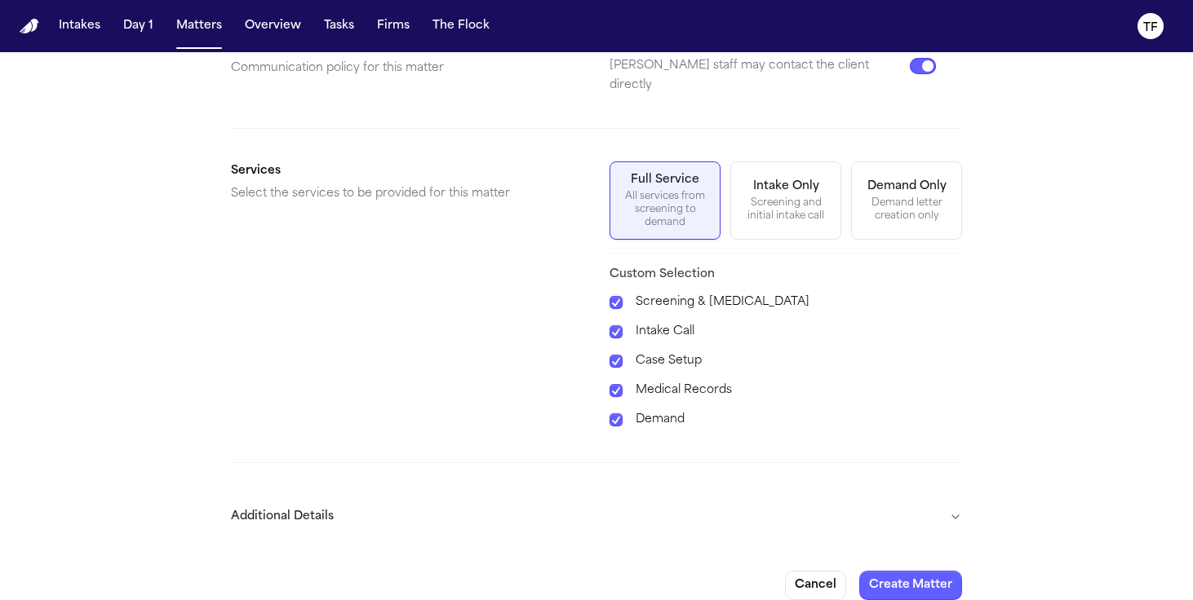
scroll to position [563, 0]
click at [943, 494] on button "Additional Details" at bounding box center [596, 515] width 731 height 42
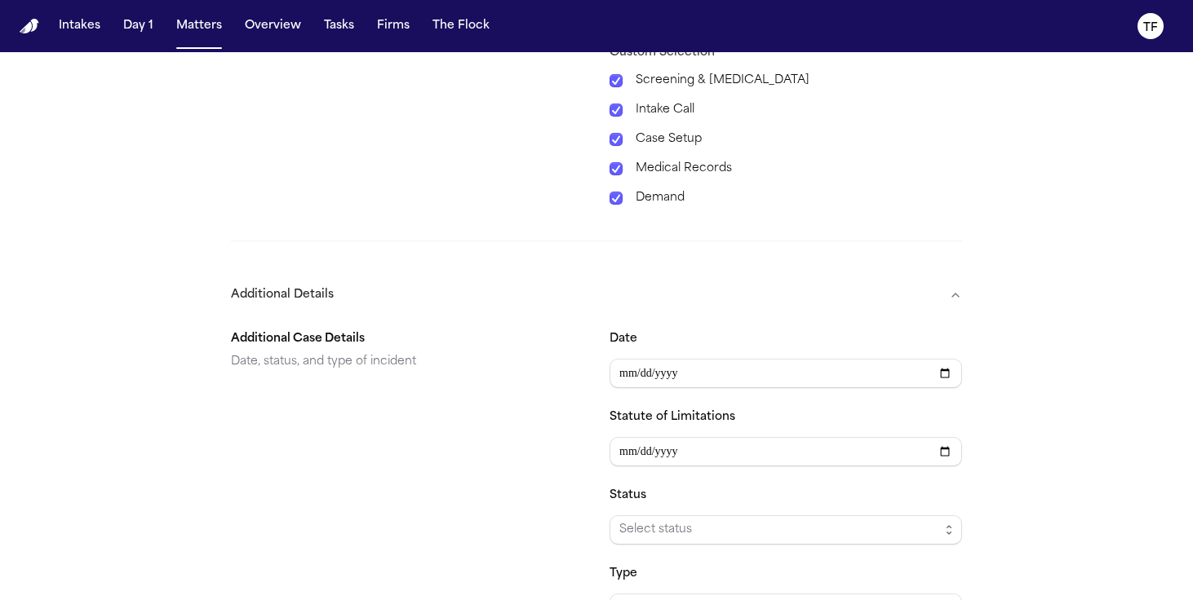
scroll to position [894, 0]
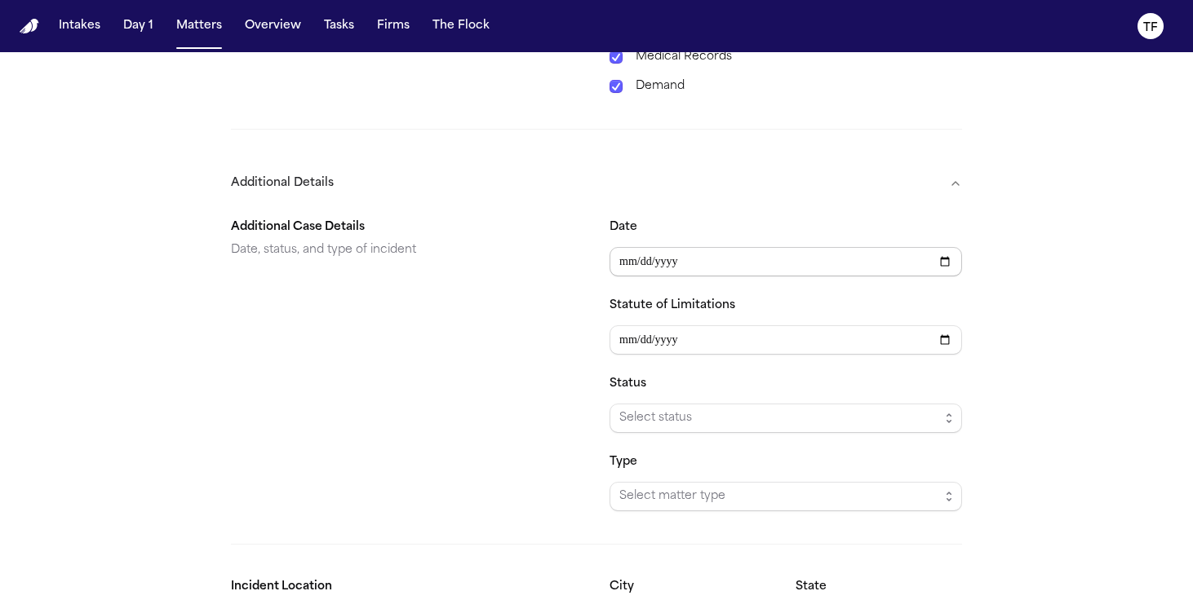
click at [697, 228] on div "Date" at bounding box center [785, 247] width 352 height 59
type input "**********"
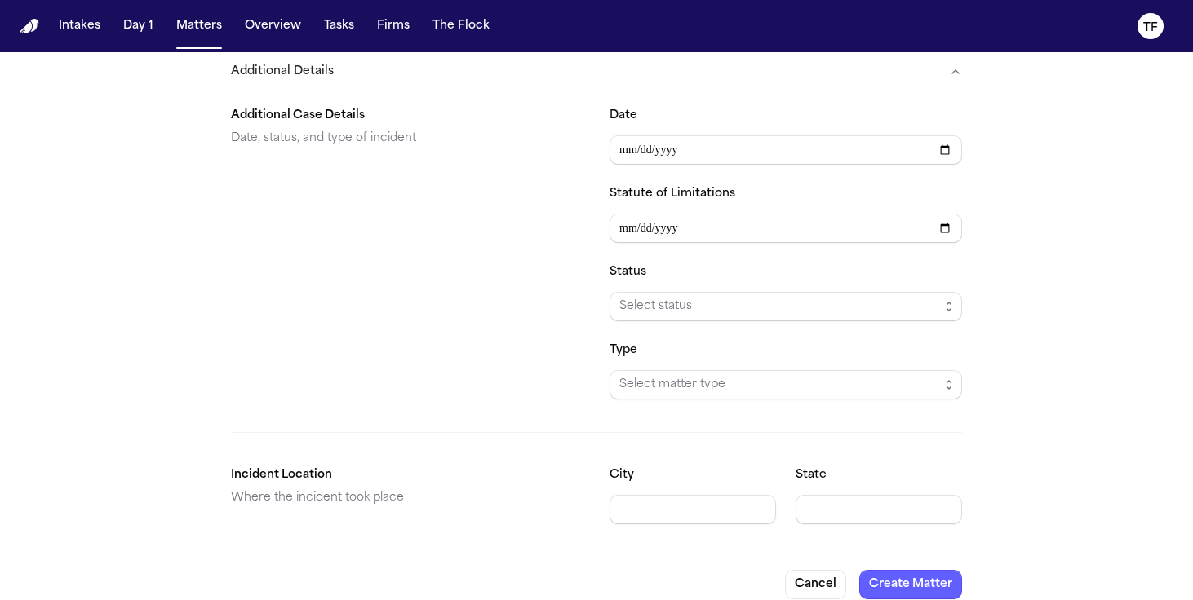
scroll to position [1008, 0]
click at [683, 297] on span "Select status" at bounding box center [779, 305] width 320 height 20
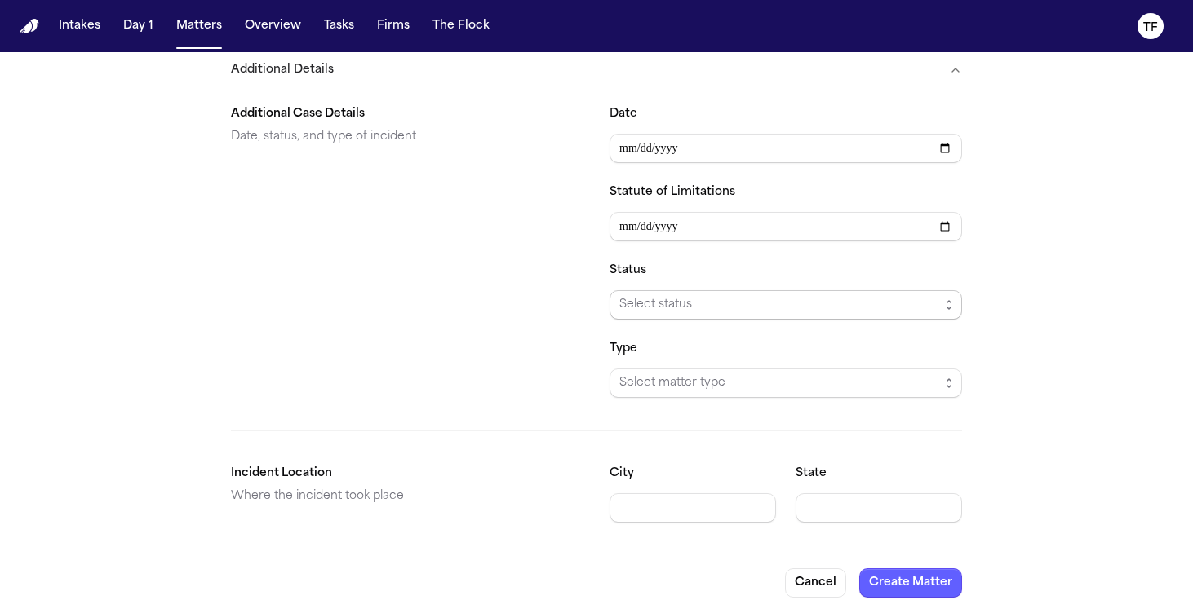
click at [782, 295] on span "Select status" at bounding box center [779, 305] width 320 height 20
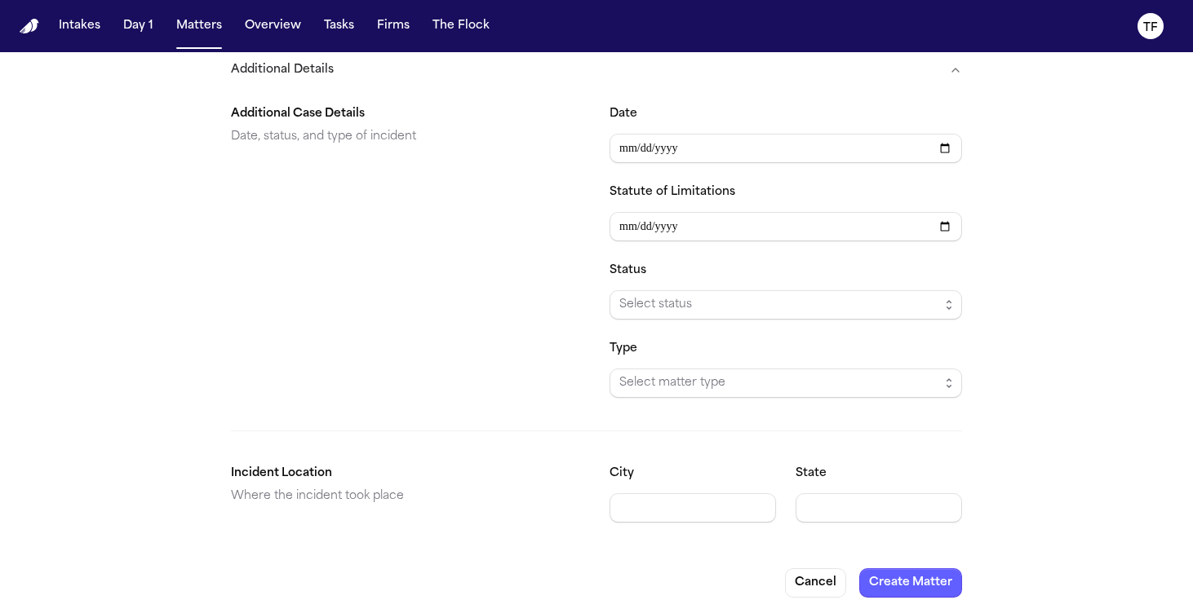
click at [731, 295] on span "Select status" at bounding box center [779, 305] width 320 height 20
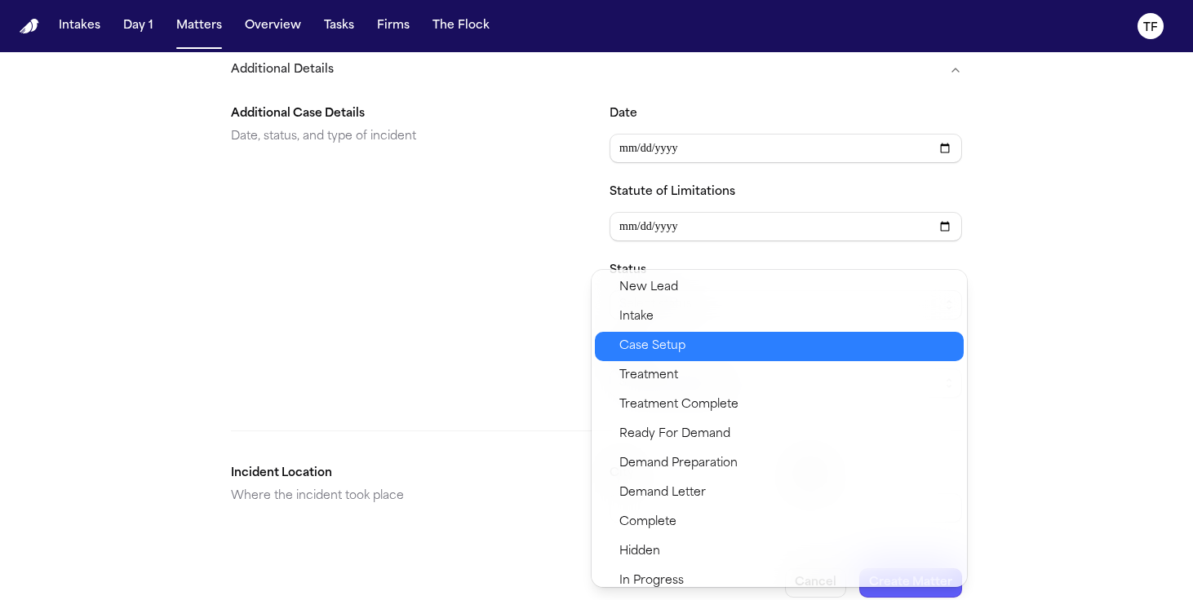
click at [711, 360] on div "Case Setup" at bounding box center [779, 346] width 369 height 29
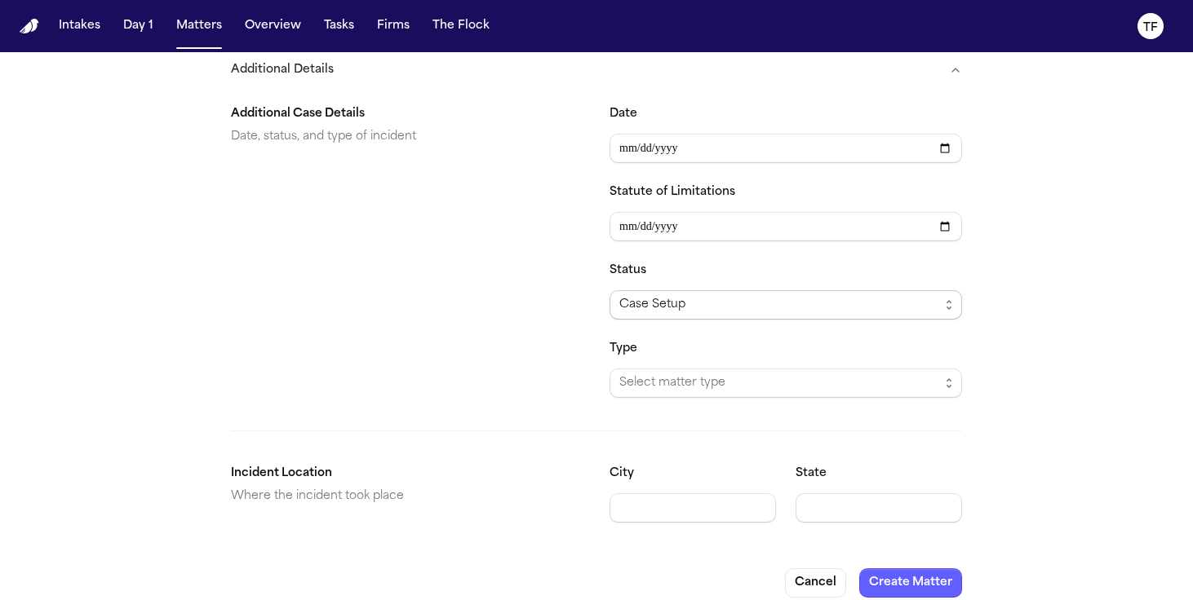
click at [713, 290] on span "Case Setup" at bounding box center [785, 304] width 352 height 29
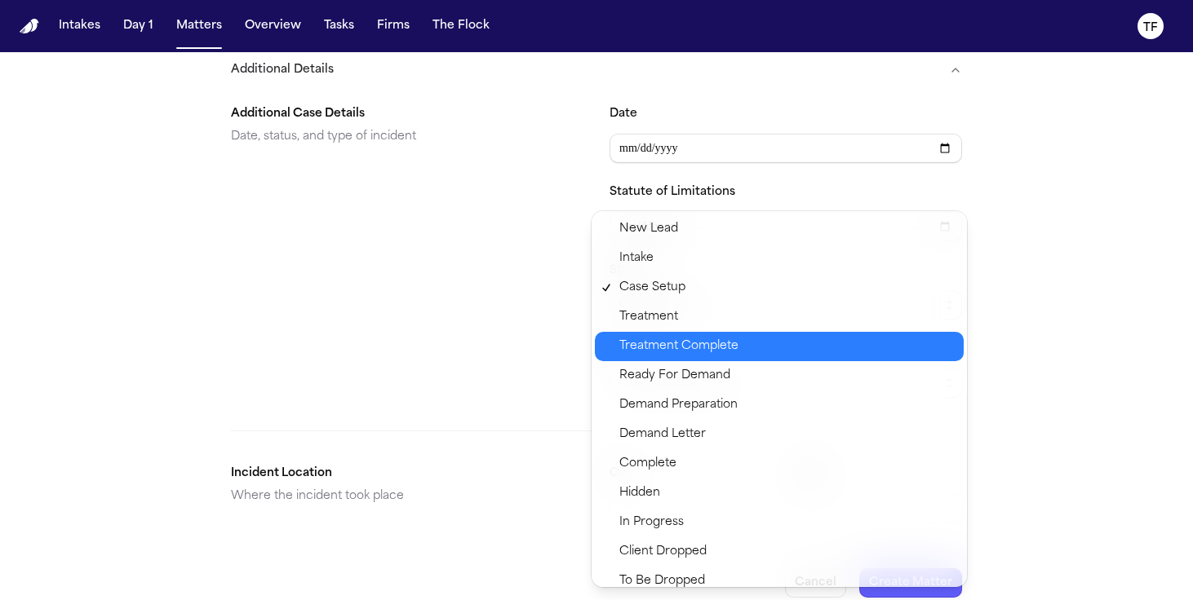
click at [713, 357] on div "Treatment Complete" at bounding box center [779, 346] width 369 height 29
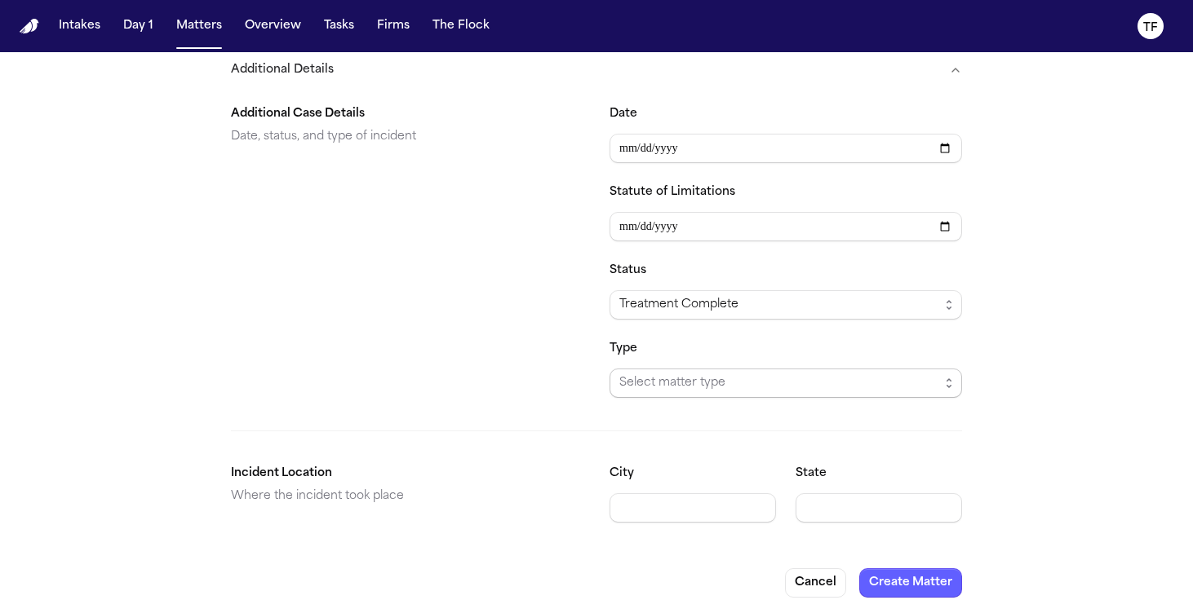
click at [713, 374] on span "Select matter type" at bounding box center [779, 384] width 320 height 20
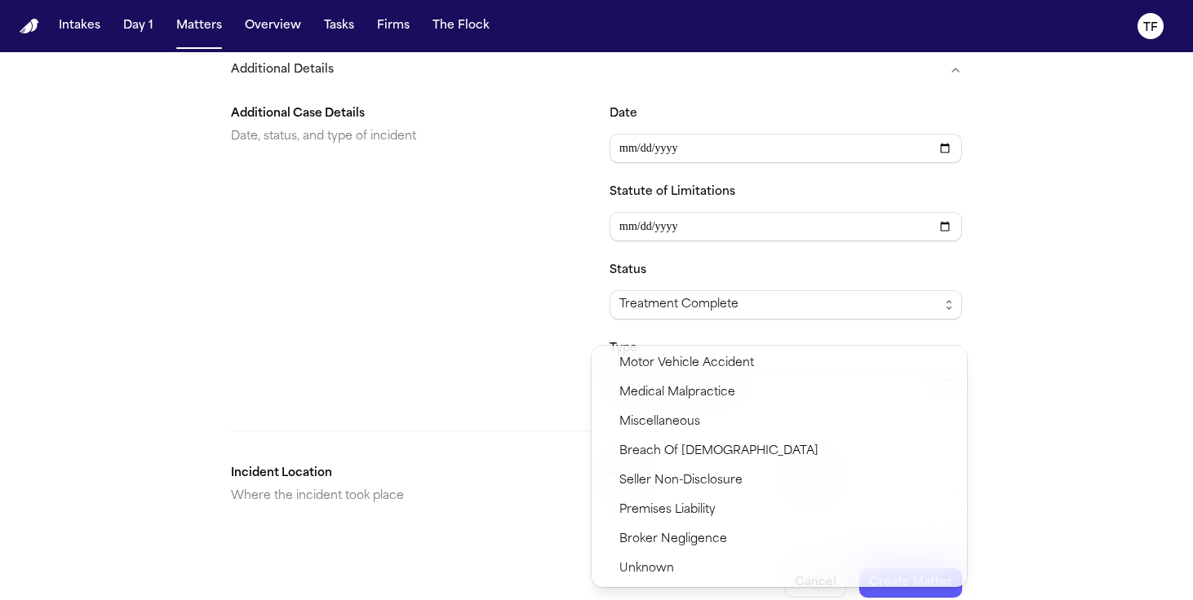
drag, startPoint x: 414, startPoint y: 370, endPoint x: 325, endPoint y: 48, distance: 333.5
click at [414, 367] on section "**********" at bounding box center [596, 244] width 731 height 307
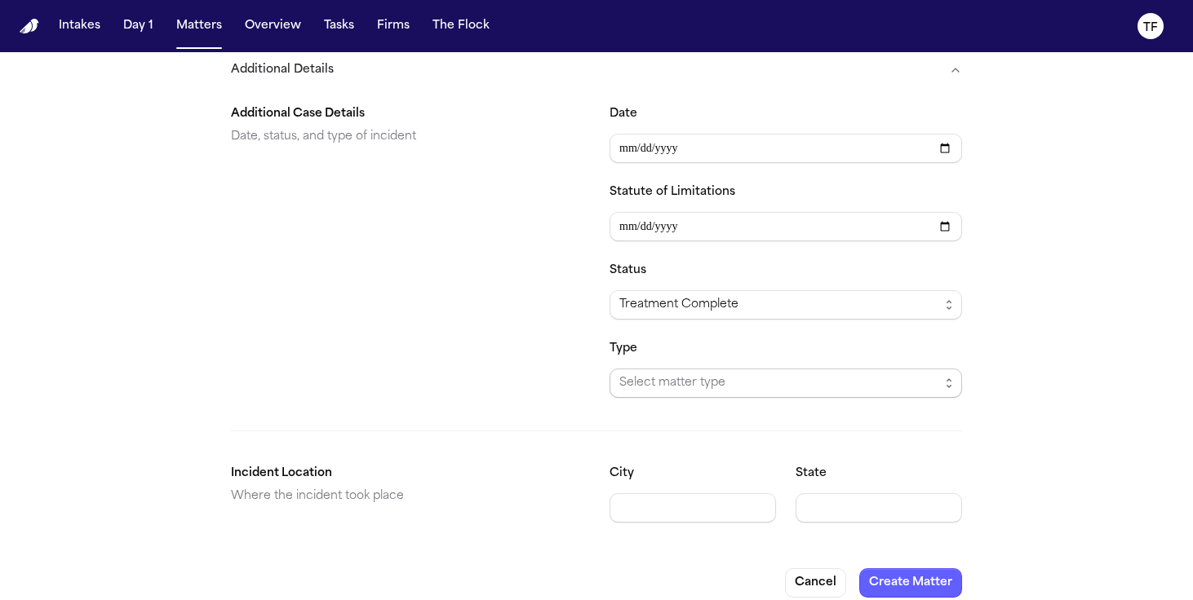
click at [698, 378] on span "Select matter type" at bounding box center [785, 383] width 352 height 29
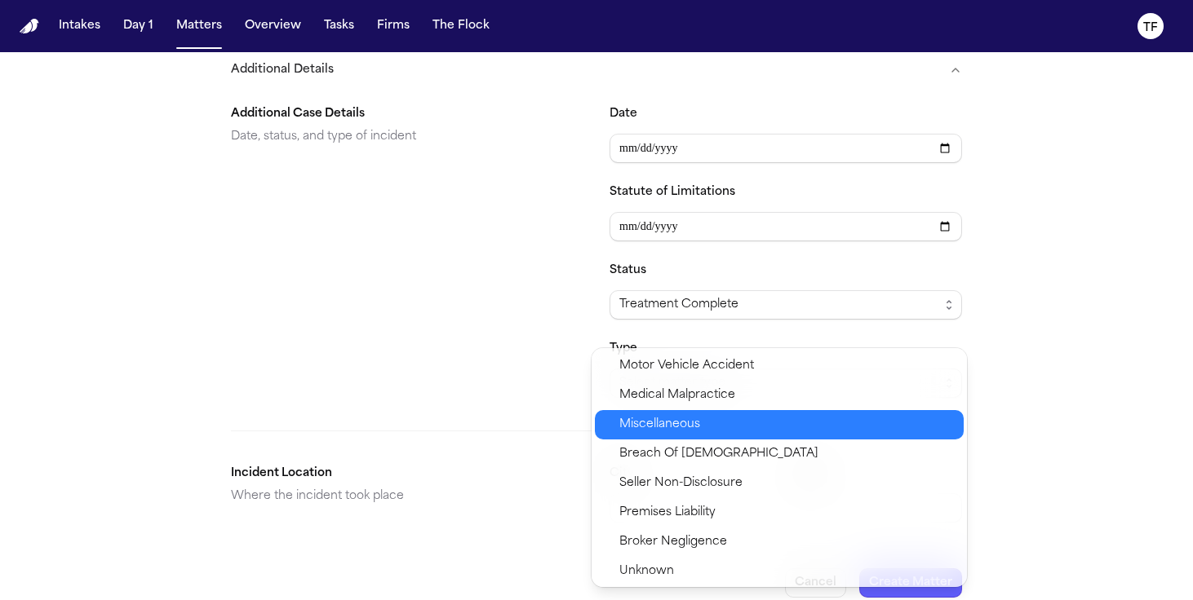
click at [689, 437] on div "Miscellaneous" at bounding box center [779, 424] width 369 height 29
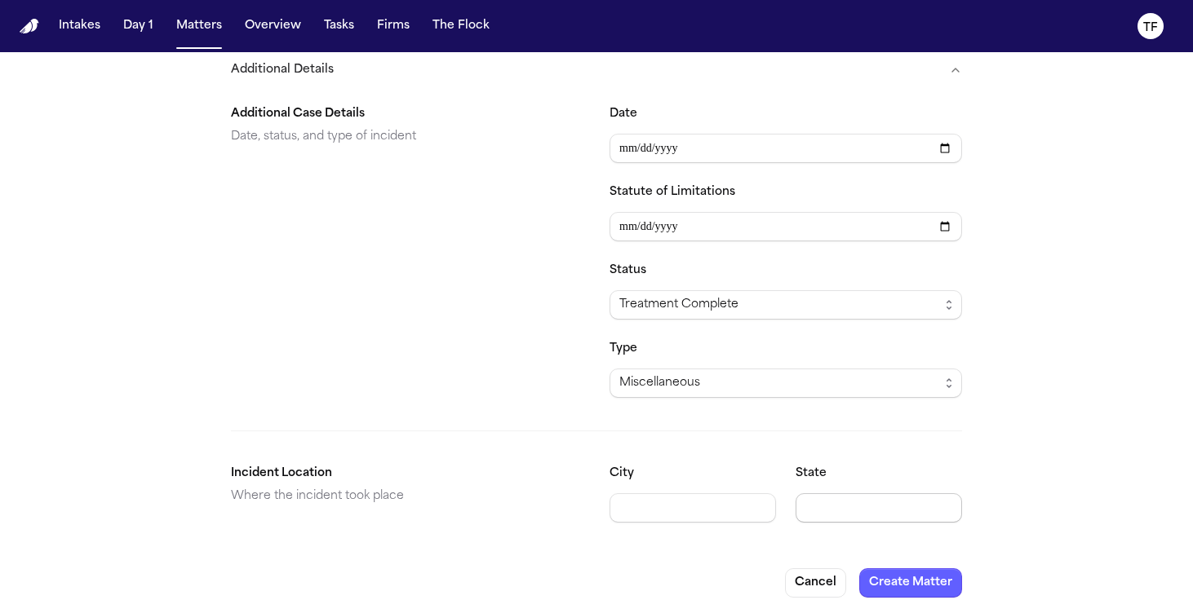
click at [852, 494] on input "State" at bounding box center [878, 508] width 166 height 29
type input "**"
click at [901, 578] on button "Create Matter" at bounding box center [910, 583] width 103 height 29
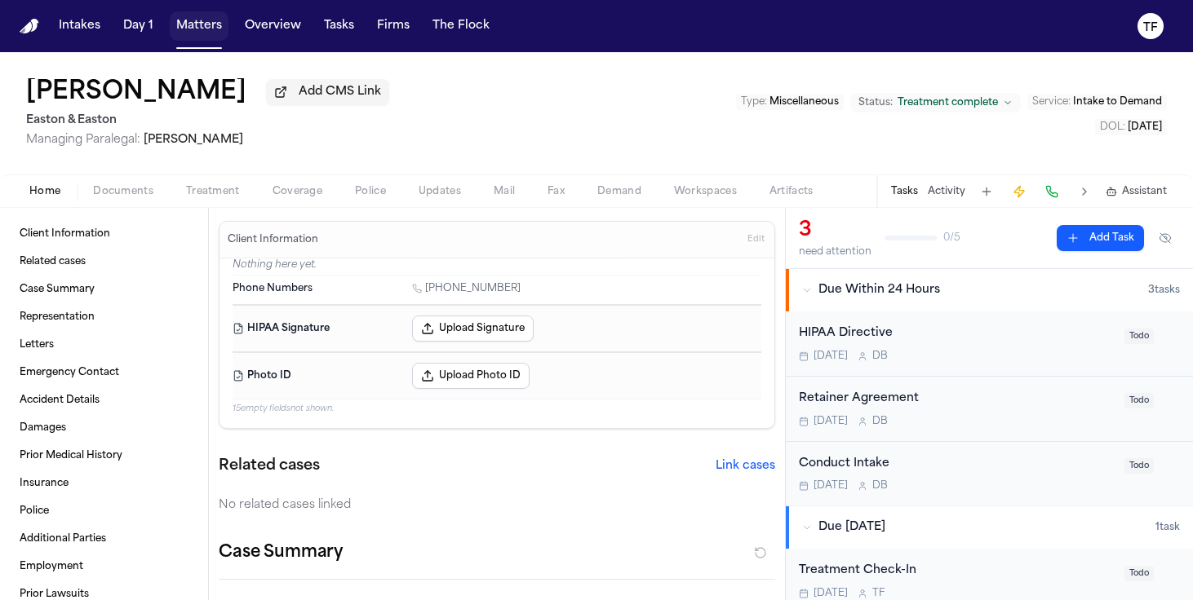
click at [209, 29] on button "Matters" at bounding box center [199, 25] width 59 height 29
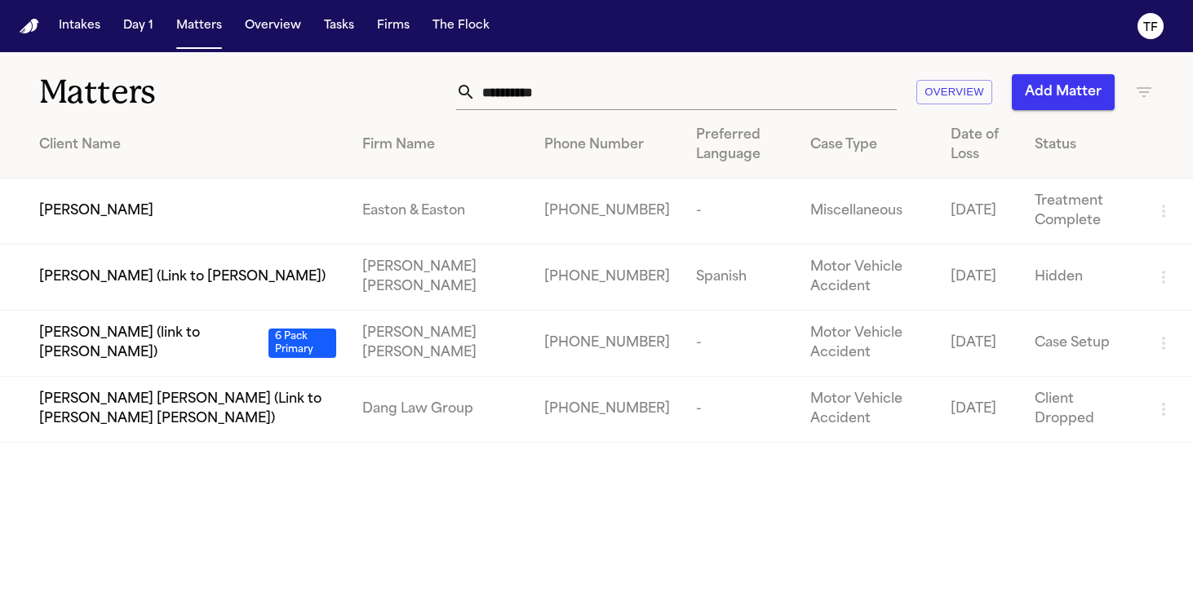
click at [553, 90] on input "**********" at bounding box center [686, 92] width 421 height 36
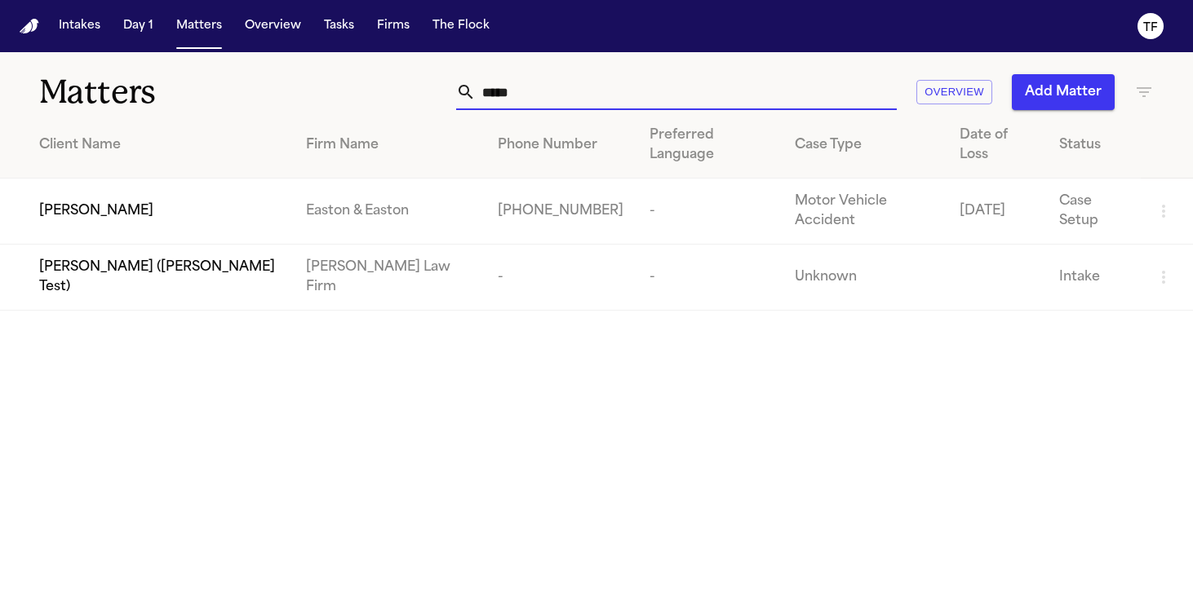
type input "*****"
click at [371, 190] on td "Easton & Easton" at bounding box center [389, 212] width 192 height 66
click at [211, 202] on div "TuyetHong Buitran" at bounding box center [159, 212] width 241 height 20
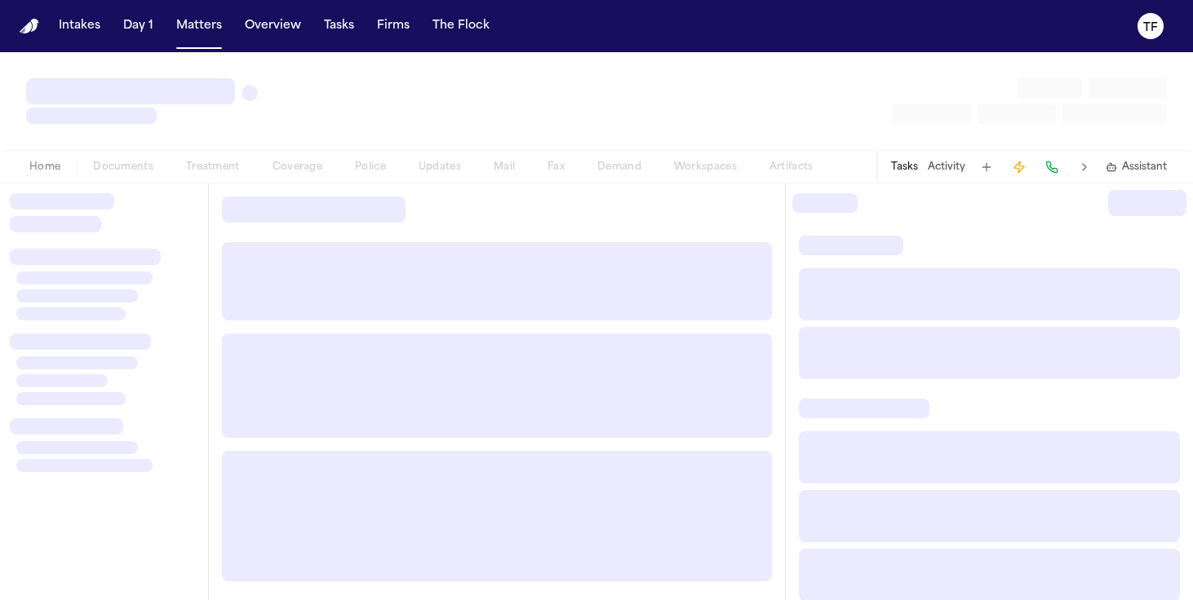
click at [211, 184] on div at bounding box center [497, 389] width 576 height 411
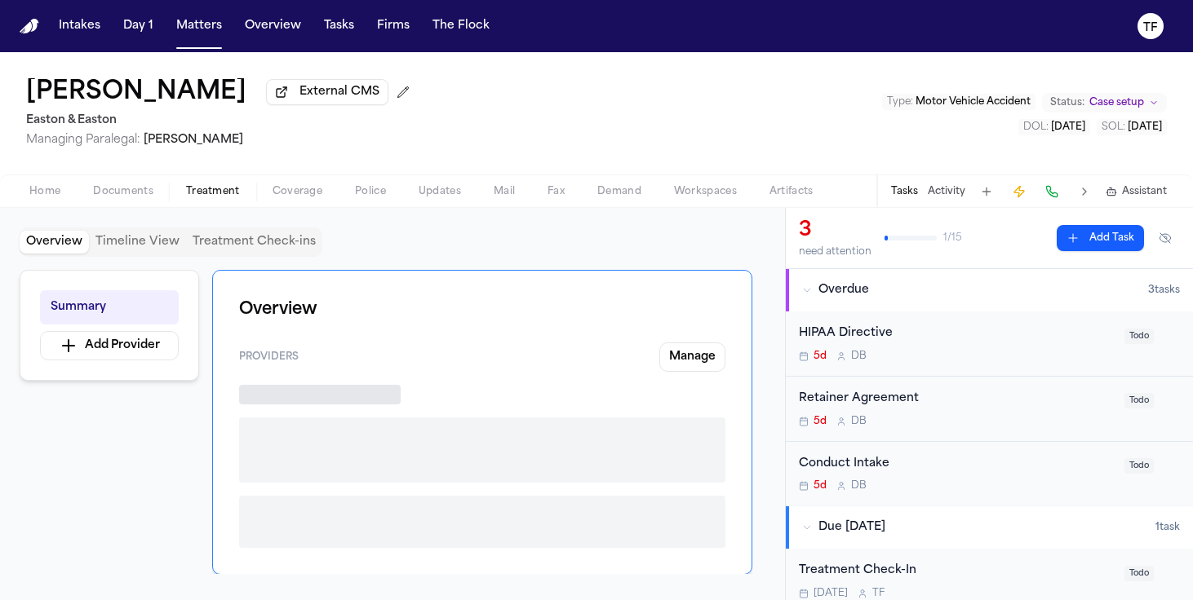
click at [224, 184] on button "Treatment" at bounding box center [213, 192] width 86 height 20
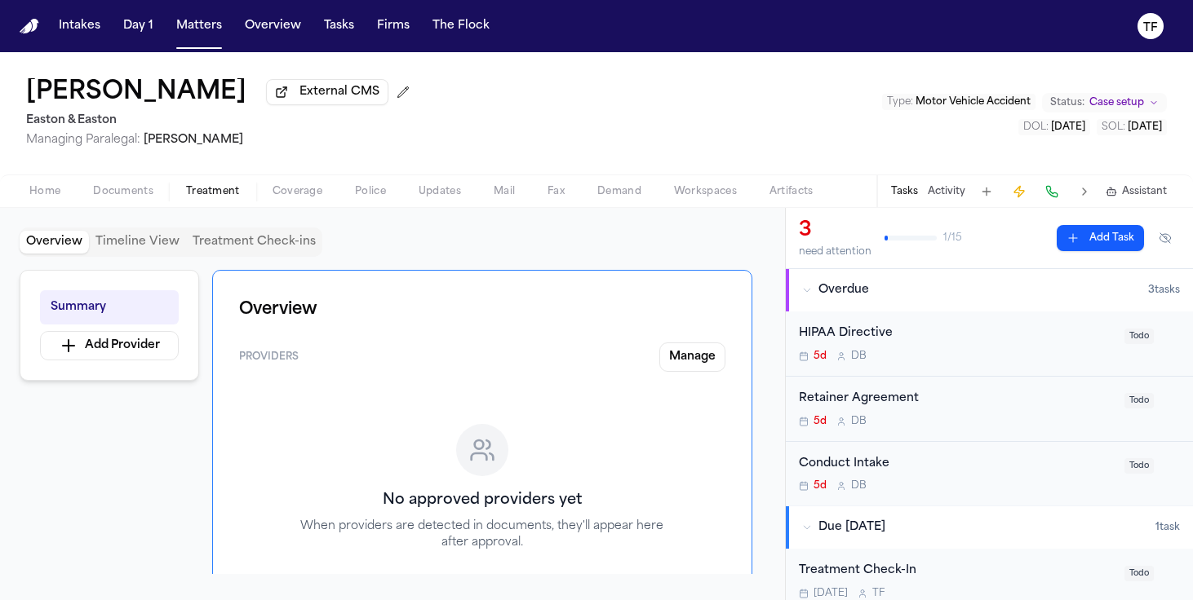
click at [964, 197] on button "Activity" at bounding box center [947, 191] width 38 height 13
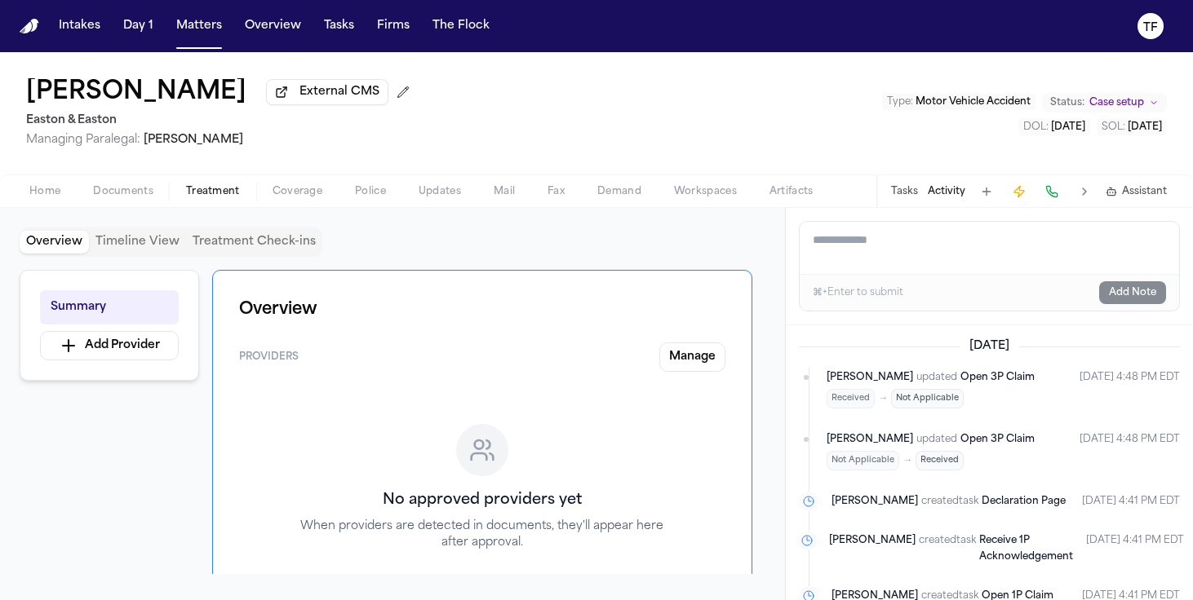
click at [930, 254] on textarea "Add a note to this matter" at bounding box center [988, 248] width 379 height 52
paste textarea "**********"
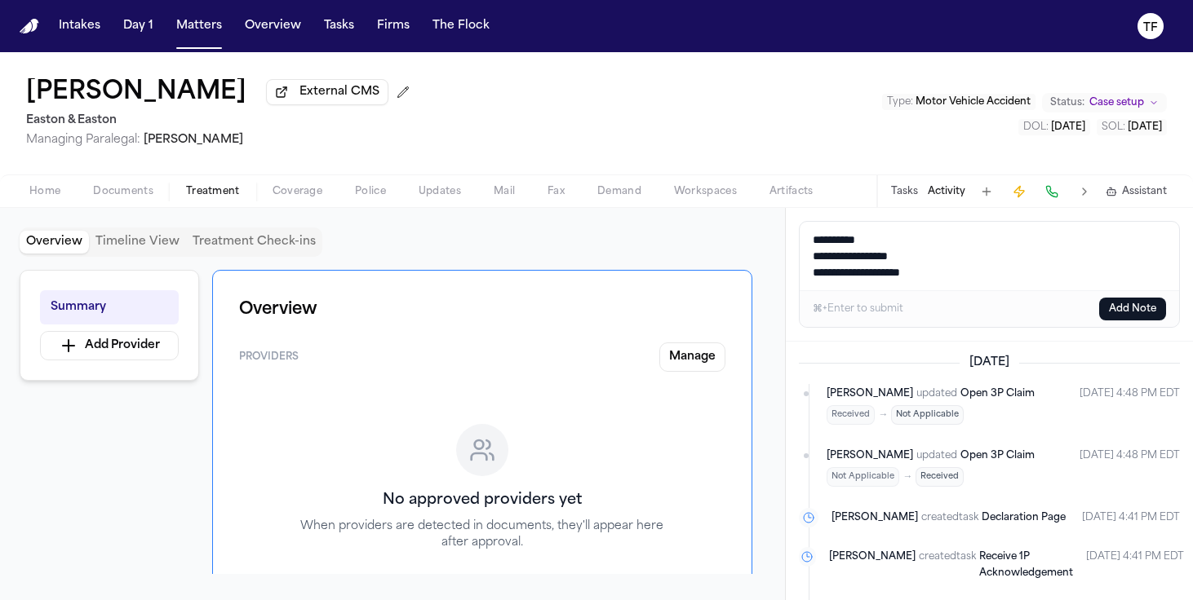
type textarea "**********"
click at [1107, 309] on button "Add Note" at bounding box center [1132, 309] width 67 height 23
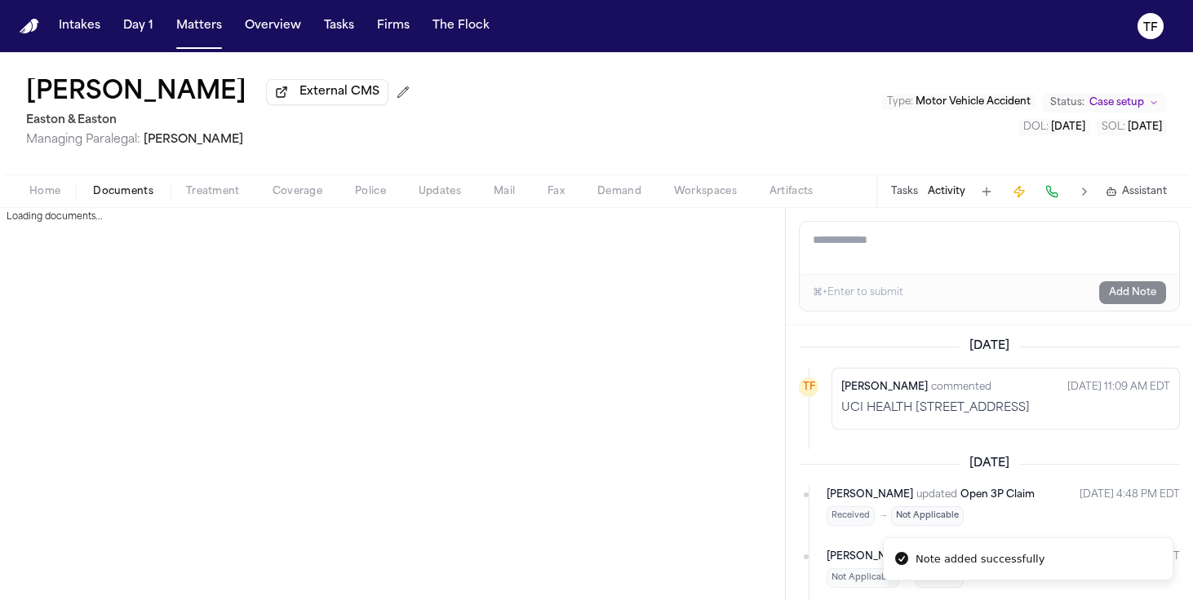
click at [120, 197] on span "Documents" at bounding box center [123, 191] width 60 height 13
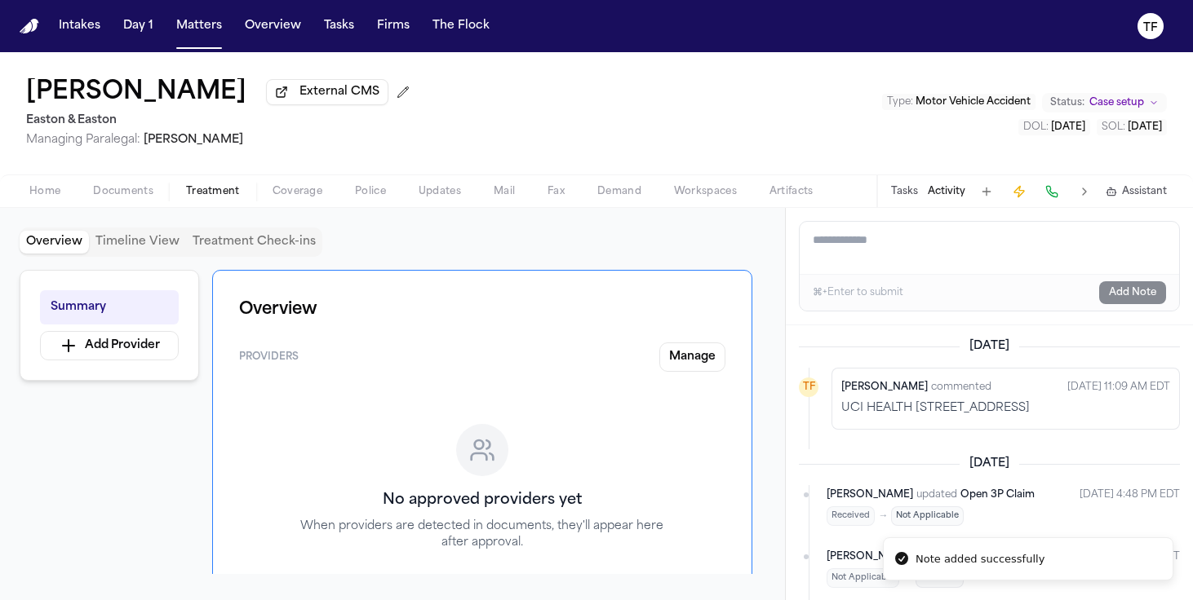
click at [213, 198] on span "Treatment" at bounding box center [213, 191] width 54 height 13
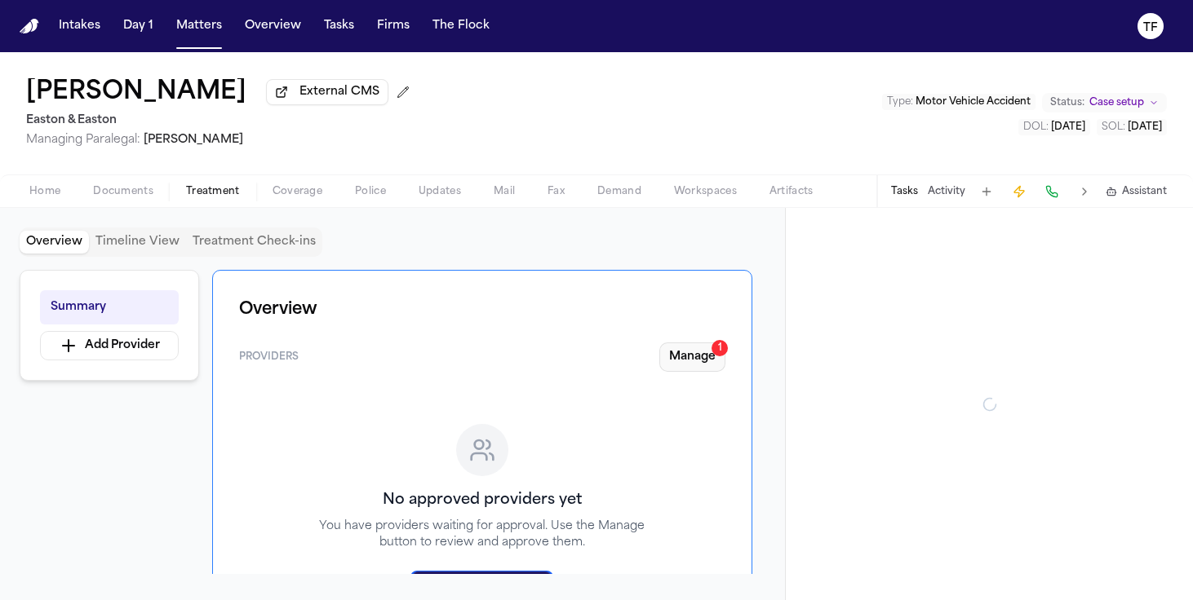
click at [719, 365] on button "Manage 1" at bounding box center [692, 357] width 66 height 29
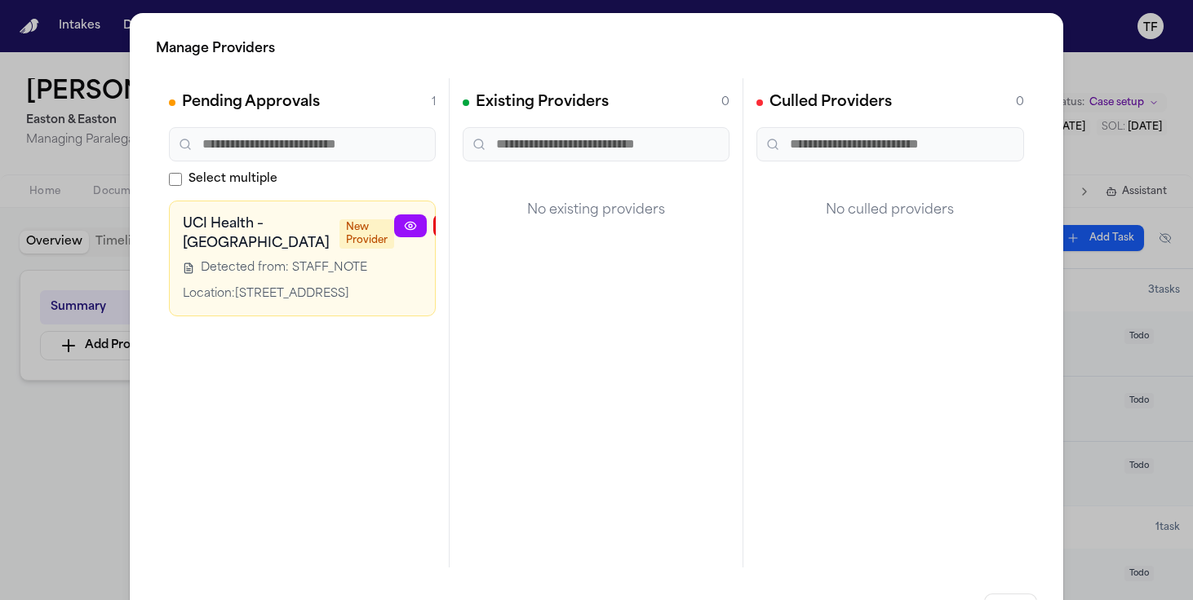
click at [512, 227] on button "button" at bounding box center [528, 226] width 33 height 23
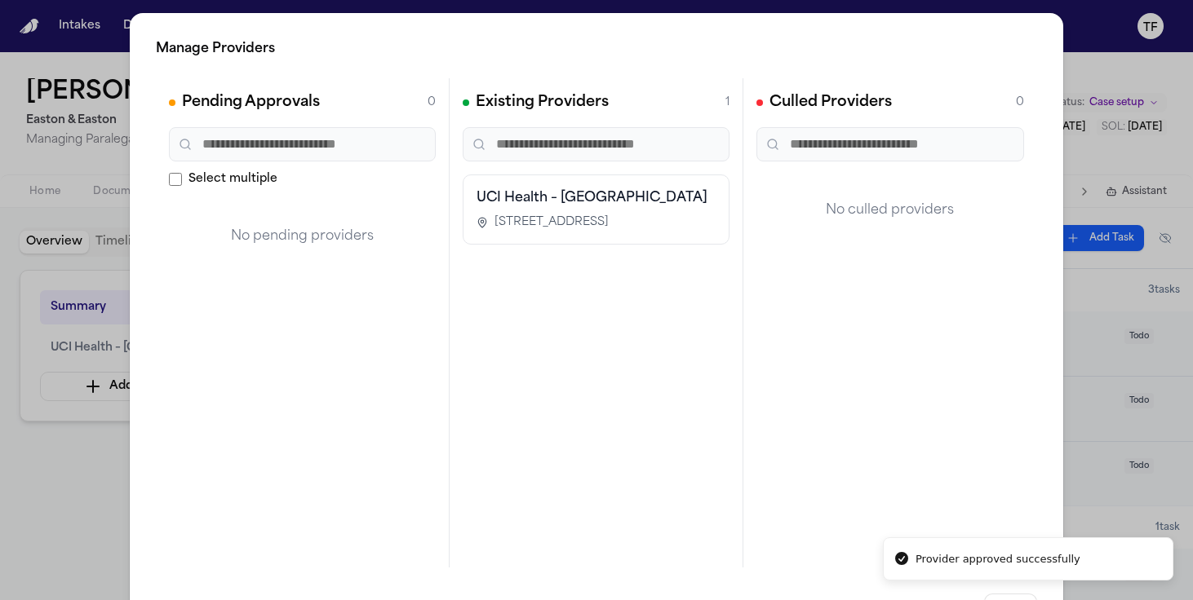
drag, startPoint x: 30, startPoint y: 493, endPoint x: 55, endPoint y: 487, distance: 25.1
click at [30, 493] on div "Manage Providers Pending Approvals 0 Select multiple No pending providers Exist…" at bounding box center [596, 331] width 1193 height 662
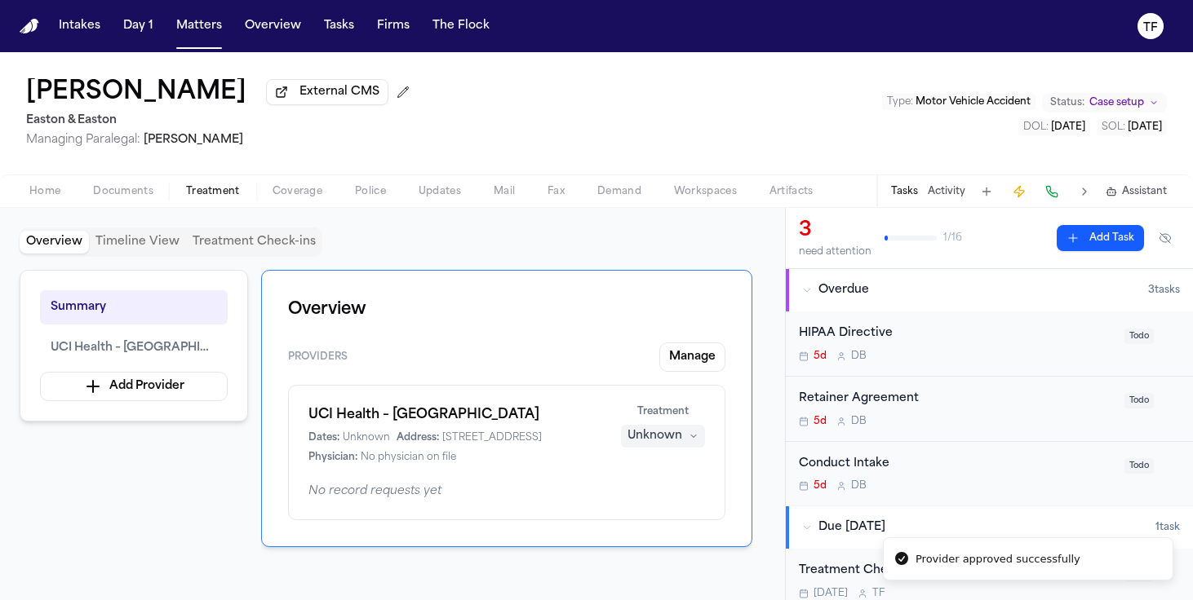
click at [640, 445] on div "Unknown" at bounding box center [654, 436] width 55 height 16
click at [655, 506] on span "Completed" at bounding box center [643, 502] width 64 height 16
click at [1111, 479] on div "Conduct Intake 5d D B Todo" at bounding box center [989, 474] width 381 height 38
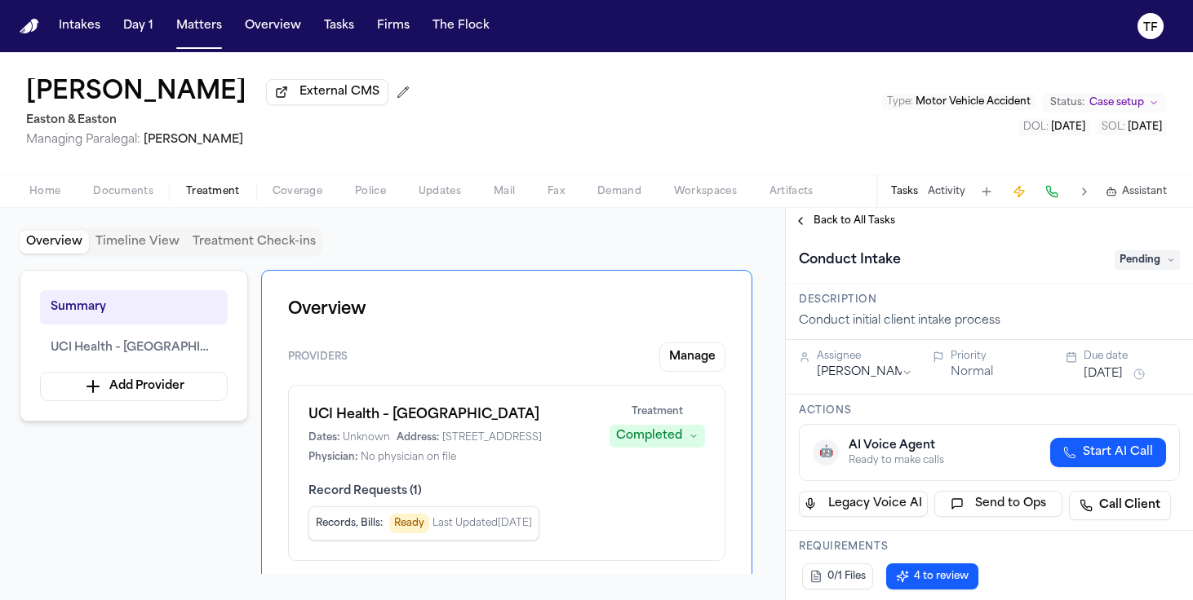
click at [1126, 270] on span "Pending" at bounding box center [1146, 260] width 65 height 20
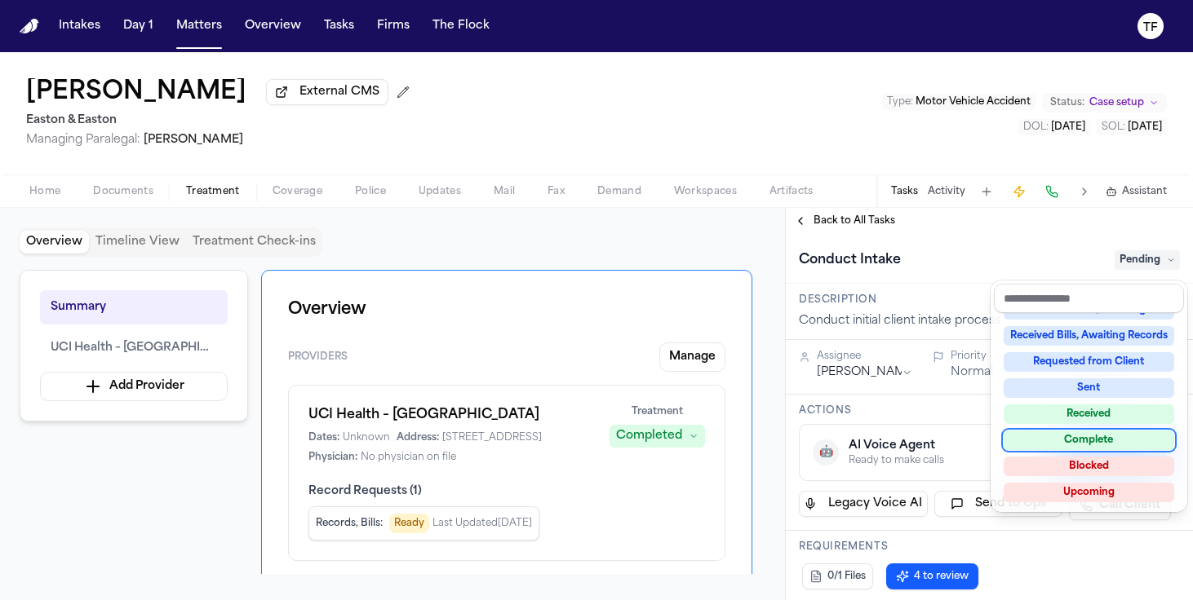
click at [1071, 436] on div "Complete" at bounding box center [1088, 441] width 171 height 20
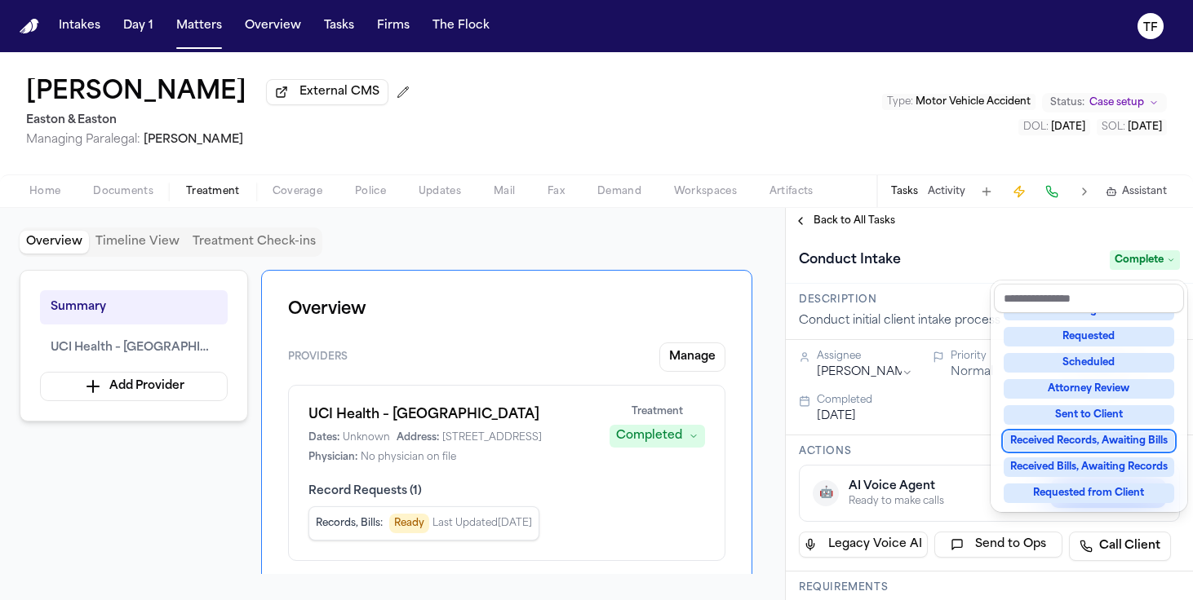
click at [817, 234] on div "**********" at bounding box center [989, 404] width 407 height 392
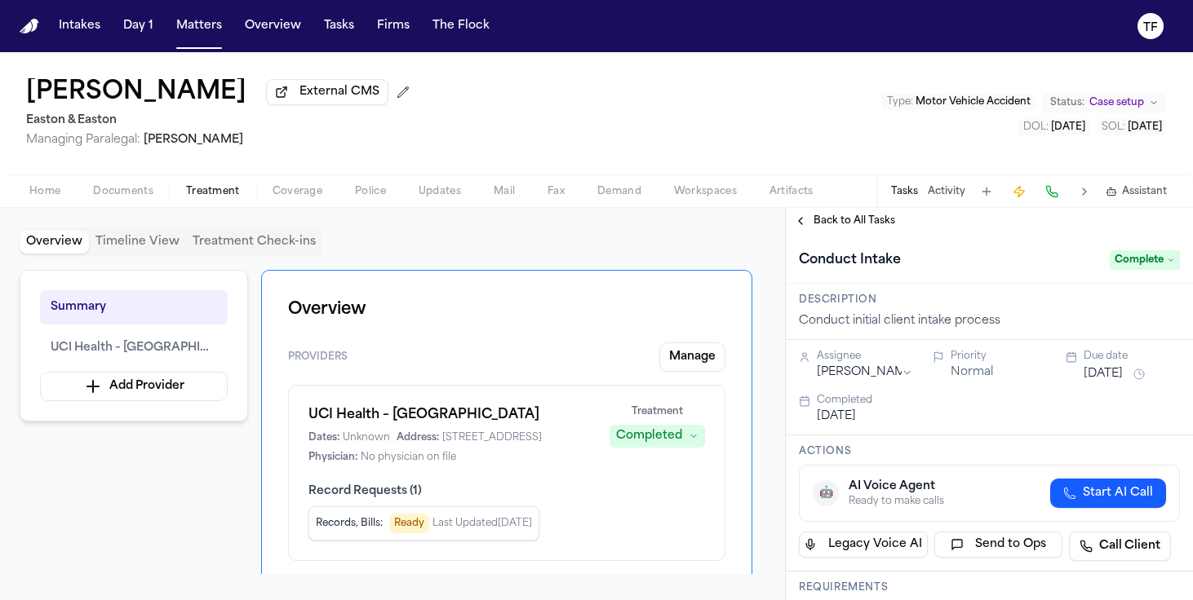
click at [816, 228] on span "Back to All Tasks" at bounding box center [854, 221] width 82 height 13
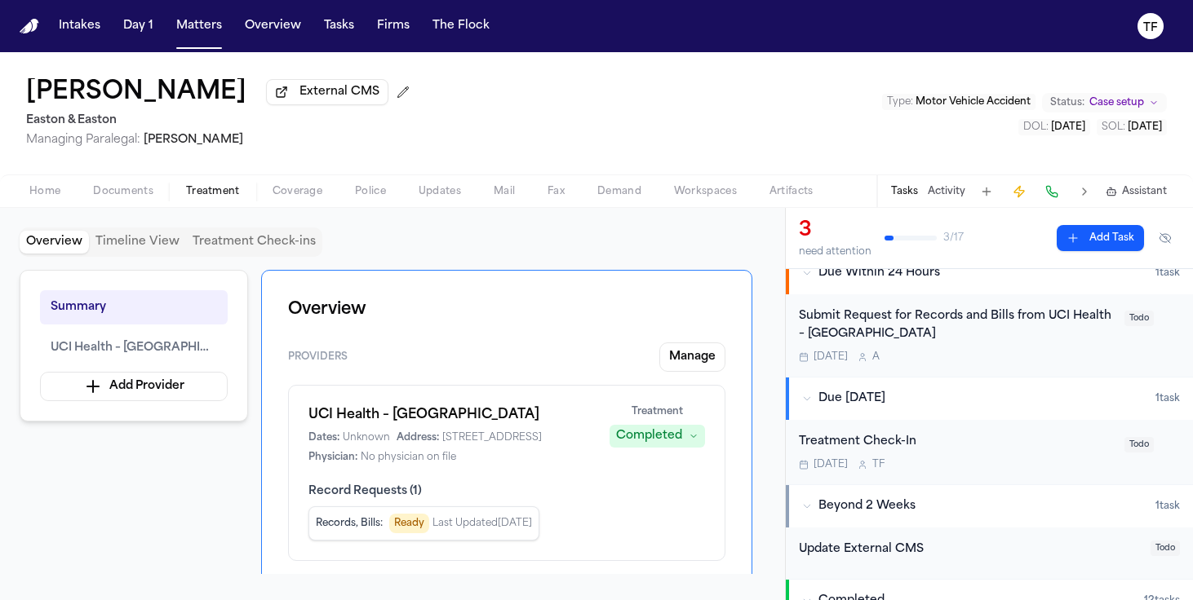
scroll to position [67, 0]
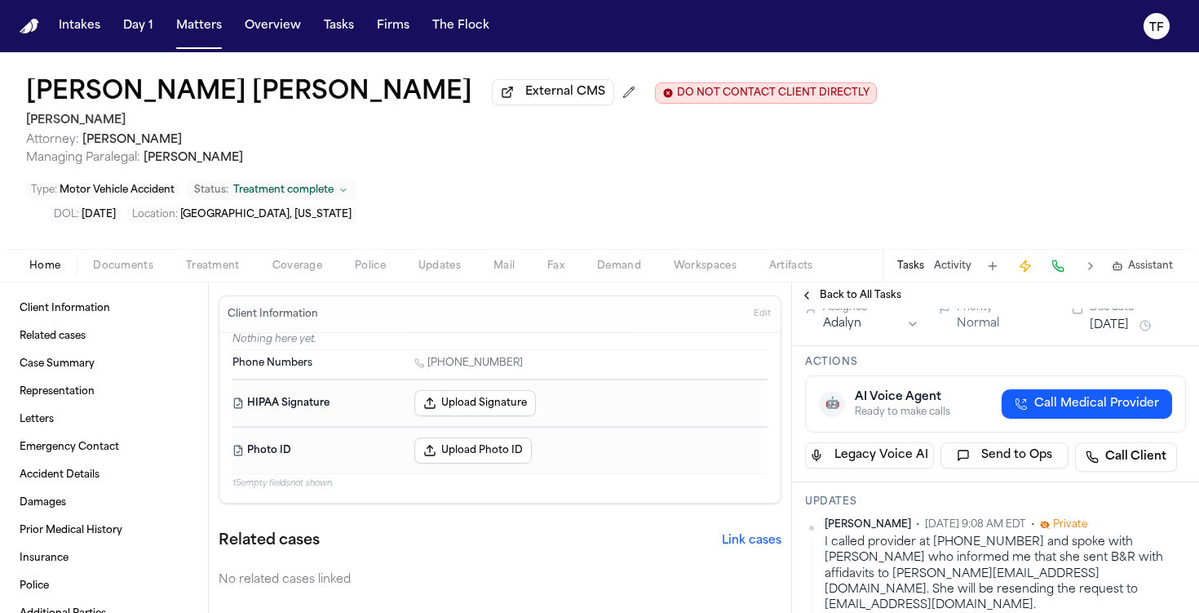
scroll to position [113, 0]
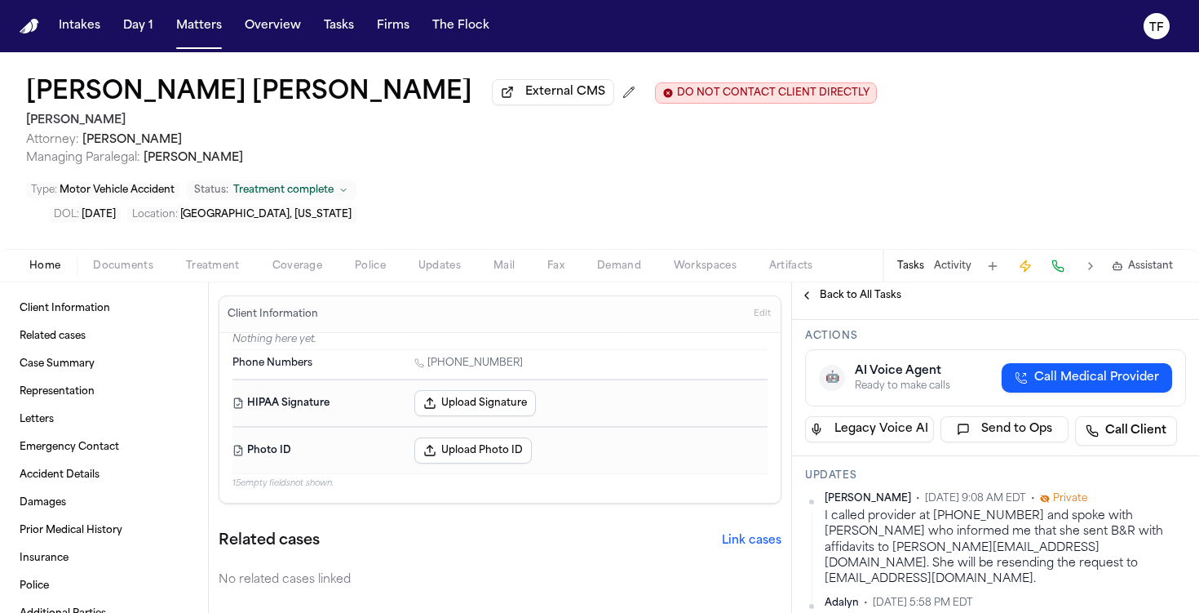
click at [832, 289] on span "Back to All Tasks" at bounding box center [861, 295] width 82 height 13
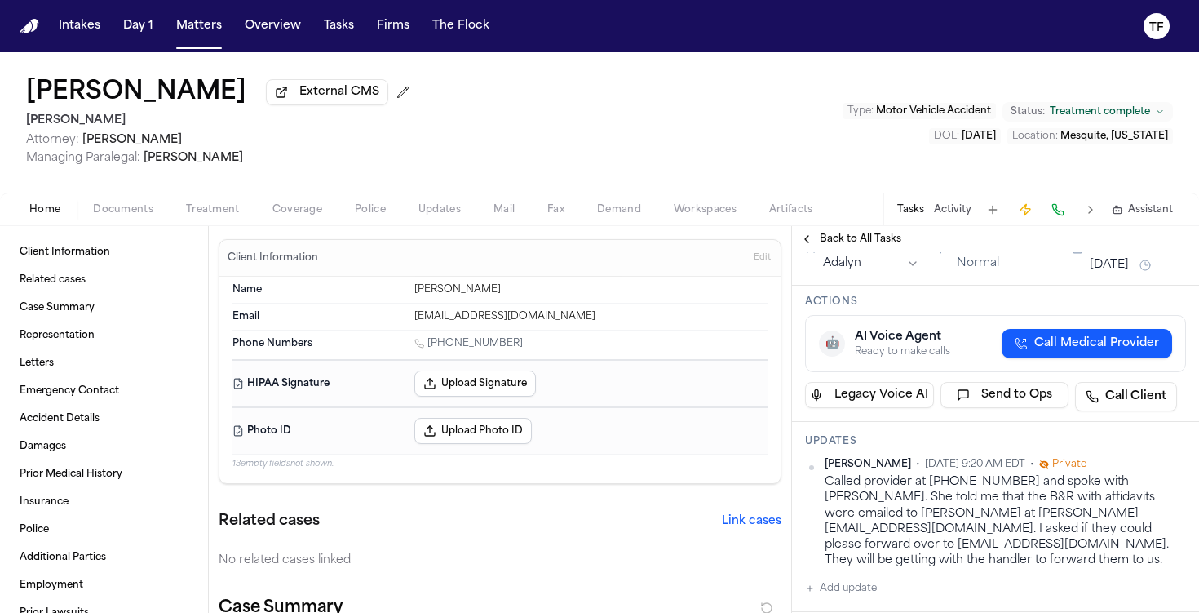
scroll to position [113, 0]
